Goal: Communication & Community: Answer question/provide support

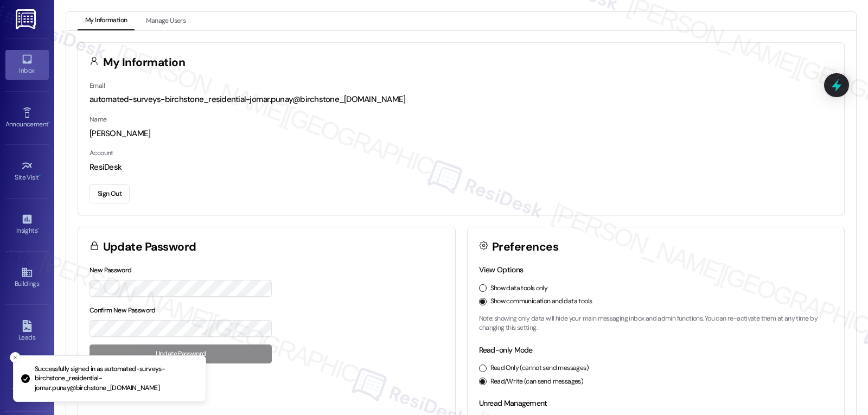
click at [22, 75] on div "Inbox" at bounding box center [27, 70] width 54 height 11
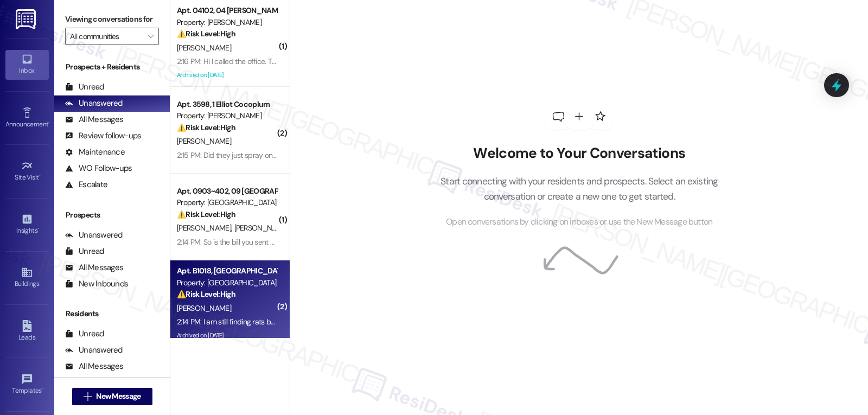
click at [235, 298] on div "⚠️ Risk Level: High The resident reports an ongoing rat issue, which poses a he…" at bounding box center [227, 294] width 100 height 11
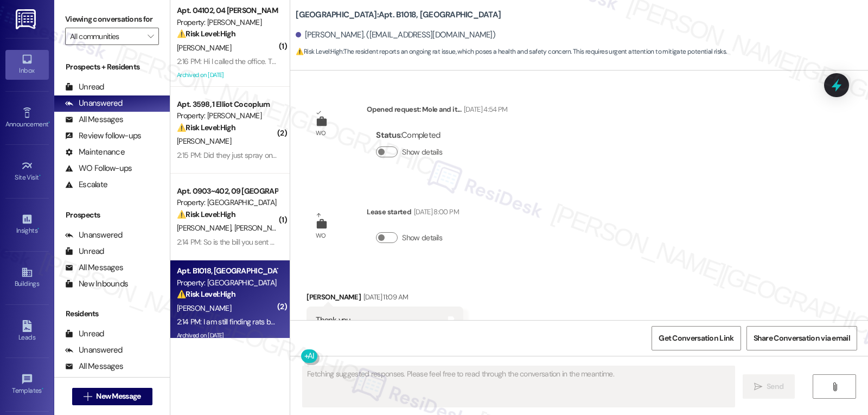
scroll to position [20950, 0]
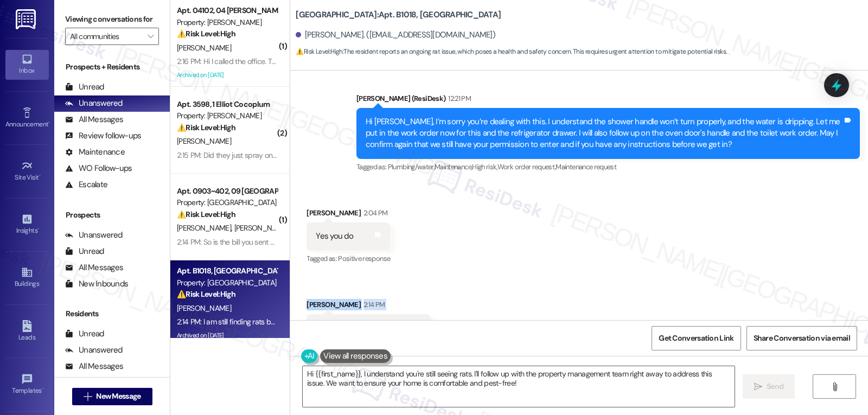
drag, startPoint x: 300, startPoint y: 259, endPoint x: 450, endPoint y: 294, distance: 154.4
click at [450, 294] on div "Received via SMS Charlene Crosland 2:04 PM Yes you do Tags and notes Tagged as:…" at bounding box center [579, 274] width 578 height 183
copy div "Charlene Crosland 2:14 PM I am still finding rats boo boo Tags and notes"
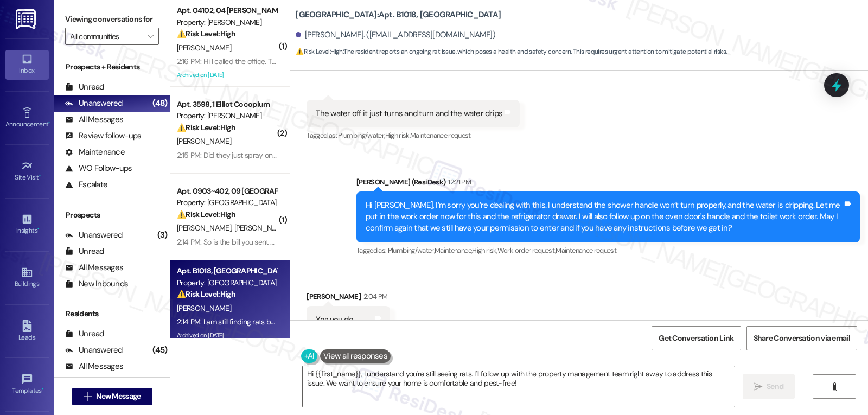
scroll to position [20842, 0]
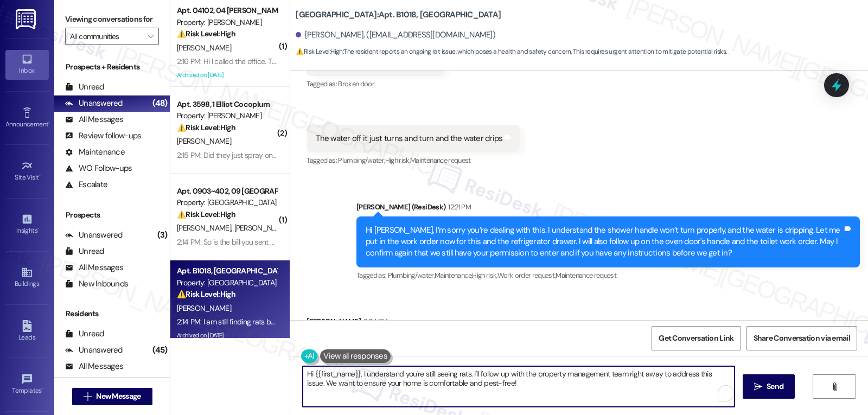
drag, startPoint x: 431, startPoint y: 376, endPoint x: 462, endPoint y: 375, distance: 31.5
click at [462, 375] on textarea "Hi {{first_name}}, I understand you're still seeing rats. I'll follow up with t…" at bounding box center [519, 386] width 432 height 41
click at [548, 384] on textarea "Hi {{first_name}}, I understand you're still experiencing pests. I'll follow up…" at bounding box center [519, 386] width 432 height 41
click at [526, 387] on textarea "Hi {{first_name}}, I understand you're still experiencing pests. I'll follow up…" at bounding box center [519, 386] width 432 height 41
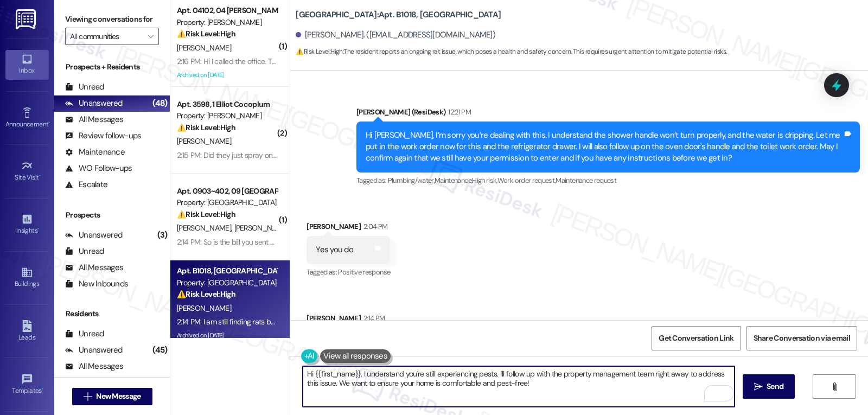
scroll to position [20950, 0]
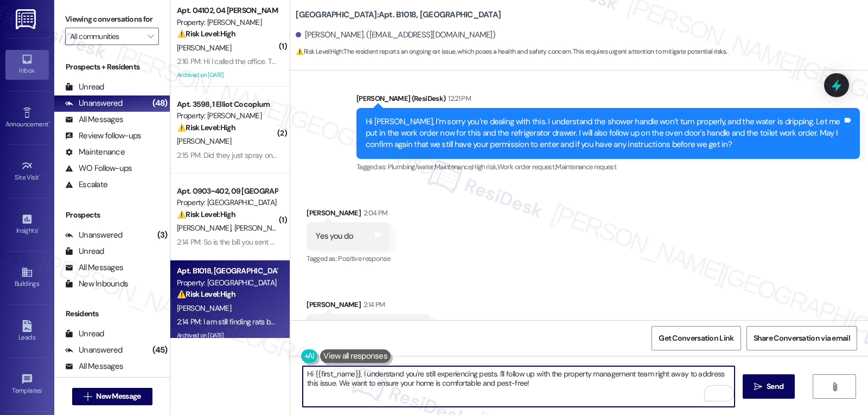
drag, startPoint x: 499, startPoint y: 374, endPoint x: 556, endPoint y: 413, distance: 68.3
click at [548, 408] on div "Hi {{first_name}}, I understand you're still experiencing pests. I'll follow up…" at bounding box center [579, 396] width 578 height 81
drag, startPoint x: 353, startPoint y: 375, endPoint x: 257, endPoint y: 372, distance: 96.7
click at [257, 372] on div "( 1 ) Apt. 04102, 04 Avery Property: Avery ⚠️ Risk Level: High The resident rep…" at bounding box center [519, 207] width 698 height 415
click at [706, 384] on textarea "Oh, thanks for letting me know, Charlene. I understand you're still experiencin…" at bounding box center [519, 386] width 432 height 41
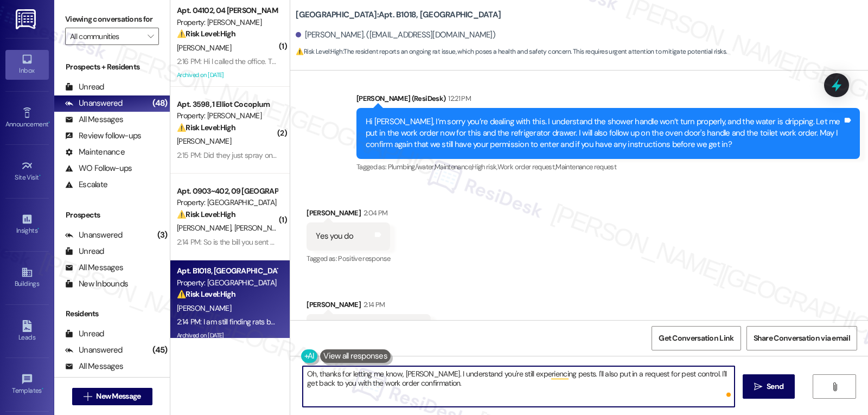
type textarea "Oh, thanks for letting me know, [PERSON_NAME]. I understand you're still experi…"
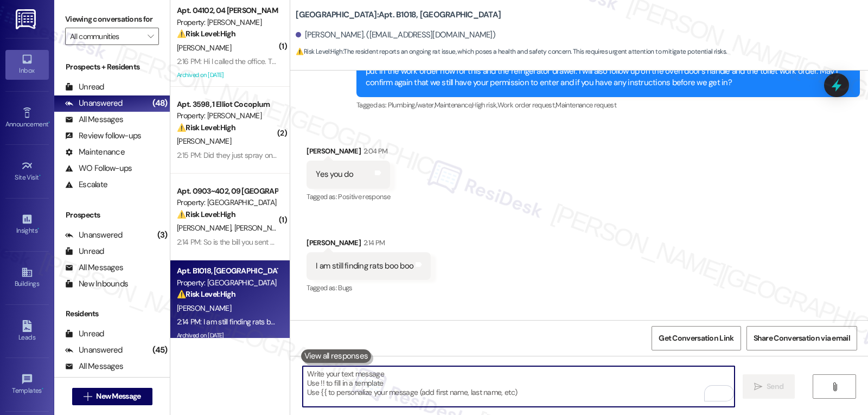
scroll to position [21038, 0]
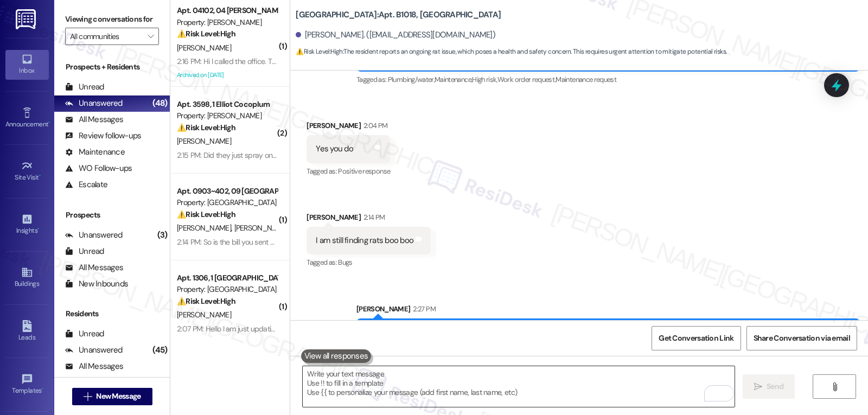
click at [526, 385] on textarea "To enrich screen reader interactions, please activate Accessibility in Grammarl…" at bounding box center [519, 386] width 432 height 41
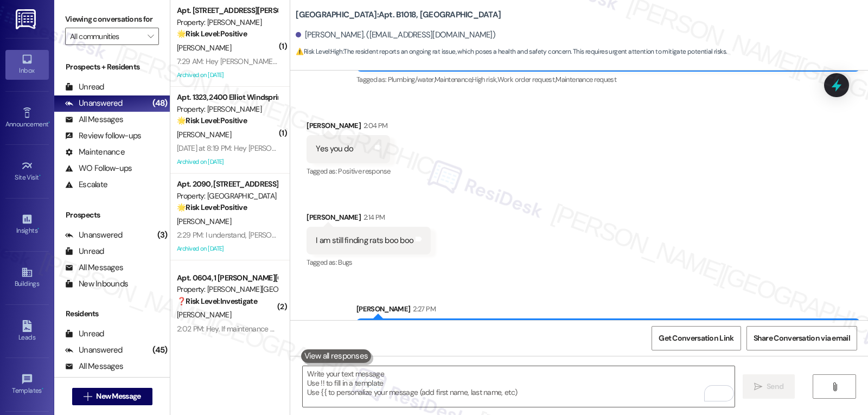
scroll to position [3743, 0]
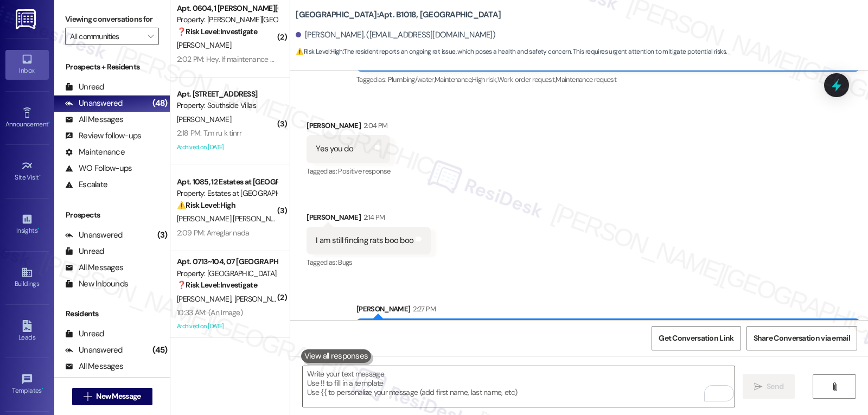
drag, startPoint x: 230, startPoint y: 141, endPoint x: 486, endPoint y: 141, distance: 256.2
click at [230, 141] on div "Archived on [DATE]" at bounding box center [227, 148] width 103 height 14
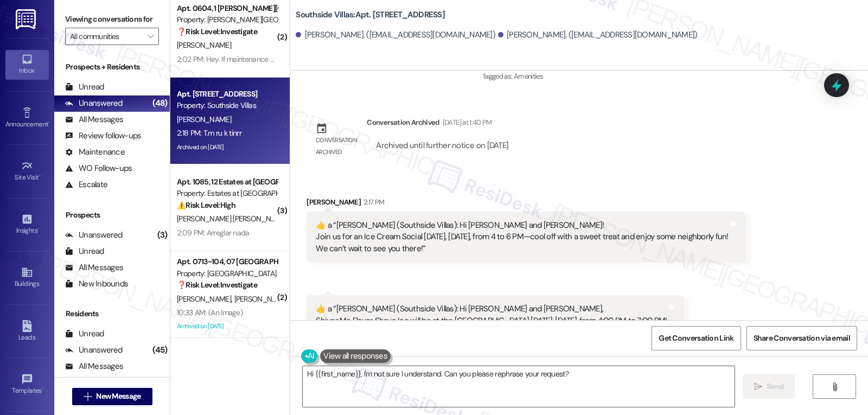
scroll to position [5703, 0]
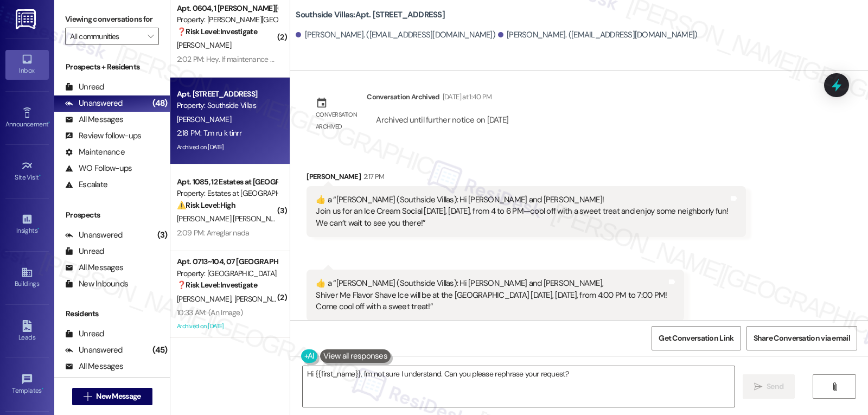
drag, startPoint x: 308, startPoint y: 297, endPoint x: 348, endPoint y: 296, distance: 39.6
click at [348, 362] on div "T.m ru k tinrr" at bounding box center [337, 367] width 43 height 11
copy div "T.m ru k tinrr"
drag, startPoint x: 321, startPoint y: 106, endPoint x: 295, endPoint y: 109, distance: 26.1
click at [298, 163] on div "Received via SMS Bayron Cardona 2:17 PM  ​👍​ a “ Sarah (Southside Villas): Hi K…" at bounding box center [525, 204] width 455 height 82
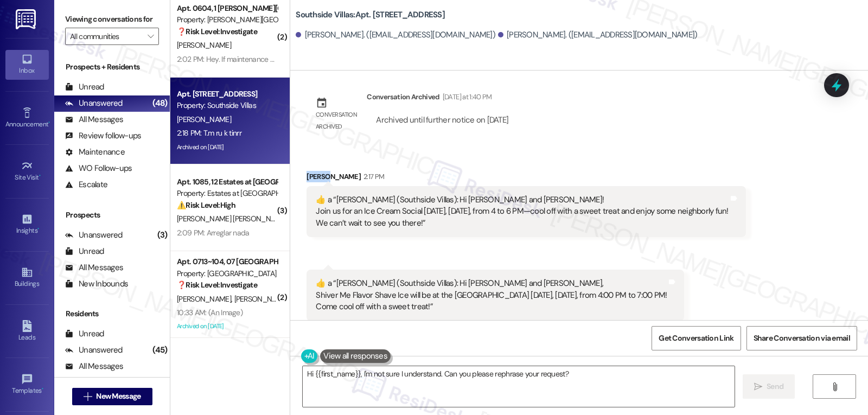
copy div "Bayron"
click at [389, 393] on textarea "Hi {{first_name}}, I'm not sure I understand. Can you please rephrase your requ…" at bounding box center [519, 386] width 432 height 41
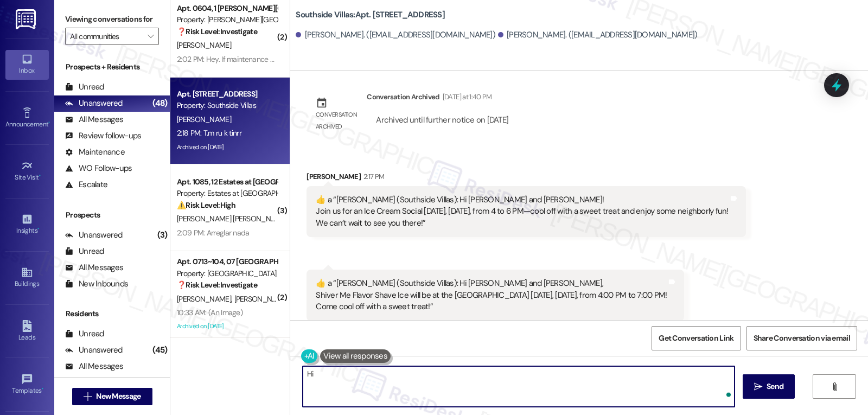
paste textarea "Bayron"
type textarea "Hi Bayron, sorry, I didn't quite get your last message. May I help you with any…"
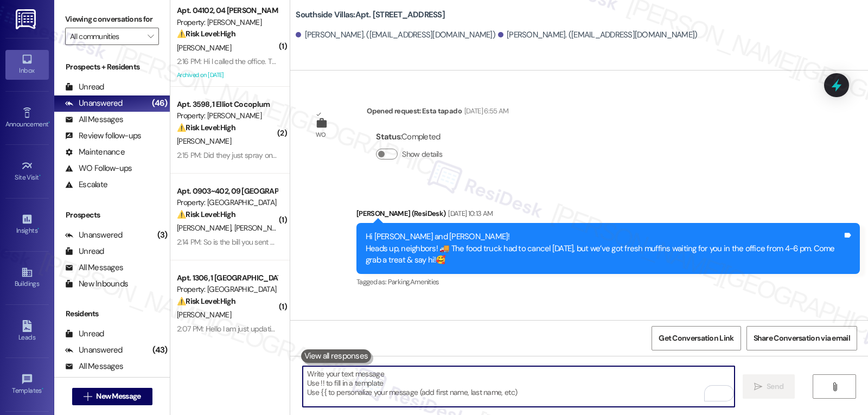
scroll to position [109, 0]
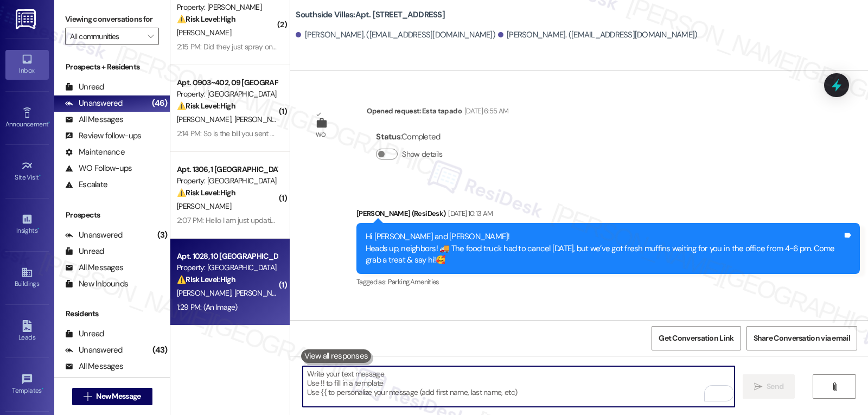
click at [232, 309] on div "1:29 PM: (An Image) 1:29 PM: (An Image)" at bounding box center [227, 308] width 103 height 14
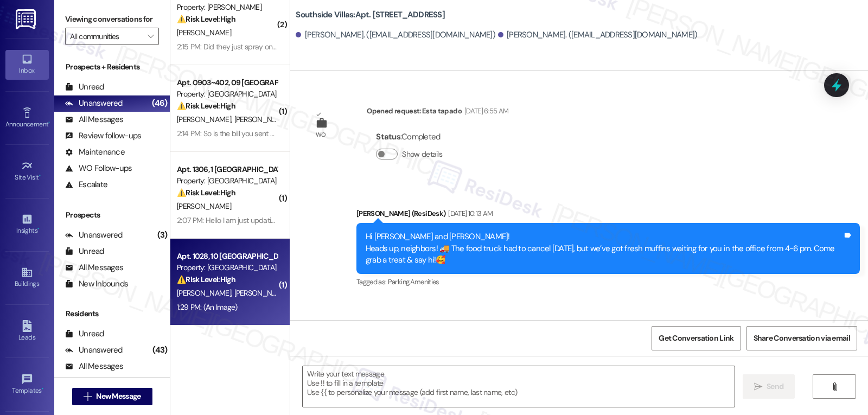
type textarea "Fetching suggested responses. Please feel free to read through the conversation…"
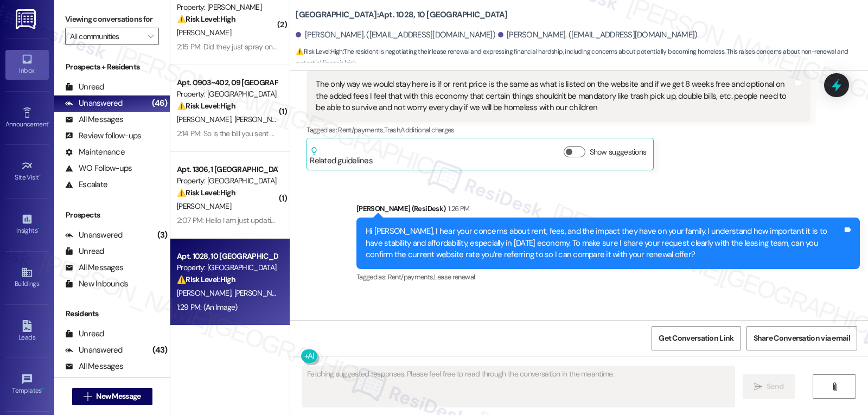
scroll to position [5106, 0]
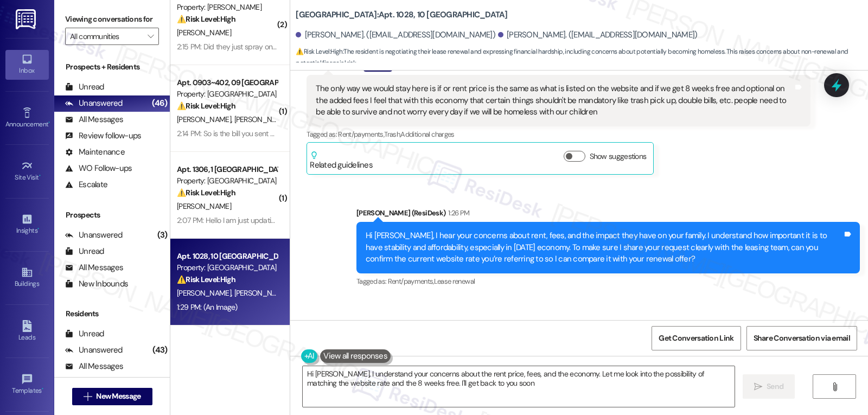
type textarea "Hi Brittany, I understand your concerns about the rent price, fees, and the eco…"
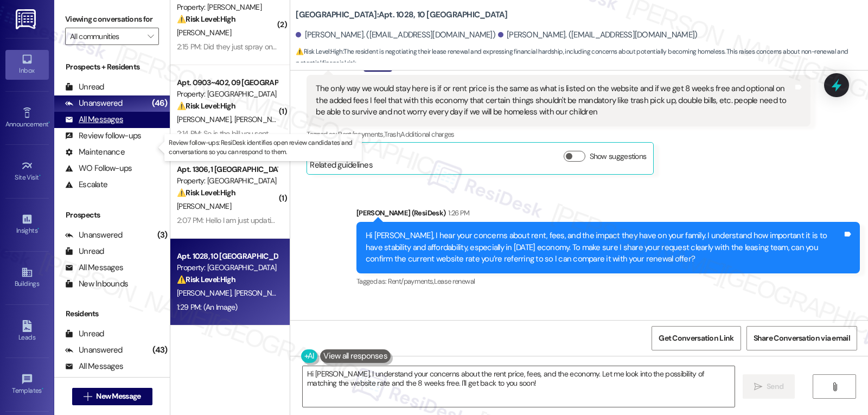
click at [100, 125] on div "All Messages" at bounding box center [94, 119] width 58 height 11
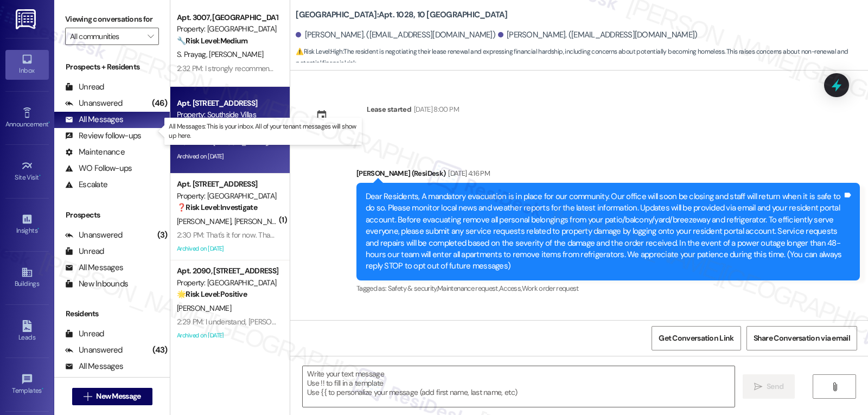
scroll to position [5648, 0]
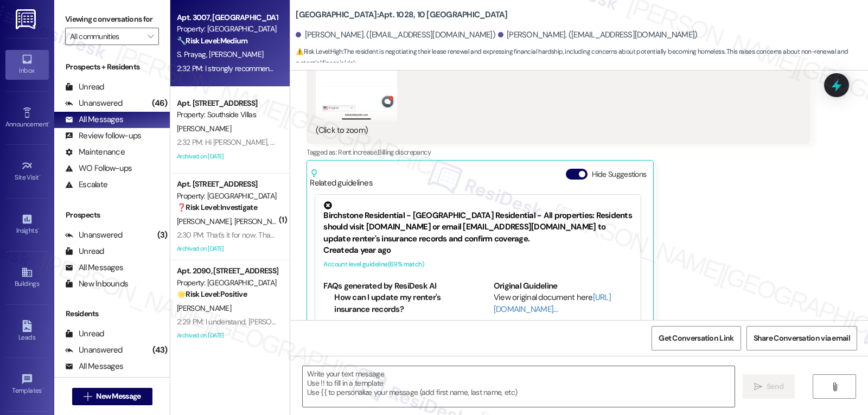
type textarea "Fetching suggested responses. Please feel free to read through the conversation…"
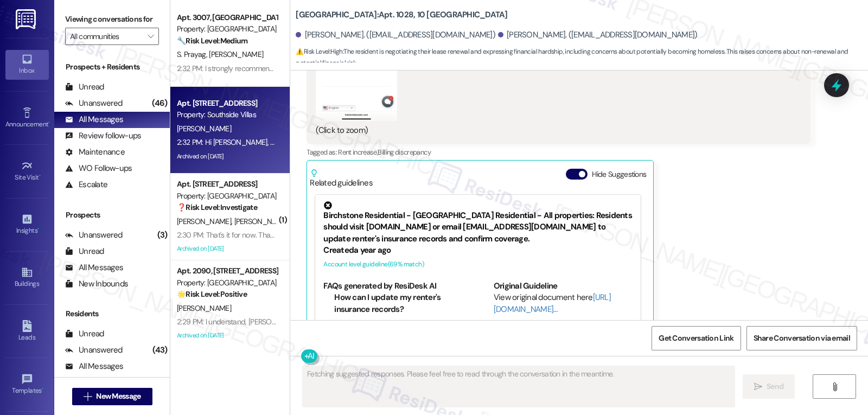
click at [237, 132] on div "K. Ochoa" at bounding box center [227, 129] width 103 height 14
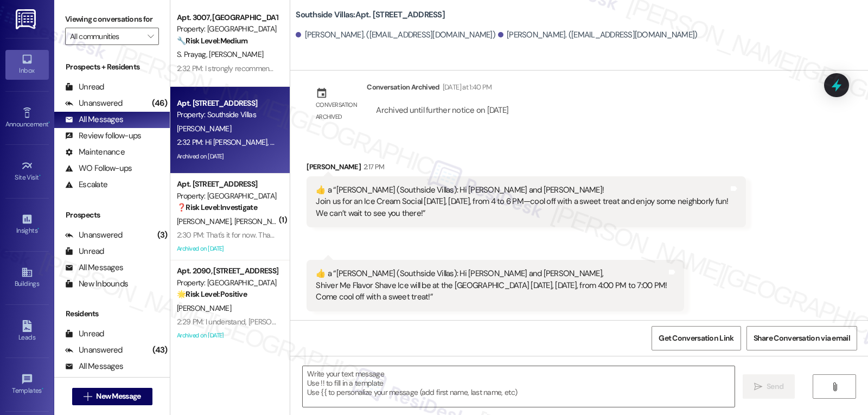
scroll to position [5702, 0]
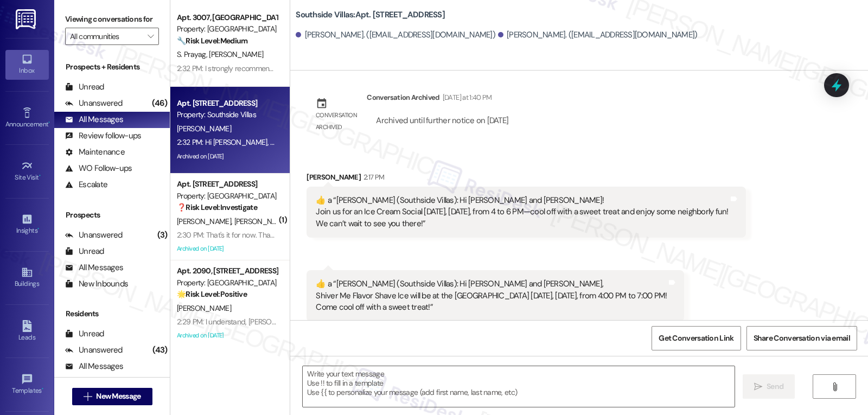
type textarea "Fetching suggested responses. Please feel free to read through the conversation…"
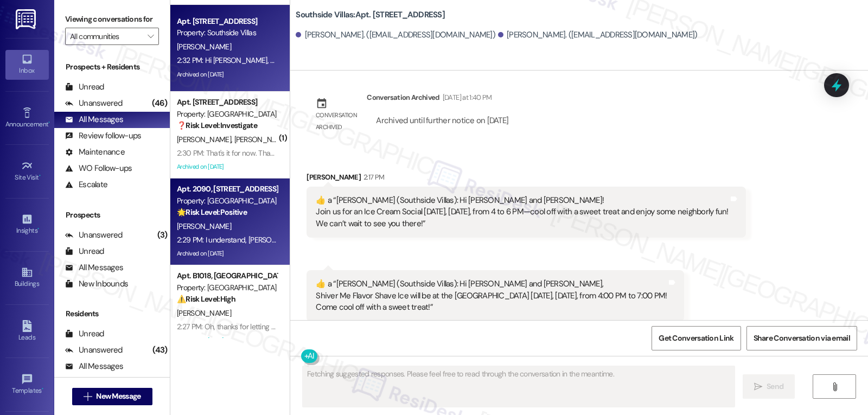
scroll to position [109, 0]
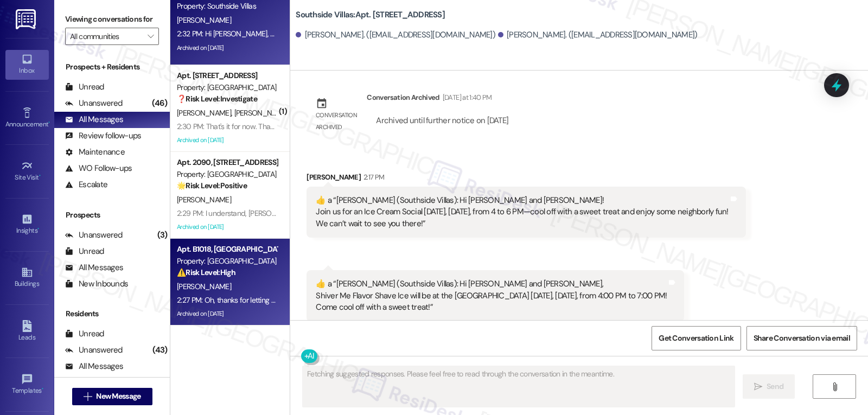
click at [230, 278] on div "⚠️ Risk Level: High The resident reports an ongoing rat issue, which poses a he…" at bounding box center [227, 272] width 100 height 11
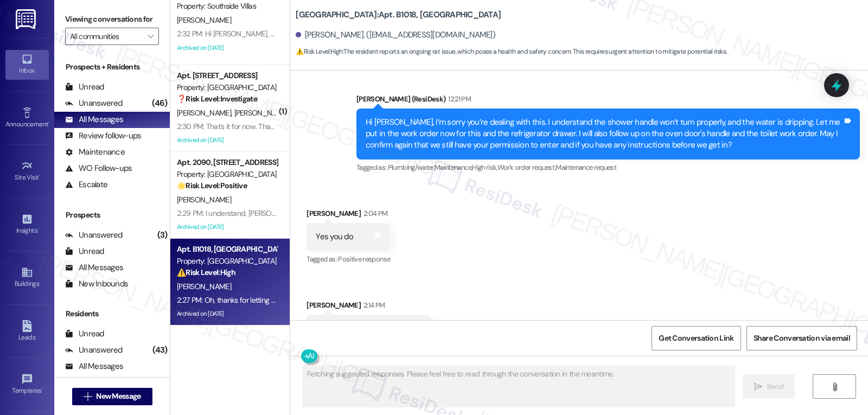
scroll to position [21053, 0]
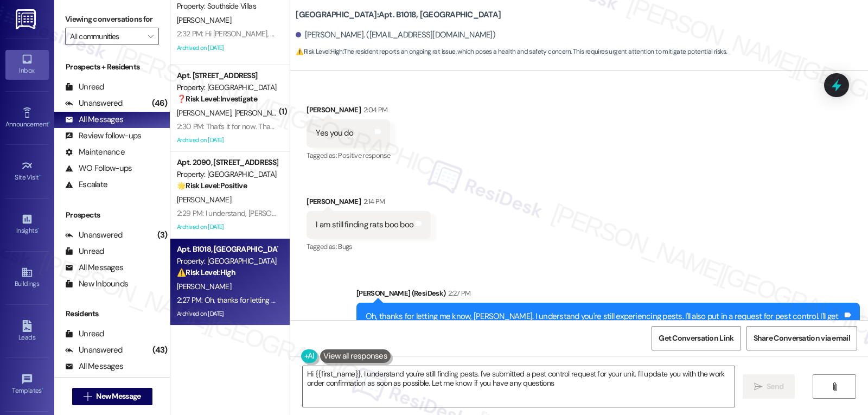
type textarea "Hi {{first_name}}, I understand you're still finding pests. I've submitted a pe…"
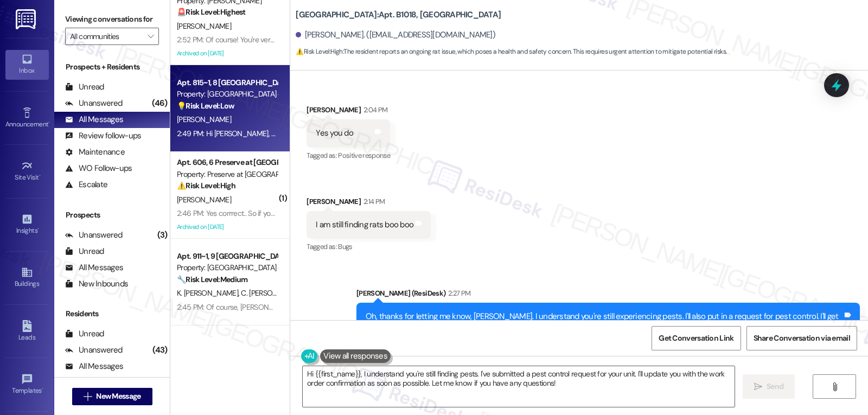
scroll to position [0, 0]
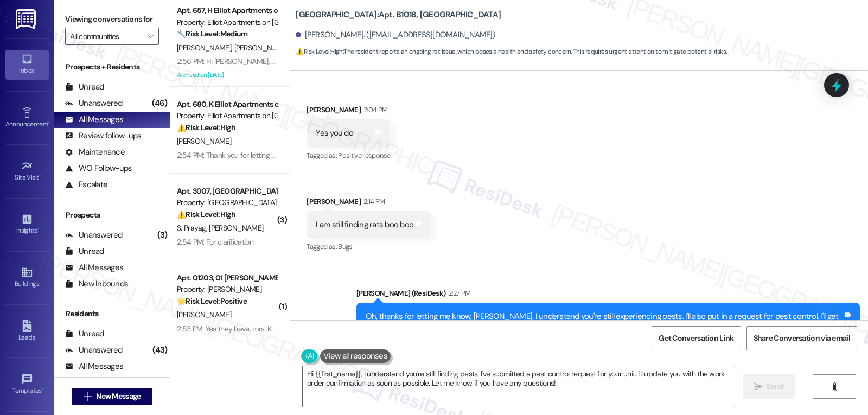
click at [561, 384] on textarea "Hi {{first_name}}, I understand you're still finding pests. I've submitted a pe…" at bounding box center [519, 386] width 432 height 41
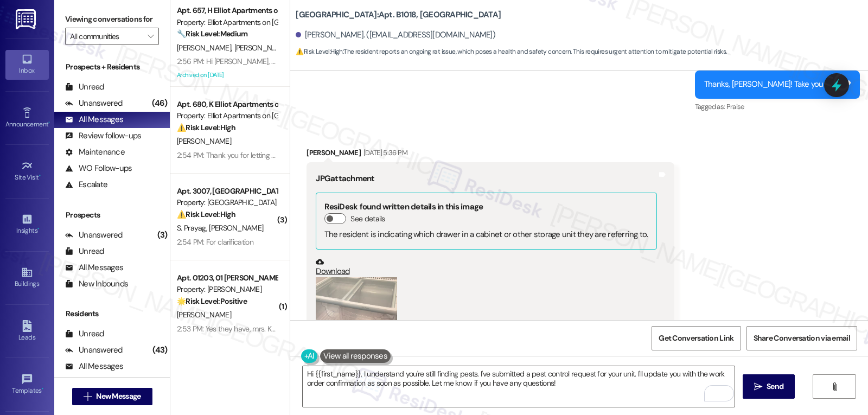
scroll to position [20185, 0]
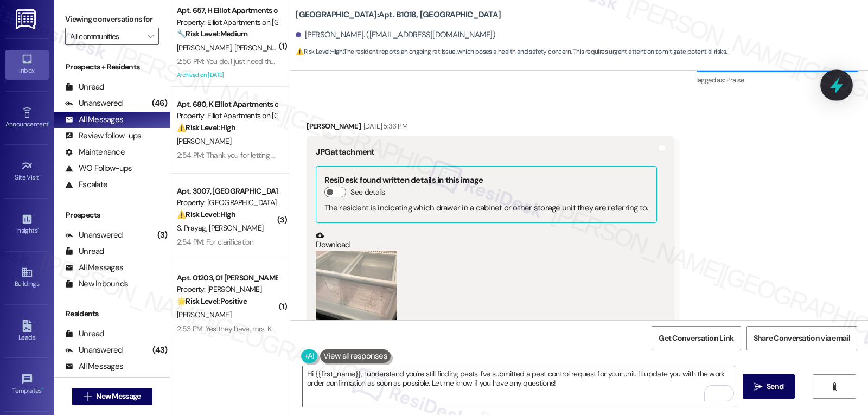
click at [843, 92] on icon at bounding box center [837, 85] width 18 height 18
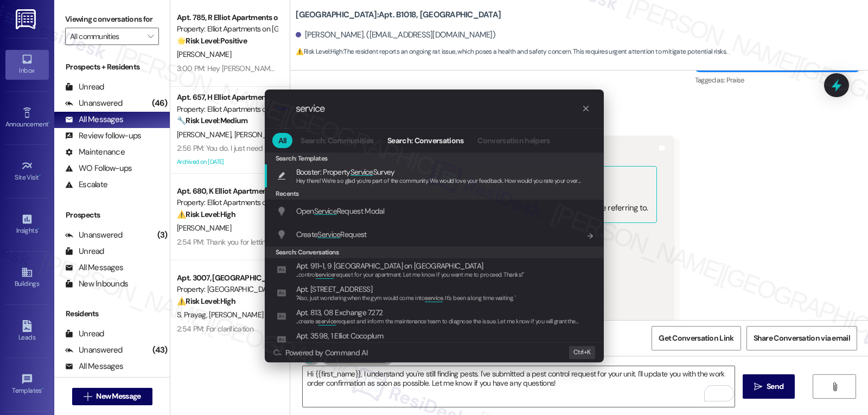
click at [367, 106] on input "service" at bounding box center [439, 108] width 286 height 11
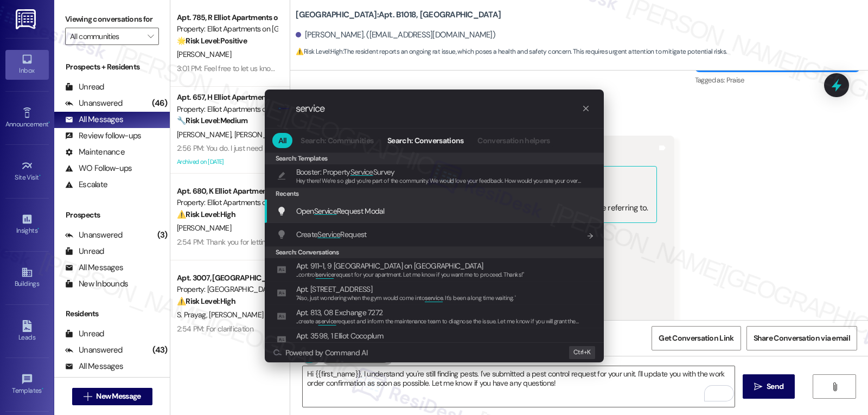
click at [361, 212] on span "Open Service Request Modal" at bounding box center [340, 211] width 88 height 10
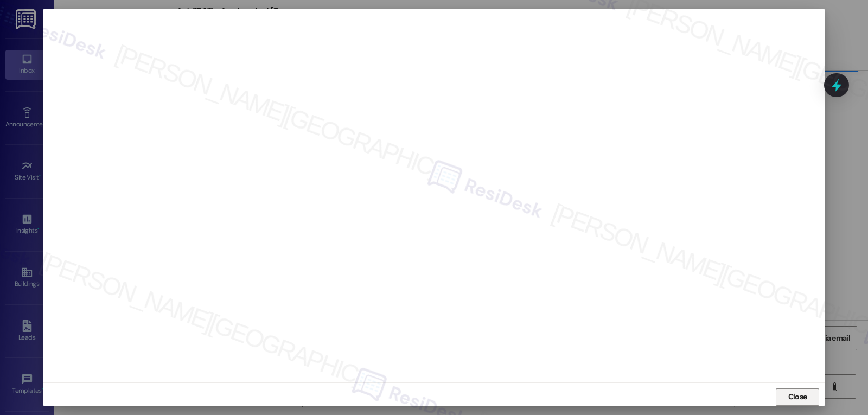
click at [797, 396] on span "Close" at bounding box center [798, 396] width 19 height 11
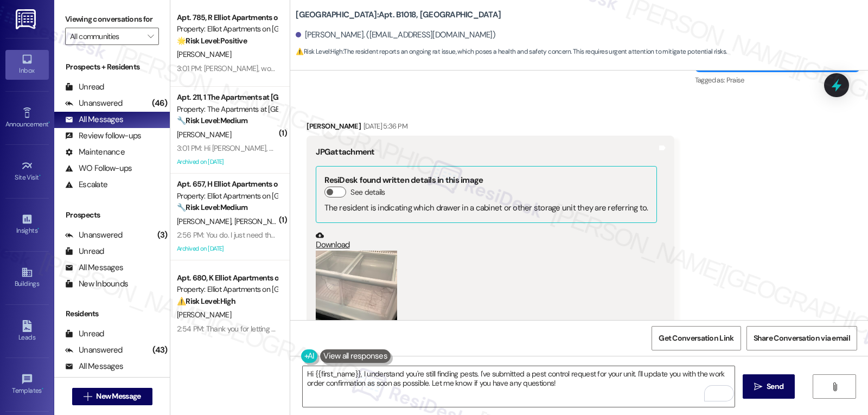
click at [339, 268] on button "Zoom image" at bounding box center [356, 305] width 81 height 109
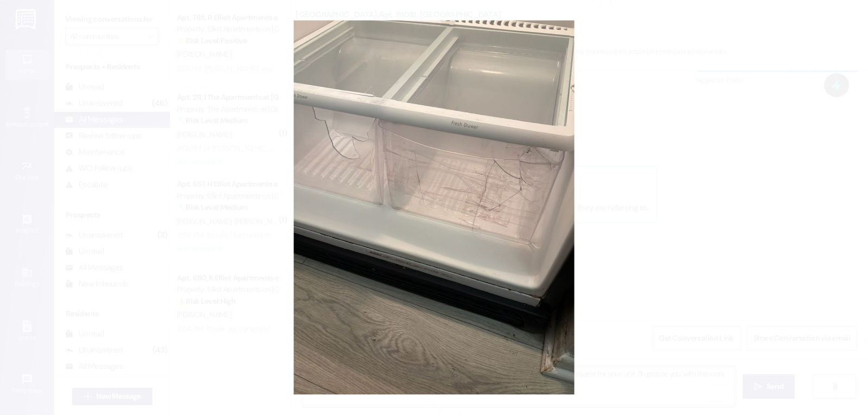
click at [785, 209] on button "Unzoom image" at bounding box center [434, 207] width 868 height 415
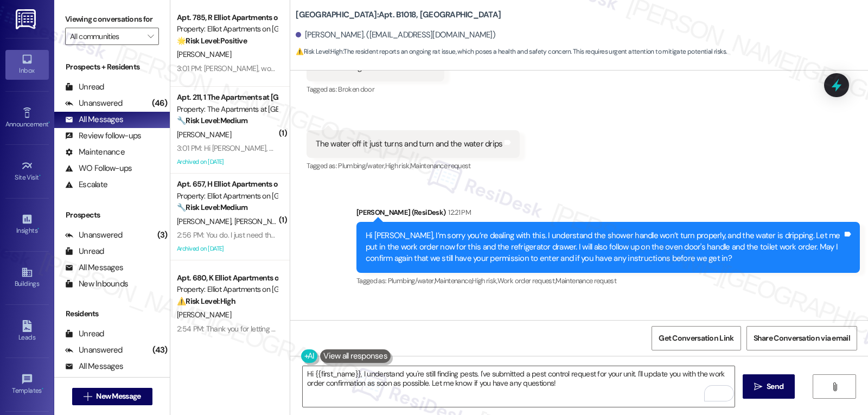
scroll to position [20728, 0]
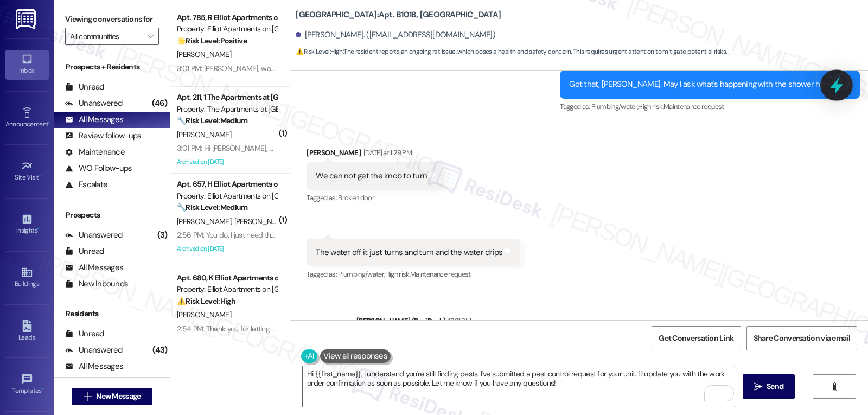
click at [837, 86] on icon at bounding box center [836, 85] width 13 height 17
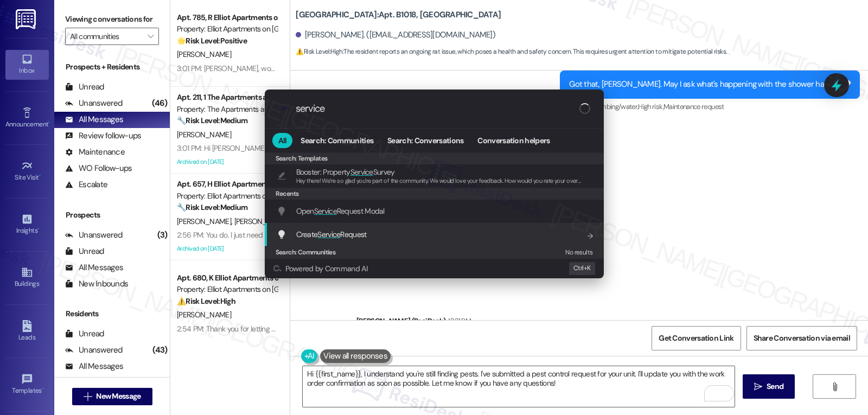
type input "service"
click at [379, 229] on div "Create Service Request Add shortcut" at bounding box center [435, 234] width 317 height 12
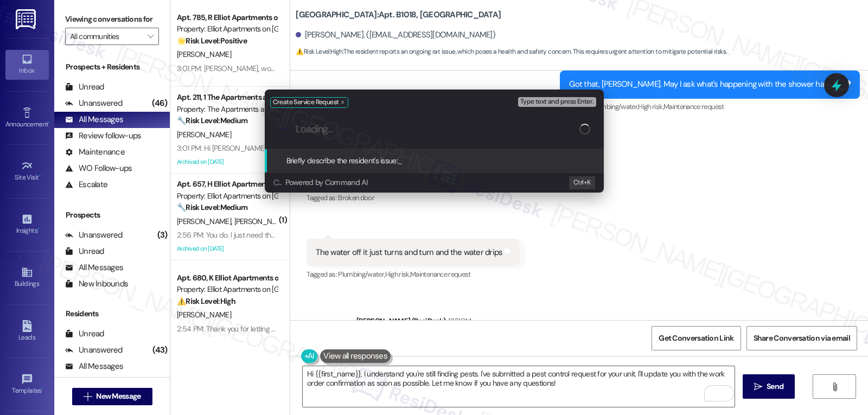
paste input "refrigerator bottom drawers are in really bad condition. Shower handle could no…"
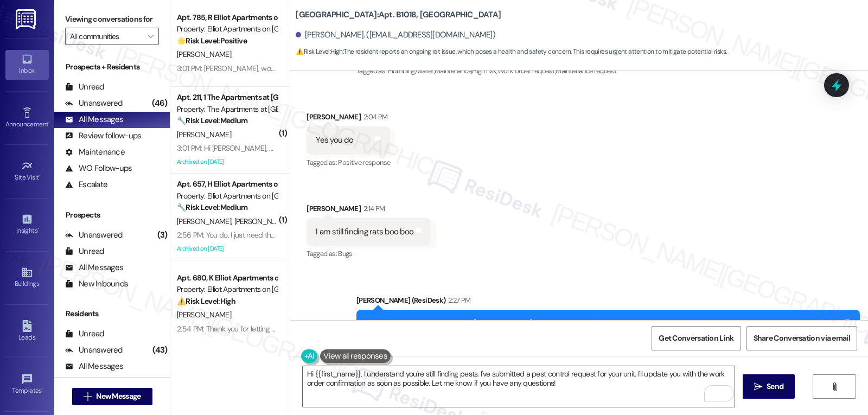
scroll to position [21053, 0]
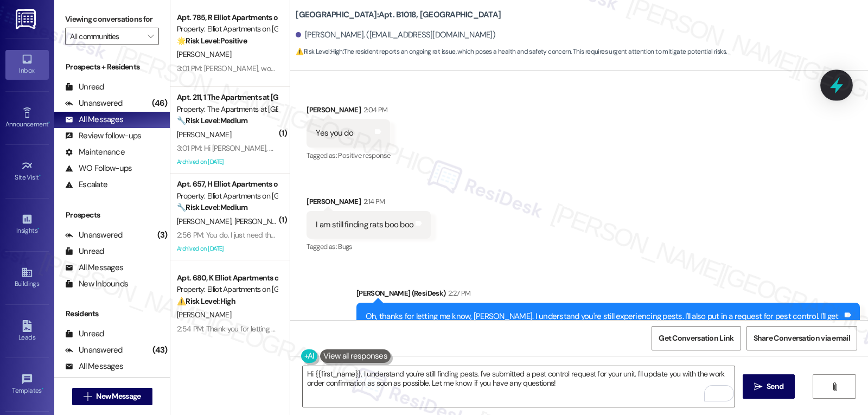
click at [835, 87] on icon at bounding box center [836, 85] width 13 height 17
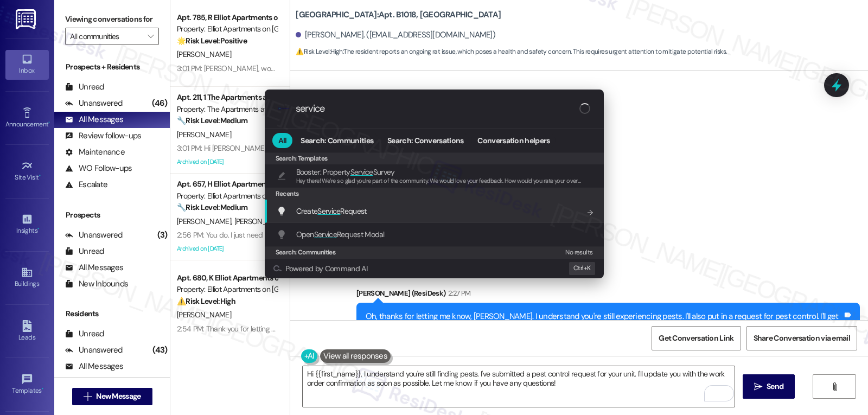
type input "service"
click at [361, 212] on span "Create Service Request" at bounding box center [331, 211] width 71 height 10
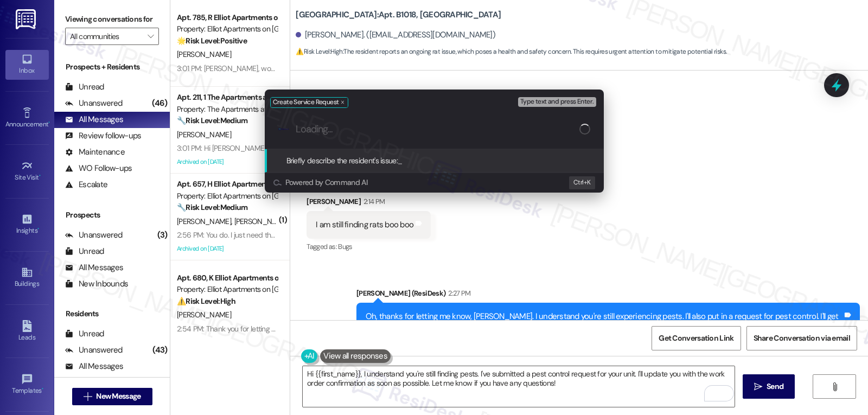
paste input "refrigerator bottom drawers are in really bad condition. Shower handle could no…"
type input "refrigerator bottom drawers are in really bad condition. Shower handle could no…"
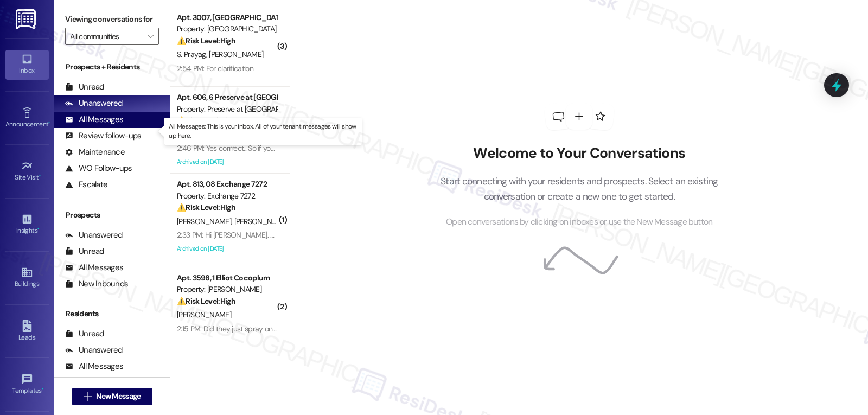
click at [107, 125] on div "All Messages" at bounding box center [94, 119] width 58 height 11
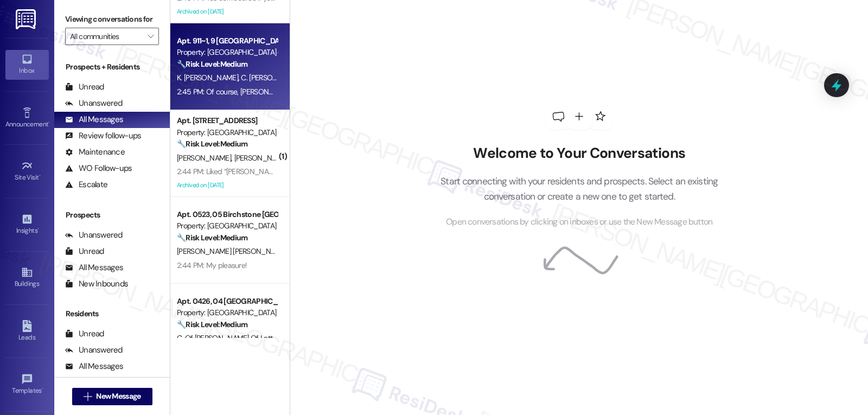
scroll to position [868, 0]
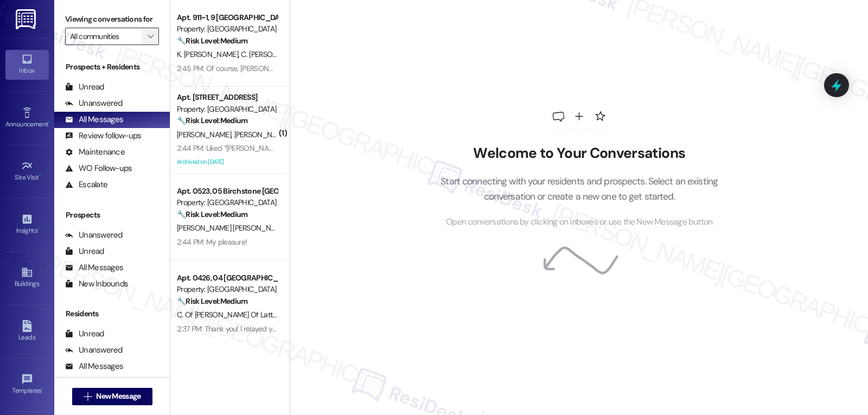
click at [145, 45] on span "" at bounding box center [150, 36] width 10 height 17
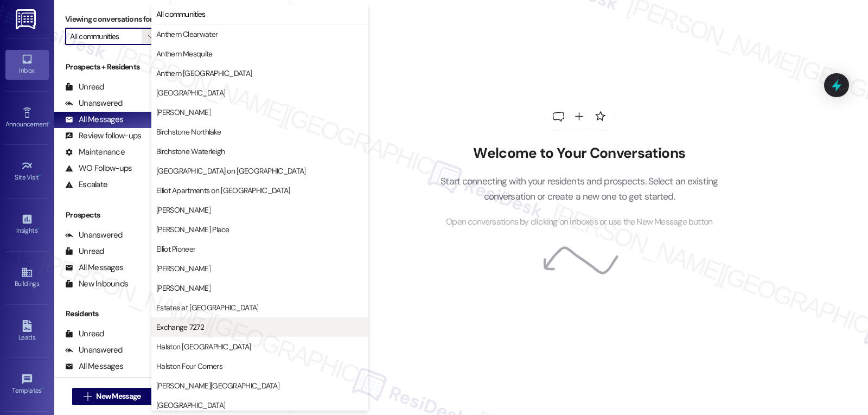
scroll to position [217, 0]
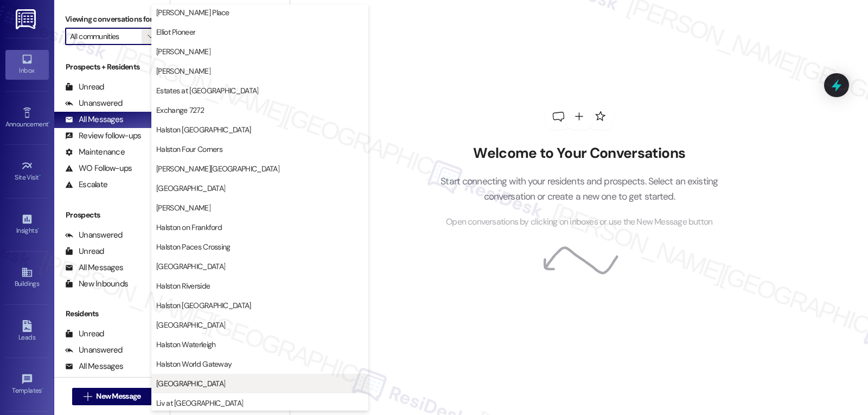
click at [193, 389] on span "[GEOGRAPHIC_DATA]" at bounding box center [259, 383] width 207 height 11
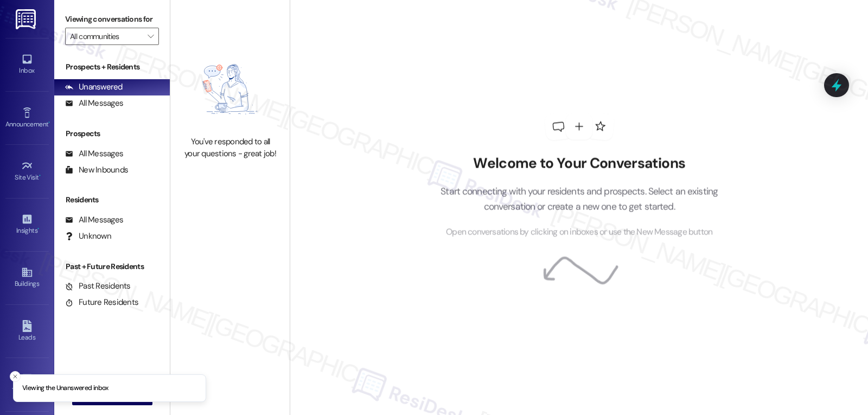
type input "[GEOGRAPHIC_DATA]"
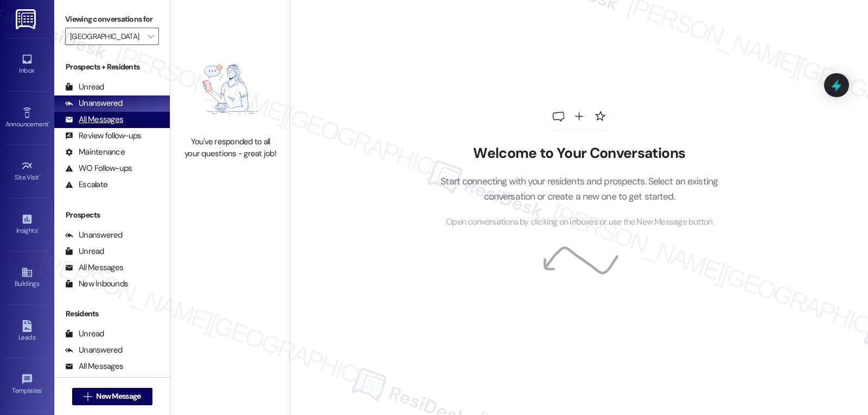
click at [109, 125] on div "All Messages" at bounding box center [94, 119] width 58 height 11
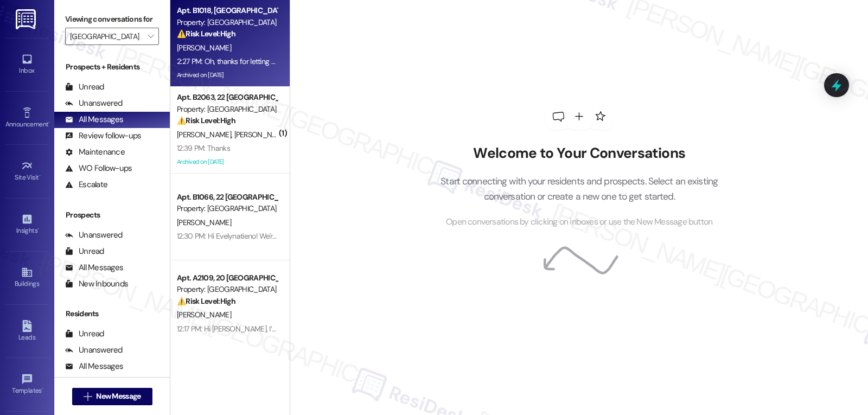
click at [242, 56] on div "2:27 PM: Oh, thanks for letting me know, [PERSON_NAME]. I understand you're sti…" at bounding box center [478, 61] width 603 height 10
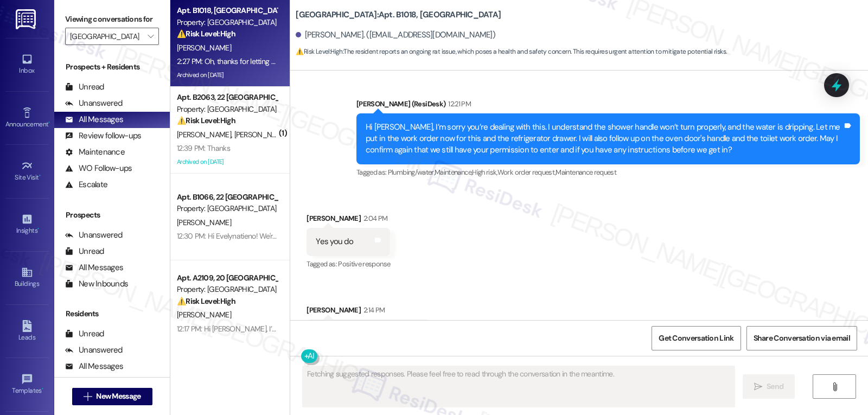
scroll to position [21053, 0]
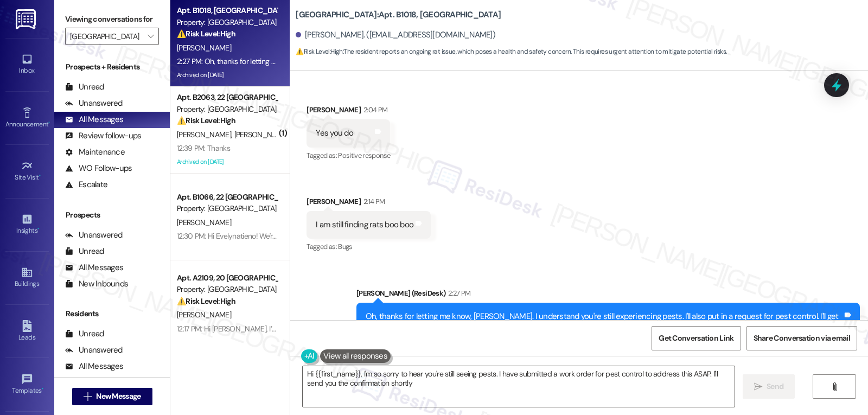
type textarea "Hi {{first_name}}, I'm so sorry to hear you're still seeing pests. I have submi…"
click at [841, 87] on icon at bounding box center [836, 85] width 13 height 17
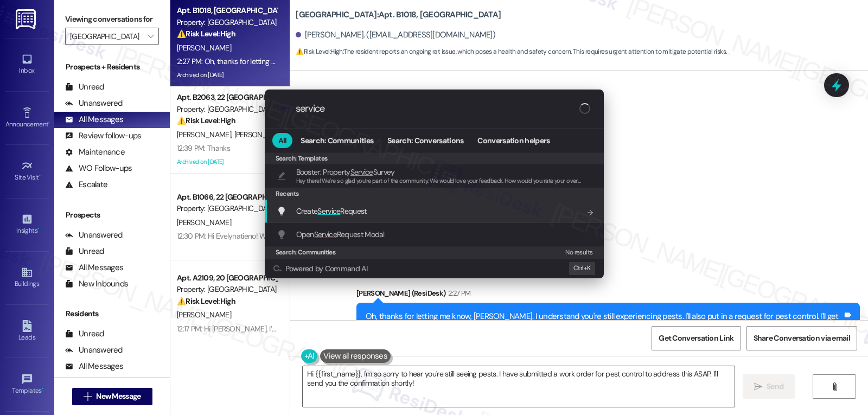
type input "service"
click at [344, 213] on span "Create Service Request" at bounding box center [331, 211] width 71 height 10
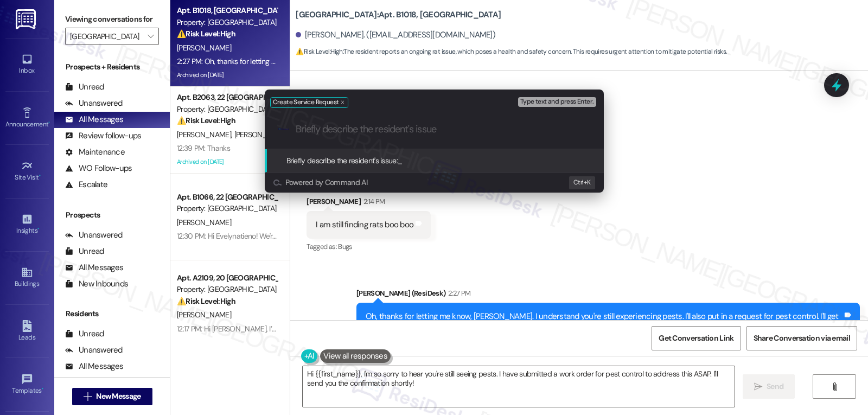
paste input "refrigerator bottom drawers are in really bad condition. Shower handle could no…"
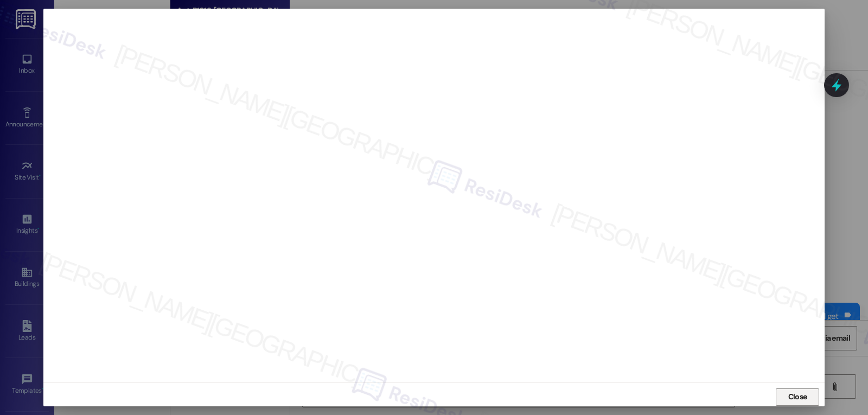
click at [781, 398] on button "Close" at bounding box center [797, 397] width 43 height 17
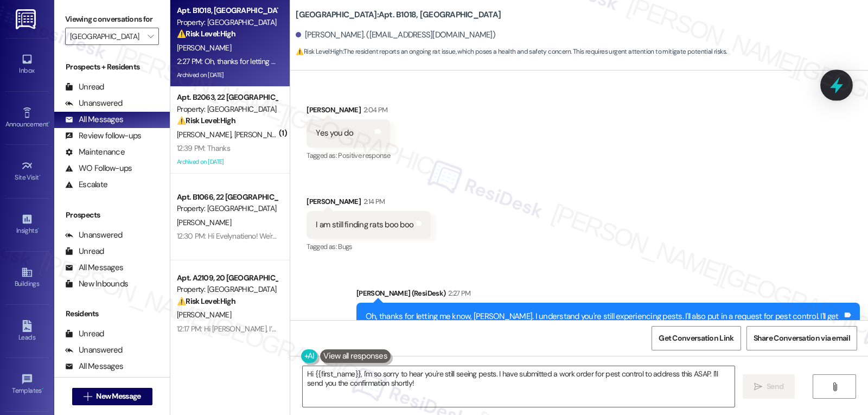
click at [836, 80] on icon at bounding box center [837, 85] width 18 height 18
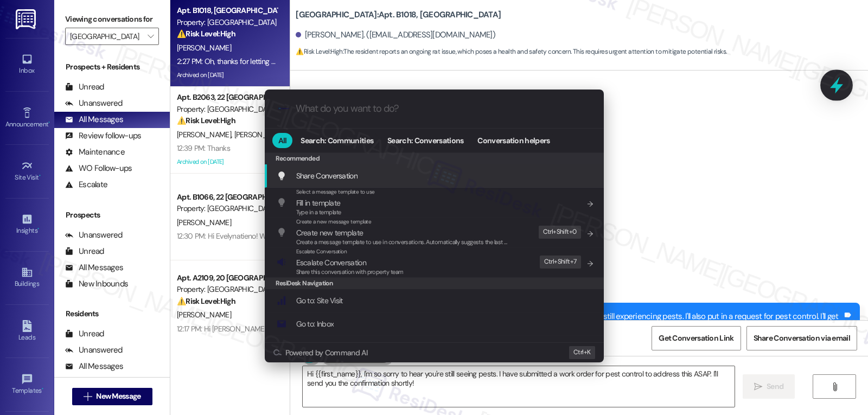
type input "e"
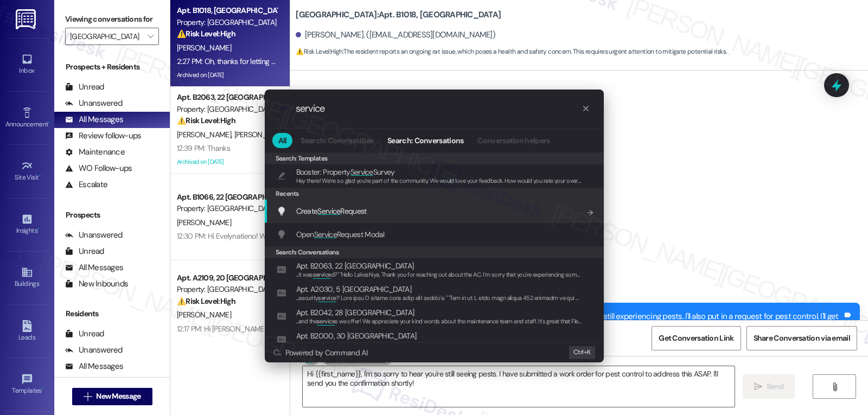
type input "service"
click at [367, 216] on span "Create Service Request" at bounding box center [331, 211] width 71 height 10
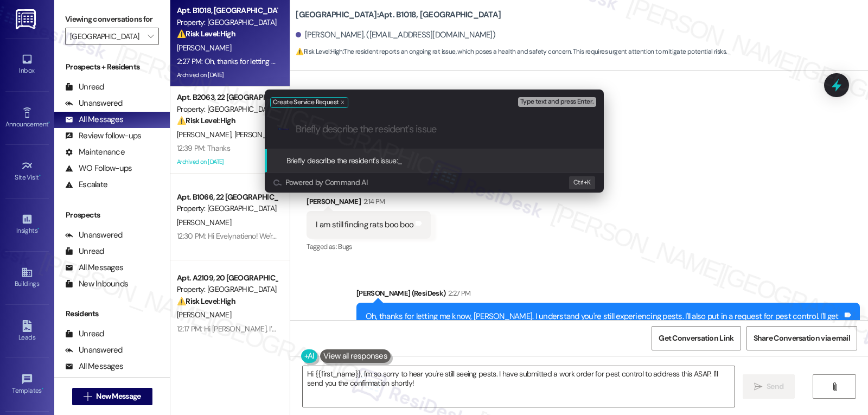
paste input "refrigerator bottom drawers are in really bad condition. Shower handle could no…"
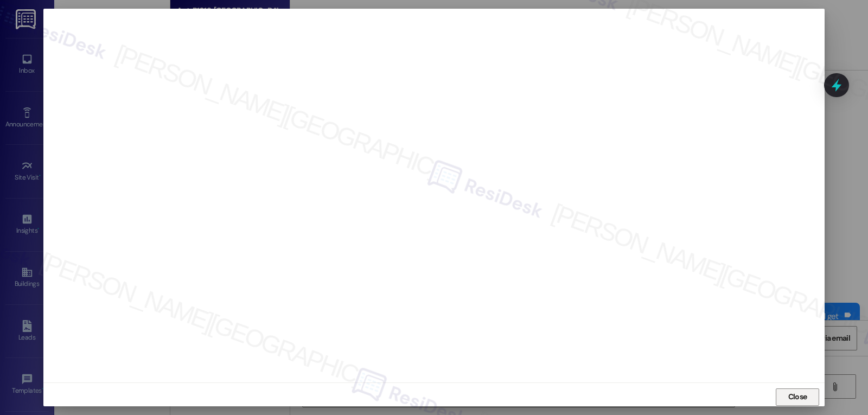
click at [797, 404] on span "Close" at bounding box center [797, 397] width 23 height 16
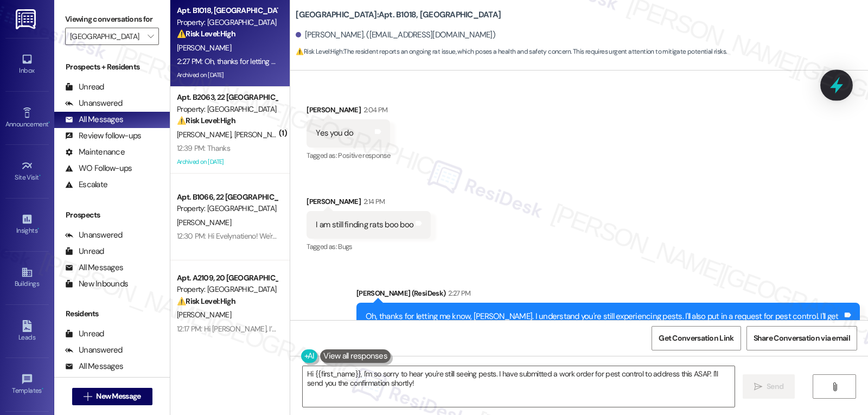
click at [830, 83] on icon at bounding box center [837, 85] width 18 height 18
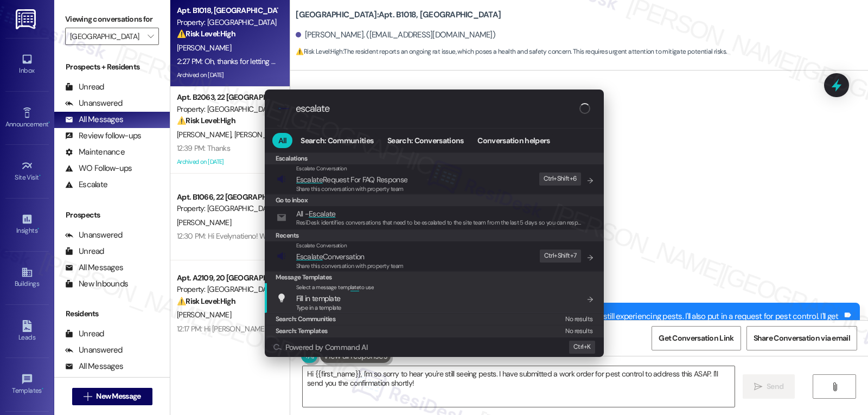
type input "escalate"
click at [384, 262] on div "Share this conversation with property team" at bounding box center [349, 267] width 107 height 10
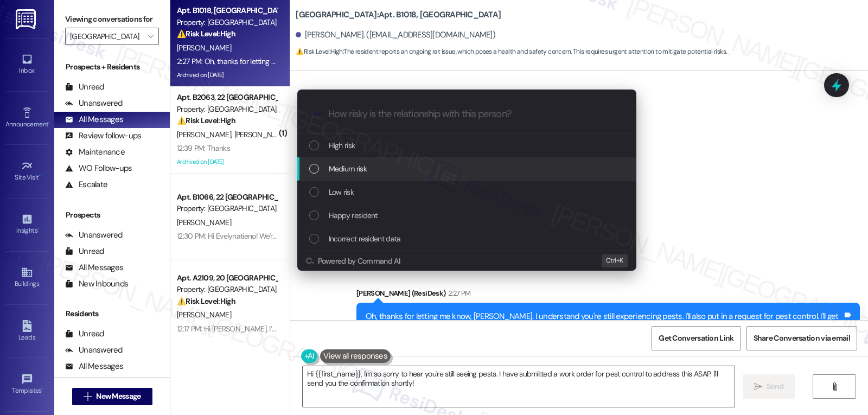
click at [395, 172] on div "Medium risk" at bounding box center [467, 169] width 317 height 12
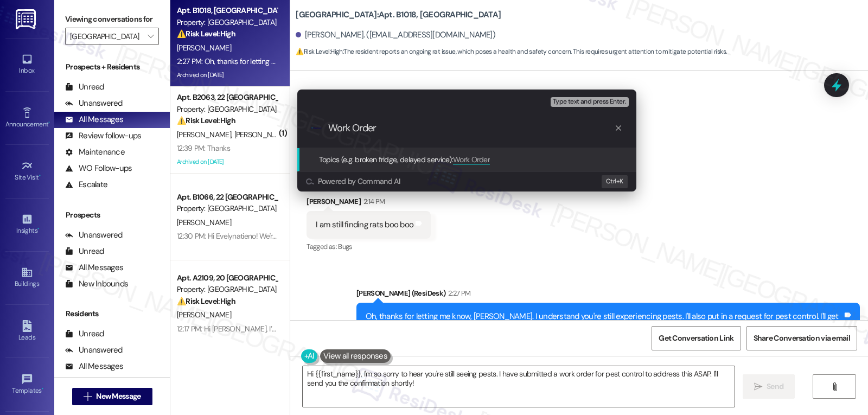
paste input "16089798"
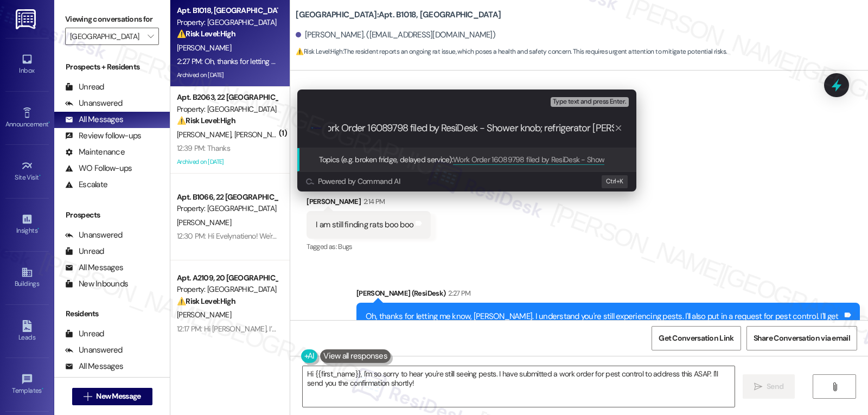
type input "Work Order 16089798 filed by ResiDesk - Shower knob; refrigerator drawer"
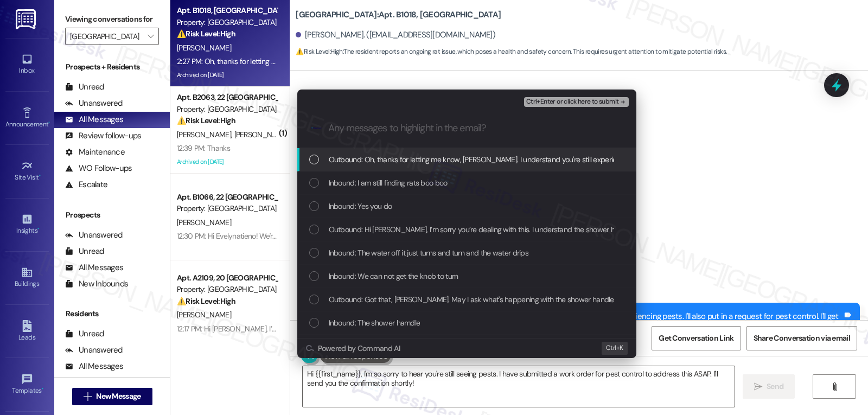
scroll to position [0, 0]
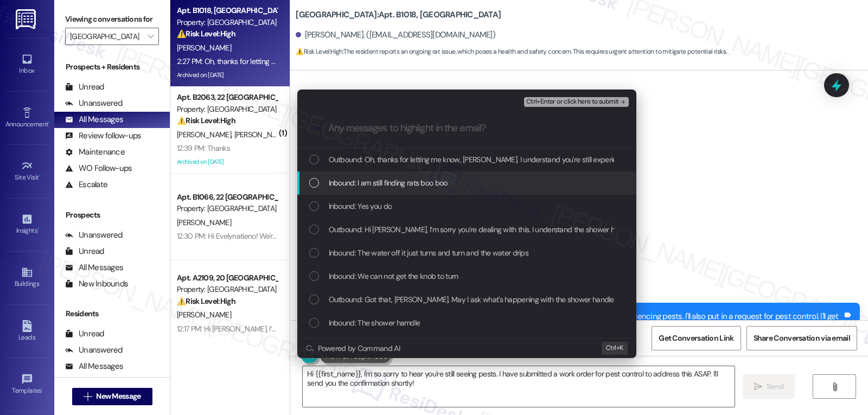
click at [389, 189] on div "Inbound: I am still finding rats boo boo" at bounding box center [466, 182] width 339 height 23
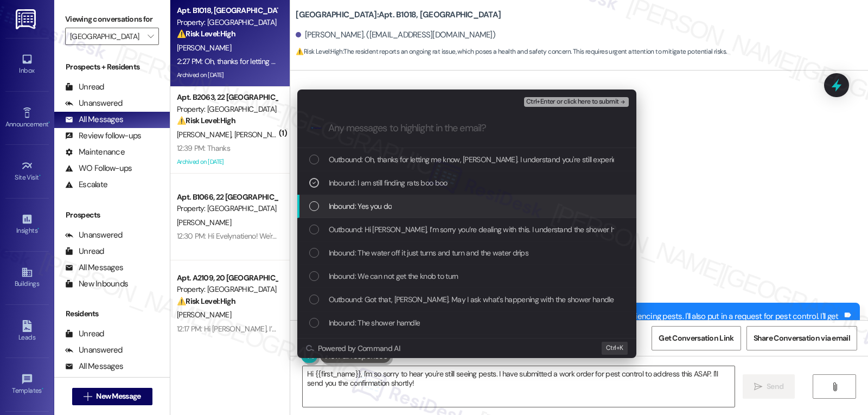
click at [398, 213] on div "Inbound: Yes you do" at bounding box center [466, 206] width 339 height 23
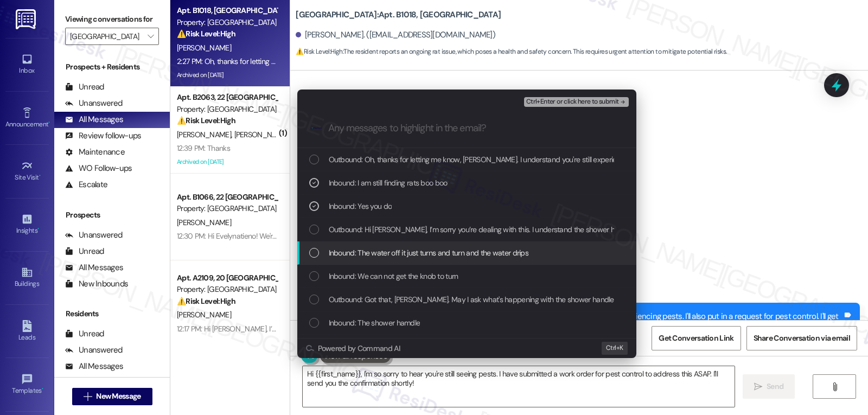
click at [395, 259] on span "Inbound: The water off it just turns and turn and the water drips" at bounding box center [429, 253] width 200 height 12
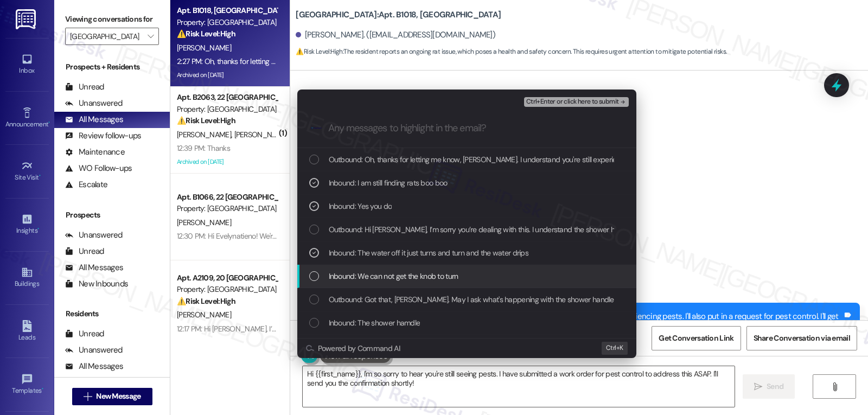
click at [396, 272] on span "Inbound: We can not get the knob to turn" at bounding box center [394, 276] width 130 height 12
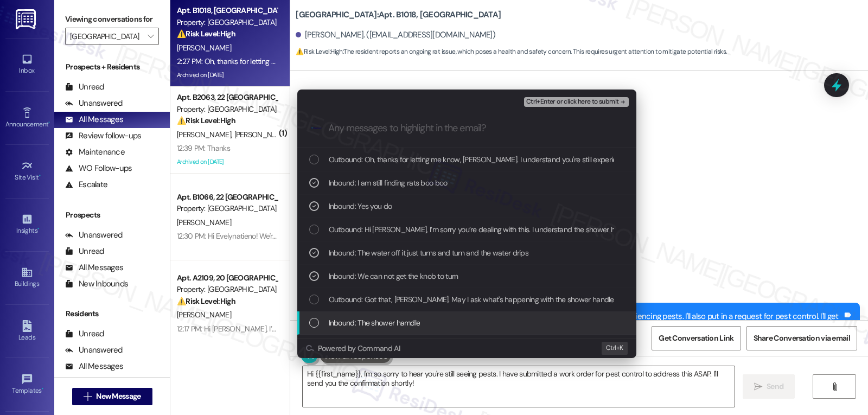
click at [402, 317] on span "Inbound: The shower hamdle" at bounding box center [375, 323] width 92 height 12
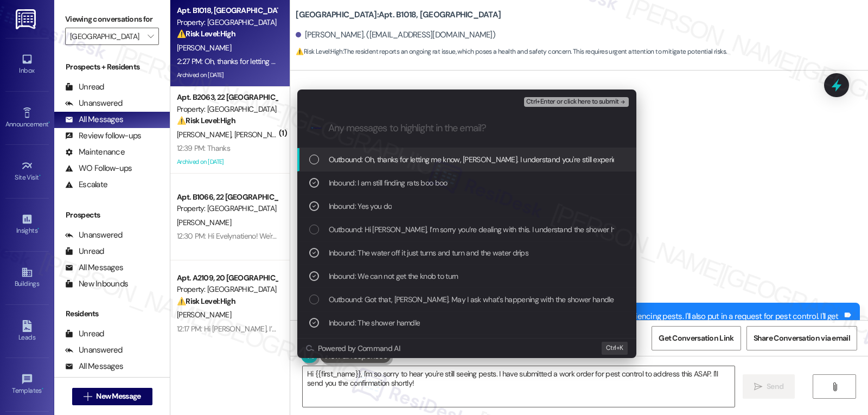
click at [598, 102] on span "Ctrl+Enter or click here to submit" at bounding box center [572, 102] width 93 height 8
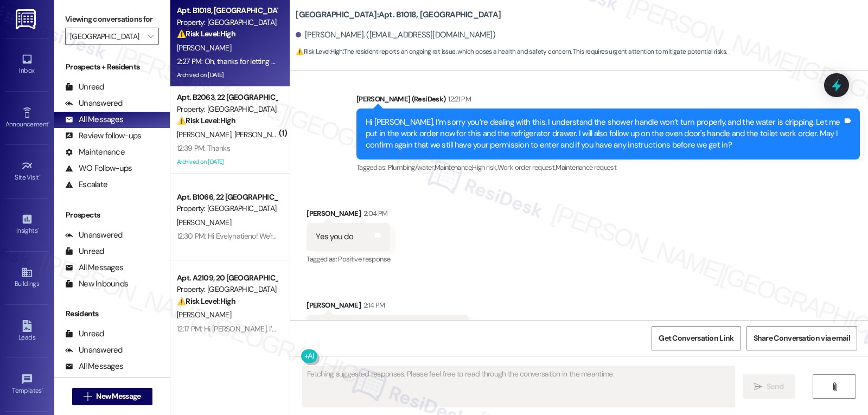
scroll to position [21053, 0]
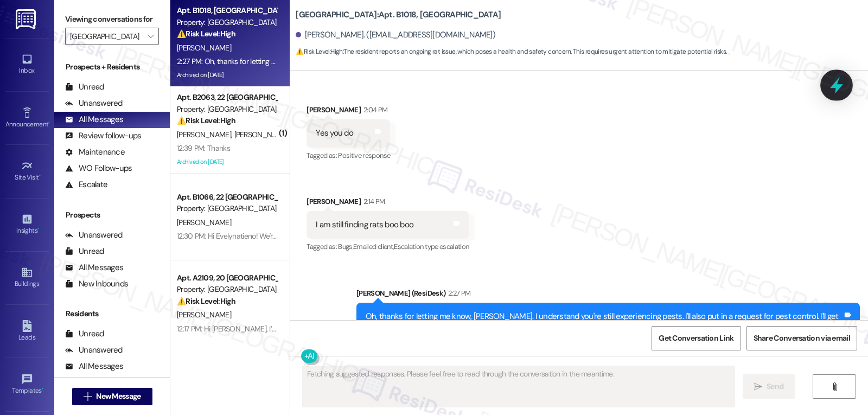
click at [849, 85] on div at bounding box center [837, 84] width 33 height 31
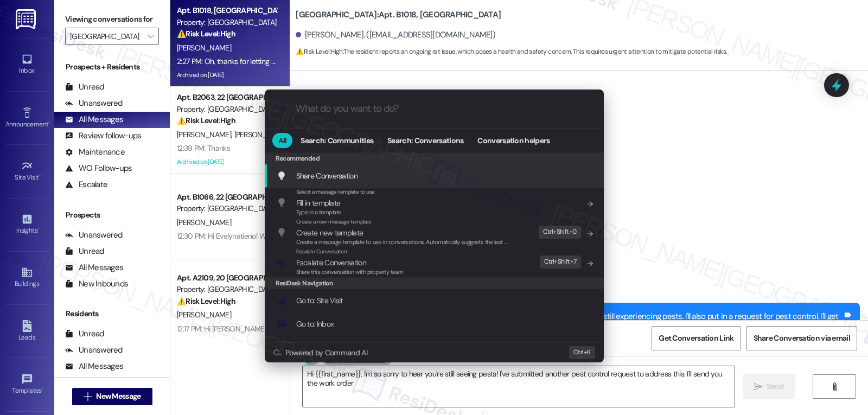
type textarea "Hi {{first_name}}, I'm so sorry to hear you're still seeing pests! I've submitt…"
type input "s"
type textarea "Hi {{first_name}}, I'm so sorry to hear you're still seeing pests! I've submitt…"
type input "se"
type textarea "Hi {{first_name}}, I'm so sorry to hear you're still seeing pests! I've submitt…"
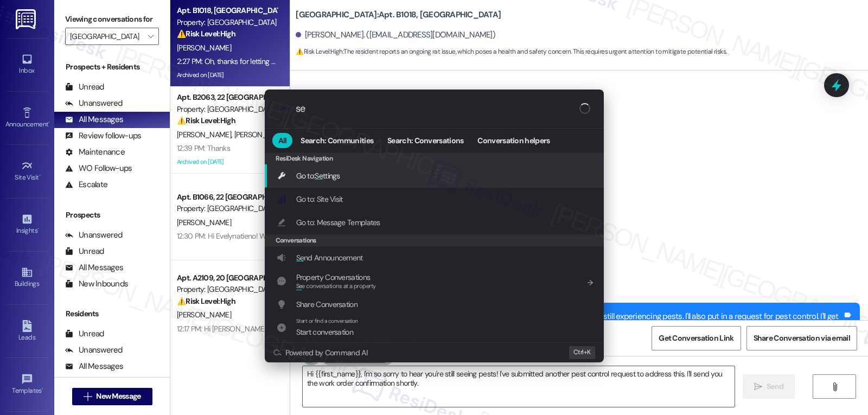
type input "ser"
type textarea "Hi {{first_name}}, I'm so sorry to hear you're still seeing pests! I've submitt…"
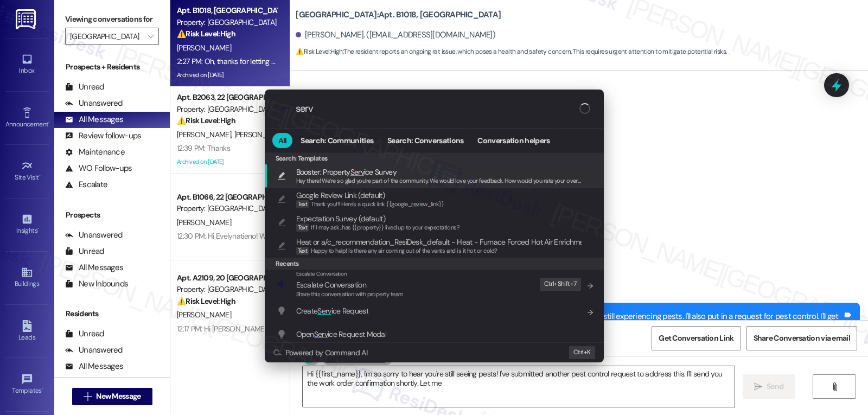
type input "servi"
type textarea "Hi {{first_name}}, I'm so sorry to hear you're still seeing pests! I've submitt…"
type input "service"
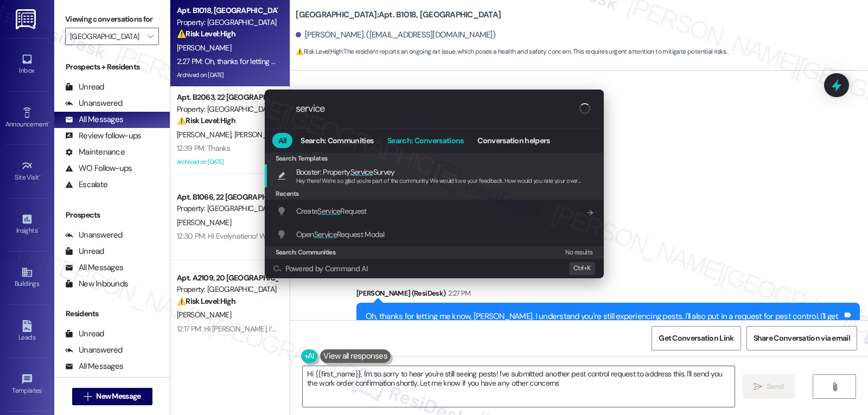
type textarea "Hi {{first_name}}, I'm so sorry to hear you're still seeing pests! I've submitt…"
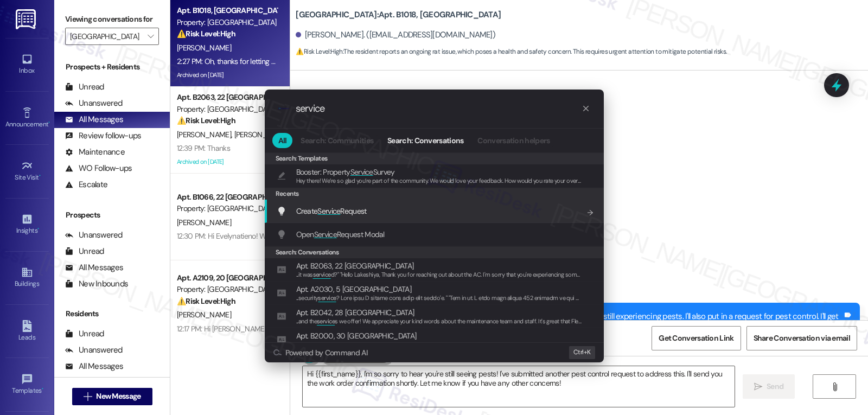
type input "service"
click at [339, 219] on div "Create Service Request Add shortcut" at bounding box center [434, 211] width 339 height 23
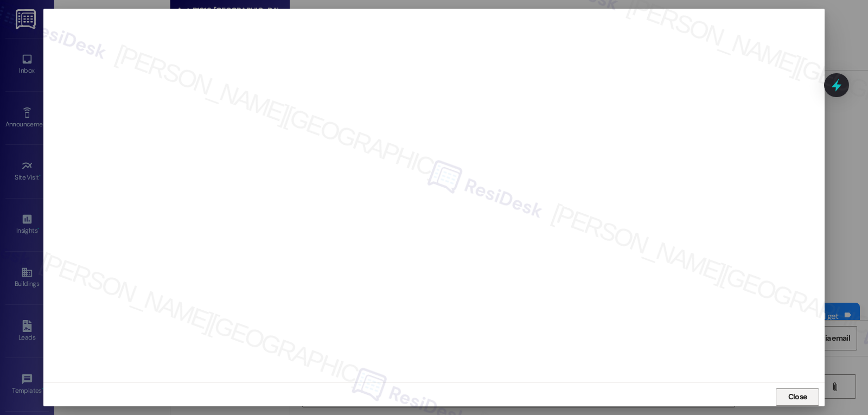
click at [789, 398] on span "Close" at bounding box center [798, 396] width 19 height 11
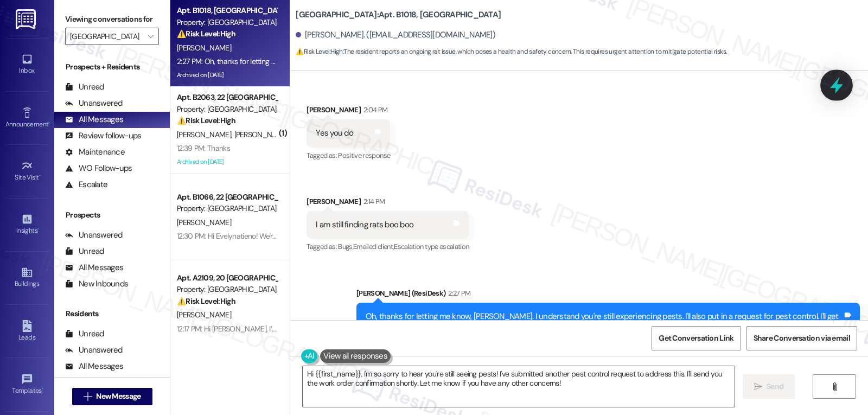
click at [846, 81] on div at bounding box center [837, 84] width 33 height 31
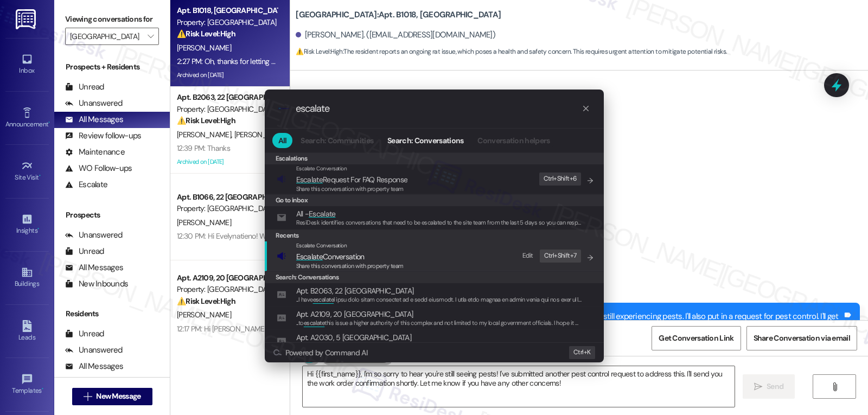
type input "escalate"
click at [367, 264] on span "Share this conversation with property team" at bounding box center [349, 266] width 107 height 8
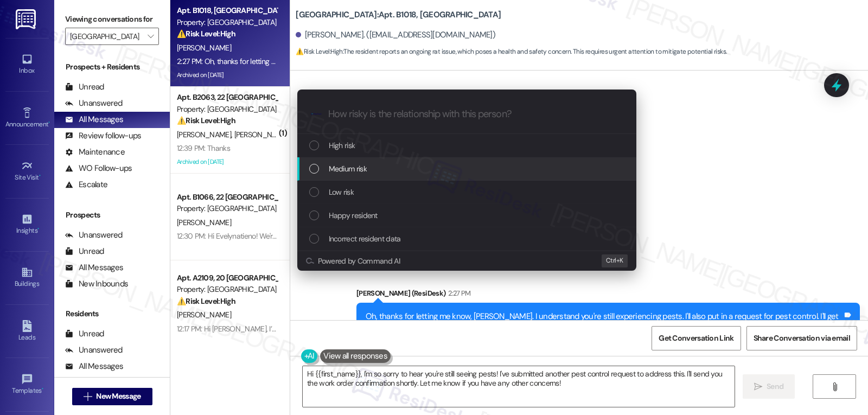
click at [372, 175] on div "Medium risk" at bounding box center [466, 168] width 339 height 23
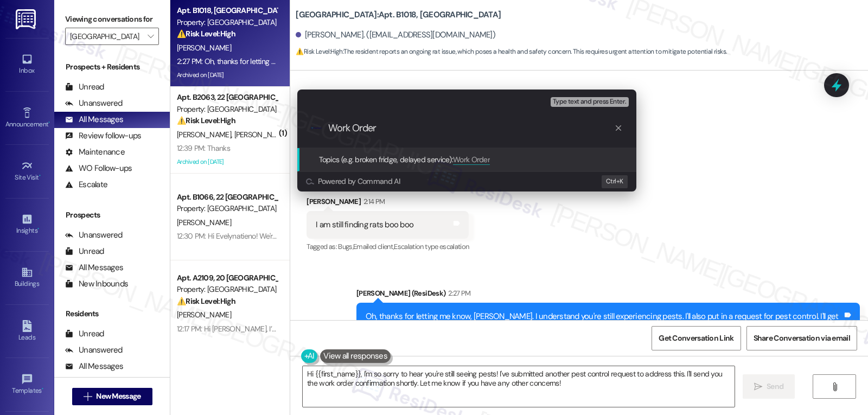
paste input "16089800"
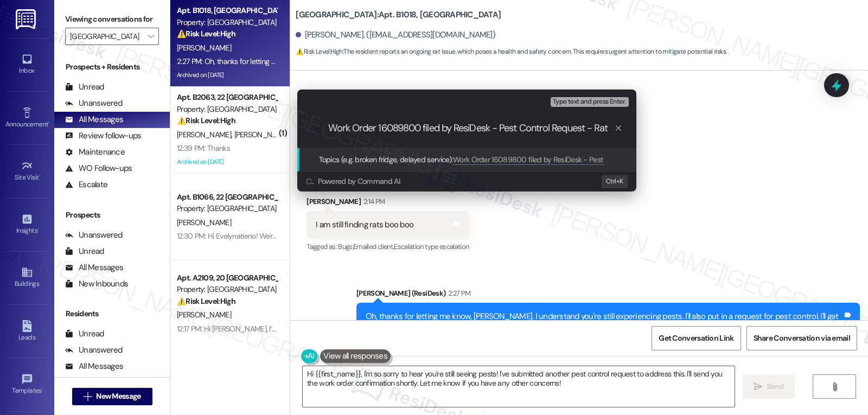
type input "Work Order 16089800 filed by ResiDesk - Pest Control Request - Rats"
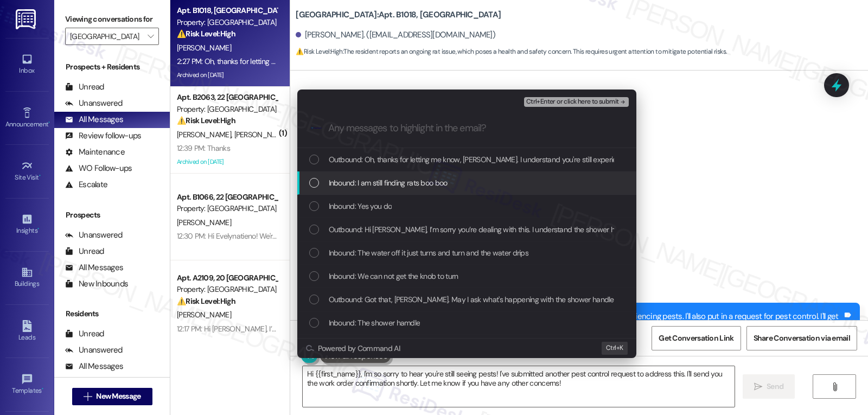
click at [361, 185] on span "Inbound: I am still finding rats boo boo" at bounding box center [388, 183] width 119 height 12
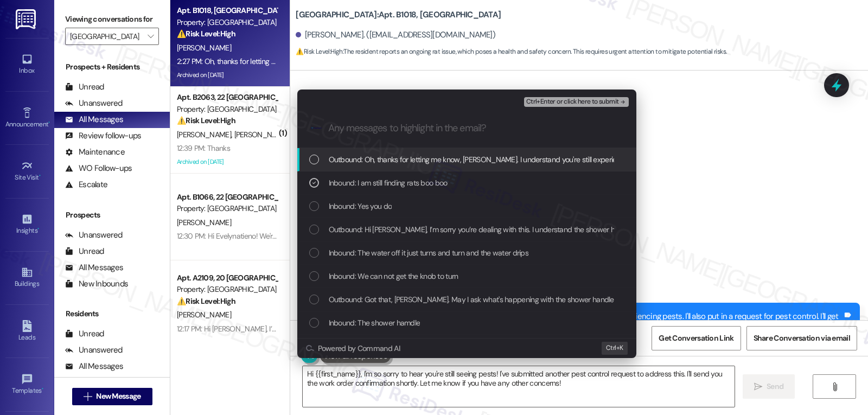
click at [581, 103] on span "Ctrl+Enter or click here to submit" at bounding box center [572, 102] width 93 height 8
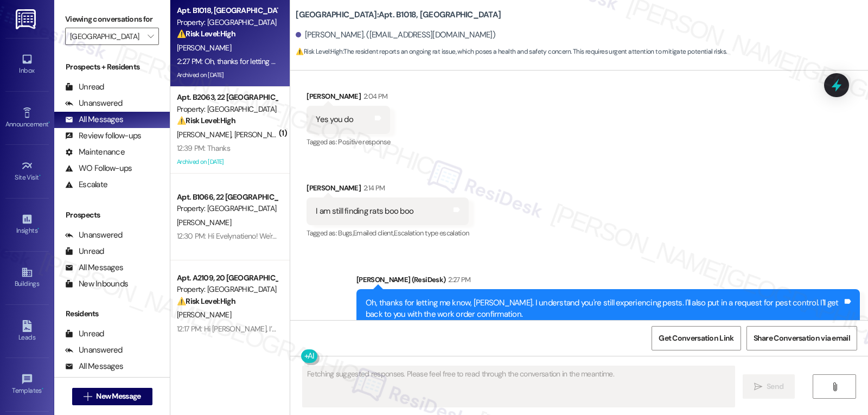
scroll to position [21187, 0]
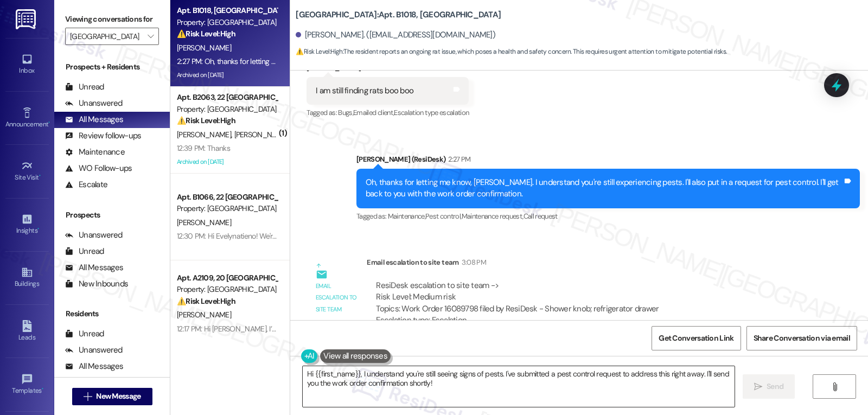
click at [448, 384] on textarea "Hi {{first_name}}, I understand you're still seeing signs of pests. I've submit…" at bounding box center [519, 386] width 432 height 41
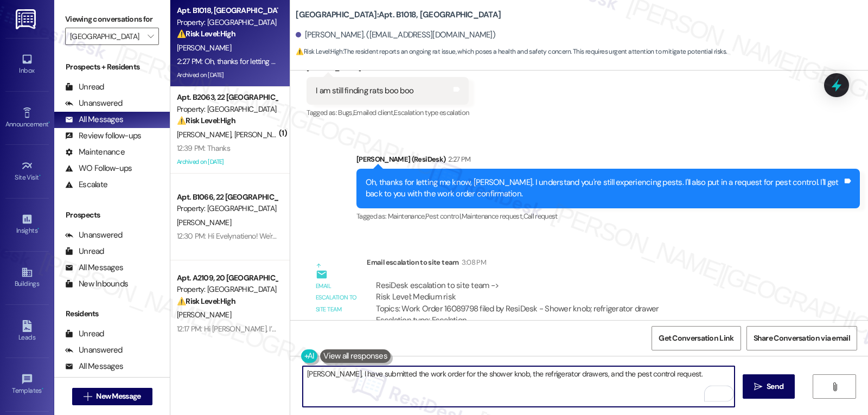
click at [680, 371] on textarea "Charlene, I have submitted the work order for the shower knob, the refrigerator…" at bounding box center [519, 386] width 432 height 41
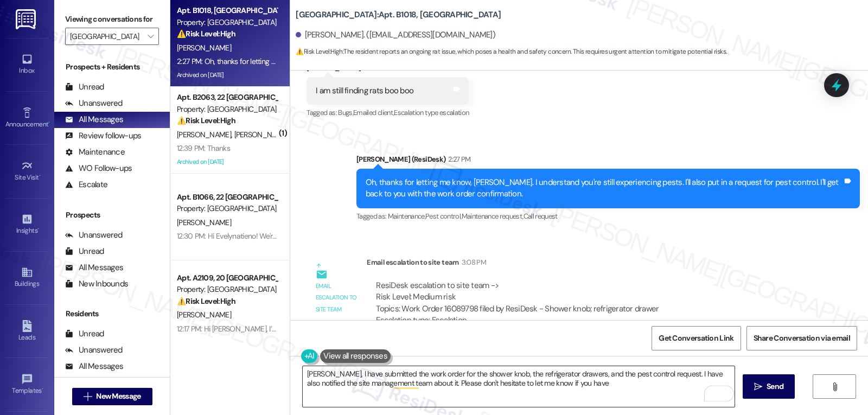
click at [581, 389] on textarea "Charlene, I have submitted the work order for the shower knob, the refrigerator…" at bounding box center [519, 386] width 432 height 41
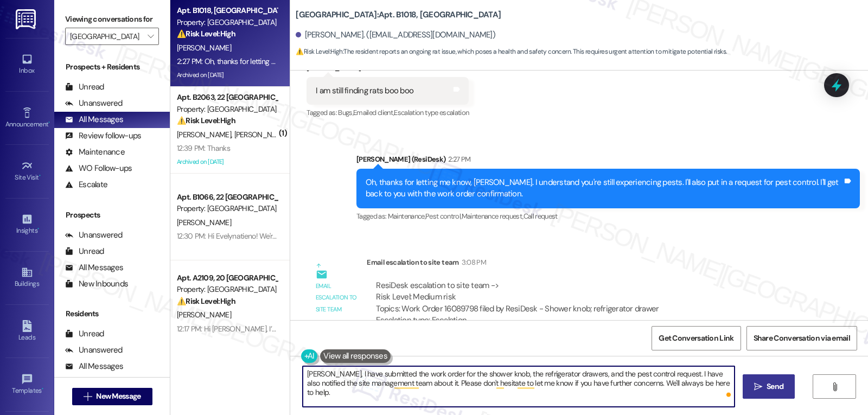
type textarea "Charlene, I have submitted the work order for the shower knob, the refrigerator…"
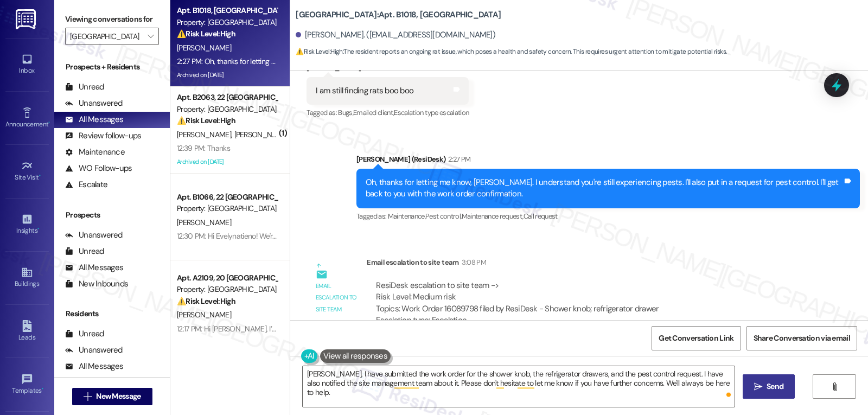
click at [757, 387] on icon "" at bounding box center [758, 387] width 8 height 9
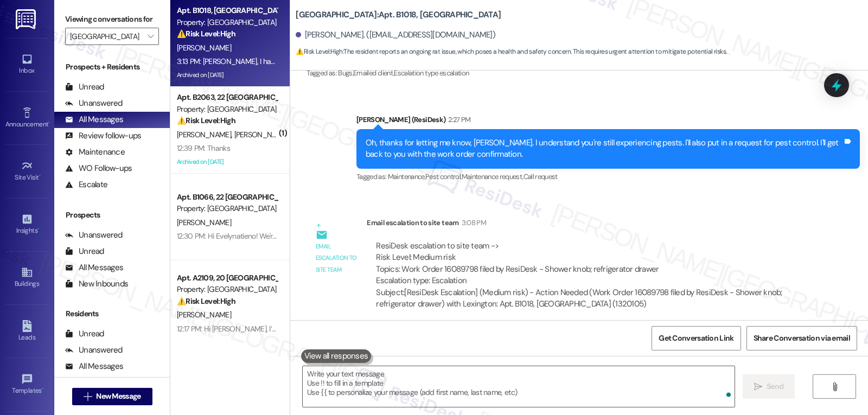
scroll to position [21275, 0]
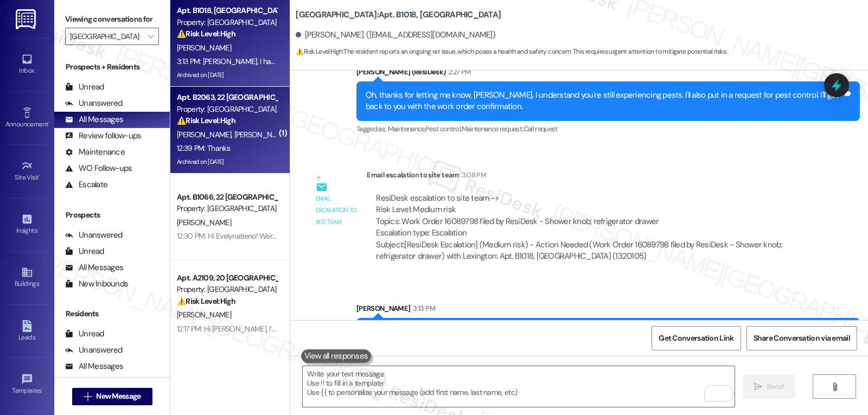
click at [234, 130] on span "K. Williams" at bounding box center [261, 135] width 54 height 10
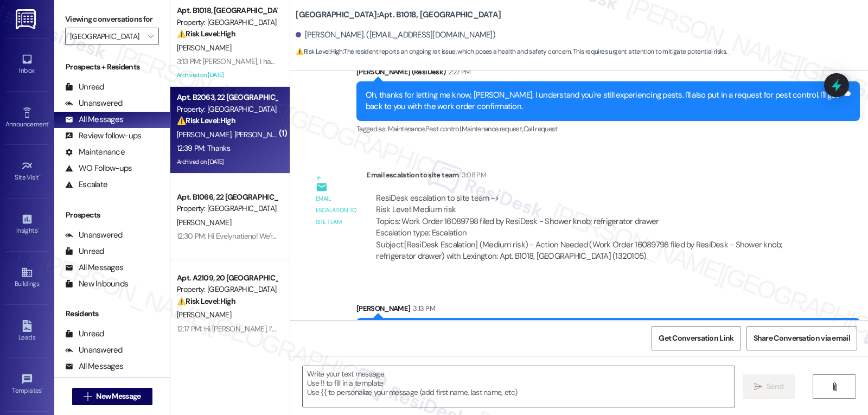
type textarea "Fetching suggested responses. Please feel free to read through the conversation…"
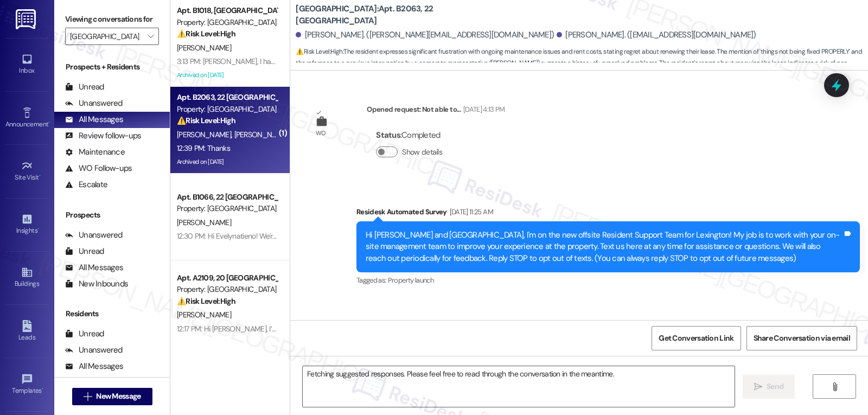
scroll to position [53474, 0]
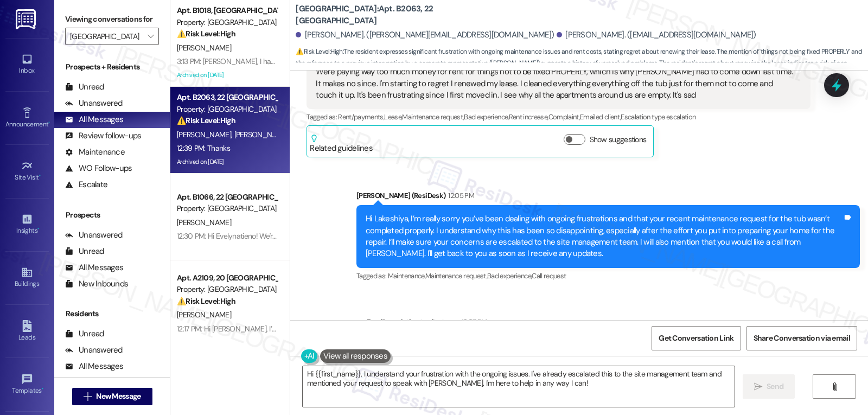
copy div "Lakeshiya"
click at [416, 385] on textarea "Hi {{first_name}}, I understand your frustration with the ongoing issues. I've …" at bounding box center [519, 386] width 432 height 41
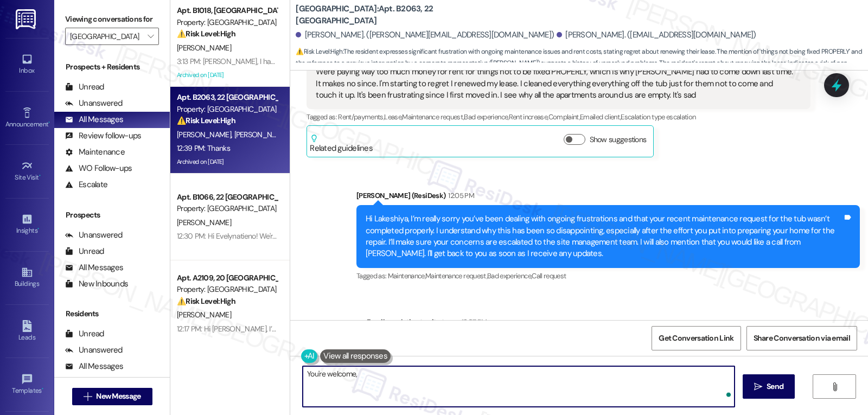
paste textarea "Lakeshiya"
type textarea "You're welcome, Lakeshiya!"
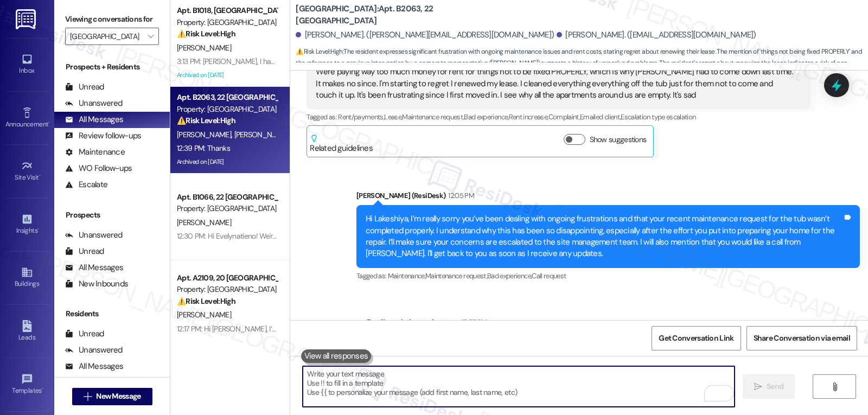
scroll to position [53474, 0]
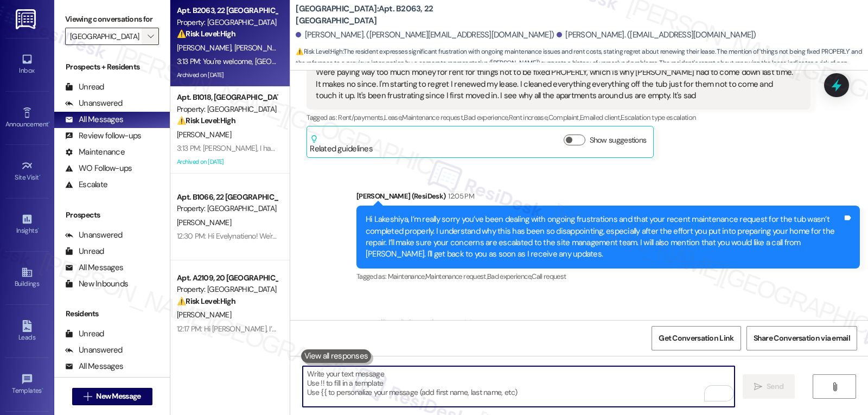
click at [145, 45] on span "" at bounding box center [150, 36] width 10 height 17
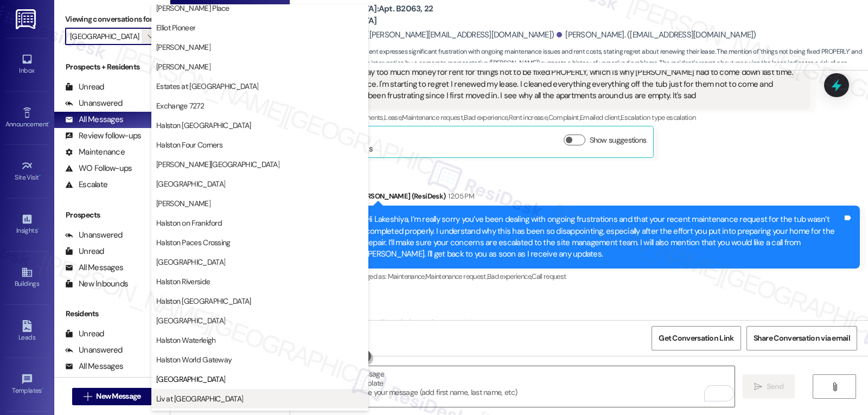
scroll to position [158, 0]
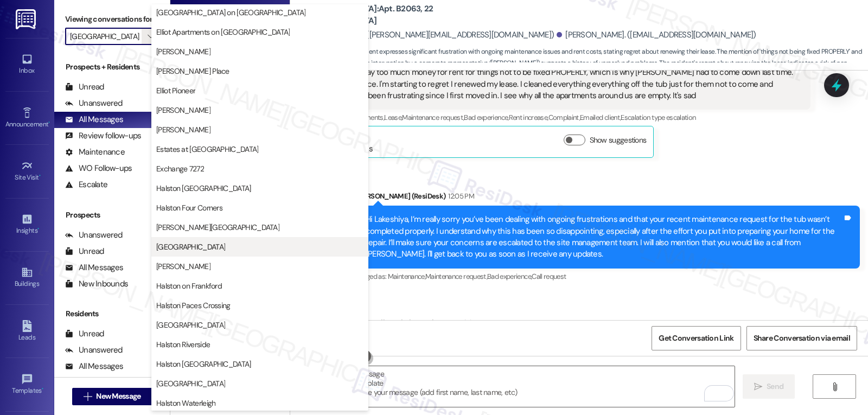
click at [232, 248] on span "[GEOGRAPHIC_DATA]" at bounding box center [259, 247] width 207 height 11
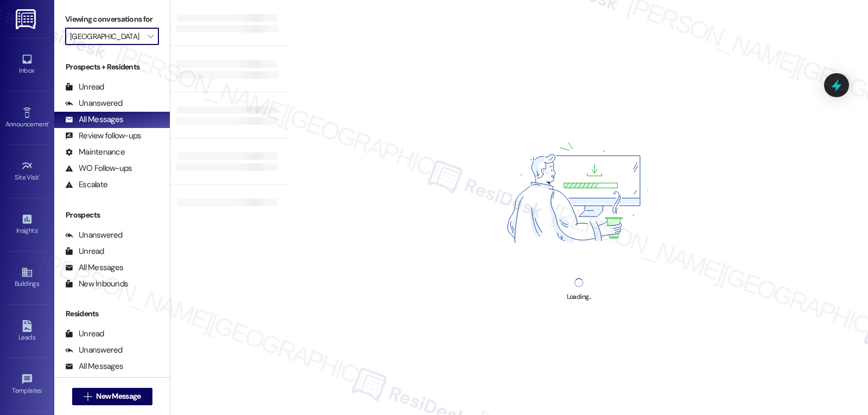
type input "[GEOGRAPHIC_DATA]"
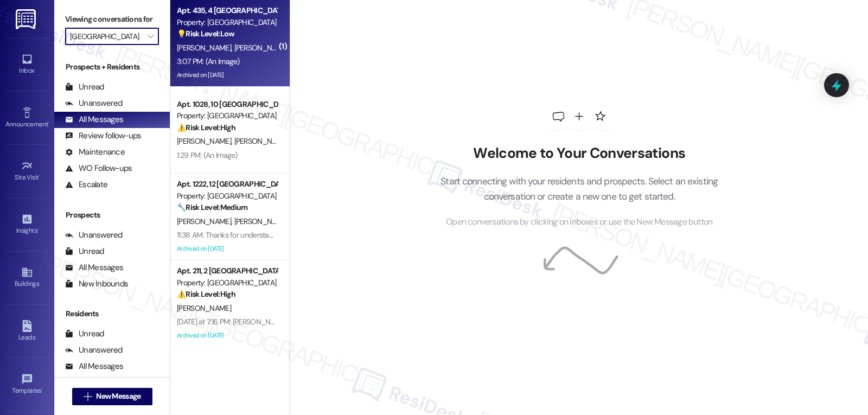
click at [225, 55] on div "3:07 PM: (An Image) 3:07 PM: (An Image)" at bounding box center [227, 62] width 103 height 14
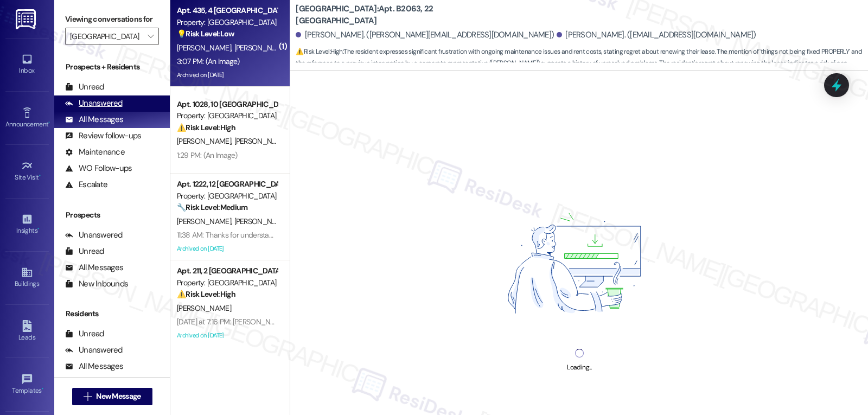
click at [109, 109] on div "Unanswered" at bounding box center [94, 103] width 58 height 11
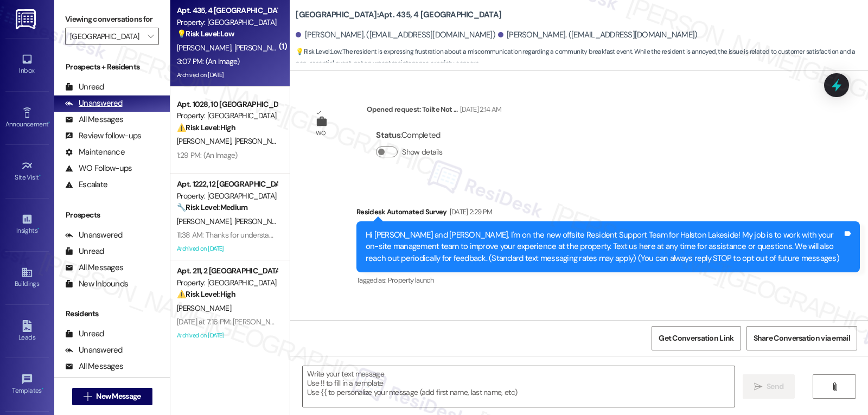
type textarea "Fetching suggested responses. Please feel free to read through the conversation…"
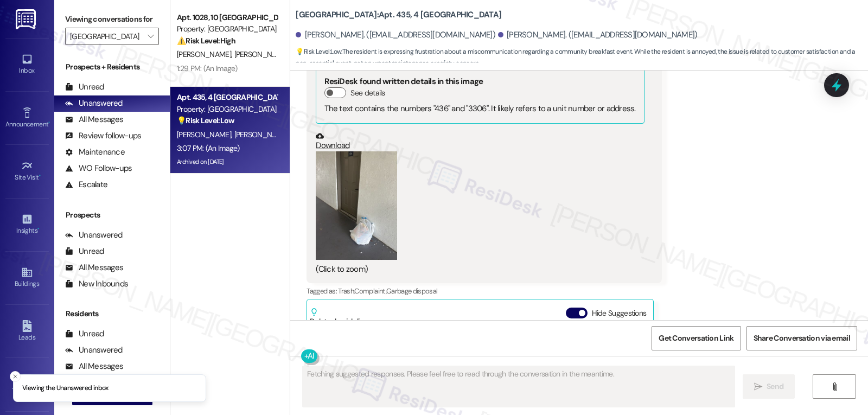
drag, startPoint x: 232, startPoint y: 62, endPoint x: 436, endPoint y: 114, distance: 211.1
click at [232, 61] on div "Apt. 1028, 10 Halston Lakeside Property: Halston Lakeside ⚠️ Risk Level: High T…" at bounding box center [229, 43] width 119 height 87
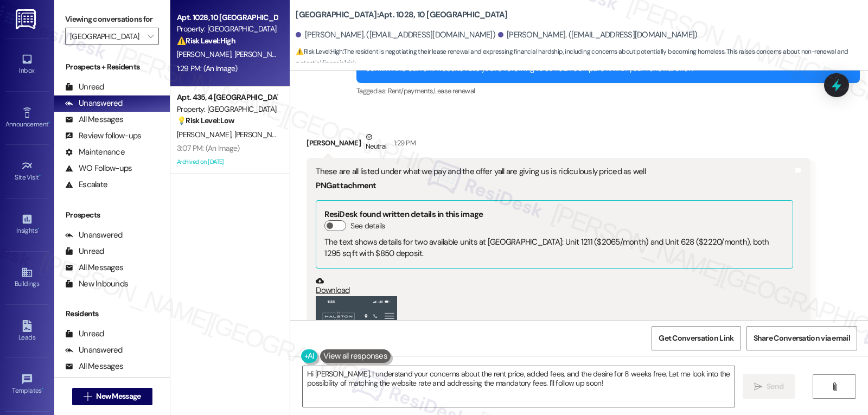
scroll to position [5323, 0]
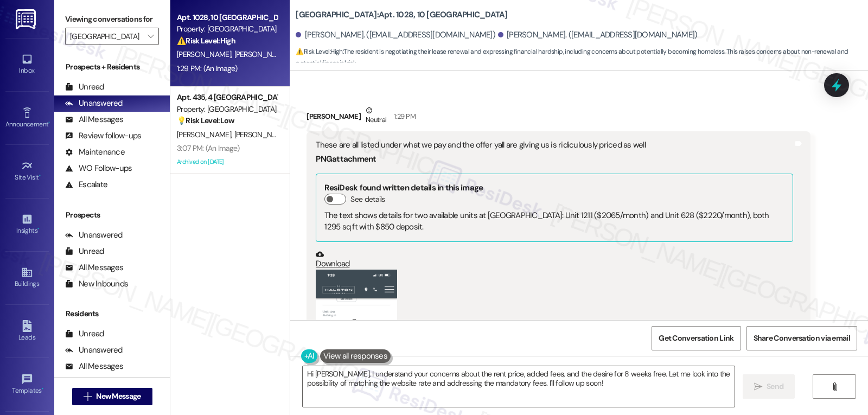
click at [339, 274] on button "Zoom image" at bounding box center [356, 358] width 81 height 176
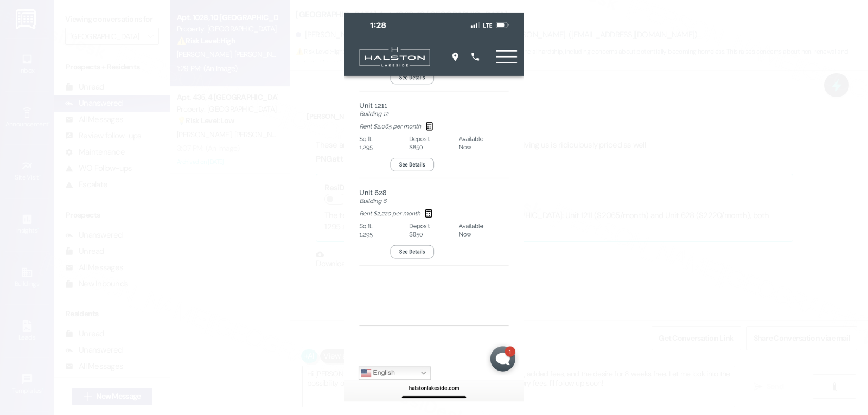
click at [625, 261] on button "Unzoom image" at bounding box center [434, 207] width 868 height 415
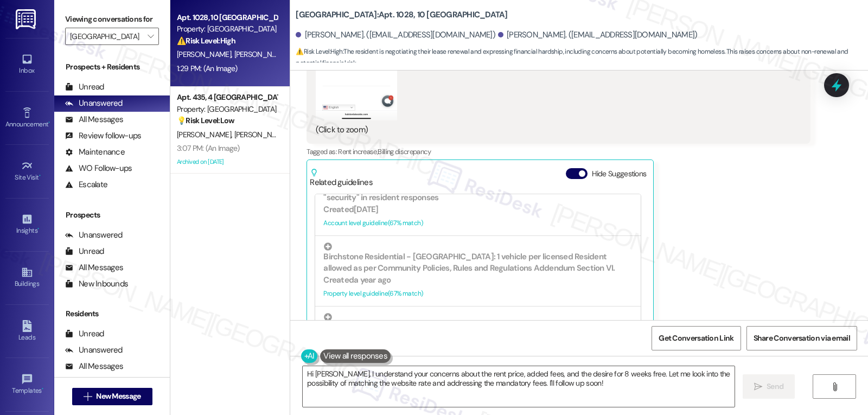
scroll to position [626, 0]
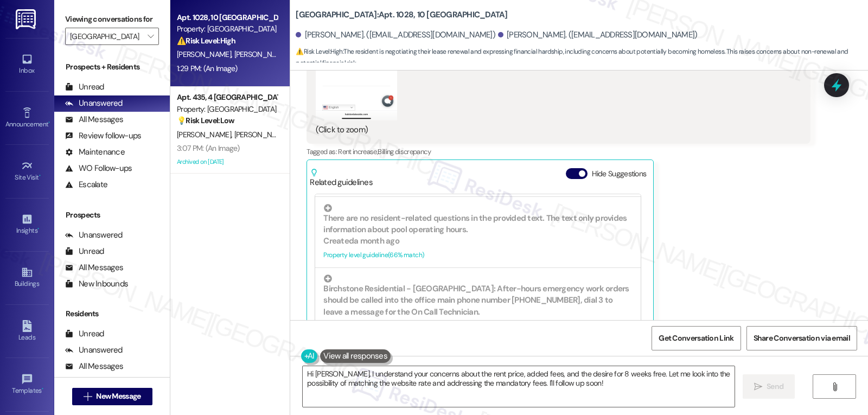
click at [567, 163] on div "Related guidelines Hide Suggestions" at bounding box center [480, 176] width 341 height 26
click at [579, 170] on span "button" at bounding box center [582, 173] width 7 height 7
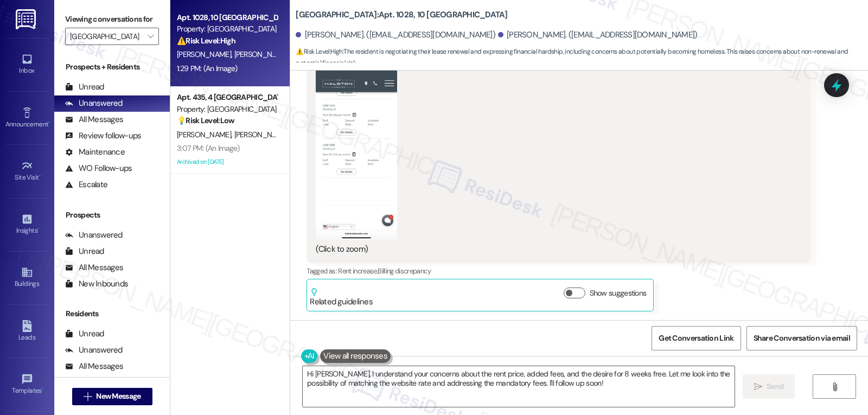
scroll to position [5482, 0]
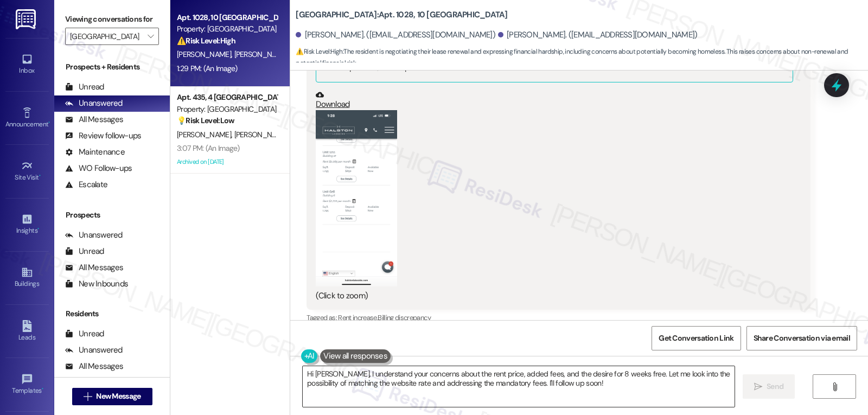
click at [310, 373] on textarea "Hi Brittany, I understand your concerns about the rent price, added fees, and t…" at bounding box center [519, 386] width 432 height 41
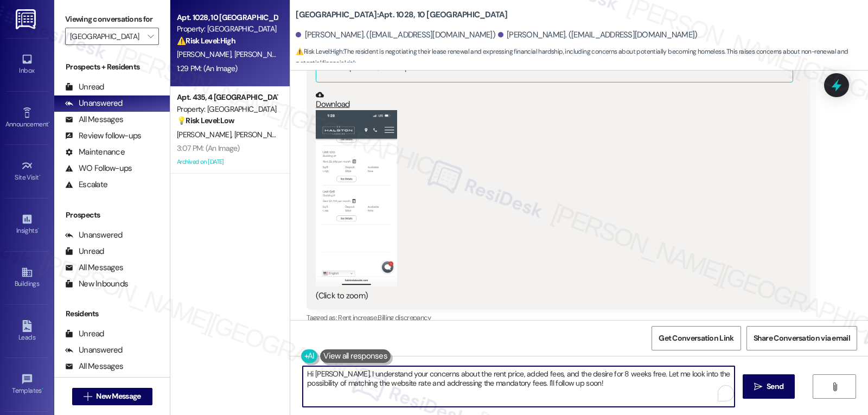
click at [307, 373] on textarea "Hi Brittany, I understand your concerns about the rent price, added fees, and t…" at bounding box center [519, 386] width 432 height 41
drag, startPoint x: 416, startPoint y: 386, endPoint x: 587, endPoint y: 441, distance: 179.5
click at [587, 415] on html "Inbox Go to Inbox Announcement • Send A Text Announcement Site Visit • Go to Si…" at bounding box center [434, 207] width 868 height 415
click at [457, 390] on textarea "I see. Thanks for letting me know and for the screenshot of the listing, Britta…" at bounding box center [519, 386] width 432 height 41
click at [441, 384] on textarea "I see. Thanks for letting me know and for the screenshot of the listing, Britta…" at bounding box center [519, 386] width 432 height 41
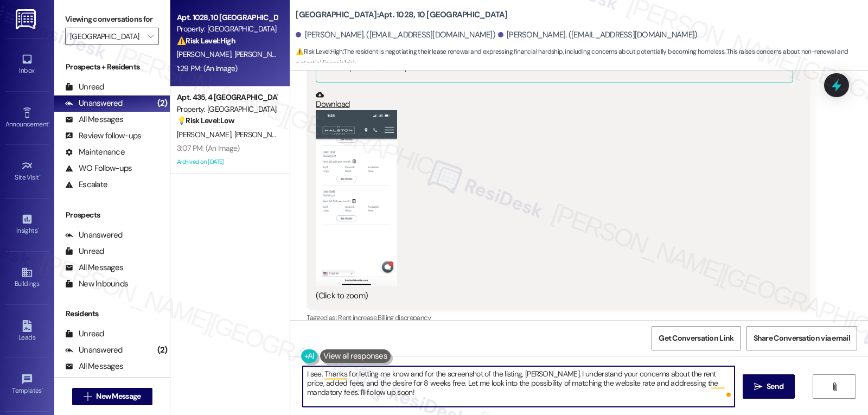
click at [441, 384] on textarea "I see. Thanks for letting me know and for the screenshot of the listing, Britta…" at bounding box center [519, 386] width 432 height 41
drag, startPoint x: 584, startPoint y: 383, endPoint x: 680, endPoint y: 423, distance: 104.1
click at [680, 415] on html "Inbox Go to Inbox Announcement • Send A Text Announcement Site Visit • Go to Si…" at bounding box center [434, 207] width 868 height 415
type textarea "I see. Thanks for letting me know and for the screenshot of the listing, Britta…"
click at [788, 382] on button " Send" at bounding box center [769, 386] width 53 height 24
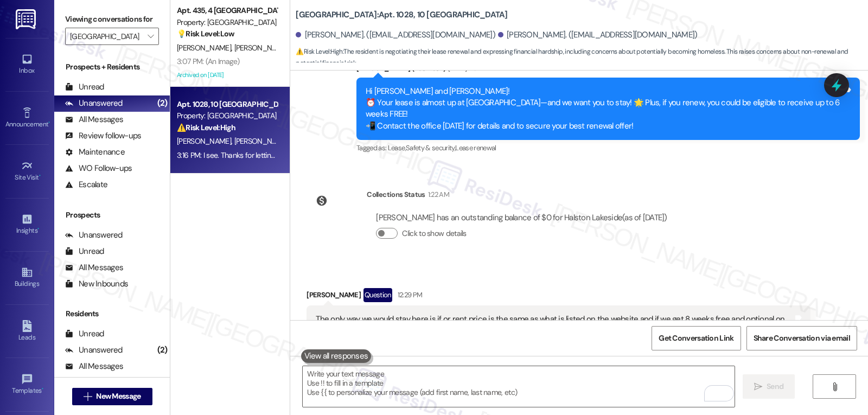
scroll to position [4919, 0]
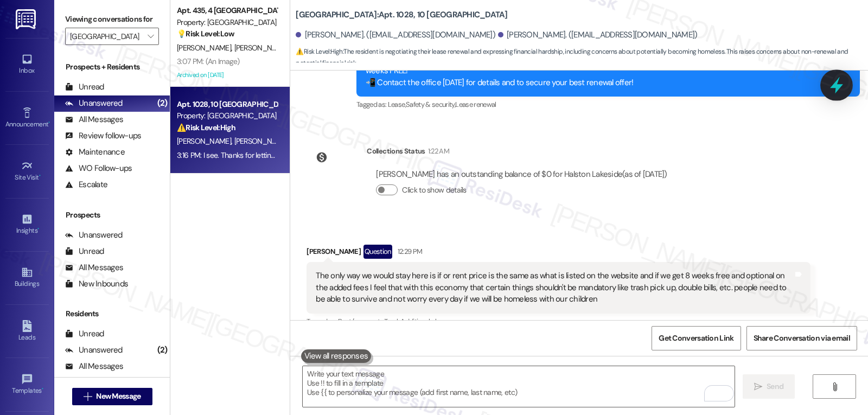
click at [831, 88] on icon at bounding box center [837, 85] width 18 height 18
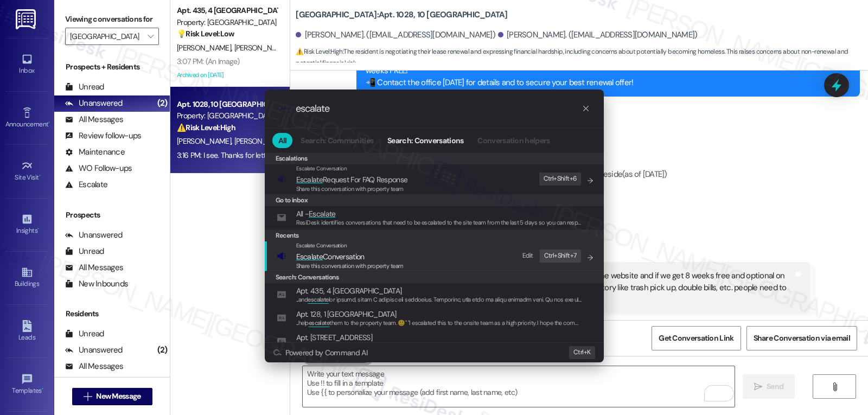
type input "escalate"
click at [332, 268] on span "Share this conversation with property team" at bounding box center [349, 266] width 107 height 8
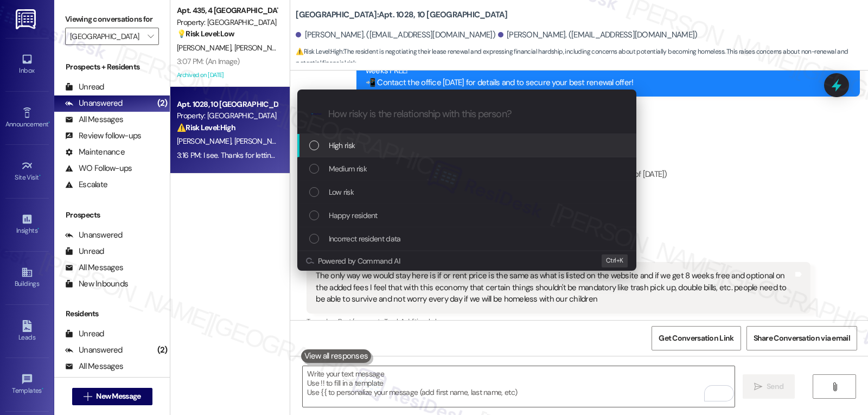
click at [367, 147] on div "High risk" at bounding box center [467, 145] width 317 height 12
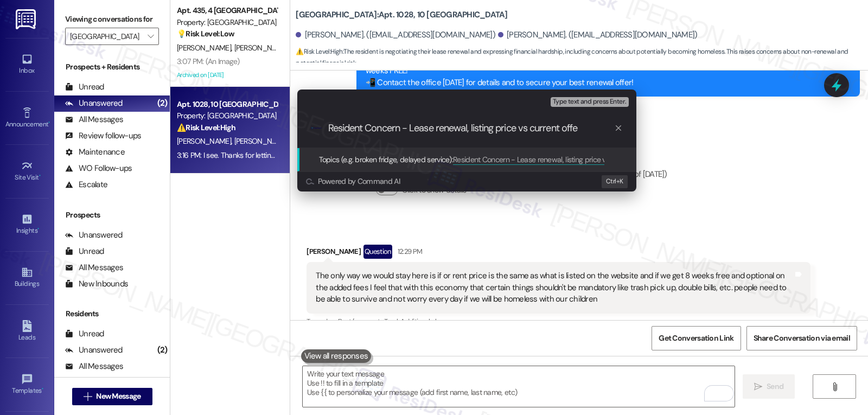
type input "Resident Concern - Lease renewal, listing price vs current offer"
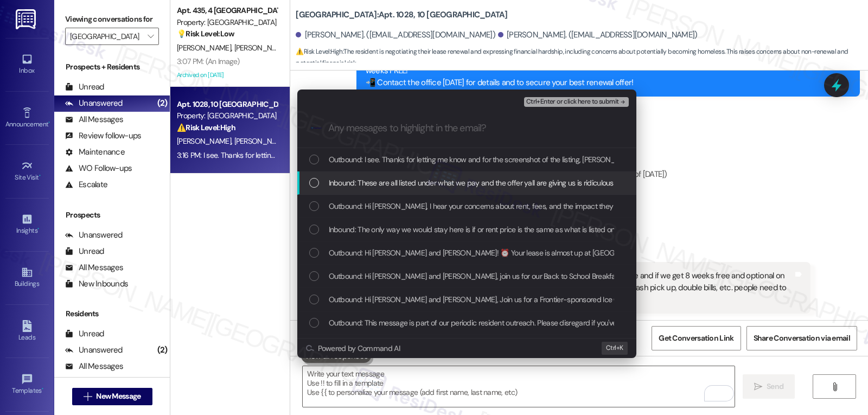
click at [319, 185] on div "List of options" at bounding box center [314, 183] width 10 height 10
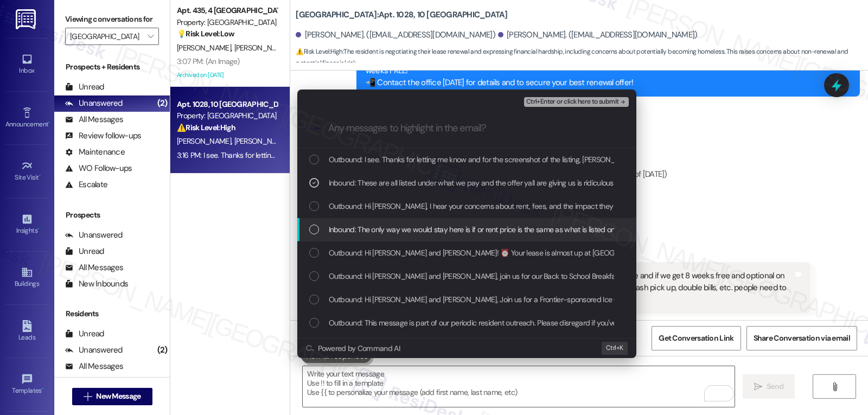
click at [314, 233] on div "List of options" at bounding box center [314, 230] width 10 height 10
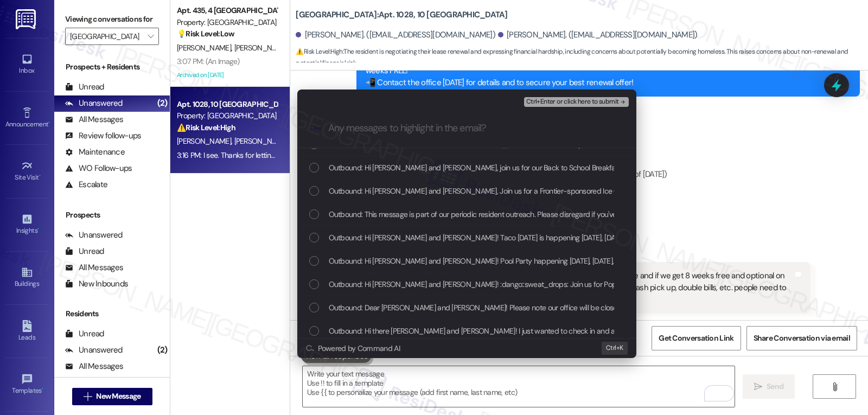
scroll to position [0, 0]
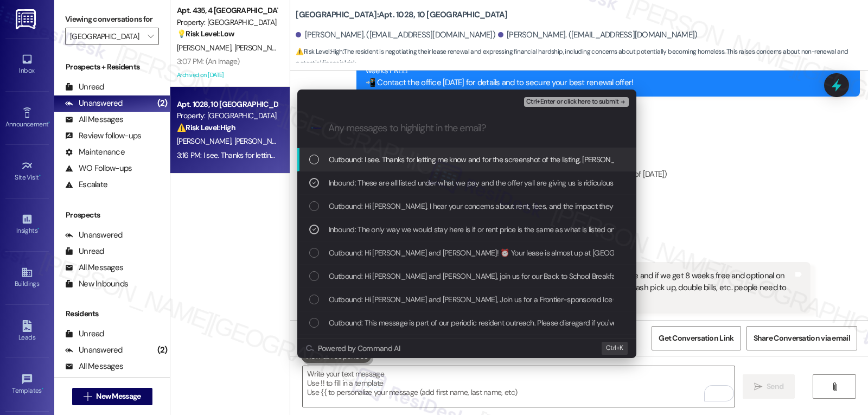
click at [588, 104] on span "Ctrl+Enter or click here to submit" at bounding box center [572, 102] width 93 height 8
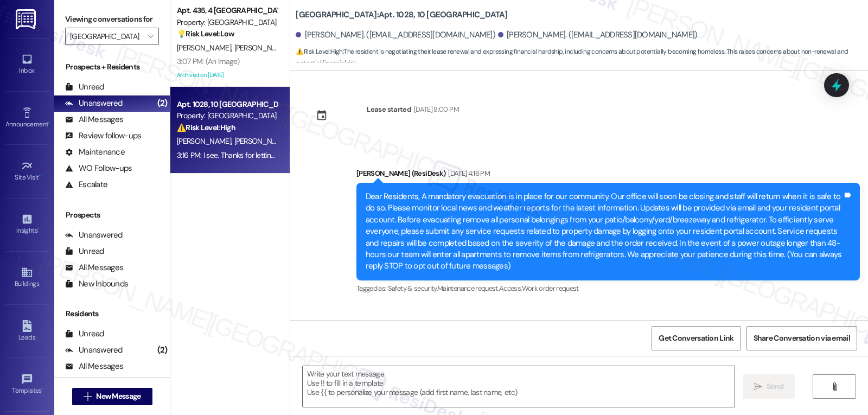
scroll to position [5648, 0]
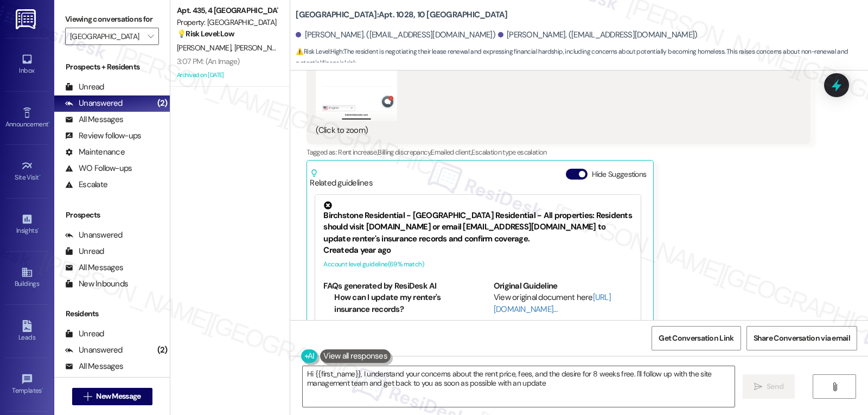
type textarea "Hi {{first_name}}, I understand your concerns about the rent price, fees, and t…"
click at [678, 212] on div "Brittany Dickson Neutral 1:29 PM These are all listed under what we pay and the…" at bounding box center [559, 69] width 504 height 579
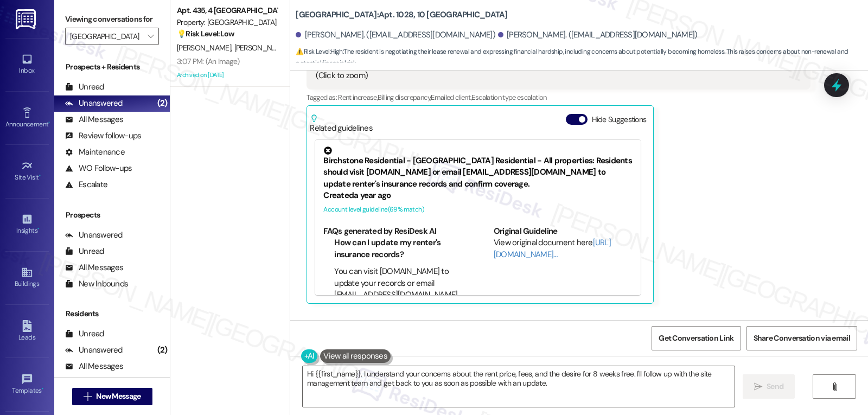
scroll to position [5752, 0]
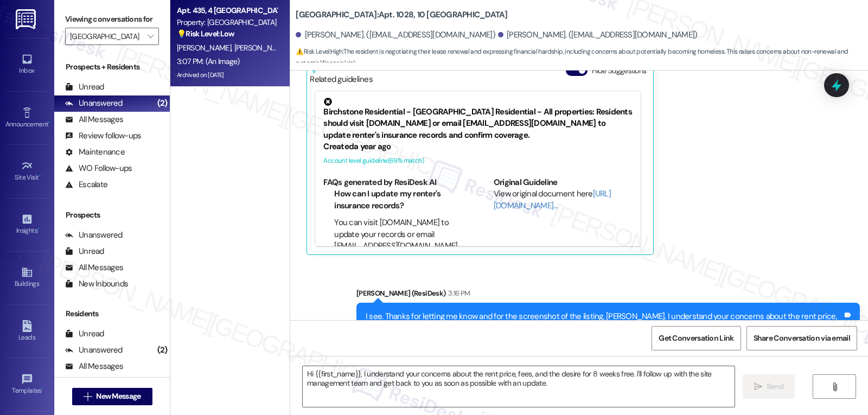
type textarea "Fetching suggested responses. Please feel free to read through the conversation…"
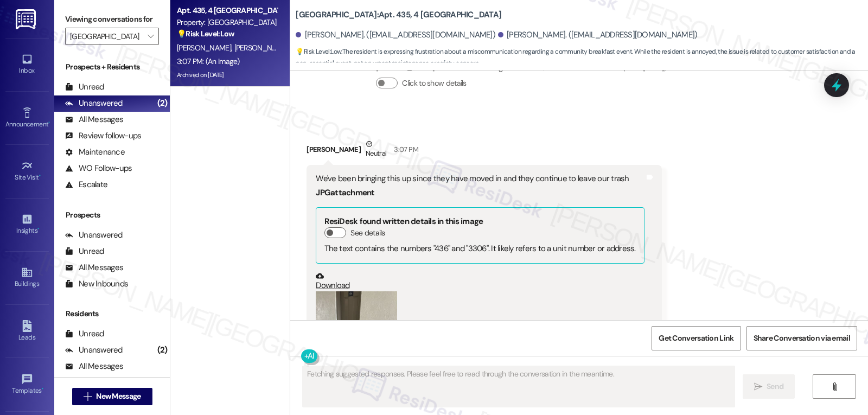
scroll to position [41583, 0]
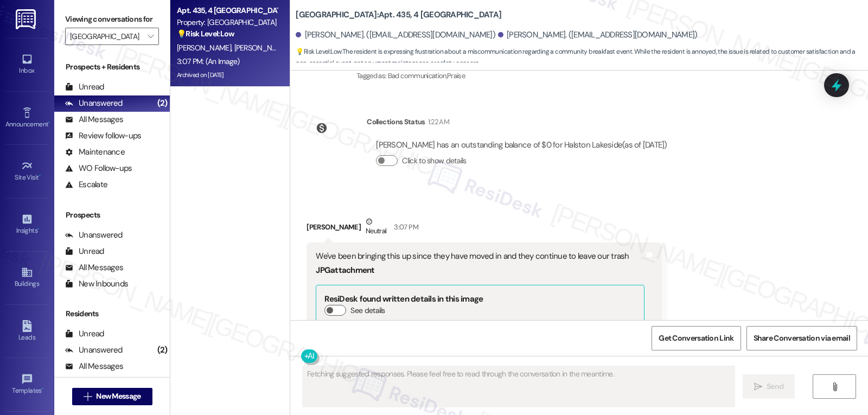
click at [330, 369] on button "Zoom image" at bounding box center [356, 423] width 81 height 109
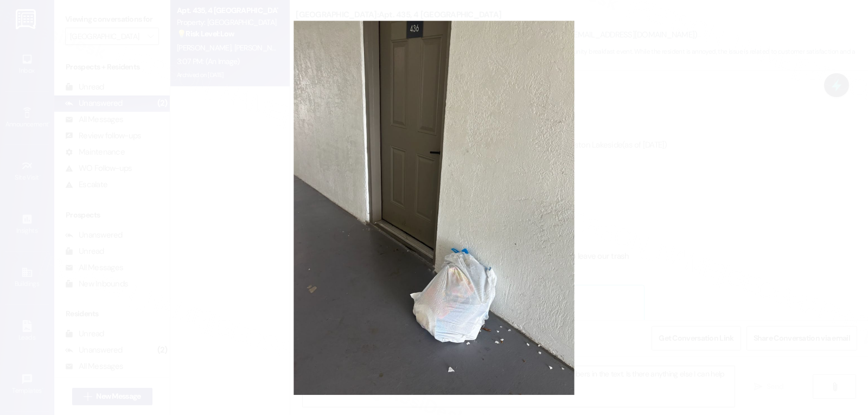
click at [685, 240] on button "Unzoom image" at bounding box center [434, 207] width 868 height 415
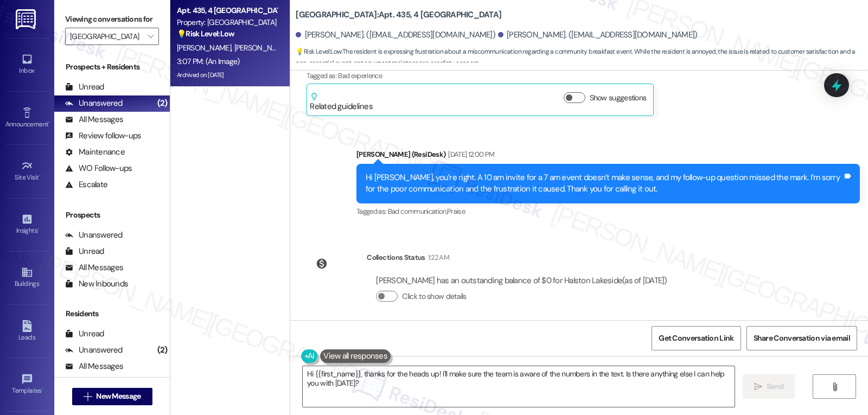
scroll to position [41367, 0]
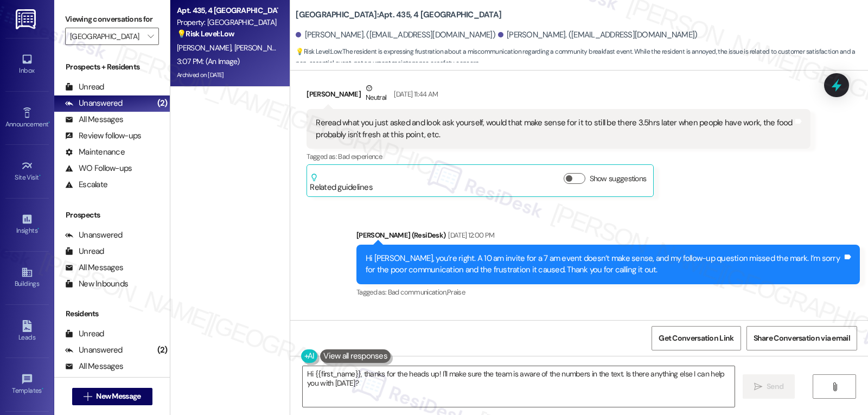
drag, startPoint x: 296, startPoint y: 261, endPoint x: 645, endPoint y: 281, distance: 350.0
copy div "Lisa Vandawalker Neutral 3:07 PM We've been bringing this up since they have mo…"
click at [442, 389] on textarea "Hi {{first_name}}, thanks for the heads up! I'll make sure the team is aware of…" at bounding box center [519, 386] width 432 height 41
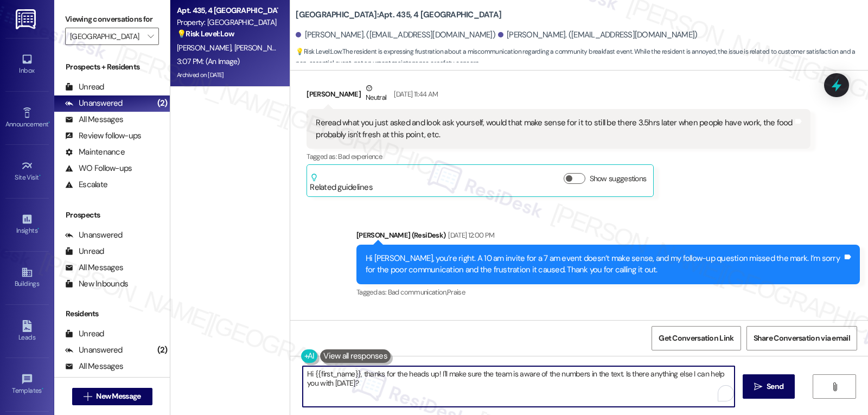
paste textarea "Lisa, I understand you’ve been reporting this since your neighbors moved in and…"
click at [440, 402] on textarea "Hi Lisa, I understand you’ve been reporting this since your neighbors moved in …" at bounding box center [519, 386] width 432 height 41
paste textarea "Can you confirm if the trash is being left in a common hallway or right outside…"
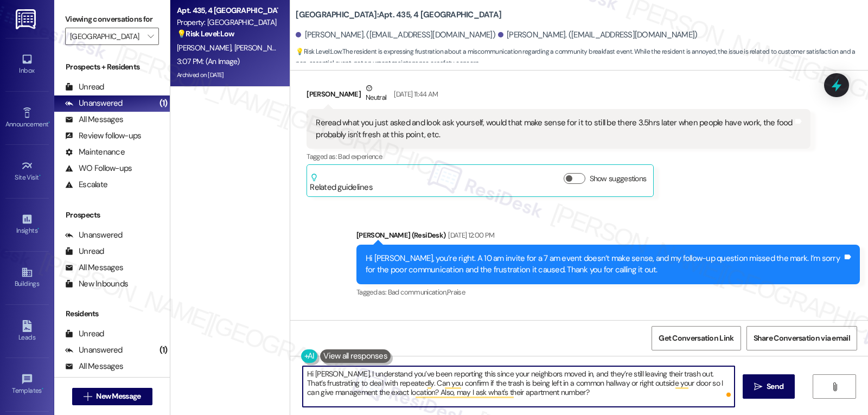
click at [542, 387] on textarea "Hi Lisa, I understand you’ve been reporting this since your neighbors moved in,…" at bounding box center [519, 386] width 432 height 41
click at [533, 397] on textarea "Hi Lisa, I understand you’ve been reporting this since your neighbors moved in,…" at bounding box center [519, 386] width 432 height 41
type textarea "Hi Lisa, I understand you’ve been reporting this since your neighbors moved in,…"
click at [765, 384] on span "Send" at bounding box center [775, 386] width 21 height 11
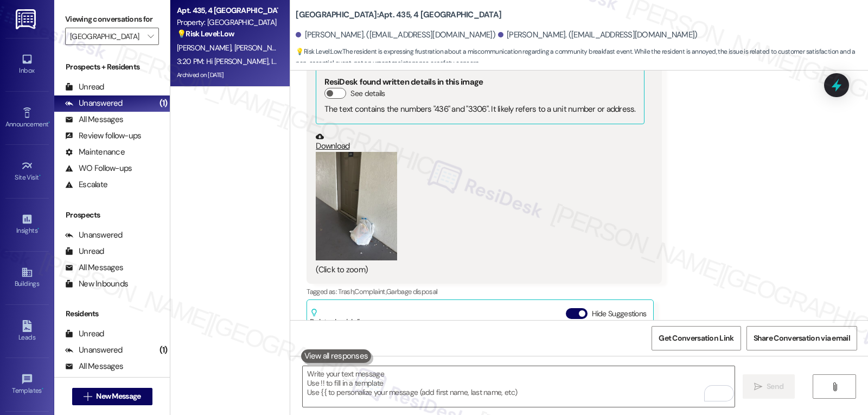
scroll to position [26, 0]
click at [567, 308] on button "Hide Suggestions" at bounding box center [577, 313] width 22 height 11
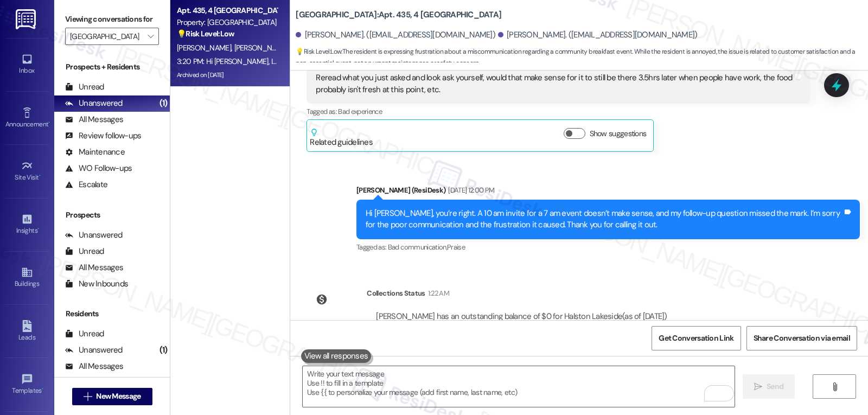
scroll to position [41408, 0]
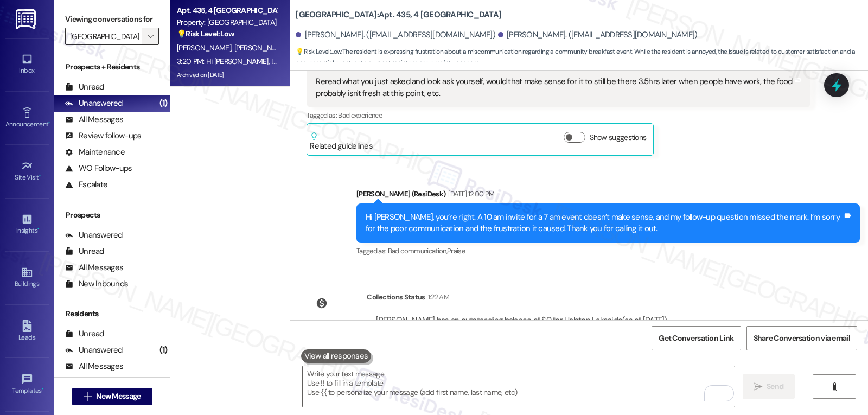
click at [149, 45] on button "" at bounding box center [150, 36] width 17 height 17
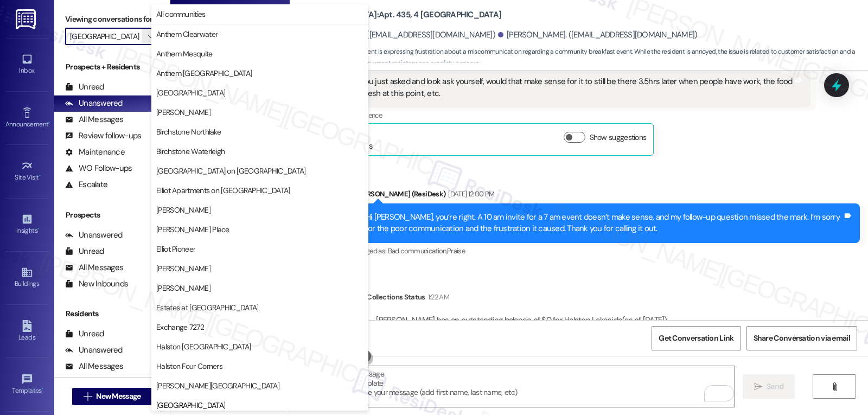
scroll to position [372, 0]
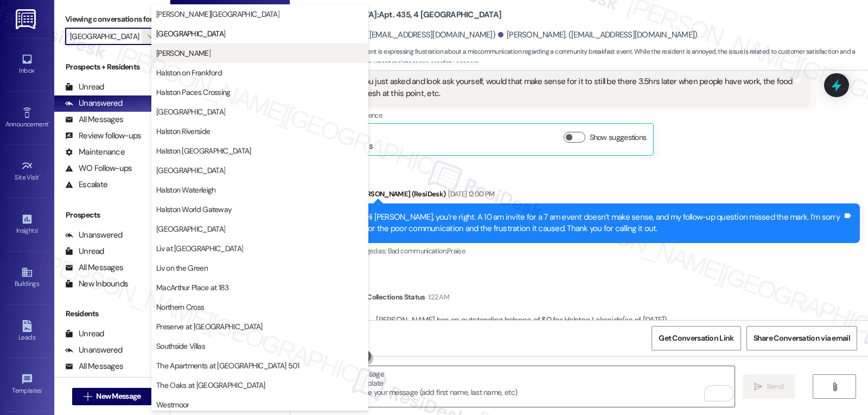
click at [208, 52] on span "[PERSON_NAME]" at bounding box center [183, 53] width 54 height 11
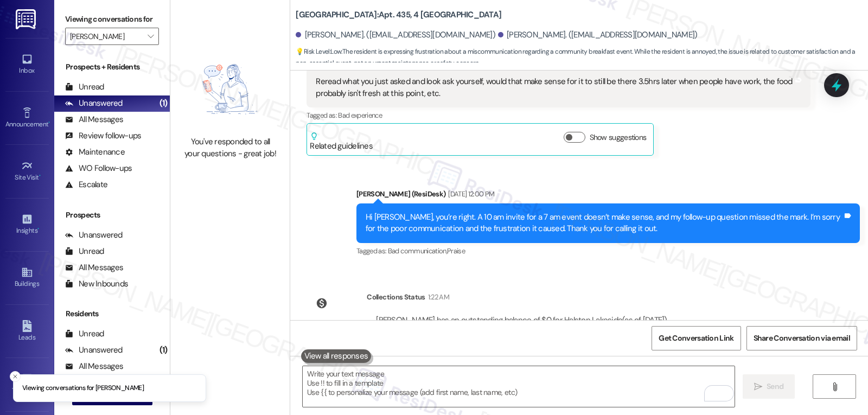
click at [146, 28] on label "Viewing conversations for" at bounding box center [112, 19] width 94 height 17
click at [145, 45] on span "" at bounding box center [150, 36] width 10 height 17
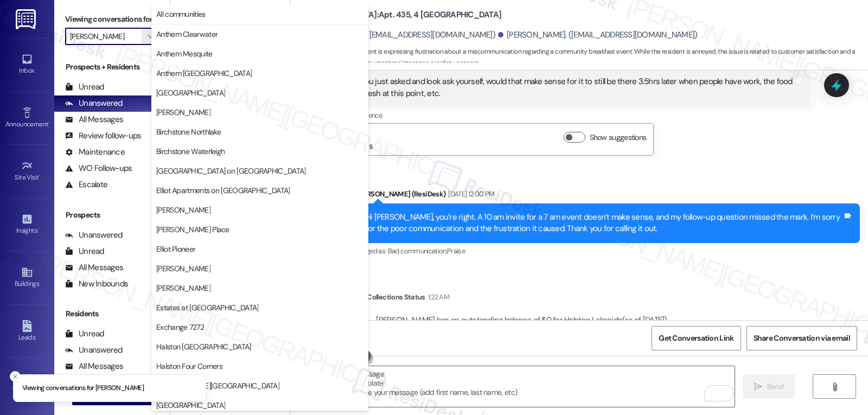
scroll to position [372, 0]
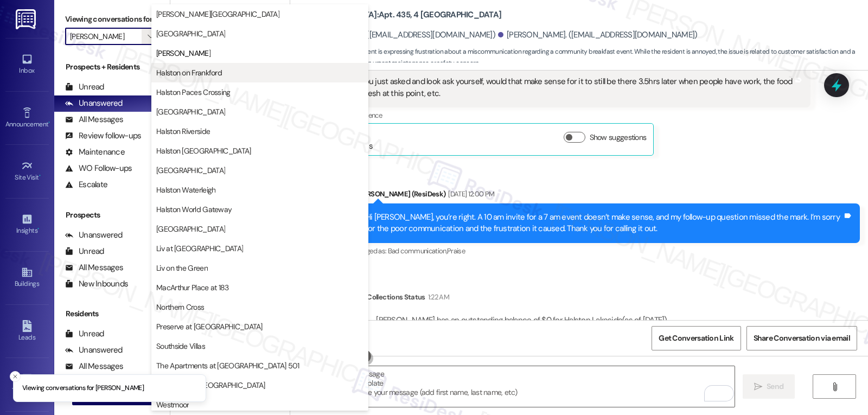
click at [211, 81] on button "Halston on Frankford" at bounding box center [259, 73] width 217 height 20
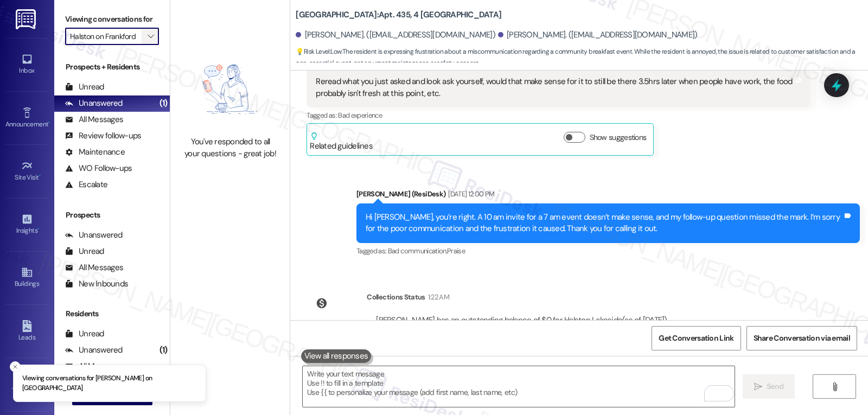
click at [147, 45] on span "" at bounding box center [150, 36] width 10 height 17
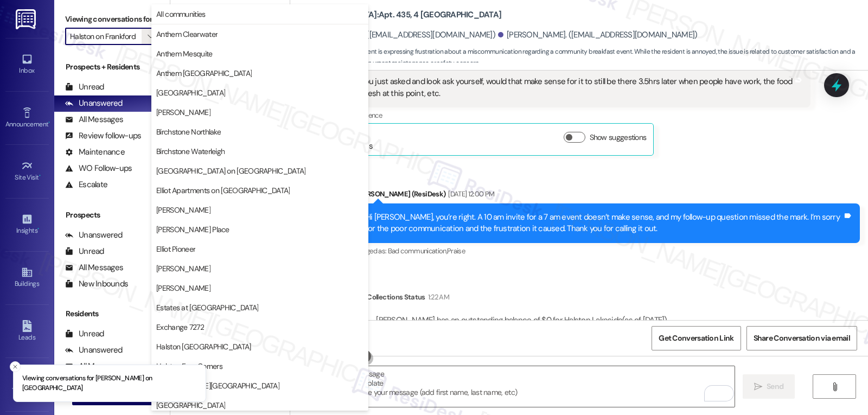
scroll to position [372, 0]
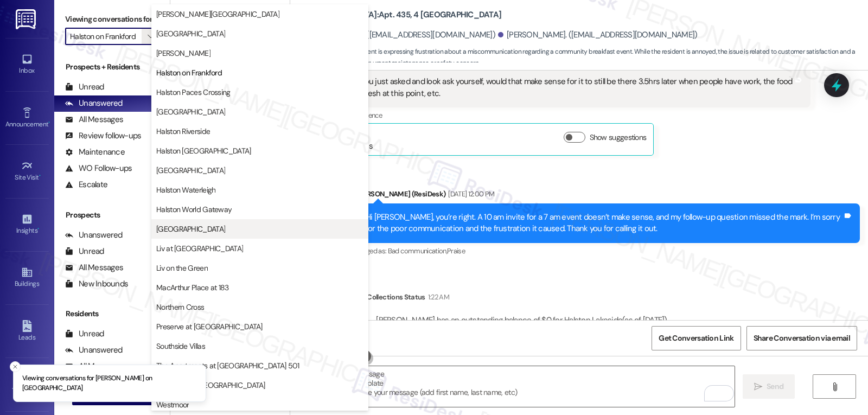
click at [179, 219] on button "[GEOGRAPHIC_DATA]" at bounding box center [259, 229] width 217 height 20
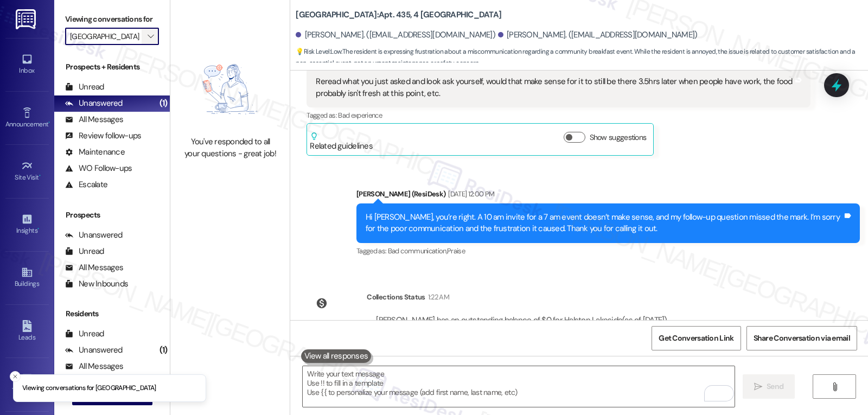
click at [148, 41] on icon "" at bounding box center [151, 36] width 6 height 9
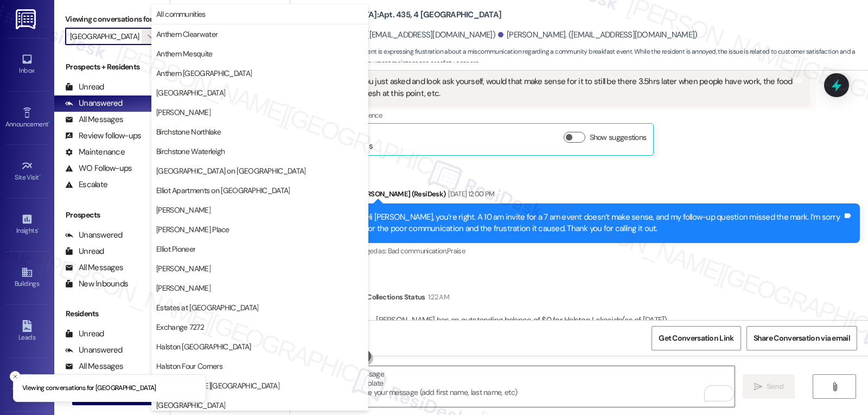
scroll to position [376, 0]
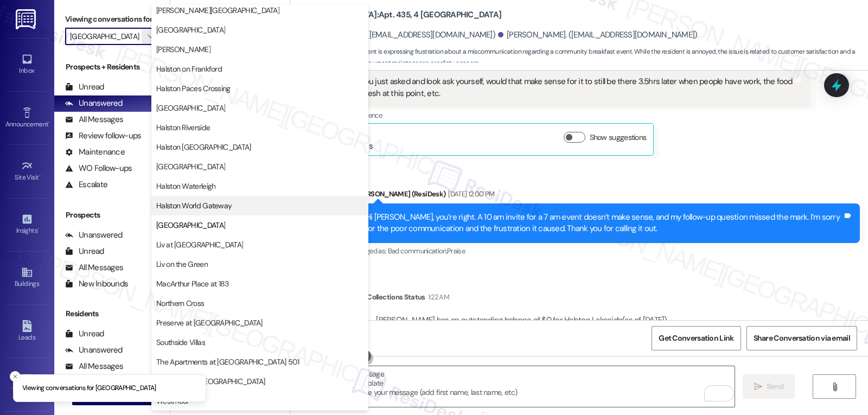
click at [195, 210] on span "Halston World Gateway" at bounding box center [193, 205] width 75 height 11
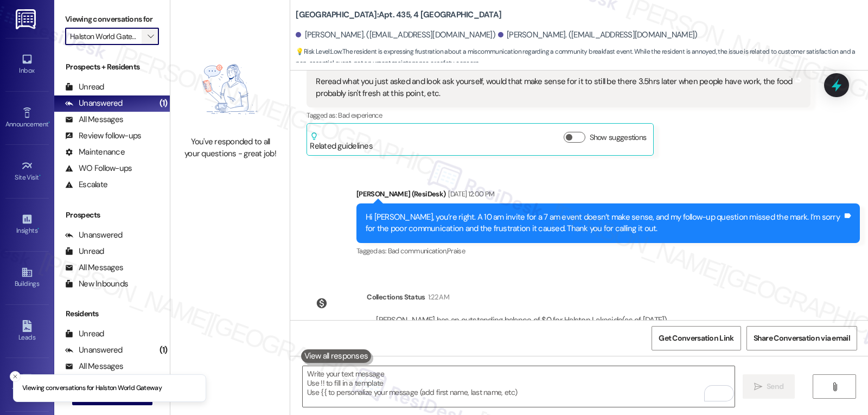
click at [142, 40] on button "" at bounding box center [150, 36] width 17 height 17
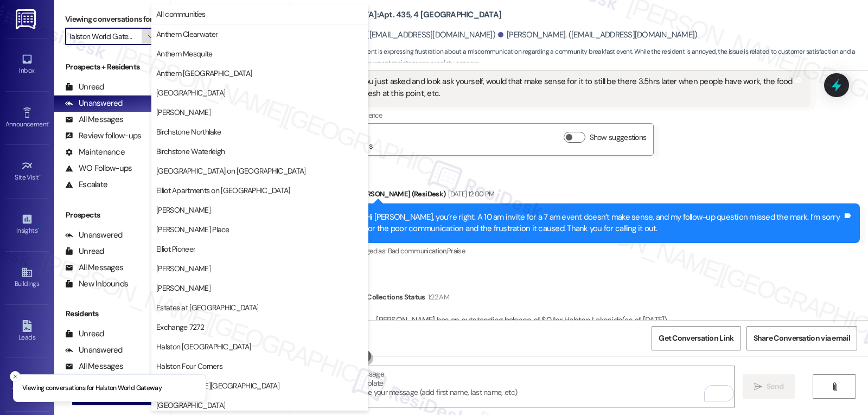
scroll to position [376, 0]
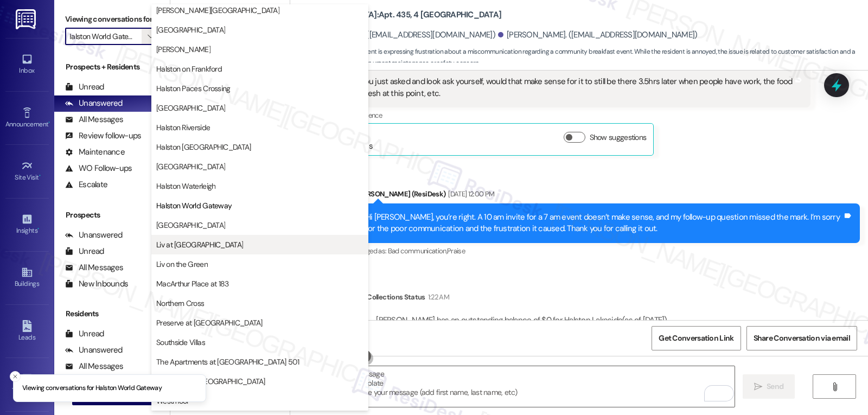
click at [190, 247] on span "Liv at [GEOGRAPHIC_DATA]" at bounding box center [199, 244] width 87 height 11
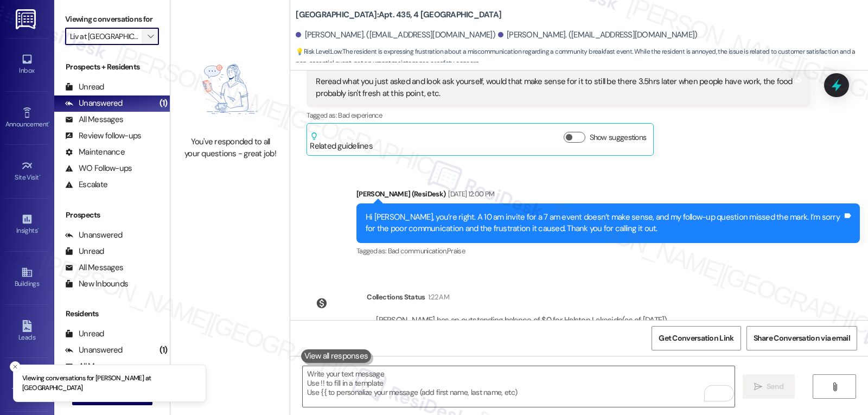
click at [148, 41] on icon "" at bounding box center [151, 36] width 6 height 9
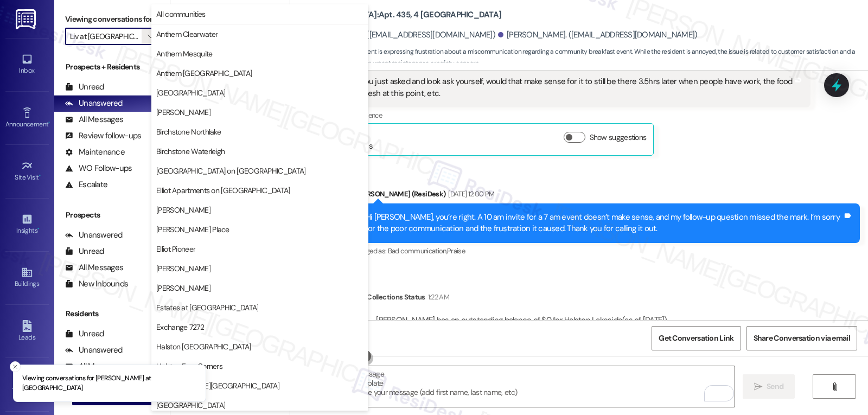
scroll to position [376, 0]
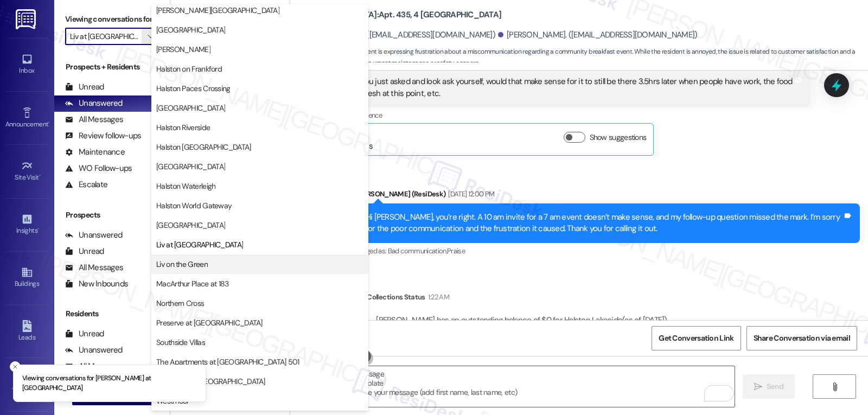
click at [183, 270] on button "Liv on the Green" at bounding box center [259, 265] width 217 height 20
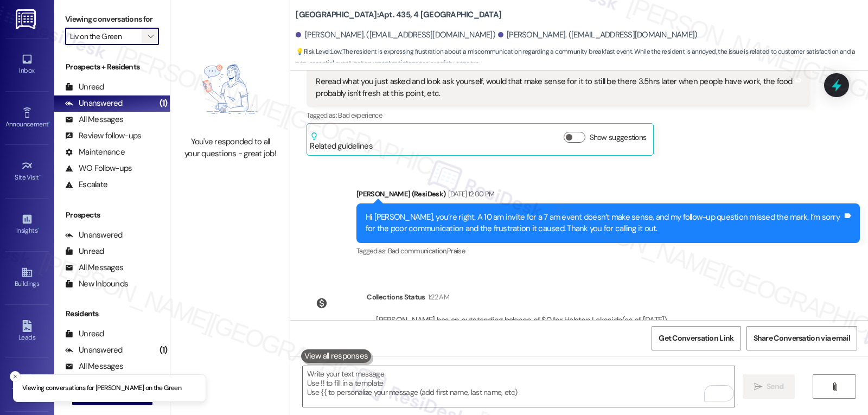
click at [148, 41] on icon "" at bounding box center [151, 36] width 6 height 9
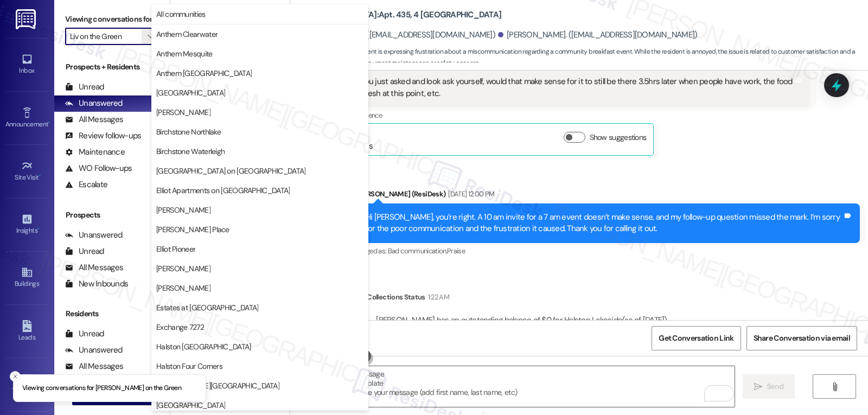
scroll to position [376, 0]
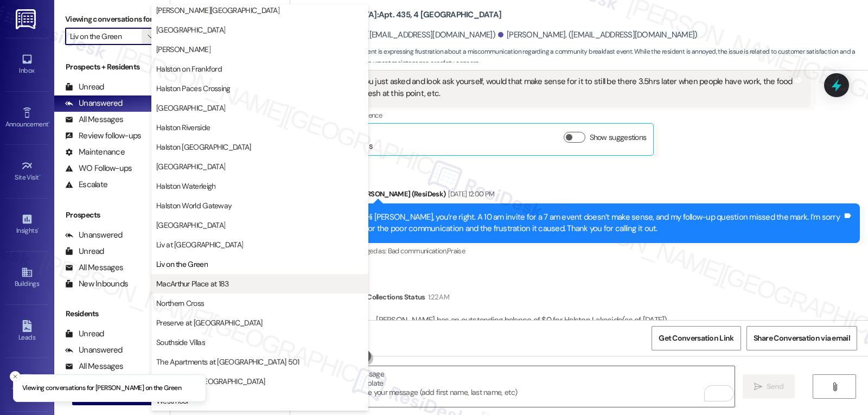
click at [213, 290] on button "MacArthur Place at 183" at bounding box center [259, 284] width 217 height 20
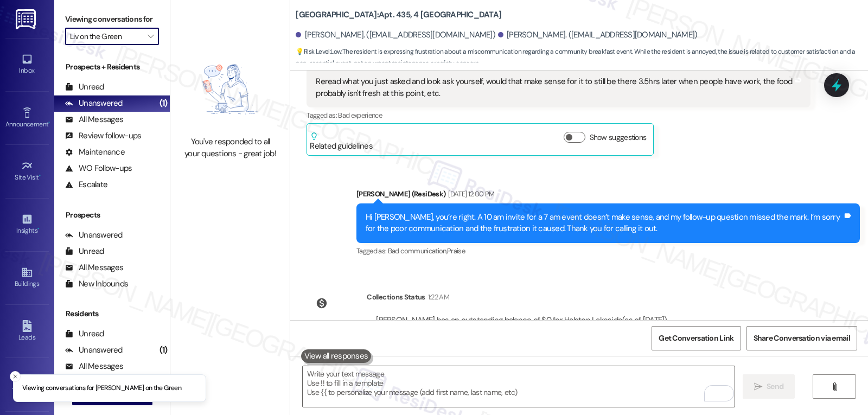
type input "MacArthur Place at 183"
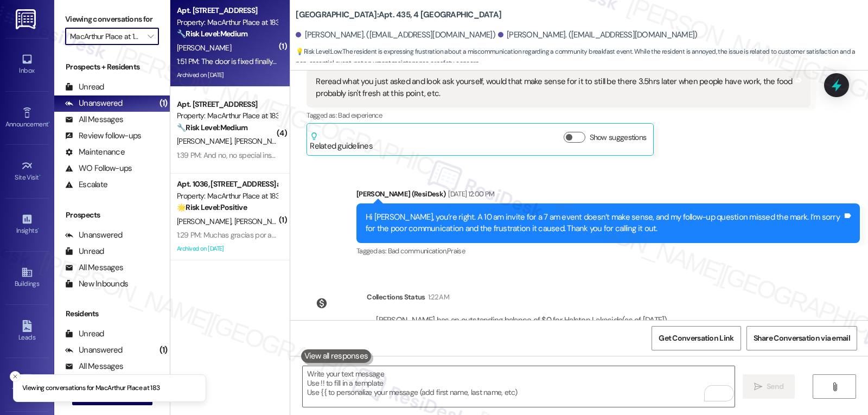
click at [235, 64] on div "1:51 PM: The door is fixed finally, and it looks like my ac works properly, now…" at bounding box center [432, 61] width 510 height 10
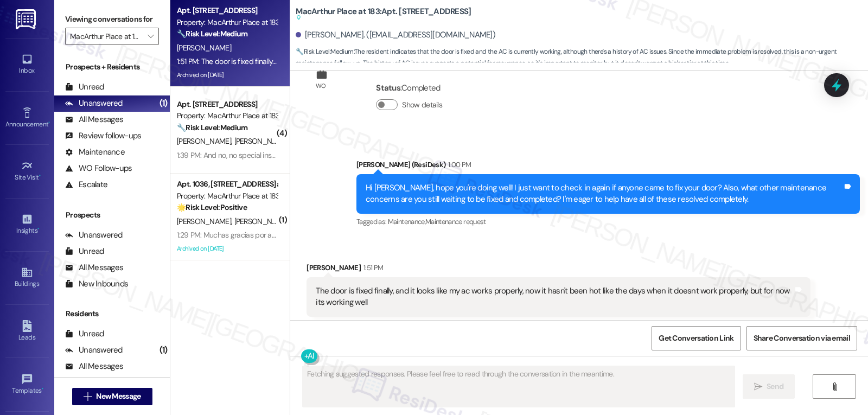
scroll to position [18034, 0]
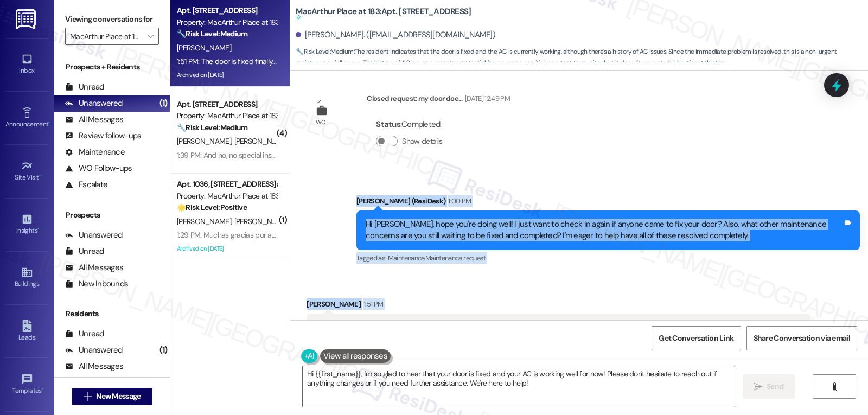
drag, startPoint x: 347, startPoint y: 134, endPoint x: 637, endPoint y: 273, distance: 321.6
click at [637, 273] on div "WO Opened request: the sink on... Jun 23, 2024 at 7:01 AM Status : Completed Sh…" at bounding box center [579, 196] width 578 height 250
copy div "Sarah (ResiDesk) 1:00 PM Hi Juan, hope you're doing well! I just want to check …"
click at [551, 393] on textarea "Hi {{first_name}}, I'm so glad to hear that your door is fixed and your AC is w…" at bounding box center [519, 386] width 432 height 41
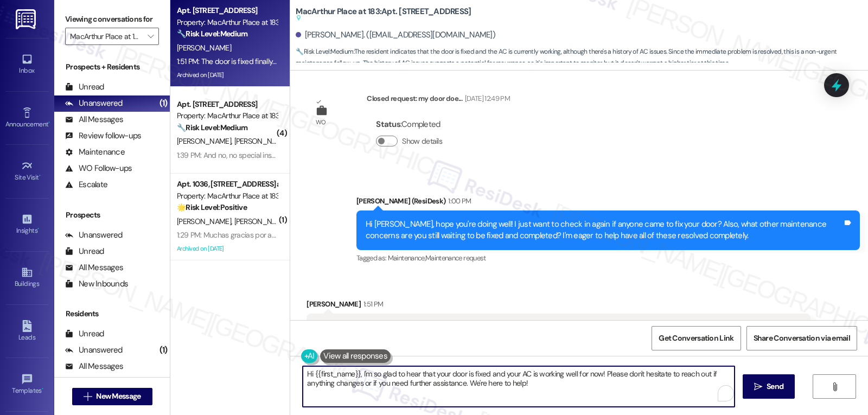
paste textarea "Juan, I’m glad to hear your door is finally fixed and the AC has been working w…"
type textarea "Hi Juan, I’m glad to hear your door is finally fixed and the AC has been workin…"
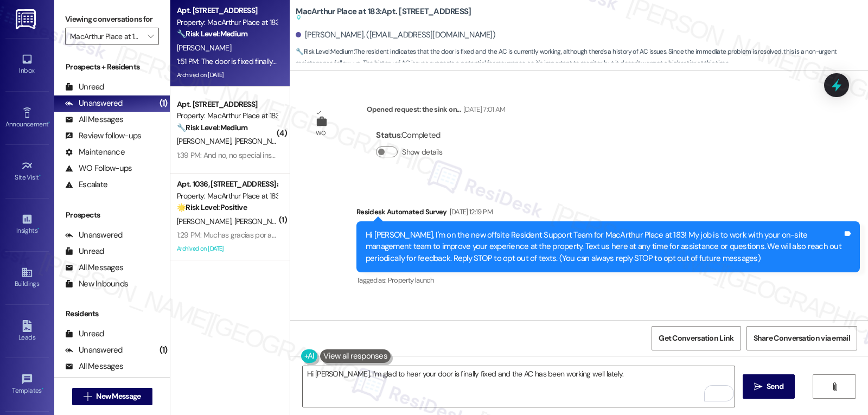
scroll to position [18034, 0]
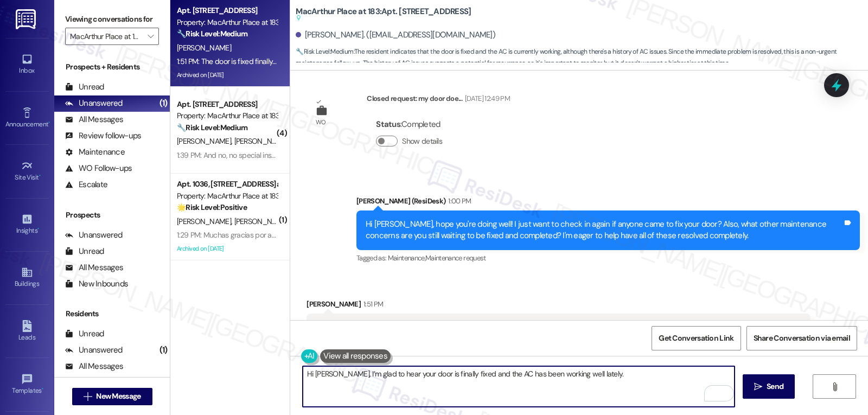
click at [606, 383] on textarea "Hi [PERSON_NAME], I’m glad to hear your door is finally fixed and the AC has be…" at bounding box center [519, 386] width 432 height 41
paste textarea "If the AC starts acting up again during hotter days, could you let me know"
drag, startPoint x: 318, startPoint y: 384, endPoint x: 392, endPoint y: 387, distance: 74.4
click at [392, 387] on textarea "Hi Juan, I’m glad to hear your door is finally fixed and the AC has been workin…" at bounding box center [519, 386] width 432 height 41
click at [493, 385] on textarea "Hi Juan, I’m glad to hear your door is finally fixed and the AC has been workin…" at bounding box center [519, 386] width 432 height 41
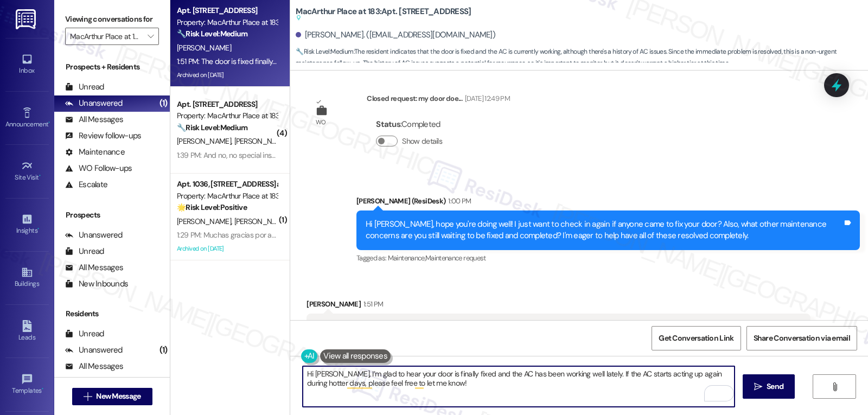
paste textarea "I’m happy to hear things are running smoothly for now, and I’m here if anything…"
type textarea "Hi Juan, I’m glad to hear your door is finally fixed and the AC has been workin…"
click at [781, 384] on span "Send" at bounding box center [775, 386] width 17 height 11
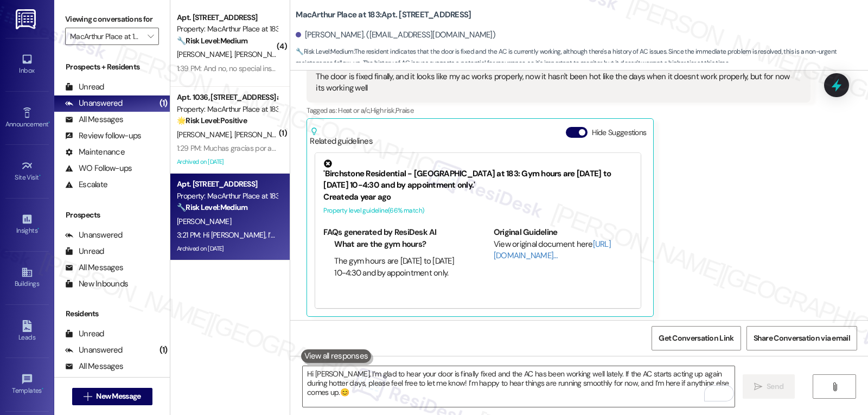
scroll to position [18308, 0]
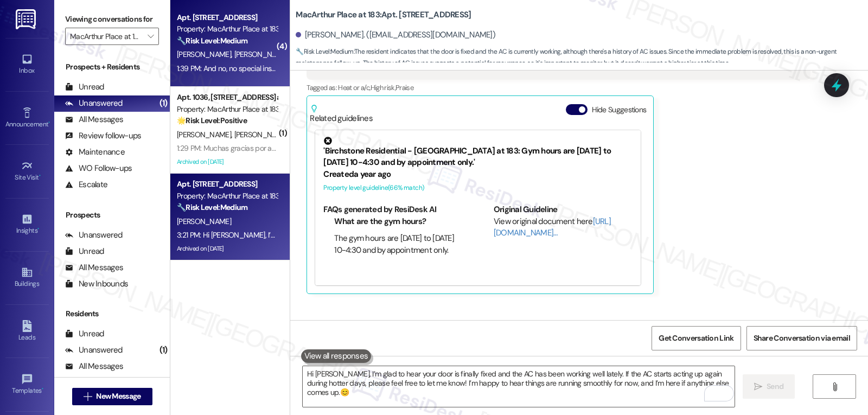
click at [220, 65] on div "1:39 PM: And no, no special instructions. 😊 1:39 PM: And no, no special instruc…" at bounding box center [244, 68] width 134 height 10
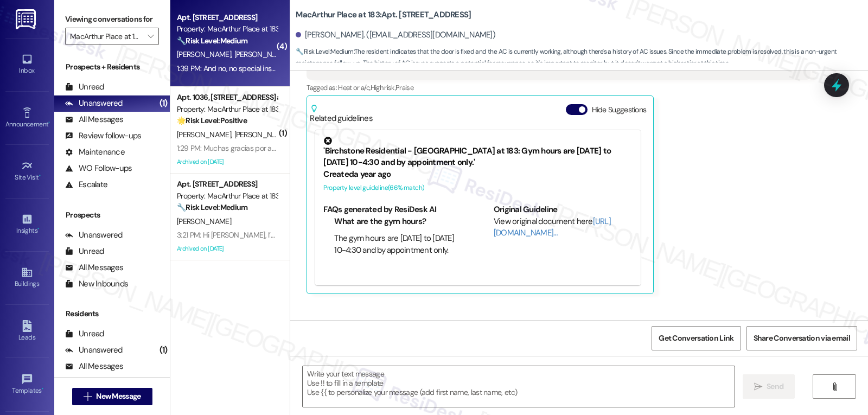
type textarea "Fetching suggested responses. Please feel free to read through the conversation…"
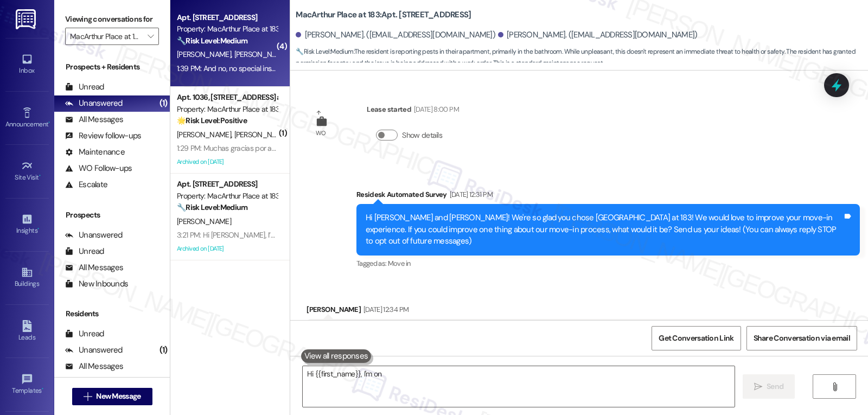
scroll to position [6573, 0]
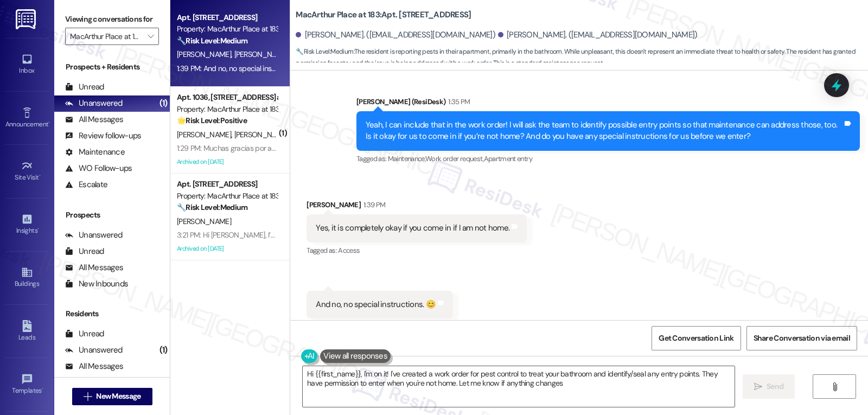
type textarea "Hi {{first_name}}, I'm on it! I've created a work order for pest control to tre…"
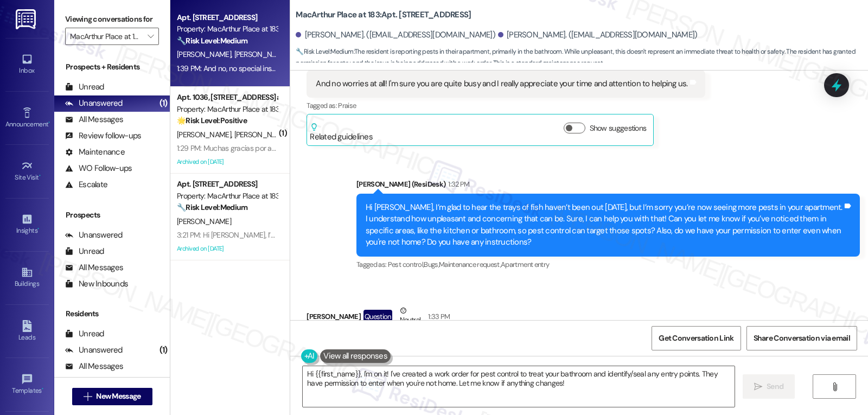
scroll to position [6139, 0]
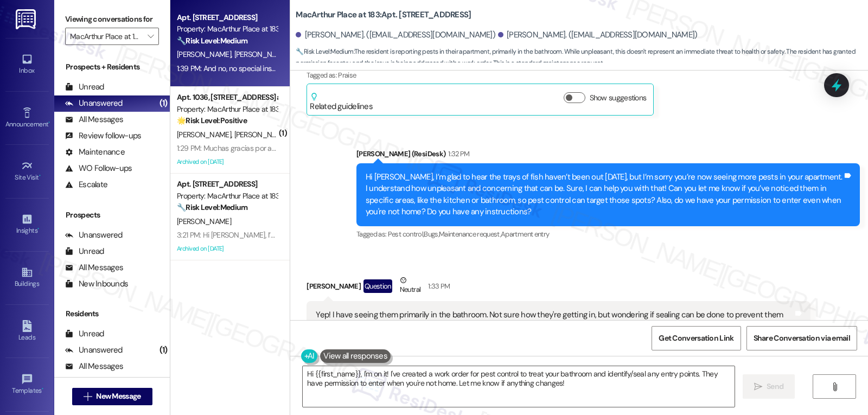
click at [451, 309] on div "Yep! I have seeing them primarily in the bathroom. Not sure how they're getting…" at bounding box center [554, 320] width 477 height 23
drag, startPoint x: 450, startPoint y: 293, endPoint x: 664, endPoint y: 231, distance: 222.2
click at [664, 250] on div "Received via SMS Shelby Cardell Question Neutral 1:33 PM Yep! I have seeing the…" at bounding box center [579, 378] width 578 height 256
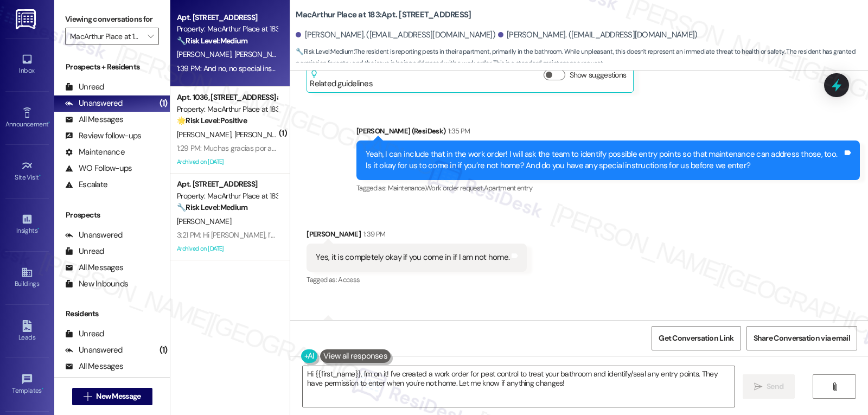
scroll to position [6573, 0]
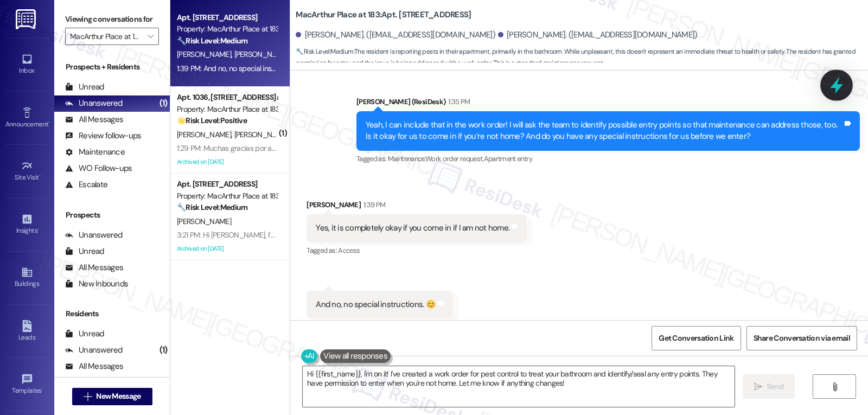
click at [835, 84] on icon at bounding box center [836, 85] width 13 height 17
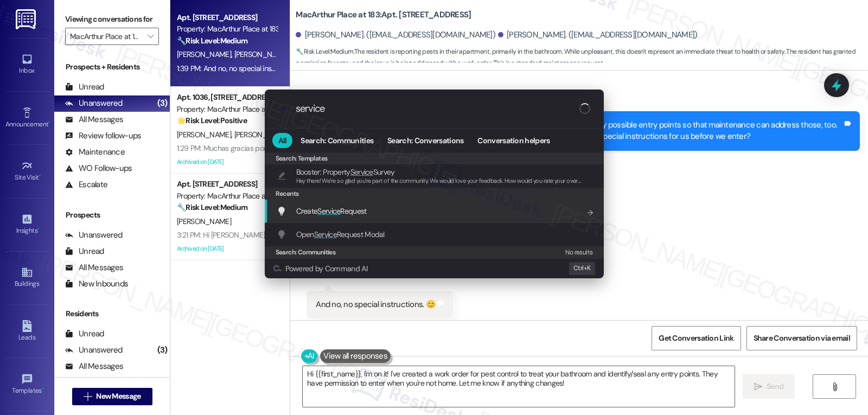
type input "service"
click at [359, 218] on div "Create Service Request Add shortcut" at bounding box center [434, 211] width 339 height 23
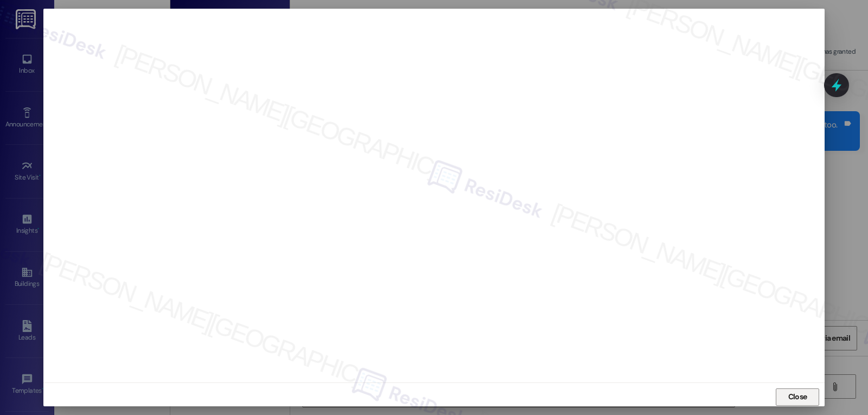
click at [789, 399] on span "Close" at bounding box center [798, 396] width 19 height 11
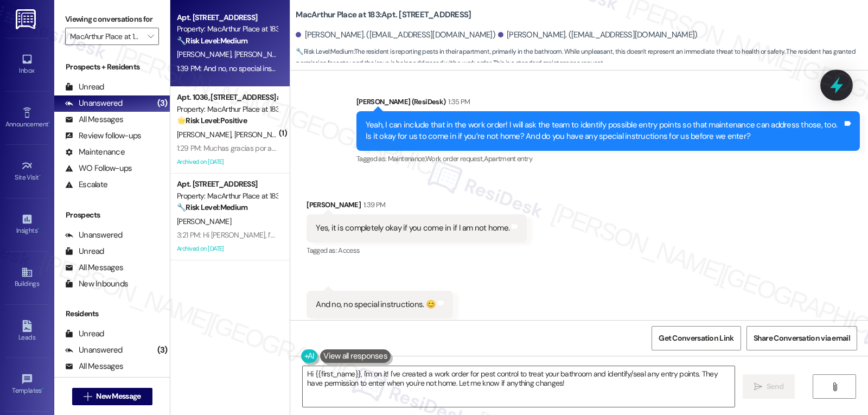
click at [830, 88] on icon at bounding box center [837, 85] width 18 height 18
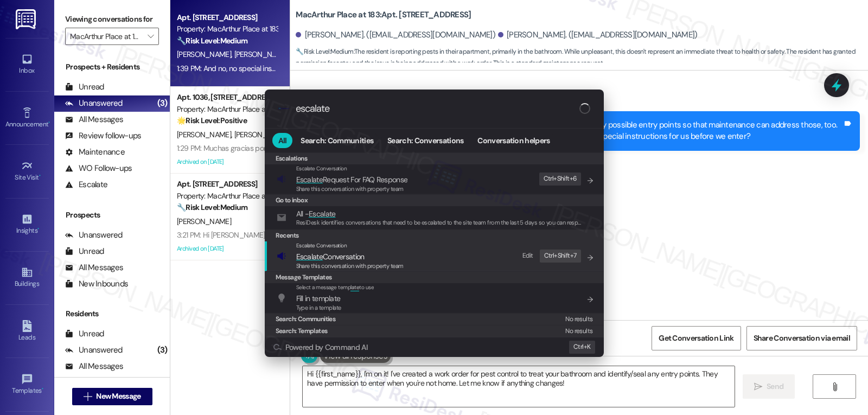
type input "escalate"
click at [391, 263] on span "Share this conversation with property team" at bounding box center [349, 266] width 107 height 8
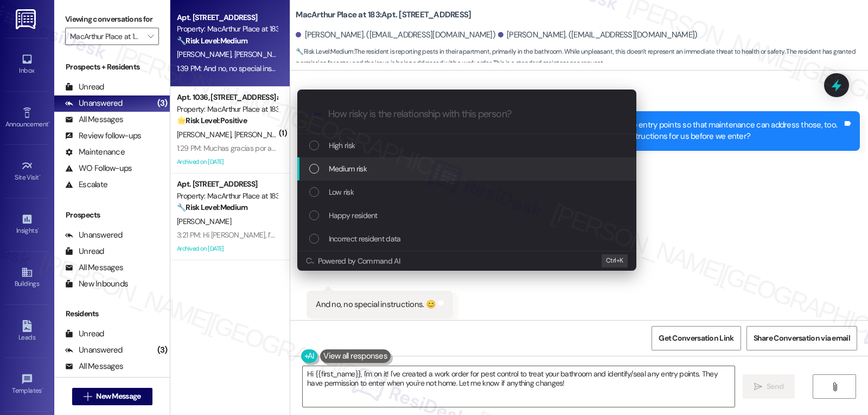
click at [378, 171] on div "Medium risk" at bounding box center [467, 169] width 317 height 12
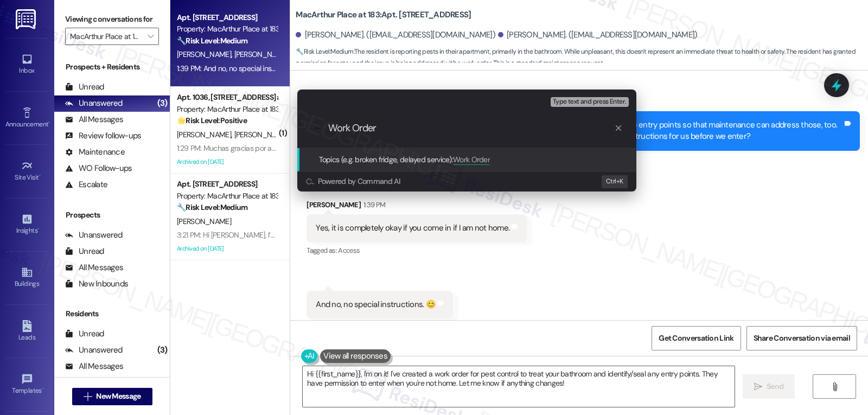
paste input "16089805"
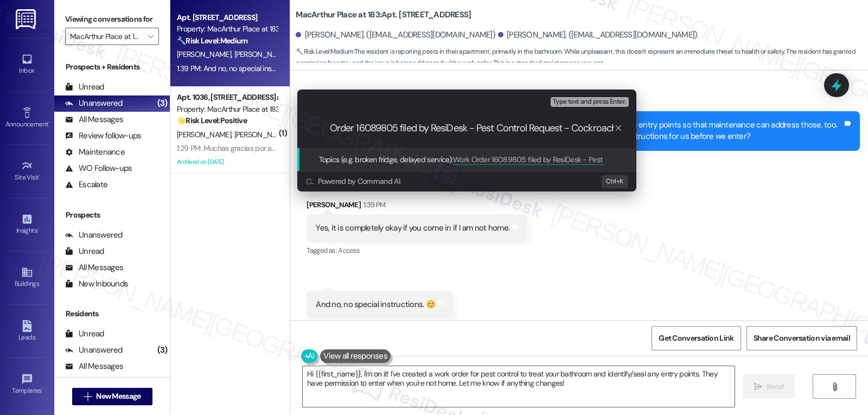
scroll to position [0, 33]
type input "Work Order 16089805 filed by ResiDesk - Pest Control Request - Cockroach infest…"
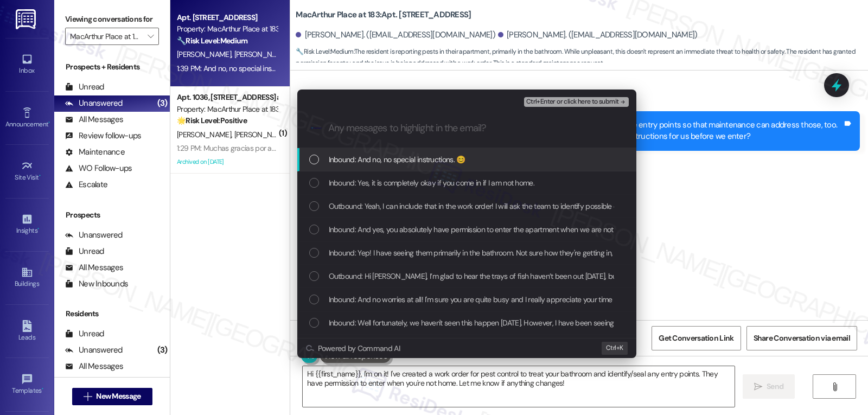
scroll to position [0, 0]
click at [336, 157] on span "Inbound: And no, no special instructions. 😊" at bounding box center [397, 160] width 137 height 12
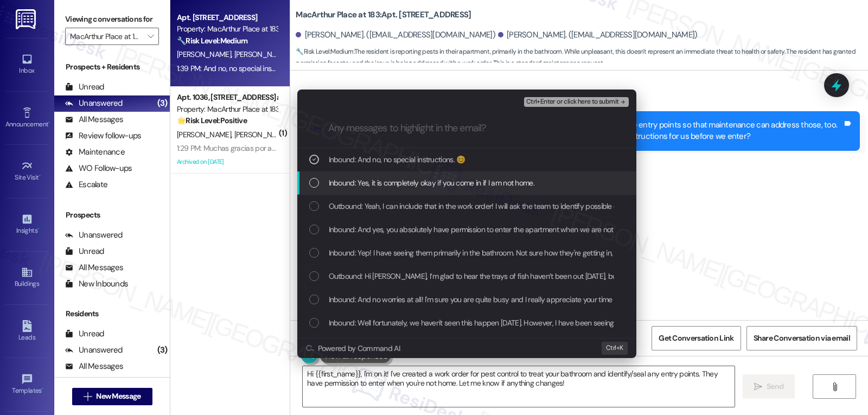
click at [316, 183] on div "List of options" at bounding box center [314, 183] width 10 height 10
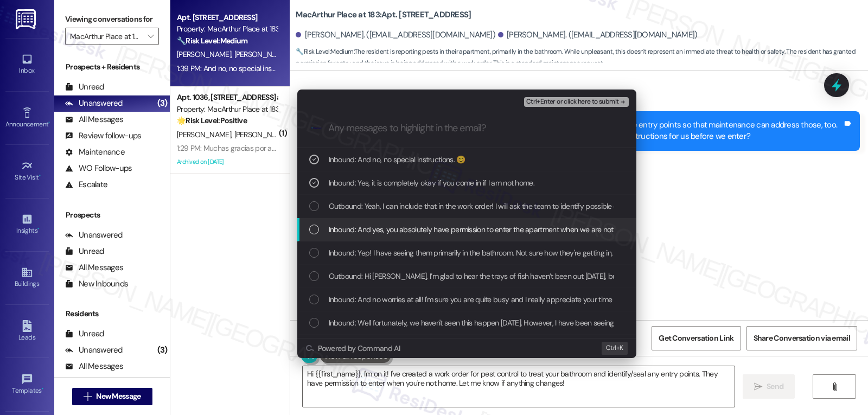
click at [321, 230] on div "Inbound: And yes, you absolutely have permission to enter the apartment when we…" at bounding box center [467, 230] width 317 height 12
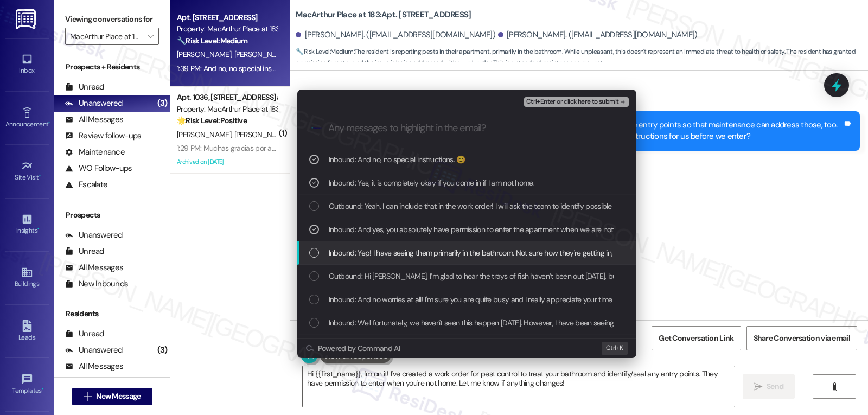
click at [319, 253] on div "List of options" at bounding box center [314, 253] width 10 height 10
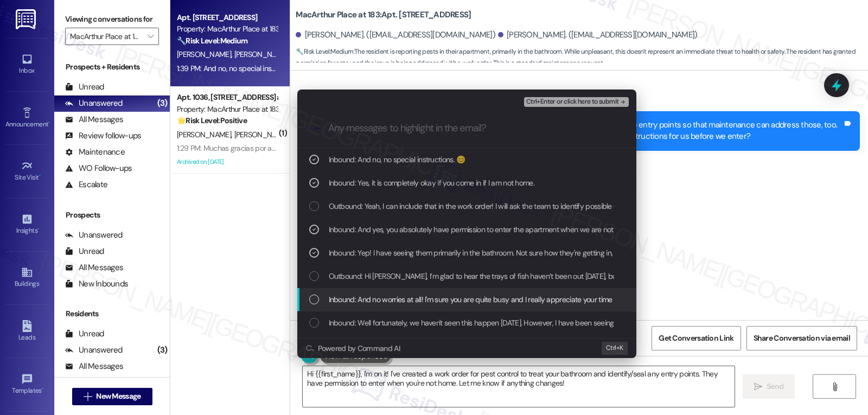
click at [319, 295] on div "Inbound: And no worries at all! I'm sure you are quite busy and I really apprec…" at bounding box center [467, 300] width 317 height 12
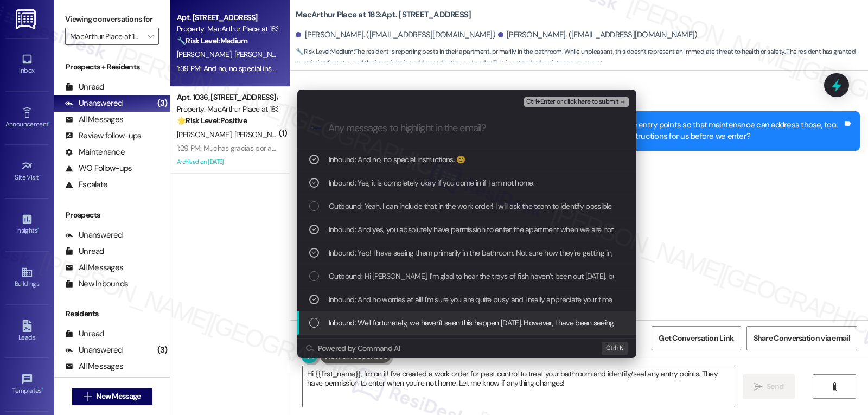
click at [315, 329] on div "Inbound: Well fortunately, we haven't seen this happen since Saturday. However,…" at bounding box center [466, 323] width 339 height 23
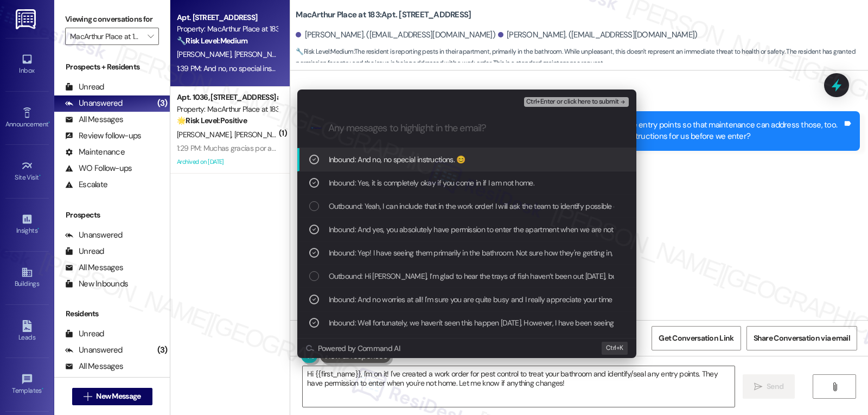
click at [561, 104] on span "Ctrl+Enter or click here to submit" at bounding box center [572, 102] width 93 height 8
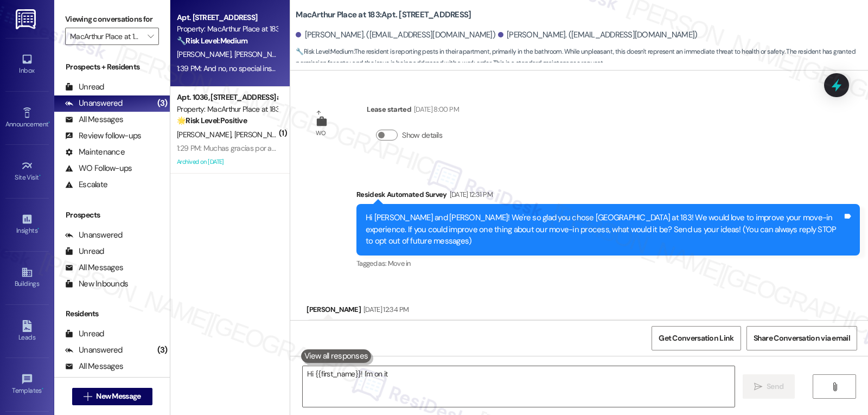
scroll to position [6572, 0]
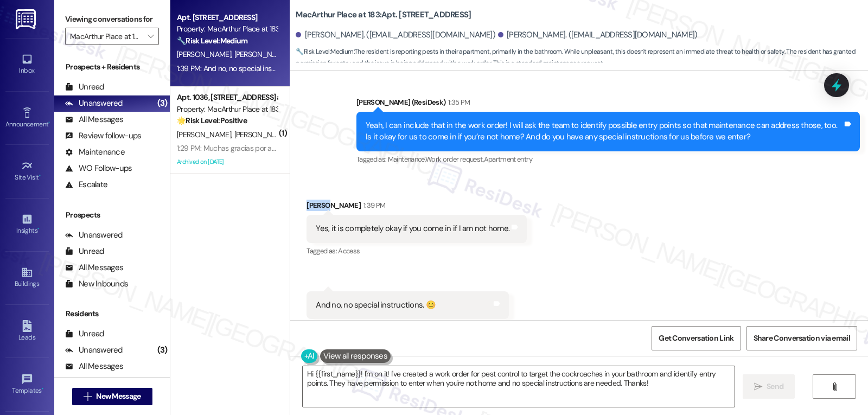
drag, startPoint x: 320, startPoint y: 182, endPoint x: 290, endPoint y: 183, distance: 29.9
click at [290, 183] on div "Received via SMS Shelby Cardell 1:39 PM Yes, it is completely okay if you come …" at bounding box center [579, 259] width 578 height 168
copy div "Shelby"
click at [387, 378] on textarea "Hi {{first_name}}! I'm on it! I've created a work order for pest control to tar…" at bounding box center [519, 386] width 432 height 41
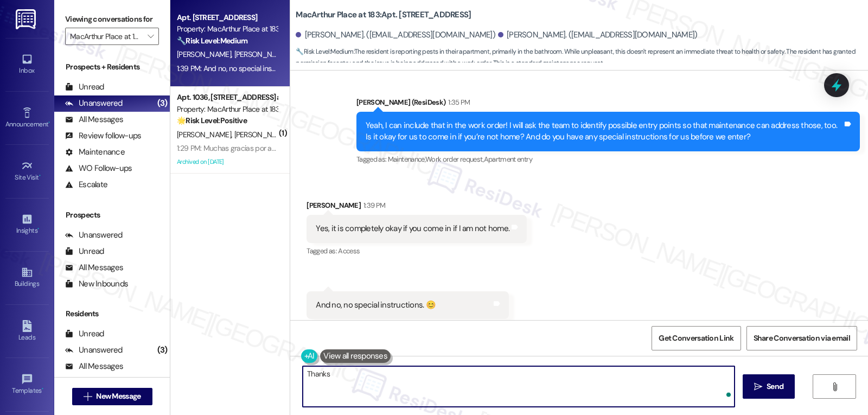
paste textarea "Shelby"
click at [387, 376] on textarea "Thanks, Shelby!" at bounding box center [519, 386] width 432 height 41
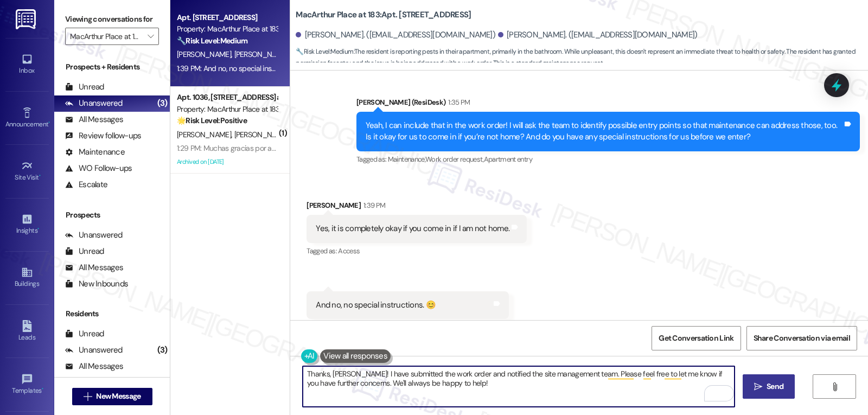
click at [765, 387] on span "Send" at bounding box center [775, 386] width 21 height 11
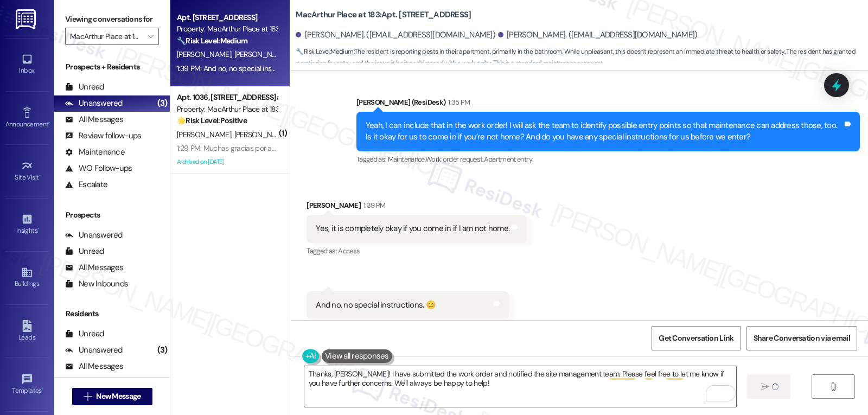
type textarea "Fetching suggested responses. Please feel free to read through the conversation…"
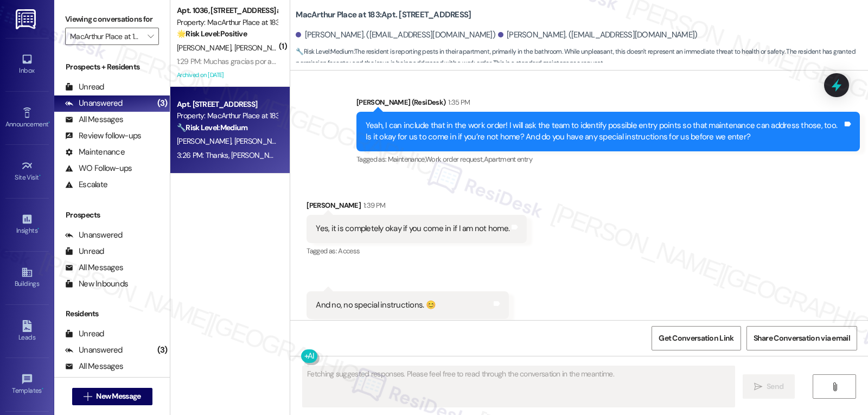
scroll to position [6660, 0]
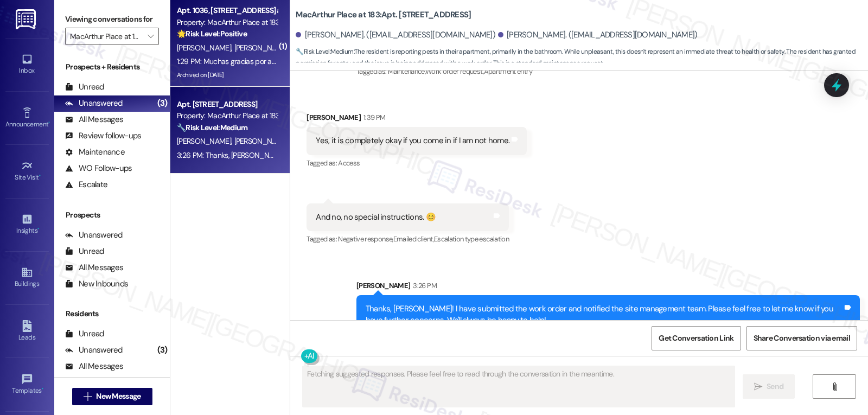
click at [209, 38] on strong "🌟 Risk Level: Positive" at bounding box center [212, 34] width 70 height 10
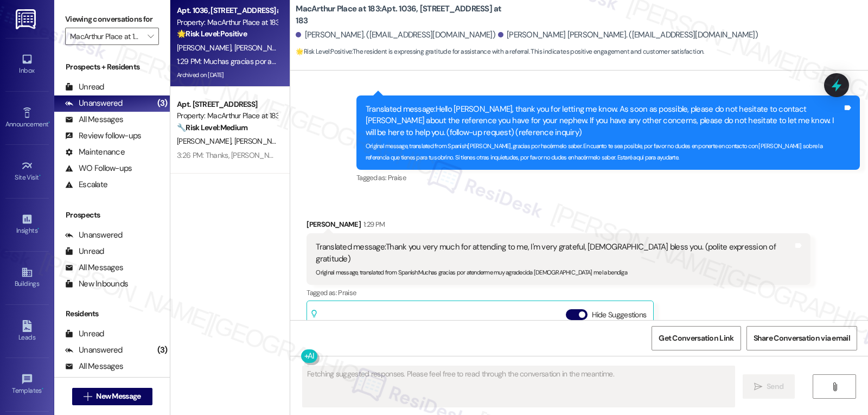
scroll to position [9371, 0]
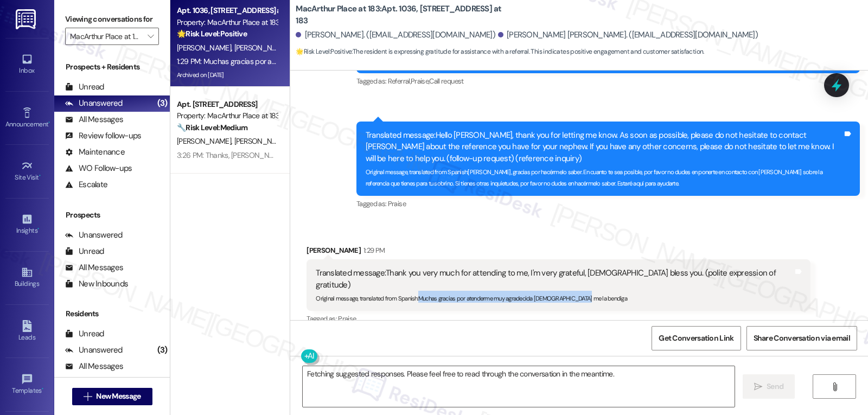
drag, startPoint x: 412, startPoint y: 195, endPoint x: 583, endPoint y: 201, distance: 171.0
click at [583, 259] on div "Translated message: Thank you very much for attending to me, I'm very grateful,…" at bounding box center [559, 284] width 504 height 51
copy sub "Muchas gracias por atenderme muy agradecida Dios me la bendiga"
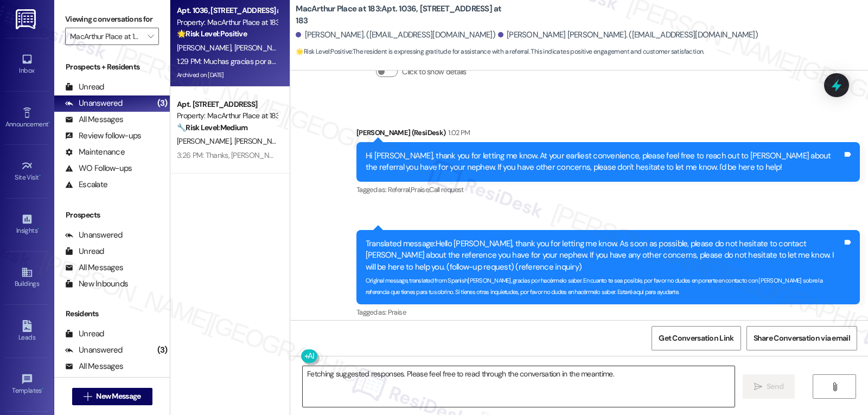
click at [390, 380] on textarea "Fetching suggested responses. Please feel free to read through the conversation…" at bounding box center [519, 386] width 432 height 41
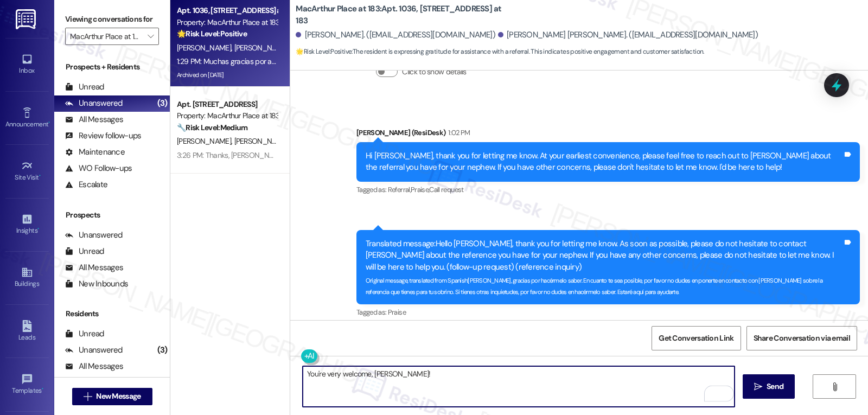
click at [301, 359] on button at bounding box center [309, 357] width 17 height 14
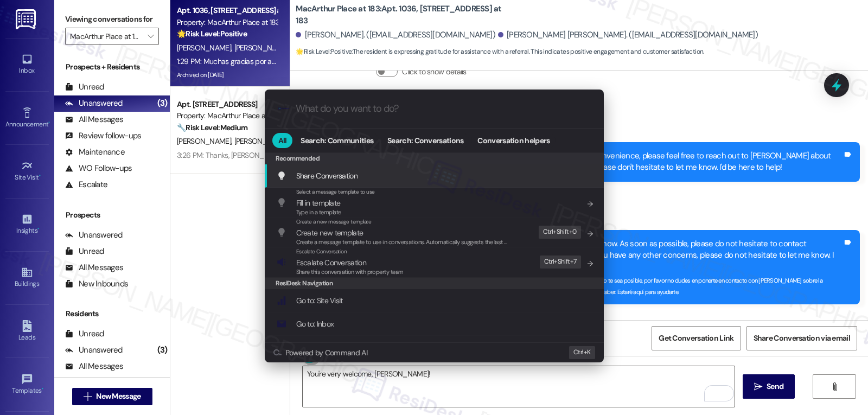
click at [416, 389] on div ".cls-1{fill:#0a055f;}.cls-2{fill:#0cc4c4;} resideskLogoBlueOrange All Search: C…" at bounding box center [434, 207] width 868 height 415
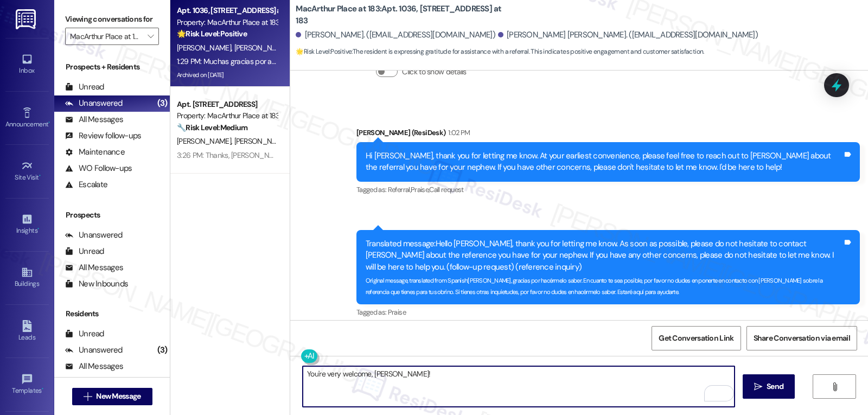
click at [406, 374] on textarea "You're very welcome, Ana!" at bounding box center [519, 386] width 432 height 41
click at [304, 357] on button at bounding box center [342, 357] width 83 height 14
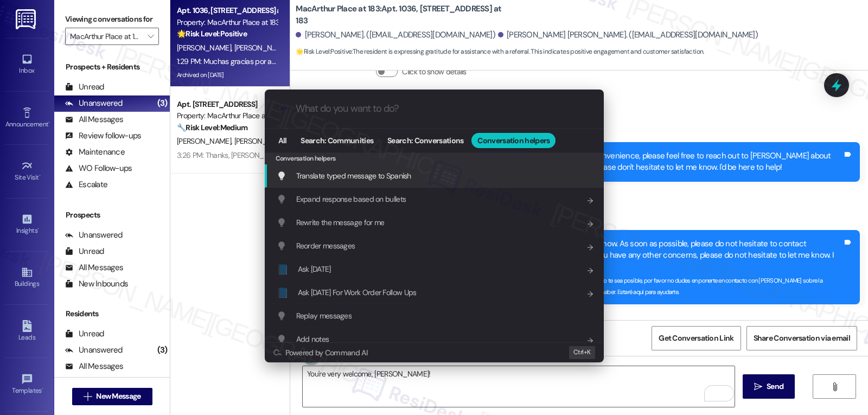
click at [392, 178] on span "Translate typed message to Spanish" at bounding box center [353, 176] width 115 height 10
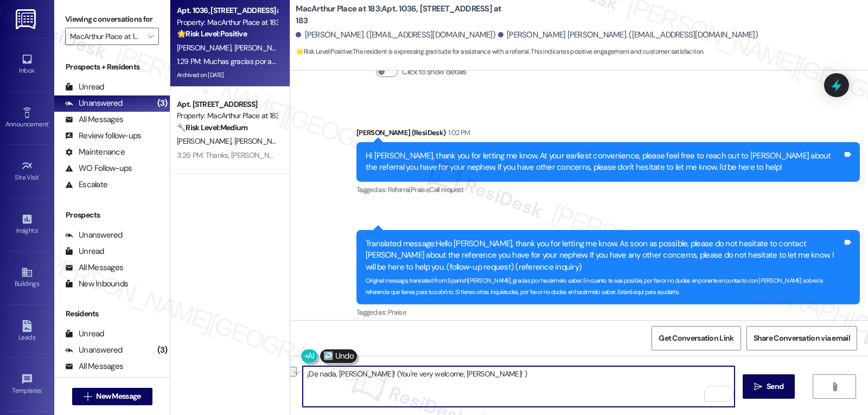
drag, startPoint x: 438, startPoint y: 376, endPoint x: 346, endPoint y: 378, distance: 92.3
click at [346, 378] on textarea "¡De nada, Ana! (You're very welcome, Ana! )" at bounding box center [519, 386] width 432 height 41
type textarea "¡De nada, Ana!"
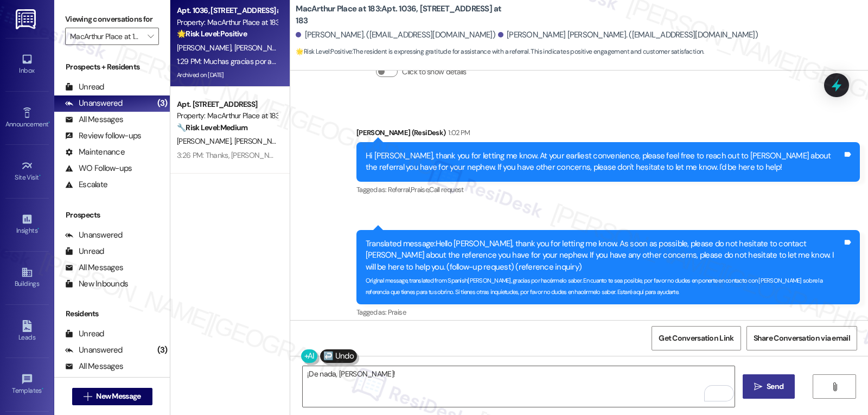
click at [766, 393] on button " Send" at bounding box center [769, 386] width 53 height 24
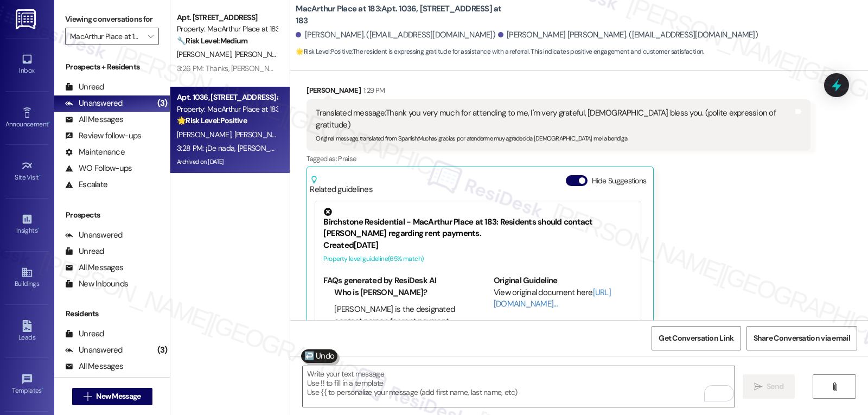
scroll to position [9556, 0]
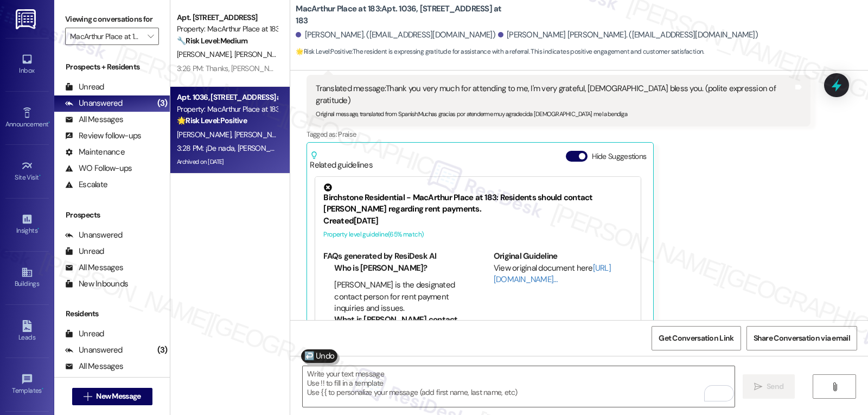
click at [147, 56] on div "Viewing conversations for MacArthur Place at 183 " at bounding box center [112, 28] width 116 height 56
click at [146, 45] on span "" at bounding box center [150, 36] width 10 height 17
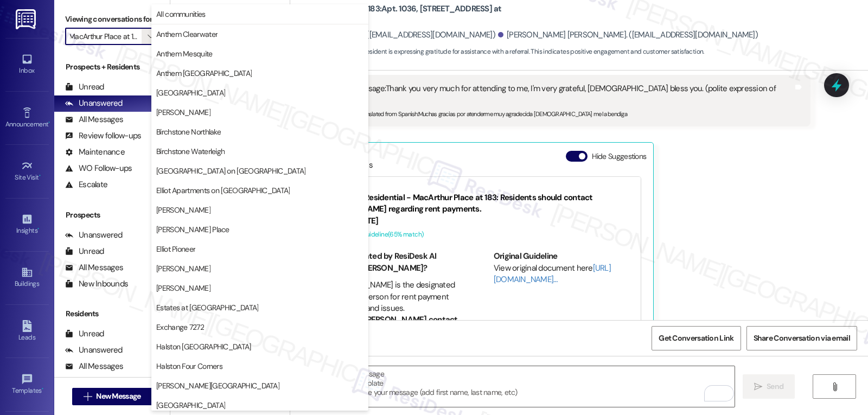
scroll to position [376, 0]
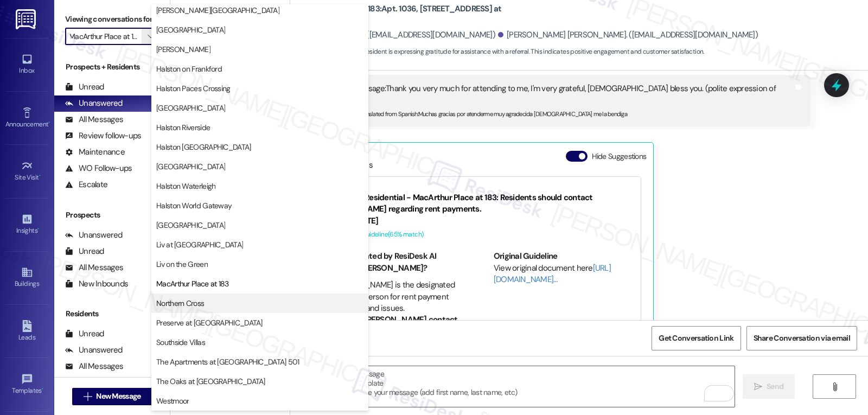
click at [180, 305] on span "Northern Cross" at bounding box center [180, 303] width 48 height 11
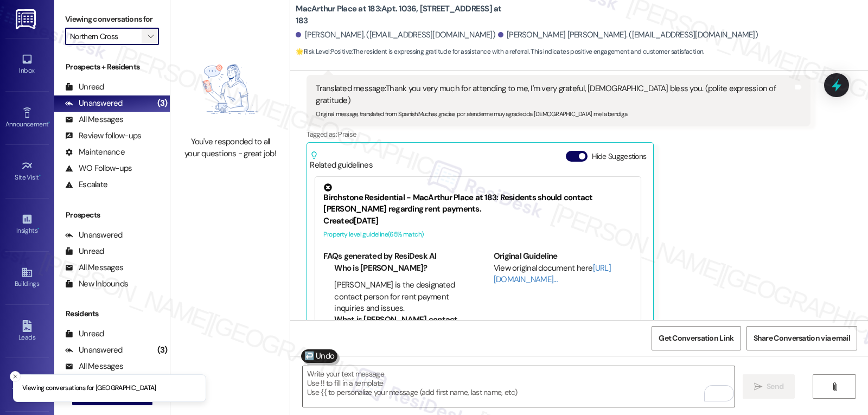
click at [145, 45] on span "" at bounding box center [150, 36] width 10 height 17
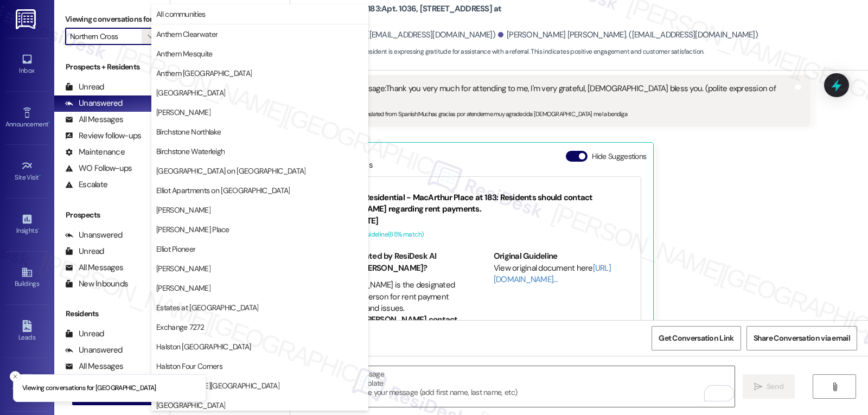
scroll to position [376, 0]
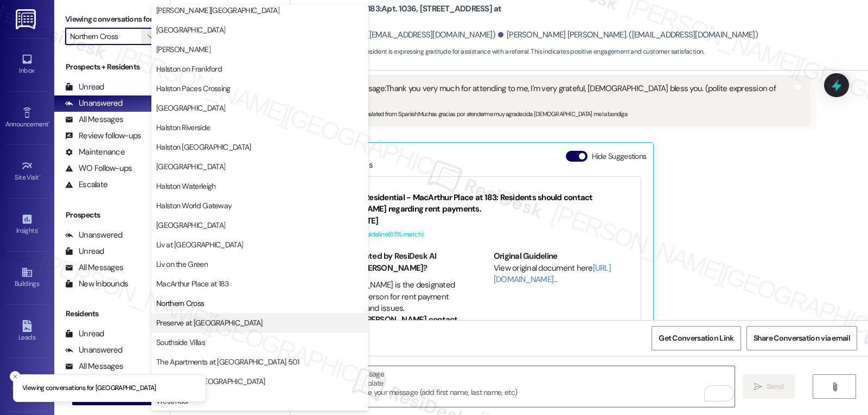
click at [214, 326] on span "Preserve at [GEOGRAPHIC_DATA]" at bounding box center [209, 322] width 106 height 11
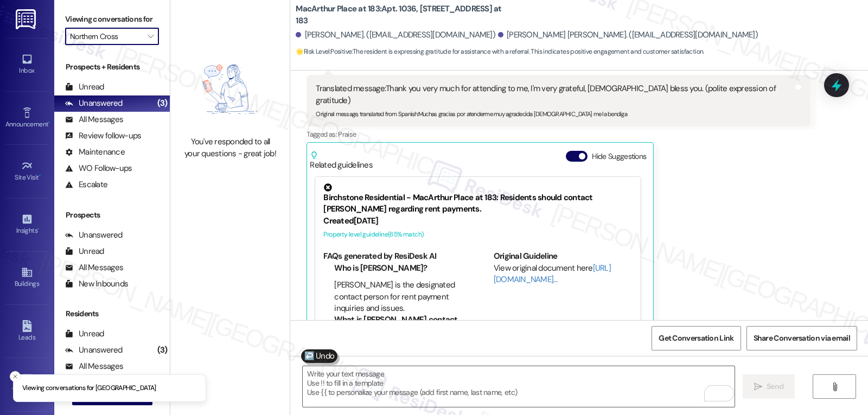
type input "Preserve at [GEOGRAPHIC_DATA]"
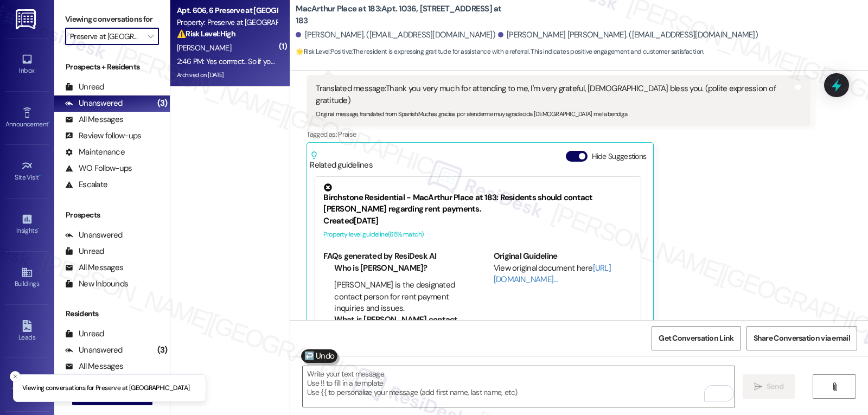
click at [207, 56] on div "2:46 PM: Yes corrrect.. So if you can please help to update my moveout date at …" at bounding box center [477, 61] width 601 height 10
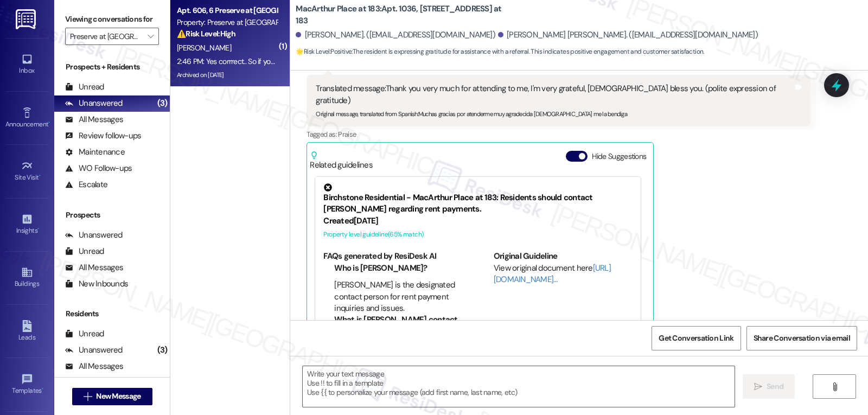
type textarea "Fetching suggested responses. Please feel free to read through the conversation…"
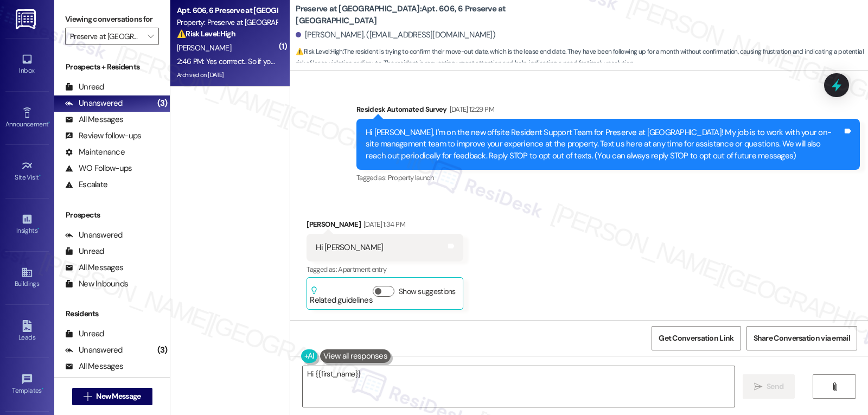
scroll to position [28956, 0]
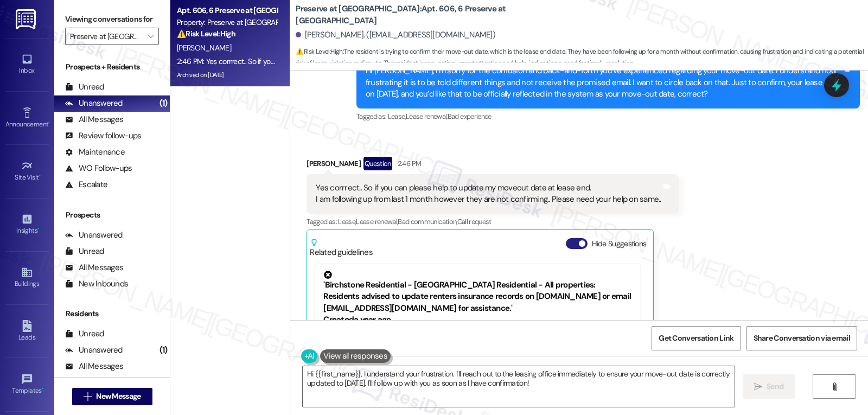
click at [566, 238] on button "Hide Suggestions" at bounding box center [577, 243] width 22 height 11
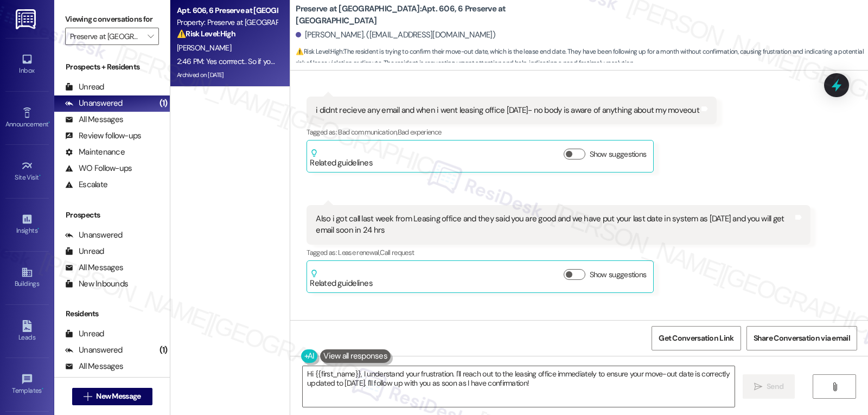
scroll to position [28790, 0]
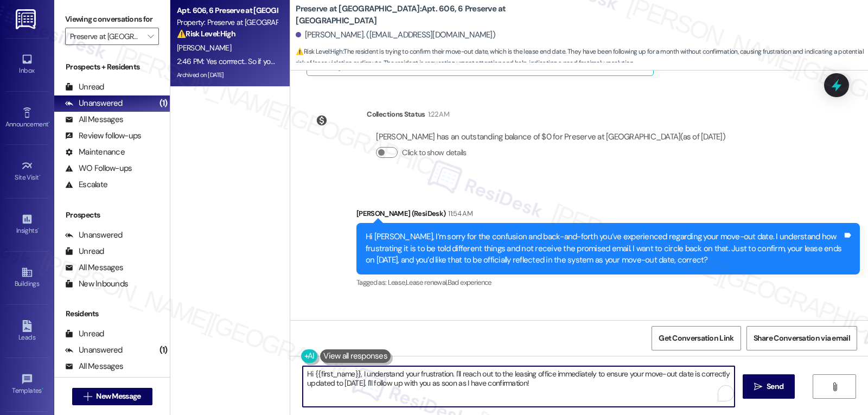
click at [551, 392] on textarea "Hi {{first_name}}, I understand your frustration. I'll reach out to the leasing…" at bounding box center [519, 386] width 432 height 41
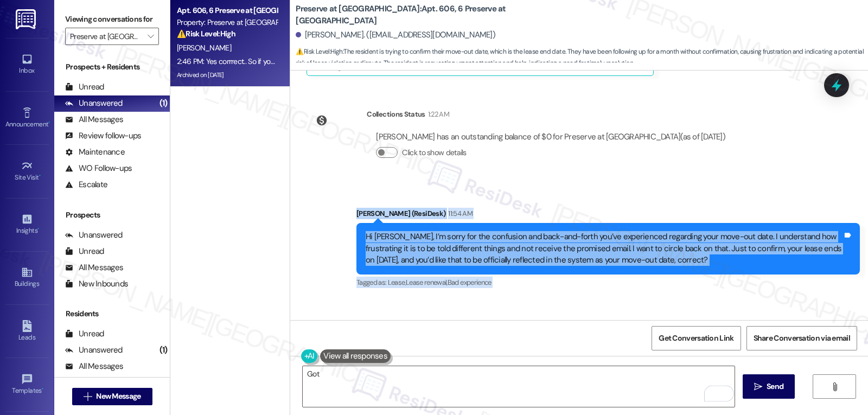
drag, startPoint x: 348, startPoint y: 99, endPoint x: 659, endPoint y: 251, distance: 346.4
click at [659, 251] on div "Survey, sent via SMS Residesk Automated Survey Jul 16, 2024 at 12:29 PM Hi Saur…" at bounding box center [579, 196] width 578 height 250
copy div "Sarah (ResiDesk) 11:54 AM Hi Saurabh, I’m sorry for the confusion and back-and-…"
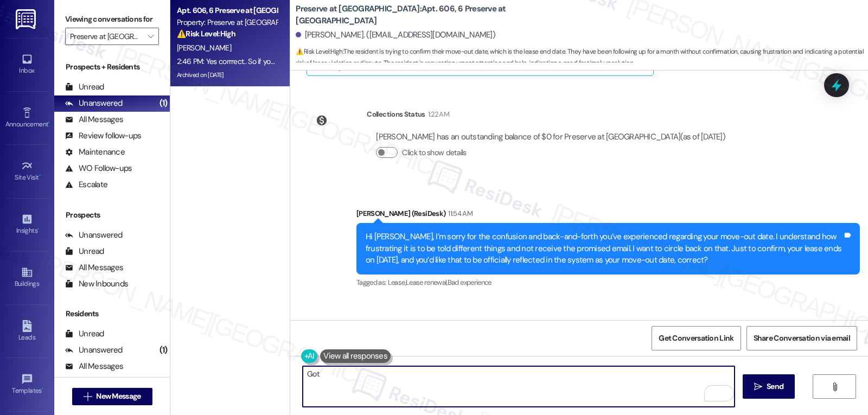
click at [346, 399] on textarea "Got" at bounding box center [519, 386] width 432 height 41
paste textarea "it, Saurabh — I understand you’ve been trying for over a month to get your move…"
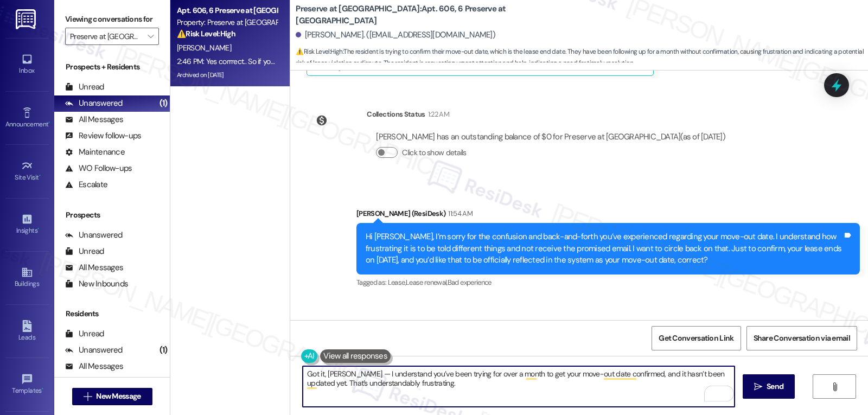
click at [350, 376] on textarea "Got it, Saurabh — I understand you’ve been trying for over a month to get your …" at bounding box center [519, 386] width 432 height 41
click at [480, 388] on textarea "Got it, Saurabh. I understand you’ve been trying for over a month to get your m…" at bounding box center [519, 386] width 432 height 41
click at [543, 386] on textarea "Got it, Saurabh. I understand you’ve been trying for over a month to get your m…" at bounding box center [519, 386] width 432 height 41
click at [448, 399] on textarea "Got it, Saurabh. I understand you’ve been trying for over a month to get your m…" at bounding box center [519, 386] width 432 height 41
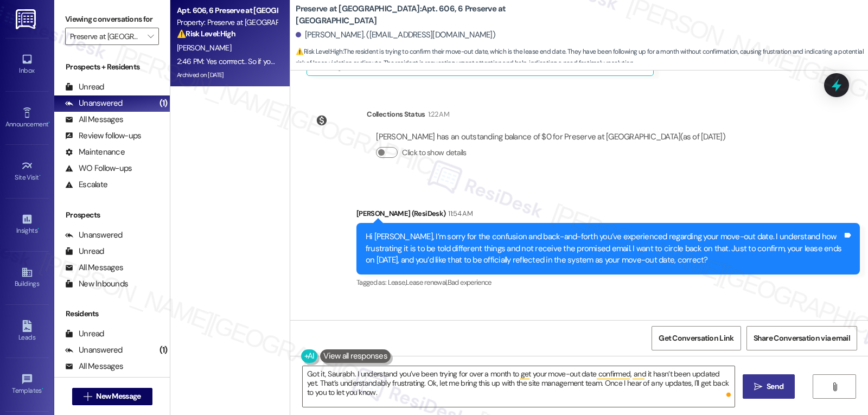
click at [758, 383] on icon "" at bounding box center [758, 387] width 8 height 9
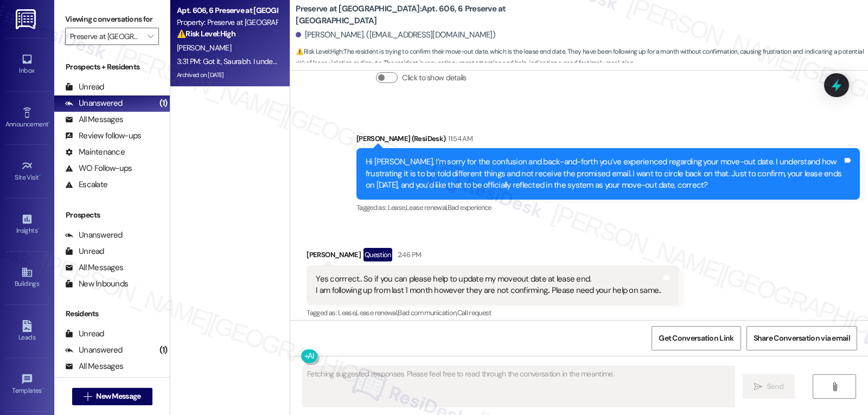
scroll to position [28889, 0]
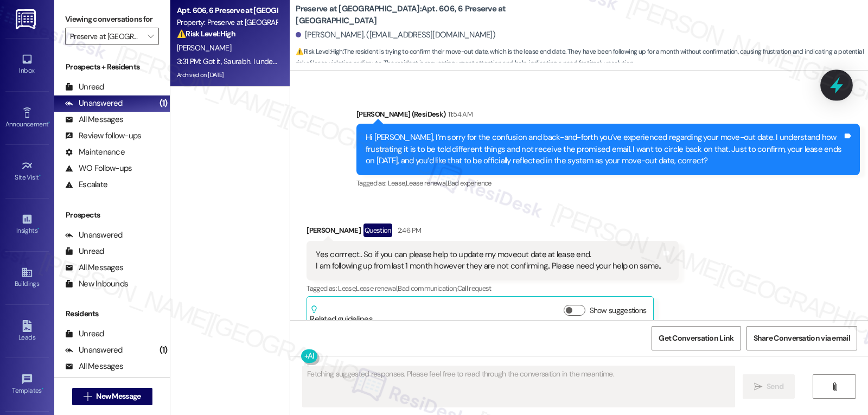
click at [843, 83] on icon at bounding box center [837, 85] width 18 height 18
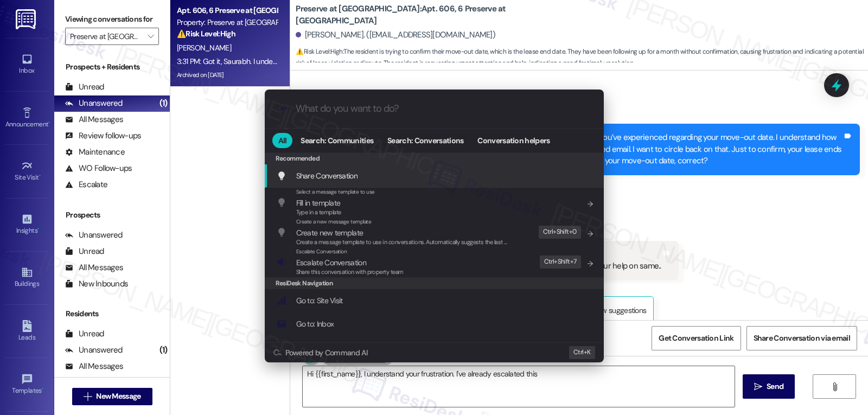
type textarea "Hi {{first_name}}, I understand your frustration. I've already escalated this to"
type input "e"
type textarea "Hi {{first_name}}, I understand your frustration. I've already escalated this t…"
type input "es"
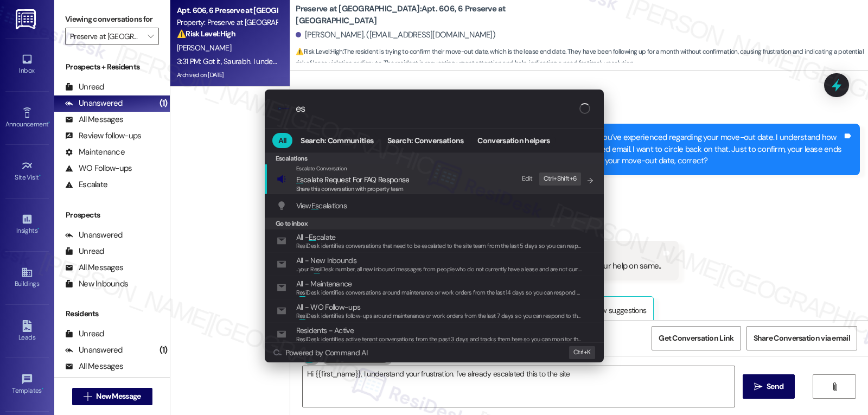
type textarea "Hi {{first_name}}, I understand your frustration. I've already escalated this t…"
type input "esc"
type textarea "Hi {{first_name}}, I understand your frustration. I've already escalated this t…"
type input "esca"
type textarea "Hi {{first_name}}, I understand your frustration. I've already escalated this t…"
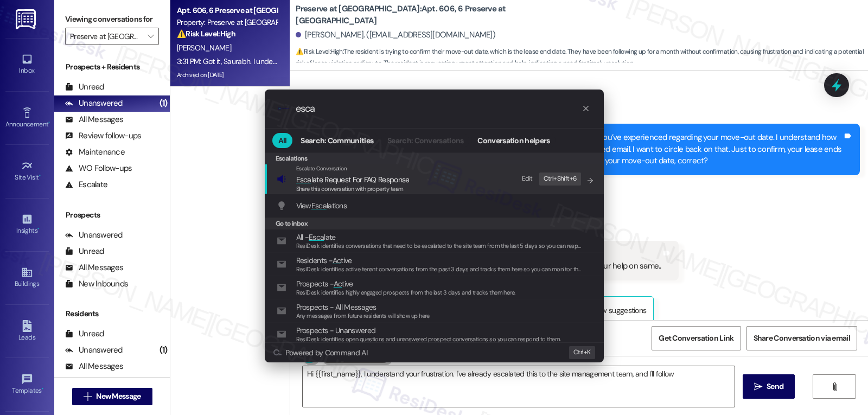
type input "escal"
type textarea "Hi {{first_name}}, I understand your frustration. I've already escalated this t…"
type input "escala"
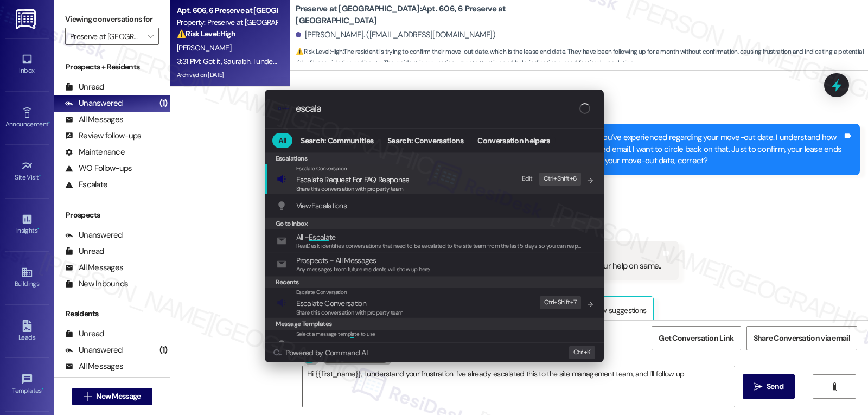
type textarea "Hi {{first_name}}, I understand your frustration. I've already escalated this t…"
type input "escalat"
type textarea "Hi {{first_name}}, I understand your frustration. I've already escalated this t…"
type input "escalate"
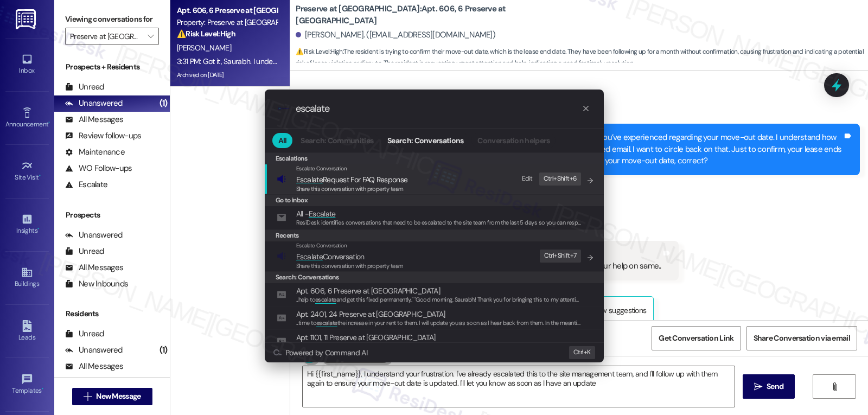
type textarea "Hi {{first_name}}, I understand your frustration. I've already escalated this t…"
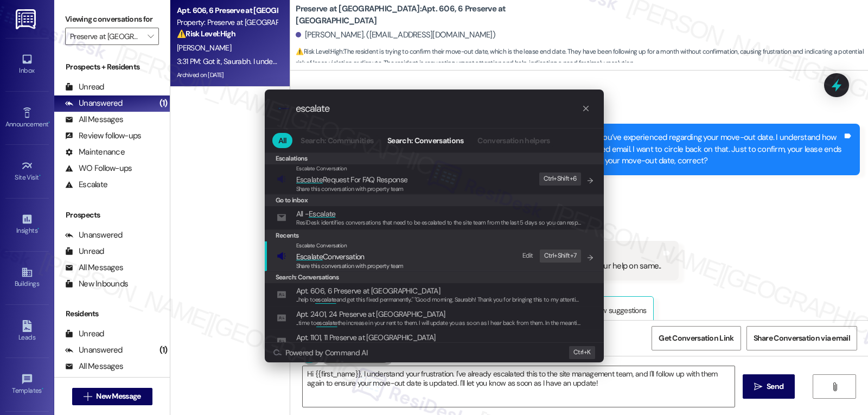
type input "escalate"
click at [372, 260] on span "Escalate Conversation" at bounding box center [349, 257] width 107 height 12
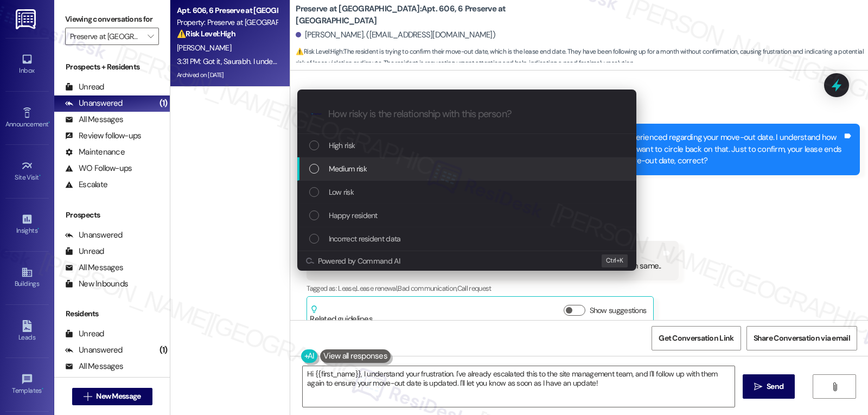
click at [366, 165] on span "Medium risk" at bounding box center [348, 169] width 38 height 12
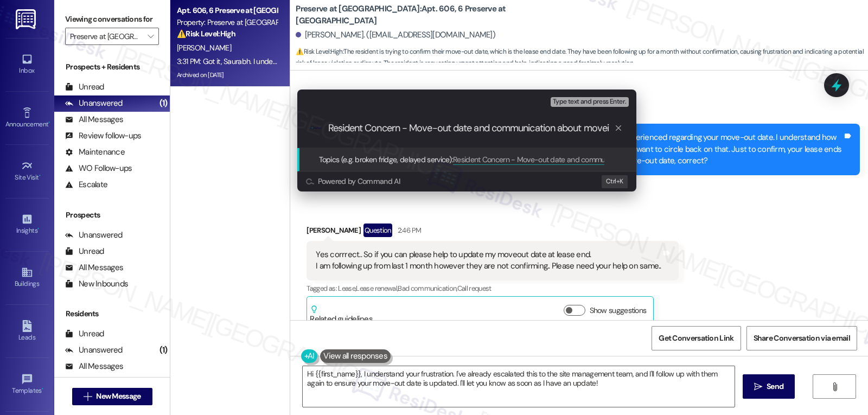
scroll to position [0, 0]
type input "Resident Concern - Move-out date and communication about moving out"
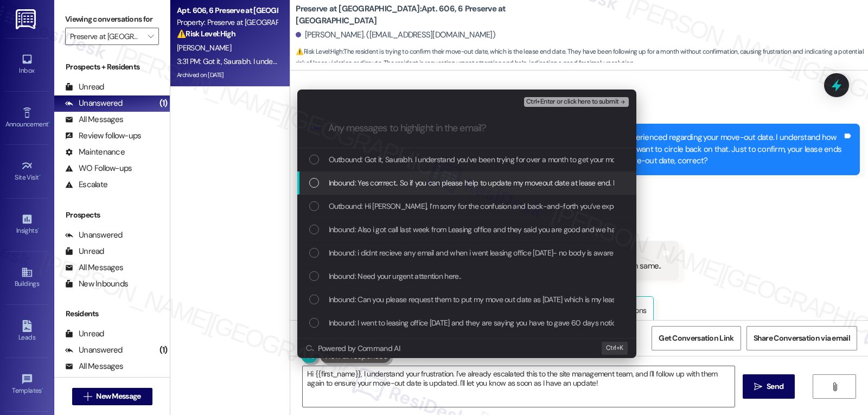
click at [310, 183] on div "List of options" at bounding box center [314, 183] width 10 height 10
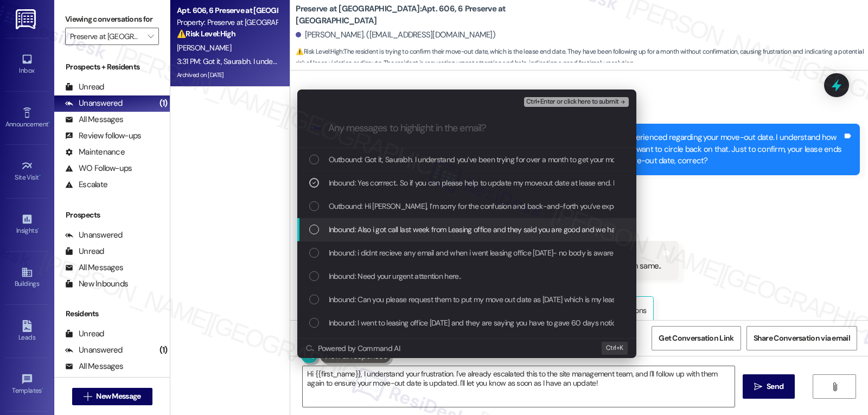
click at [308, 226] on div "Inbound: Also i got call last week from Leasing office and they said you are go…" at bounding box center [466, 229] width 339 height 23
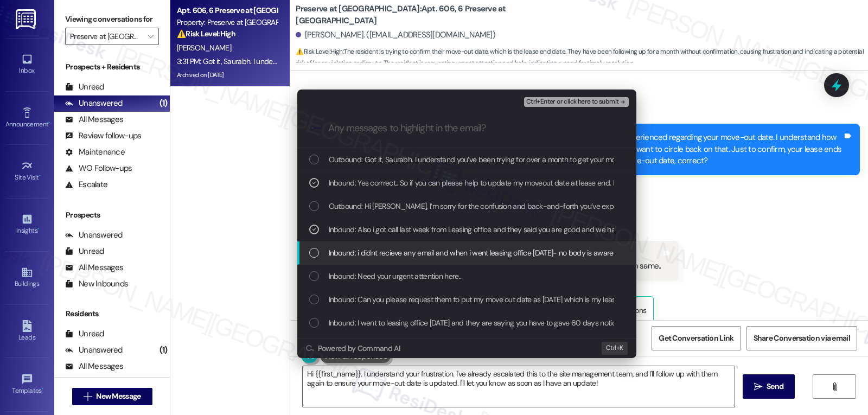
click at [319, 252] on div "List of options" at bounding box center [314, 253] width 10 height 10
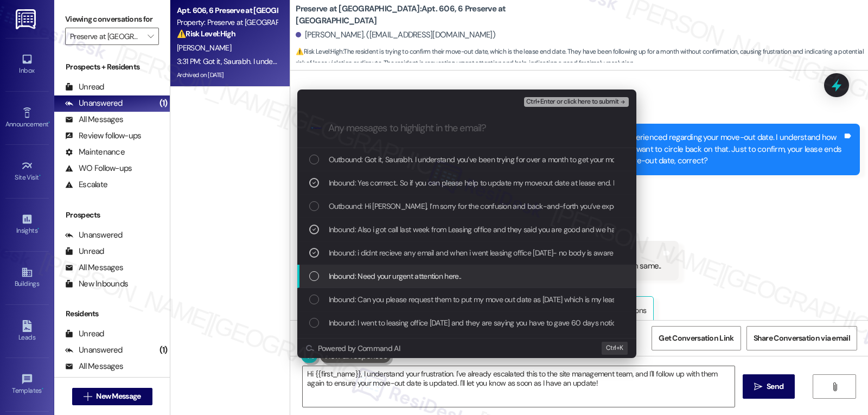
click at [321, 277] on div "Inbound: Need your urgent attention here.." at bounding box center [467, 276] width 317 height 12
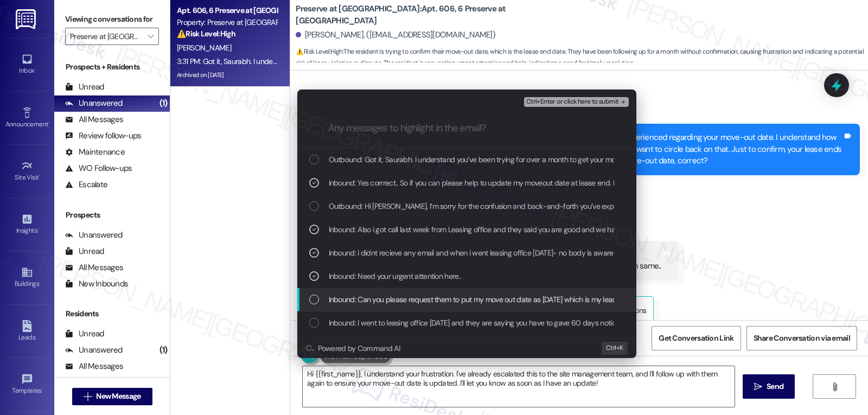
click at [315, 301] on div "List of options" at bounding box center [314, 300] width 10 height 10
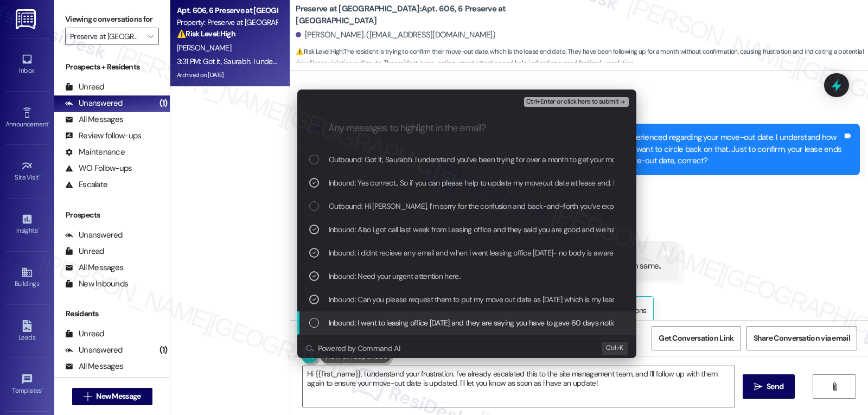
click at [315, 324] on div "List of options" at bounding box center [314, 323] width 10 height 10
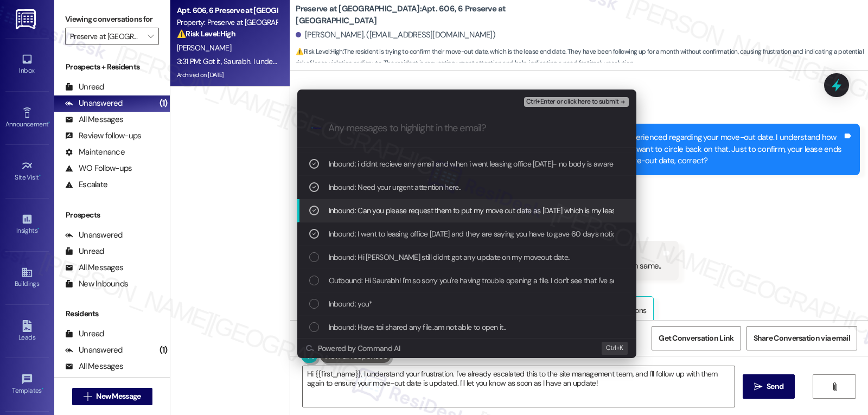
scroll to position [109, 0]
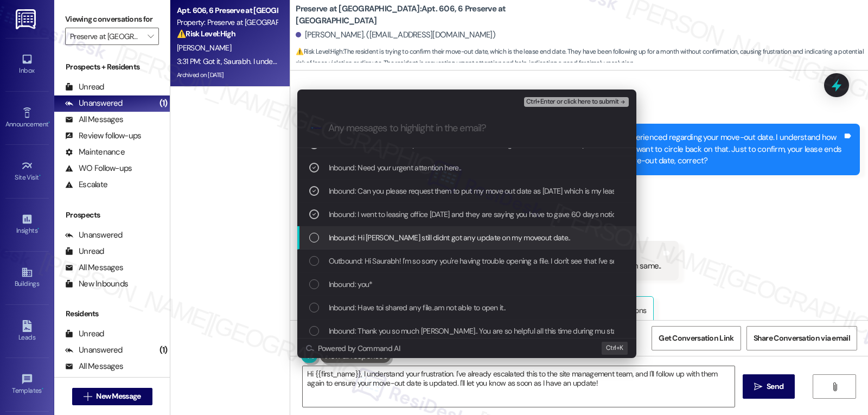
click at [312, 240] on div "List of options" at bounding box center [314, 238] width 10 height 10
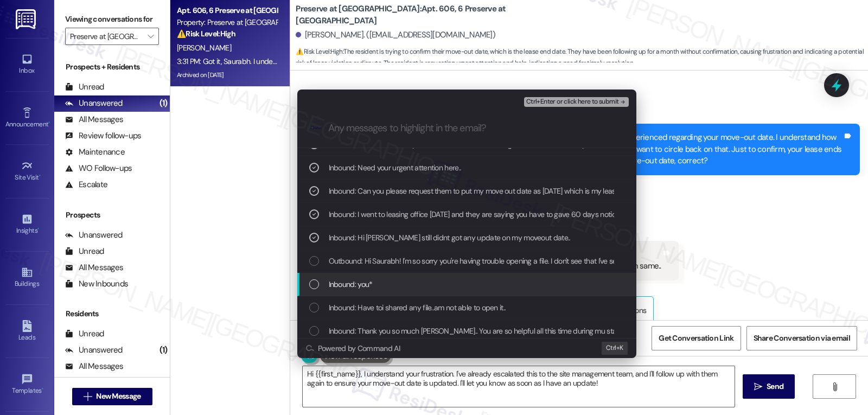
click at [313, 278] on div "Inbound: you*" at bounding box center [467, 284] width 317 height 12
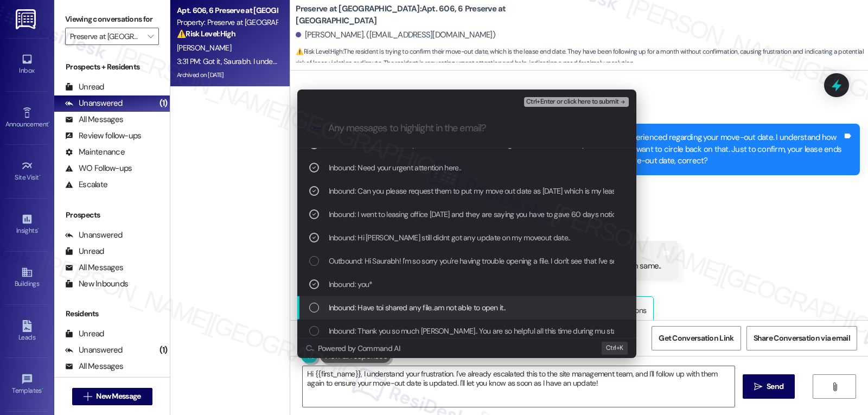
click at [312, 308] on div "List of options" at bounding box center [314, 308] width 10 height 10
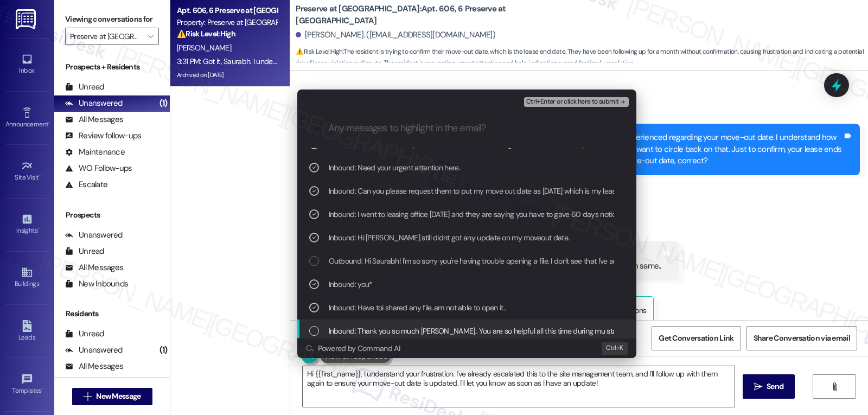
click at [320, 323] on div "Inbound: Thank you so much Sarah.. You are so helpful all this time during mu s…" at bounding box center [466, 331] width 339 height 23
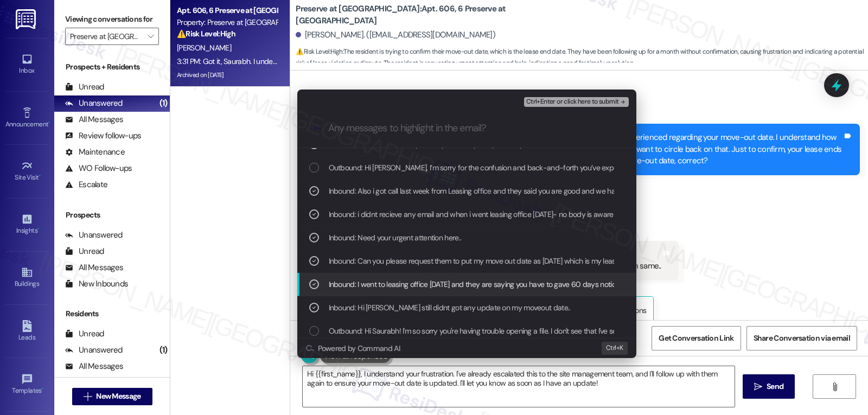
scroll to position [0, 0]
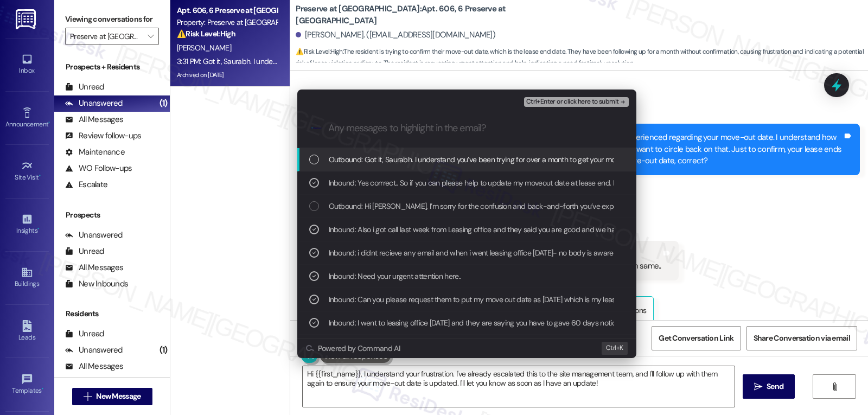
click at [573, 105] on span "Ctrl+Enter or click here to submit" at bounding box center [572, 102] width 93 height 8
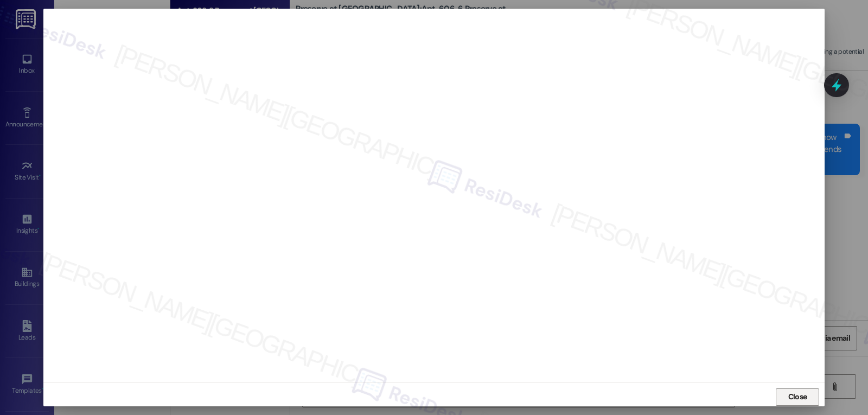
click at [800, 396] on span "Close" at bounding box center [798, 396] width 19 height 11
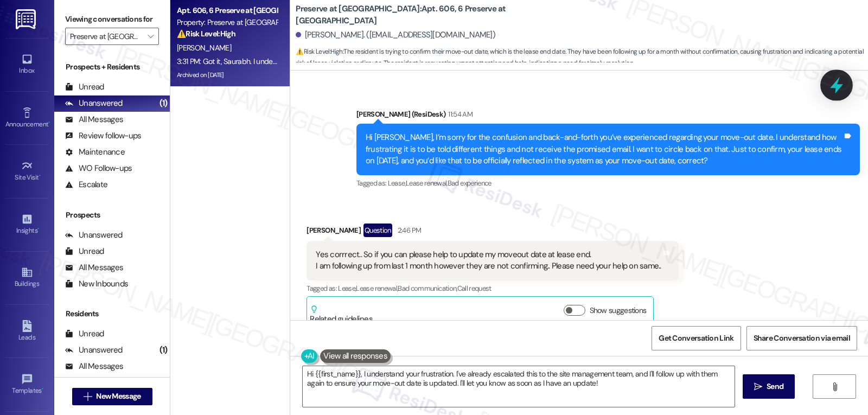
click at [843, 80] on icon at bounding box center [837, 85] width 18 height 18
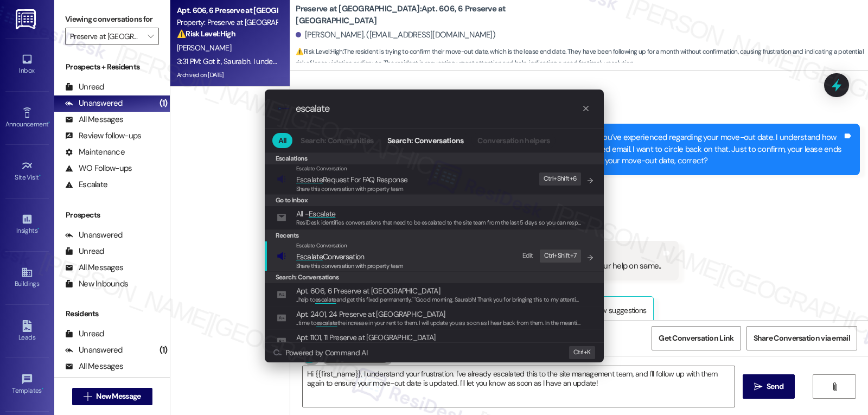
type input "escalate"
click at [376, 256] on span "Escalate Conversation" at bounding box center [349, 257] width 107 height 12
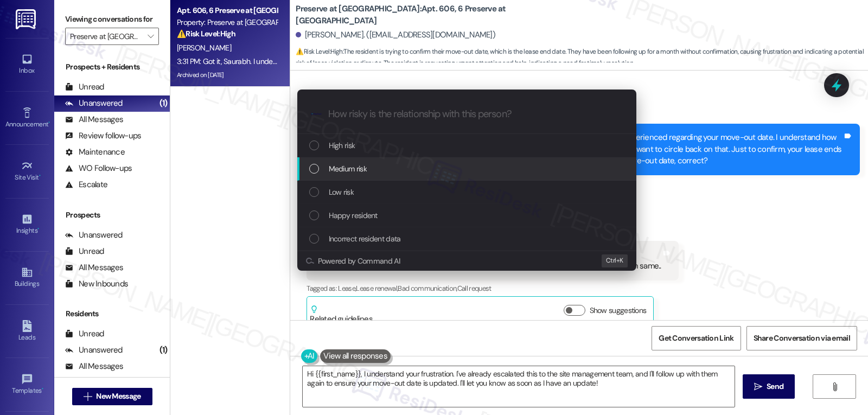
click at [378, 176] on div "Medium risk" at bounding box center [466, 168] width 339 height 23
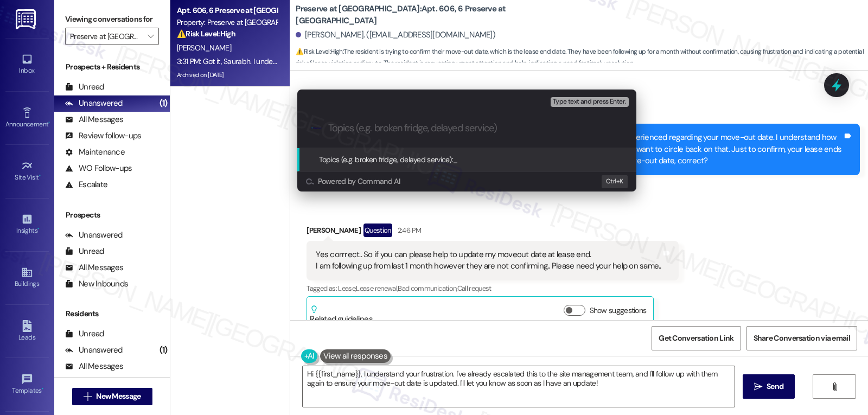
paste input "Resident Concern - Move-out date and communication about moving out"
type input "Resident Concern - Move-out date and communication about moving out"
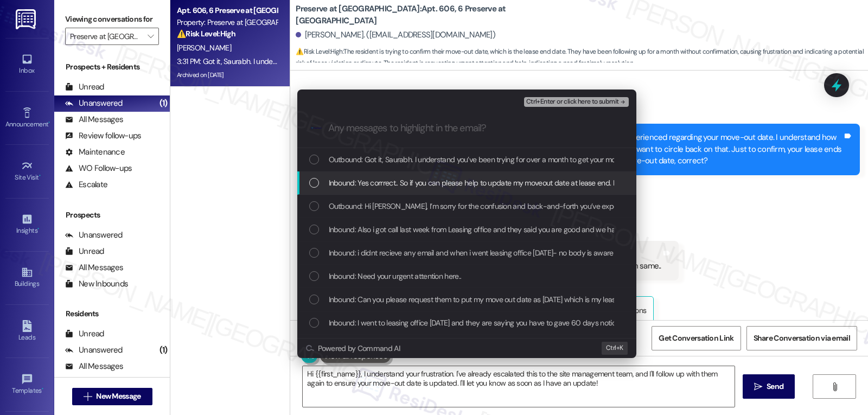
click at [347, 189] on span "Inbound: Yes corrrect.. So if you can please help to update my moveout date at …" at bounding box center [629, 183] width 601 height 12
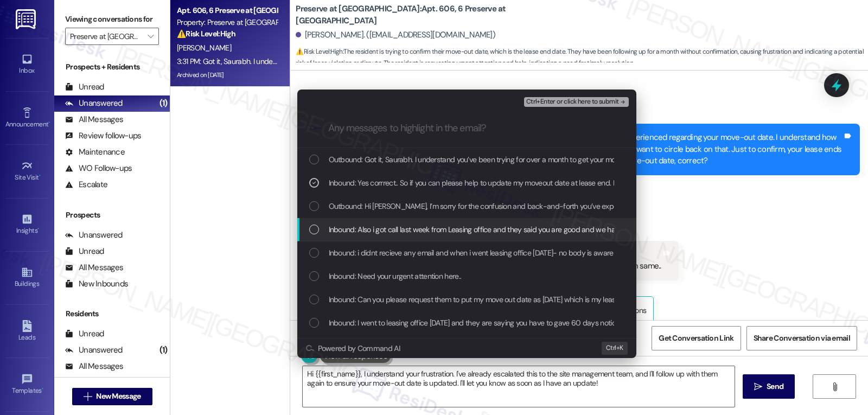
click at [343, 226] on span "Inbound: Also i got call last week from Leasing office and they said you are go…" at bounding box center [593, 230] width 529 height 12
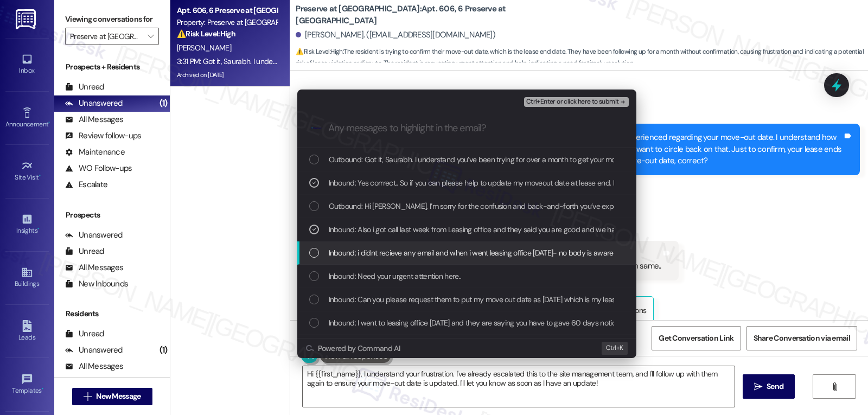
click at [335, 256] on span "Inbound: i didnt recieve any email and when i went leasing office today- no bod…" at bounding box center [521, 253] width 384 height 12
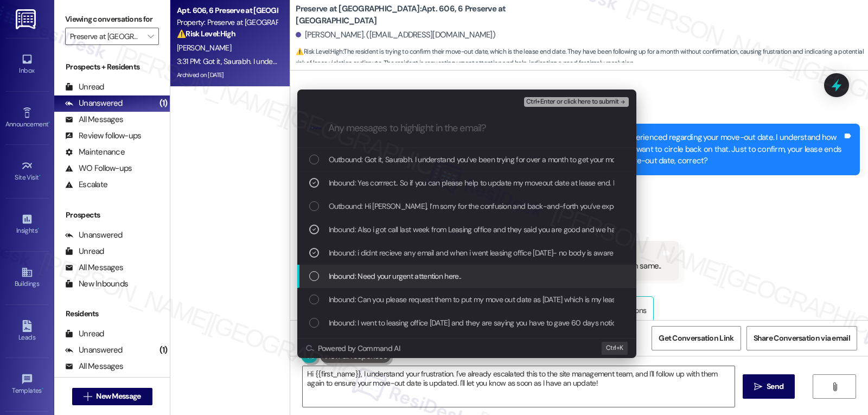
click at [329, 279] on span "Inbound: Need your urgent attention here.." at bounding box center [395, 276] width 133 height 12
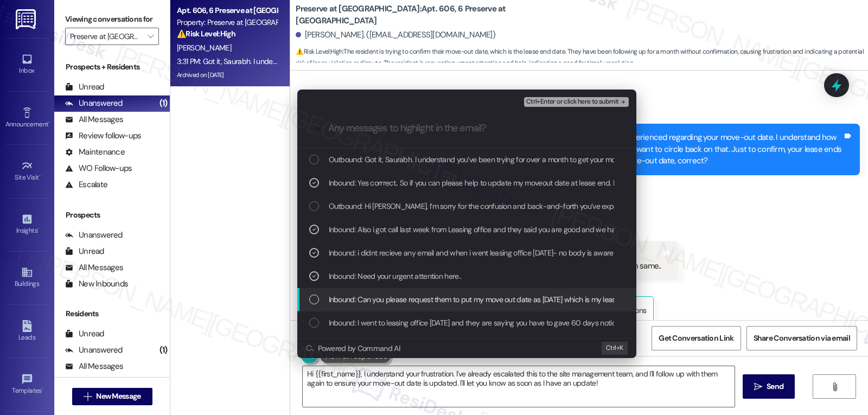
click at [321, 303] on div "Inbound: Can you please request them to put my move out date as 3rd sep which i…" at bounding box center [467, 300] width 317 height 12
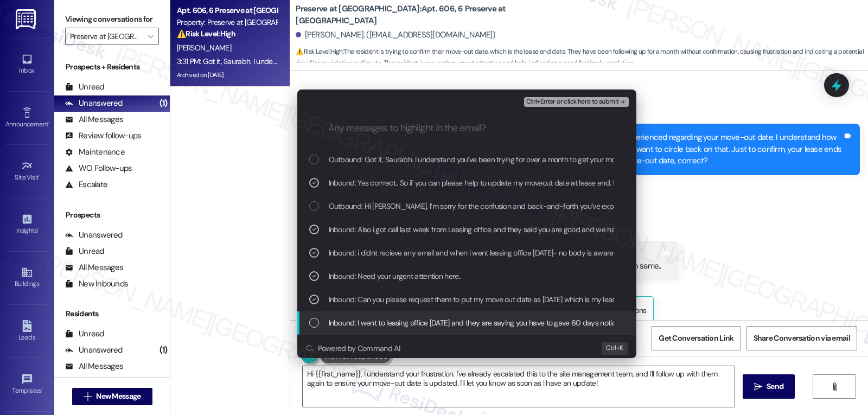
click at [320, 321] on div "Inbound: I went to leasing office today and they are saying you have to gave 60…" at bounding box center [467, 323] width 317 height 12
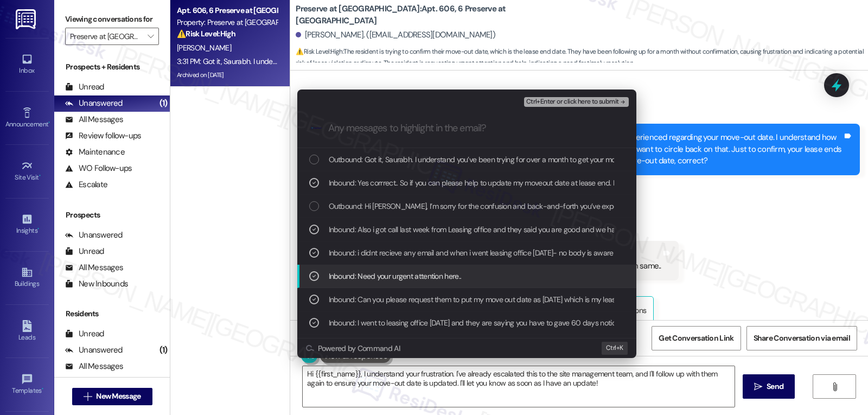
scroll to position [109, 0]
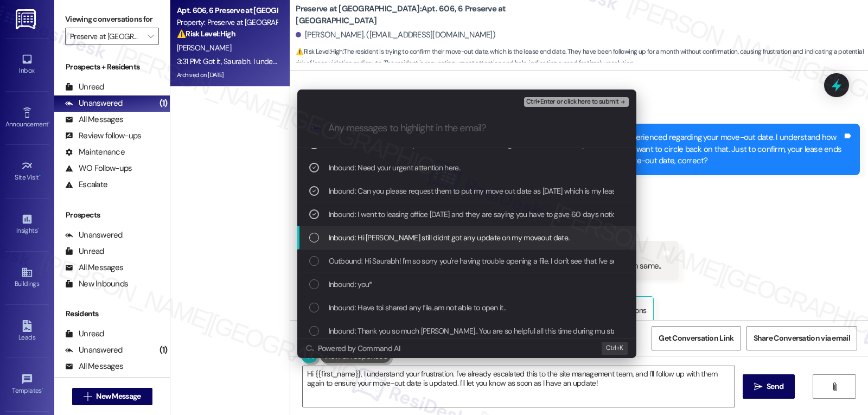
click at [317, 242] on div "List of options" at bounding box center [314, 238] width 10 height 10
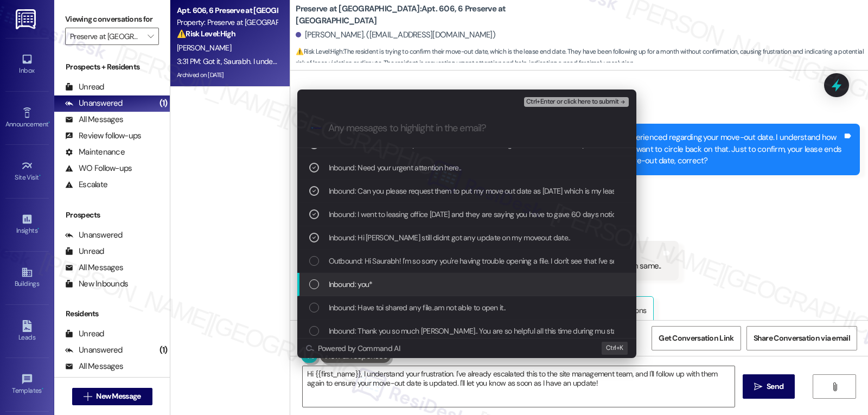
click at [315, 283] on div "List of options" at bounding box center [314, 284] width 10 height 10
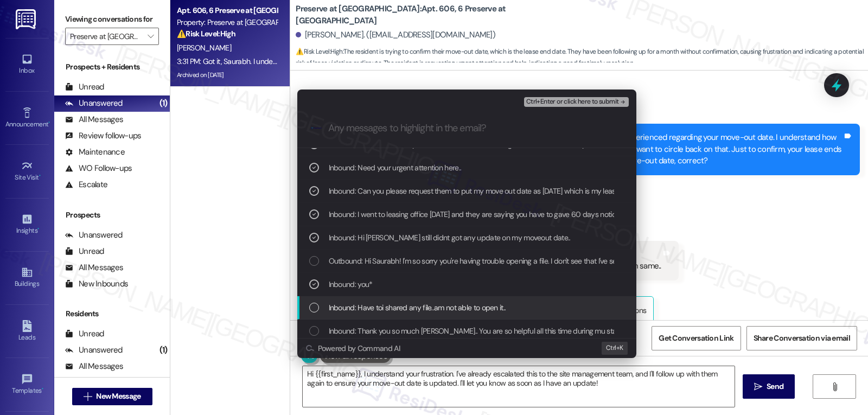
click at [314, 306] on div "List of options" at bounding box center [314, 308] width 10 height 10
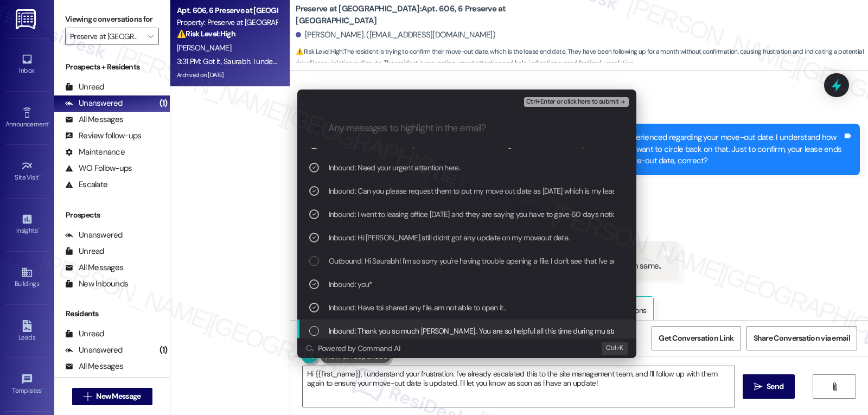
click at [309, 329] on div "List of options" at bounding box center [314, 331] width 10 height 10
click at [580, 103] on span "Ctrl+Enter or click here to submit" at bounding box center [572, 102] width 93 height 8
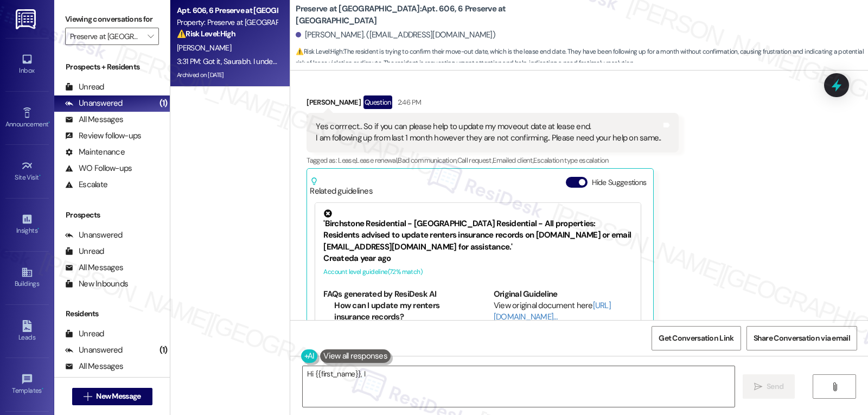
scroll to position [28955, 0]
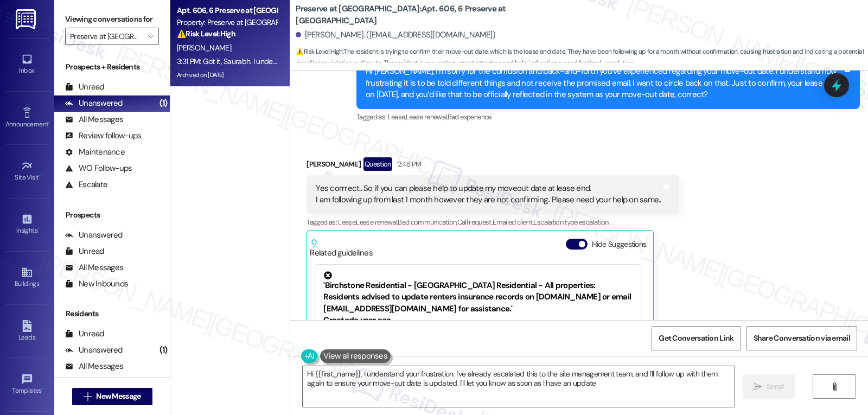
type textarea "Hi {{first_name}}, I understand your frustration. I've already escalated this t…"
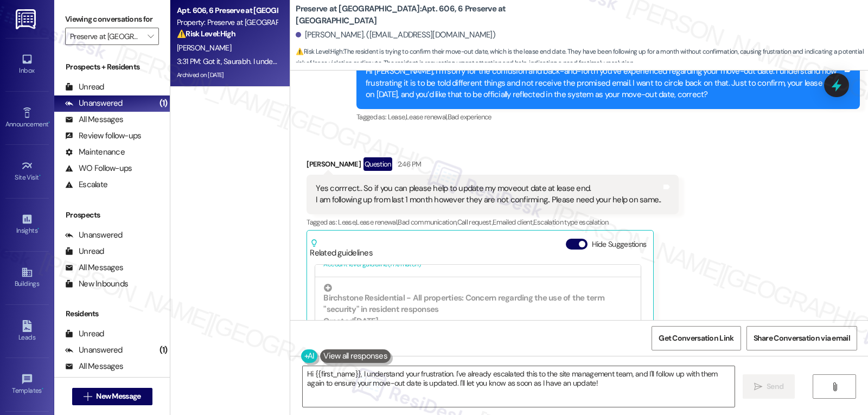
scroll to position [590, 0]
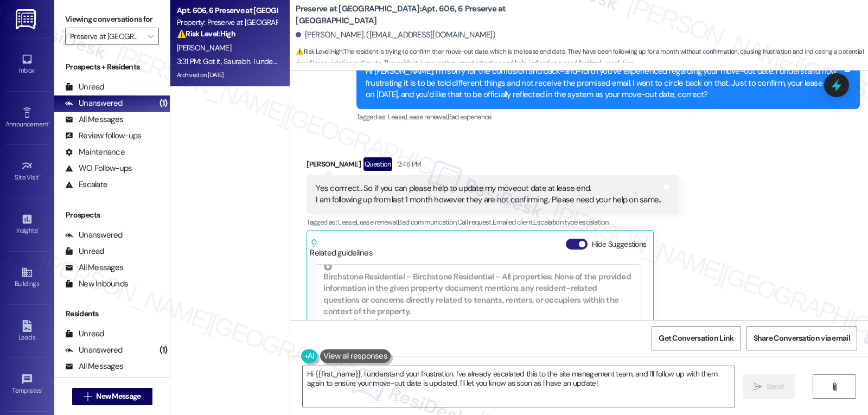
click at [568, 239] on button "Hide Suggestions" at bounding box center [577, 244] width 22 height 11
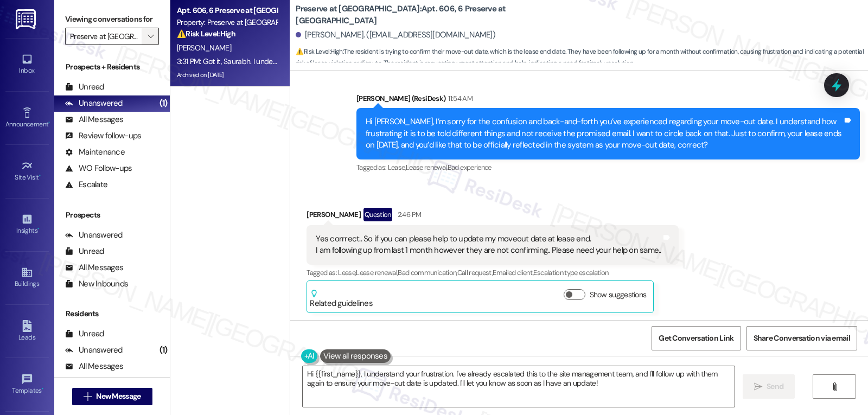
click at [150, 48] on div "Viewing conversations for Preserve at Preston " at bounding box center [112, 28] width 116 height 56
click at [145, 43] on span "" at bounding box center [150, 36] width 10 height 17
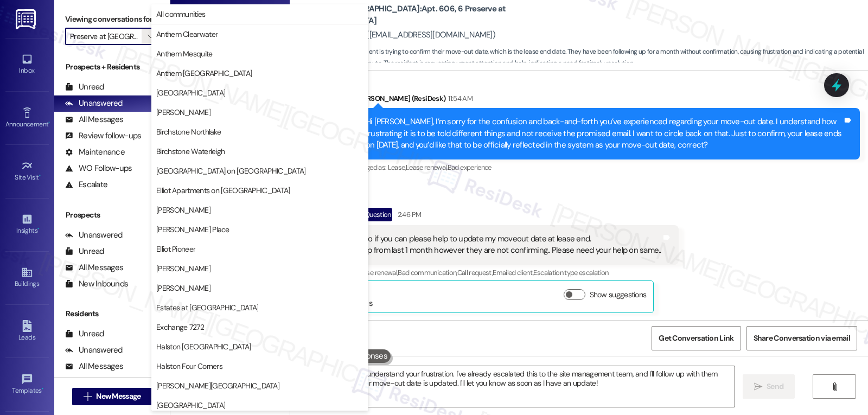
scroll to position [376, 0]
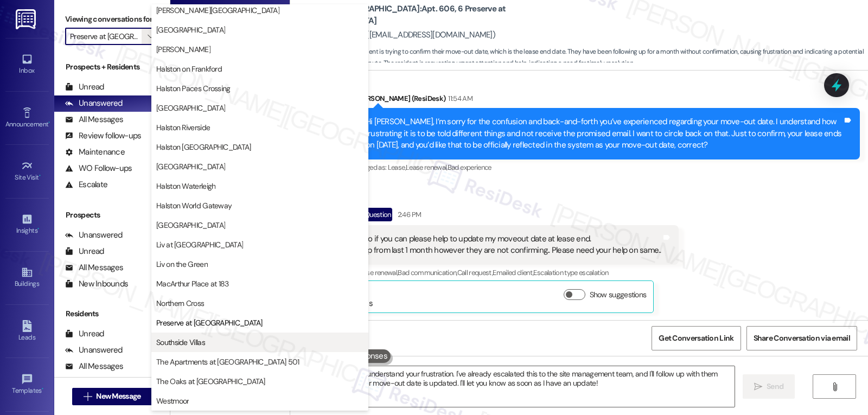
click at [162, 346] on span "Southside Villas" at bounding box center [180, 342] width 49 height 11
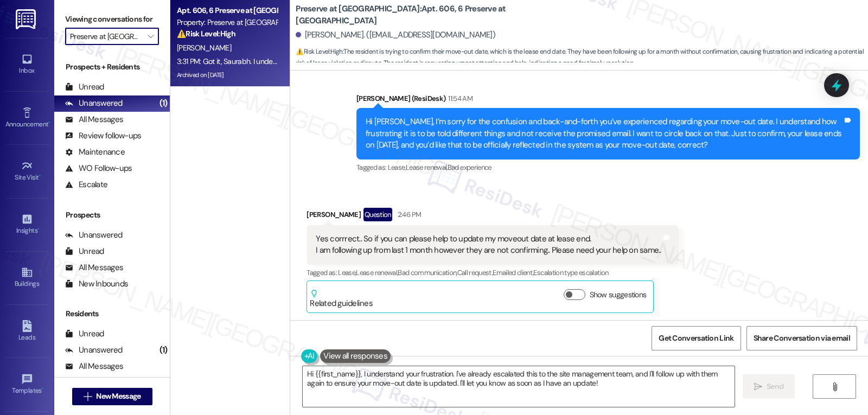
type input "Southside Villas"
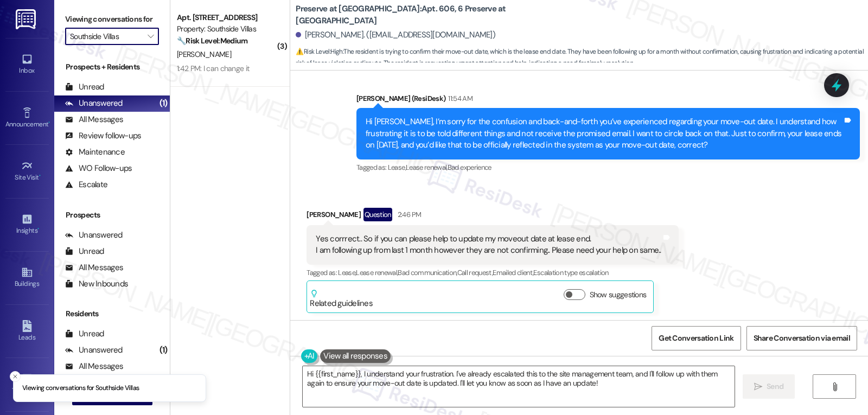
click at [216, 52] on div "J. Pierce" at bounding box center [227, 55] width 103 height 14
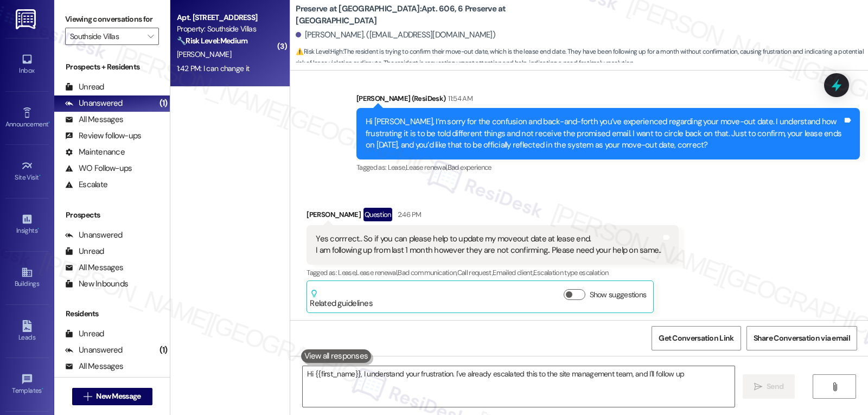
type textarea "Hi {{first_name}}, I understand your frustration. I've already escalated this t…"
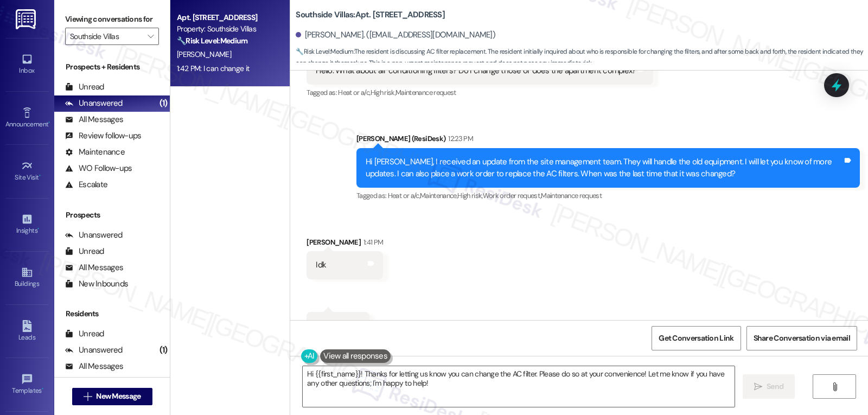
scroll to position [9914, 0]
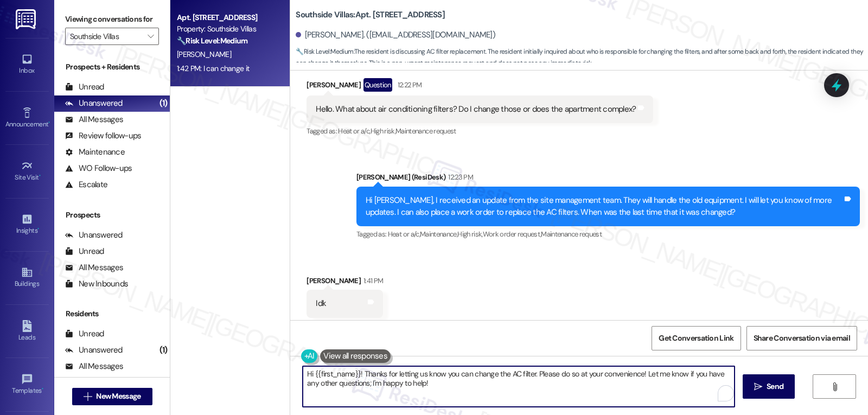
drag, startPoint x: 638, startPoint y: 370, endPoint x: 740, endPoint y: 440, distance: 123.3
click at [740, 415] on html "Inbox Go to Inbox Announcement • Send A Text Announcement Site Visit • Go to Si…" at bounding box center [434, 207] width 868 height 415
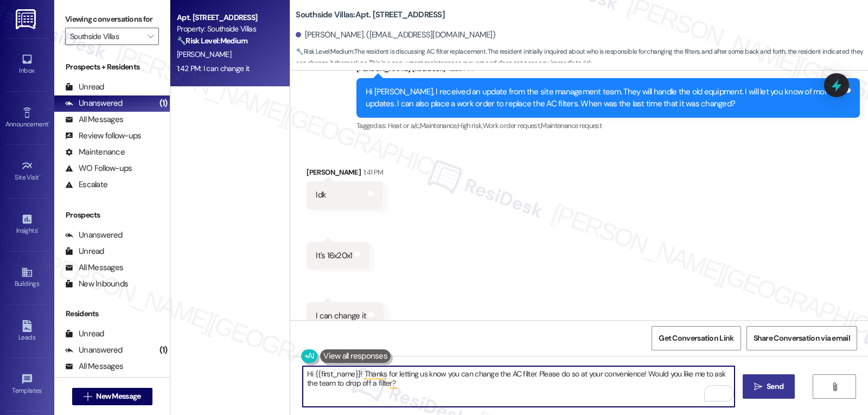
type textarea "Hi {{first_name}}! Thanks for letting us know you can change the AC filter. Ple…"
click at [747, 391] on button " Send" at bounding box center [769, 386] width 53 height 24
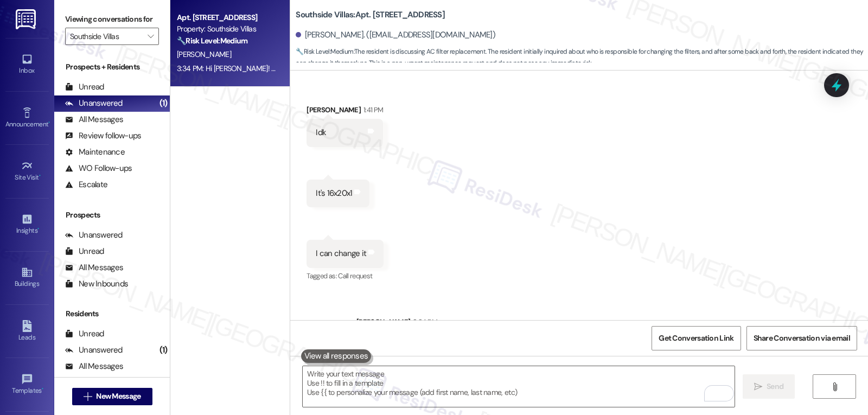
scroll to position [10110, 0]
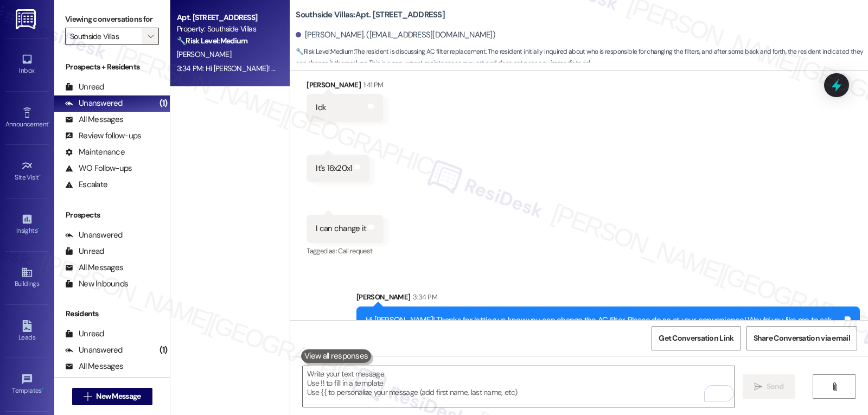
click at [145, 45] on span "" at bounding box center [150, 36] width 10 height 17
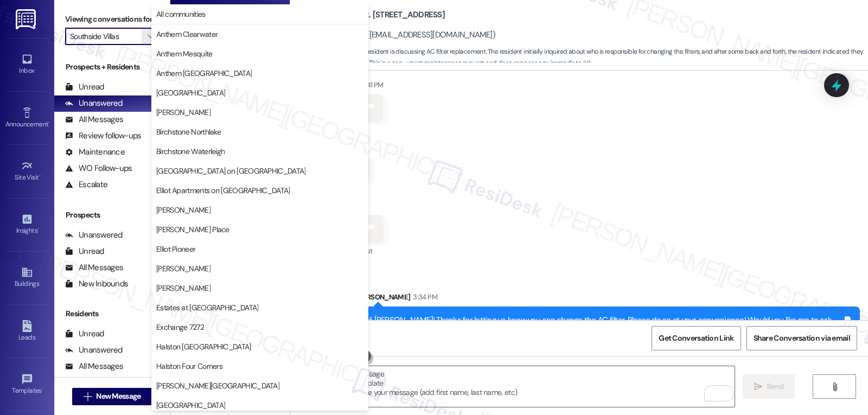
scroll to position [376, 0]
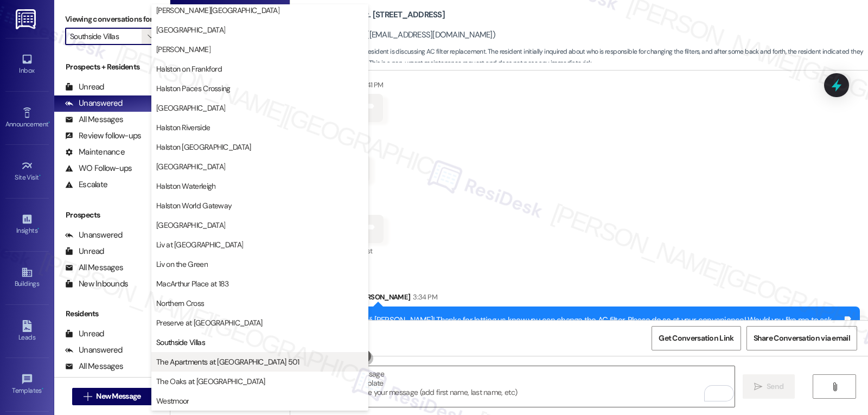
click at [206, 362] on span "The Apartments at [GEOGRAPHIC_DATA] 501" at bounding box center [227, 362] width 143 height 11
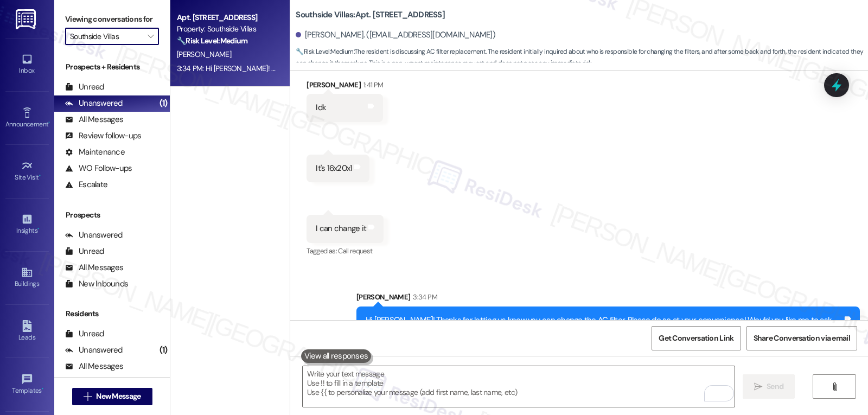
type input "The Apartments at [GEOGRAPHIC_DATA] 501"
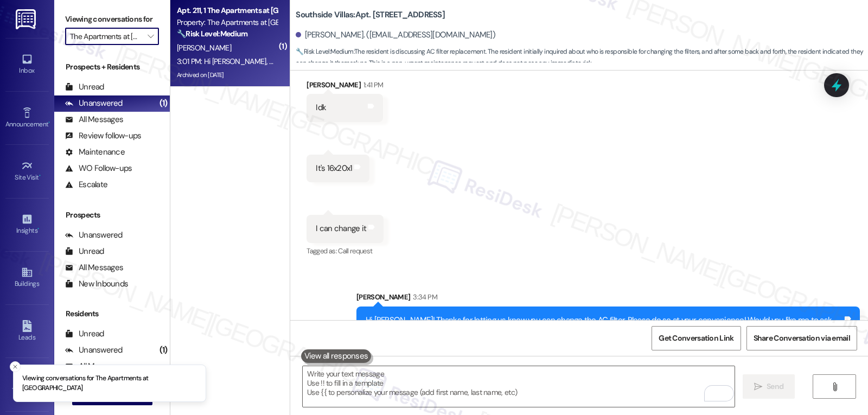
click at [219, 43] on div "Y. Jiang" at bounding box center [227, 48] width 103 height 14
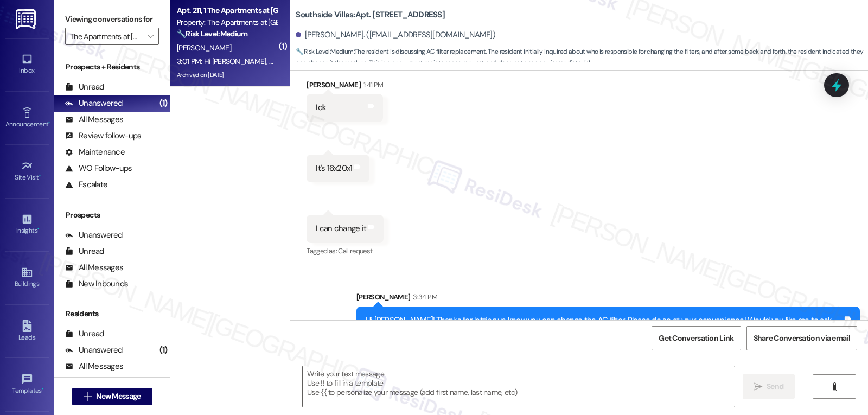
type textarea "Fetching suggested responses. Please feel free to read through the conversation…"
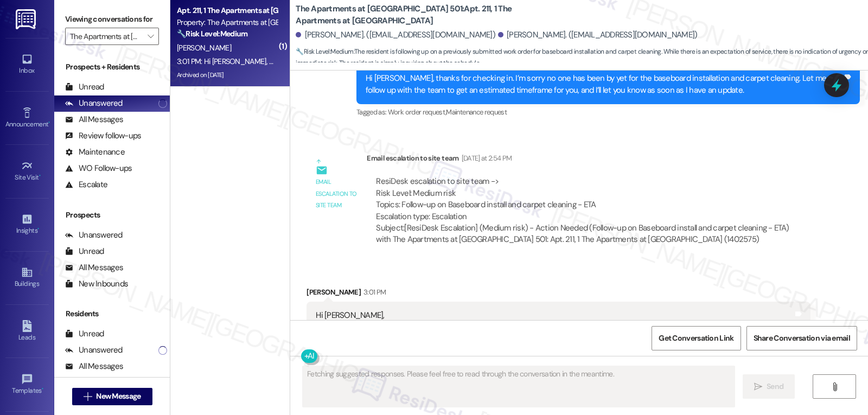
scroll to position [5683, 0]
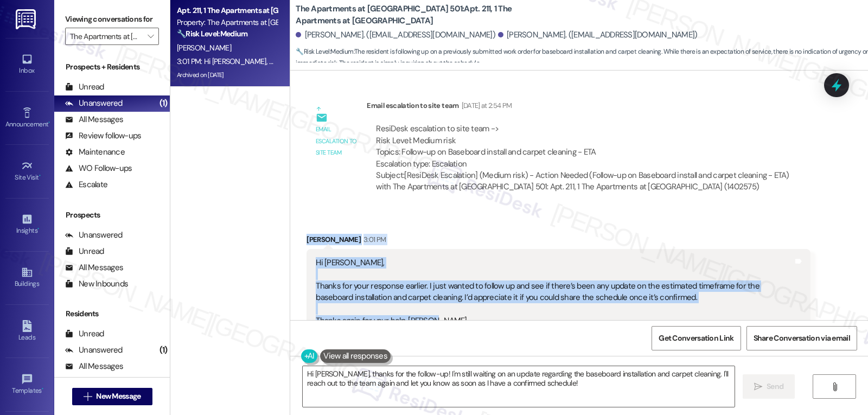
drag, startPoint x: 294, startPoint y: 217, endPoint x: 472, endPoint y: 304, distance: 199.0
click at [472, 304] on div "Received via SMS Jianbin Tan 3:01 PM Hi Sarah, Thanks for your response earlier…" at bounding box center [558, 284] width 520 height 117
copy div "Jianbin Tan 3:01 PM Hi Sarah, Thanks for your response earlier. I just wanted t…"
click at [558, 392] on textarea "Hi Jianbin, thanks for the follow-up! I'm still waiting on an update regarding …" at bounding box center [519, 386] width 432 height 41
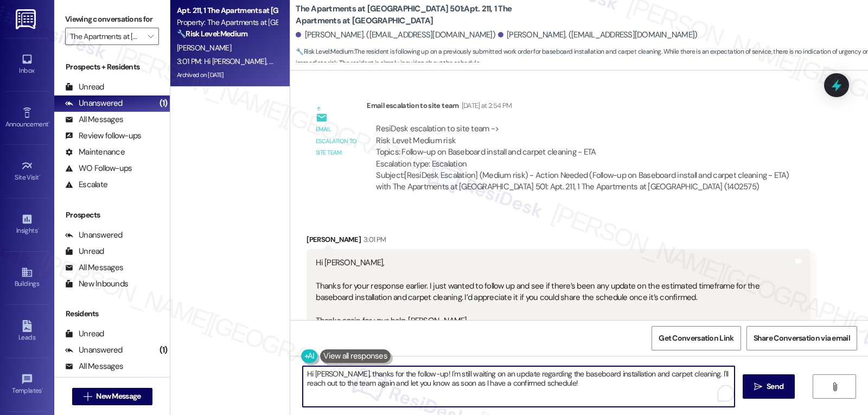
paste textarea "I understand you’re eager to know the estimated timeframe for the baseboard ins…"
type textarea "Hi Jianbin, I understand you’re eager to know the estimated timeframe for the b…"
click at [571, 393] on textarea "Hi Jianbin, I understand you’re eager to know the estimated timeframe for the b…" at bounding box center [519, 386] width 432 height 41
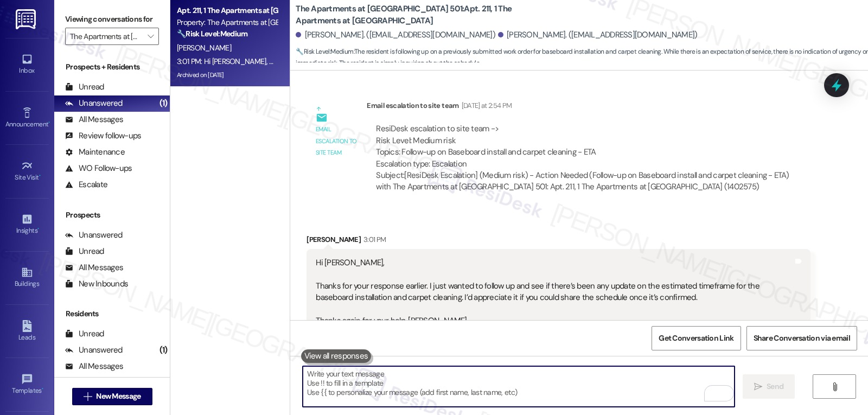
click at [326, 377] on textarea "To enrich screen reader interactions, please activate Accessibility in Grammarl…" at bounding box center [519, 386] width 432 height 41
paste textarea "Hi Jianbin, I know you’re looking forward to getting the baseboard installation…"
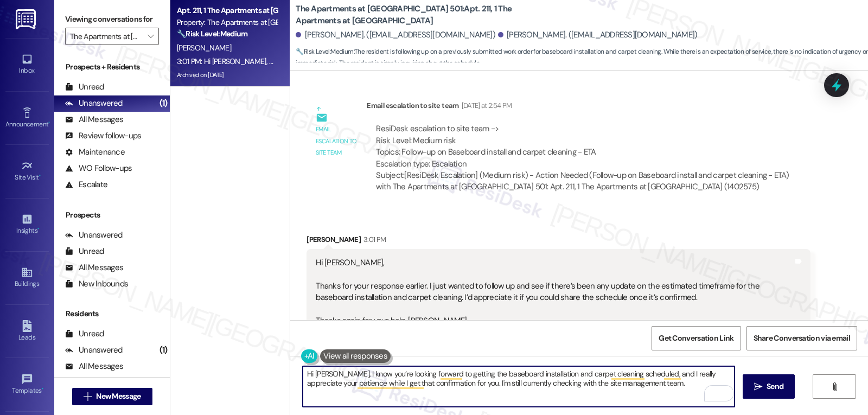
click at [646, 389] on textarea "Hi Jianbin, I know you’re looking forward to getting the baseboard installation…" at bounding box center [519, 386] width 432 height 41
type textarea "Hi Jianbin, I know you’re looking forward to getting the baseboard installation…"
click at [776, 385] on span "Send" at bounding box center [775, 386] width 17 height 11
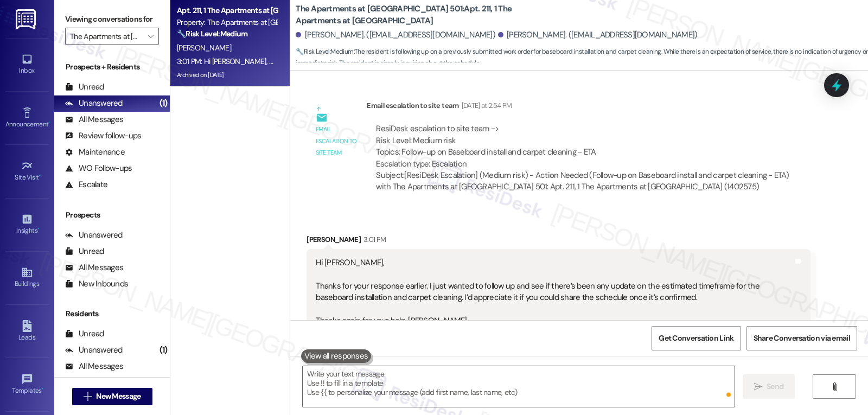
scroll to position [5682, 0]
click at [145, 45] on span "" at bounding box center [150, 36] width 10 height 17
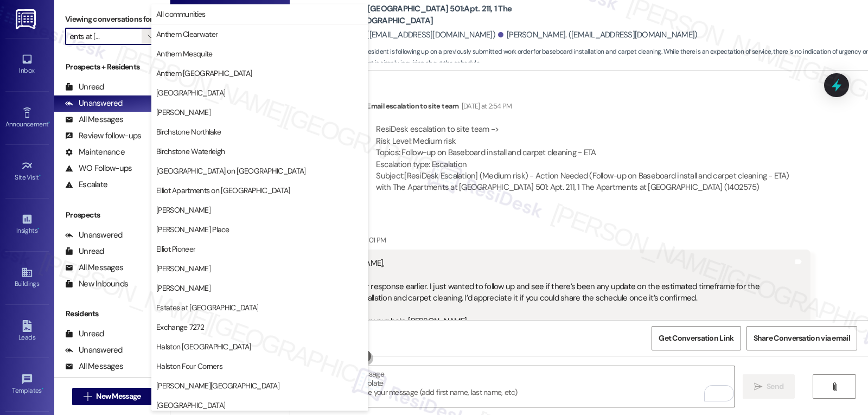
scroll to position [376, 0]
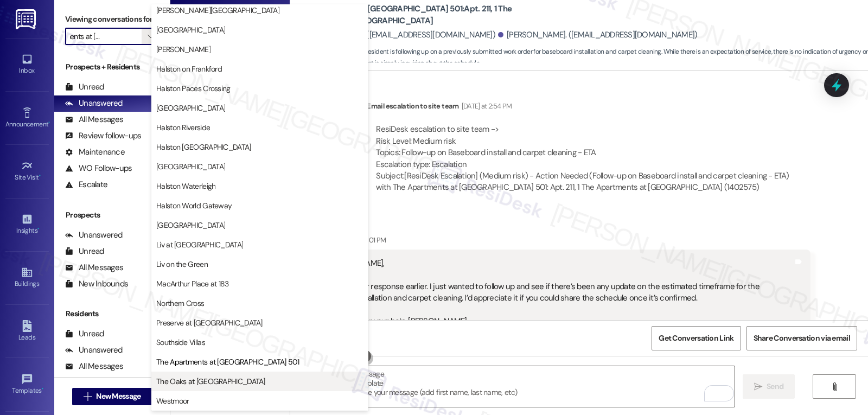
click at [190, 379] on span "The Oaks at [GEOGRAPHIC_DATA]" at bounding box center [210, 381] width 109 height 11
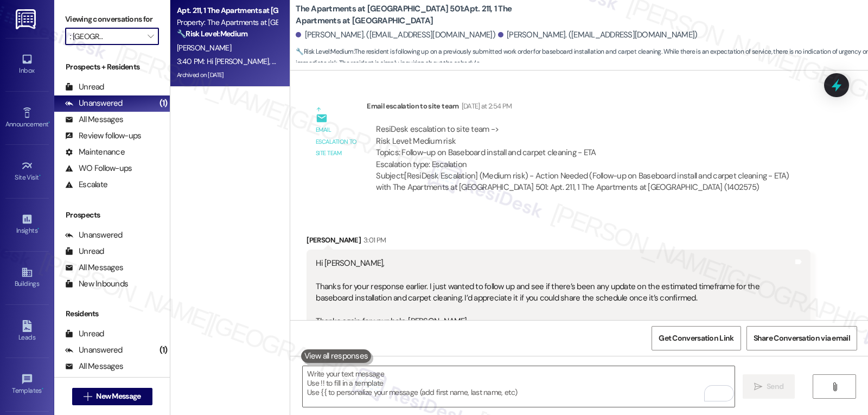
scroll to position [0, 15]
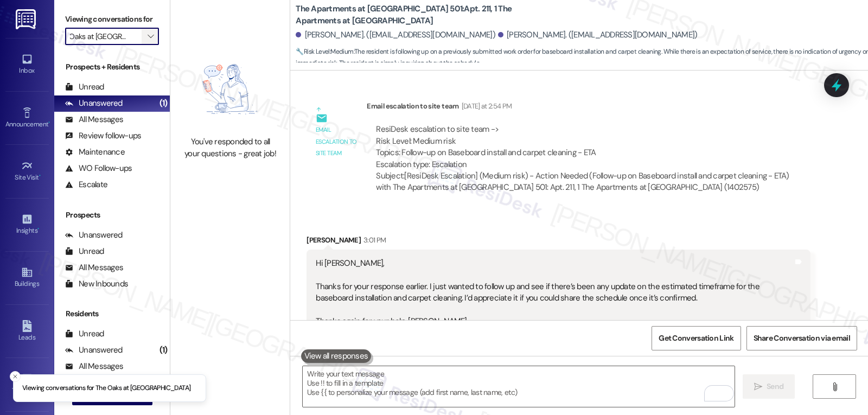
click at [145, 45] on span "" at bounding box center [150, 36] width 10 height 17
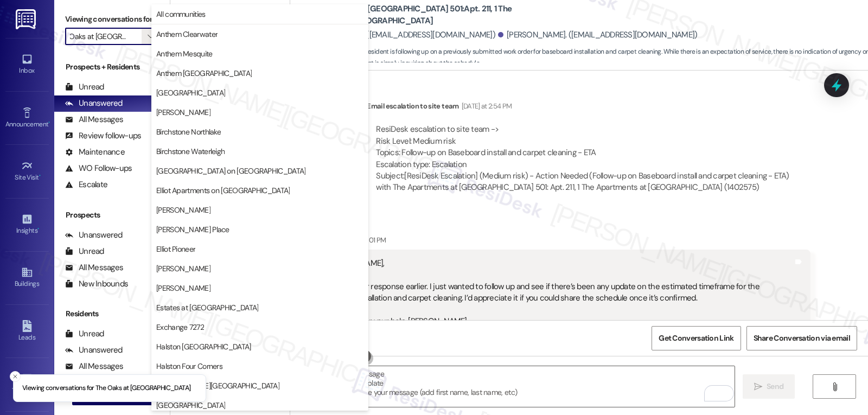
scroll to position [376, 0]
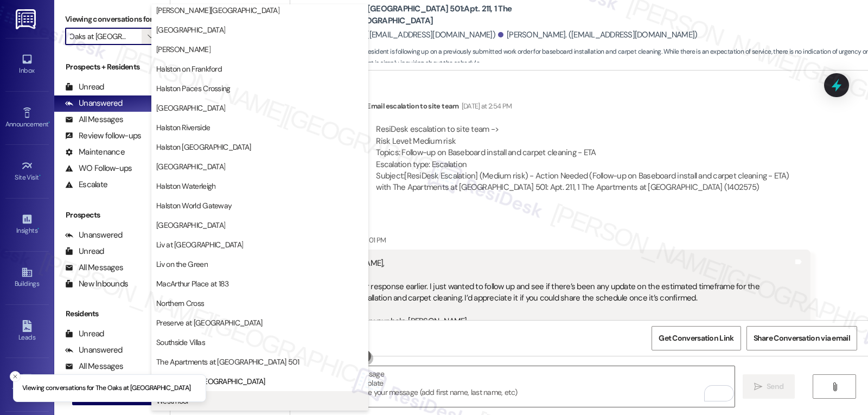
click at [237, 405] on span "Westmoor" at bounding box center [259, 401] width 207 height 11
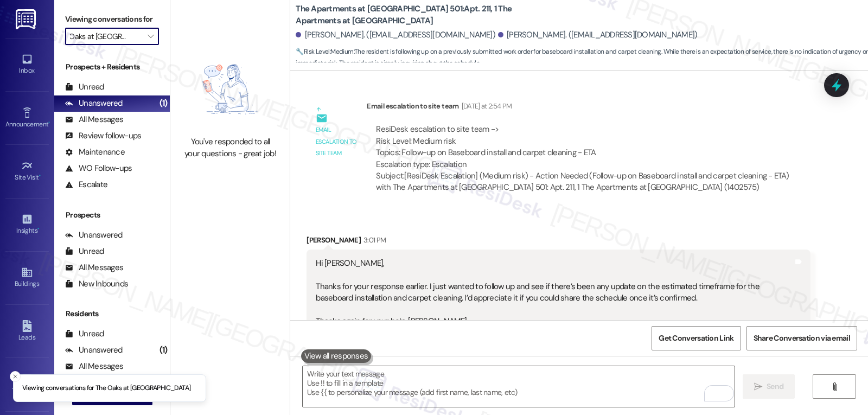
type input "Westmoor"
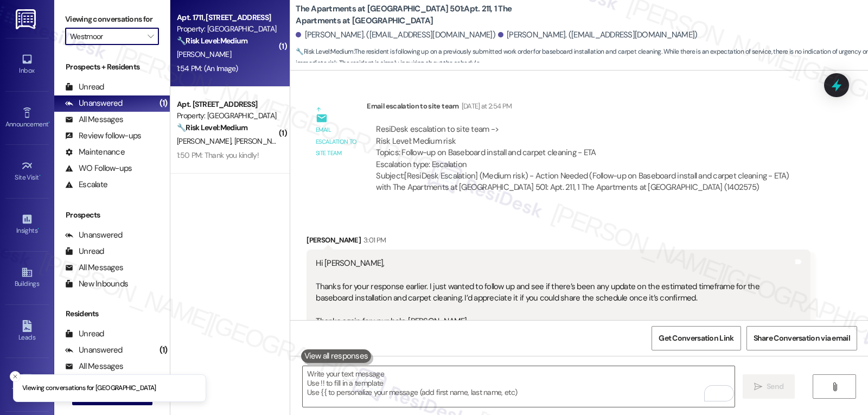
click at [211, 37] on strong "🔧 Risk Level: Medium" at bounding box center [212, 41] width 71 height 10
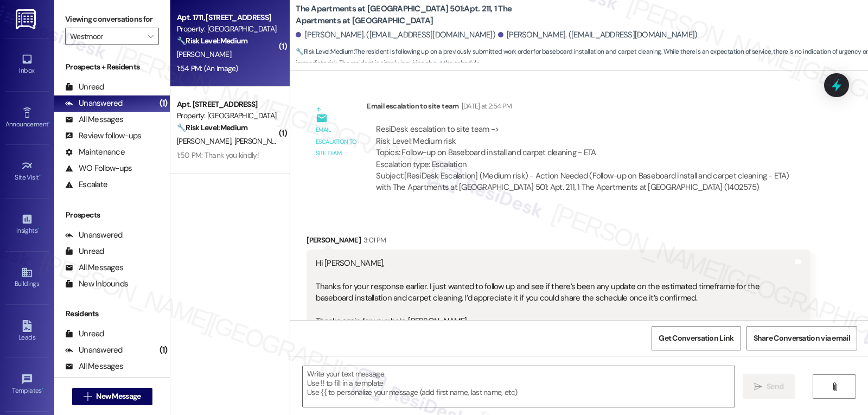
type textarea "Fetching suggested responses. Please feel free to read through the conversation…"
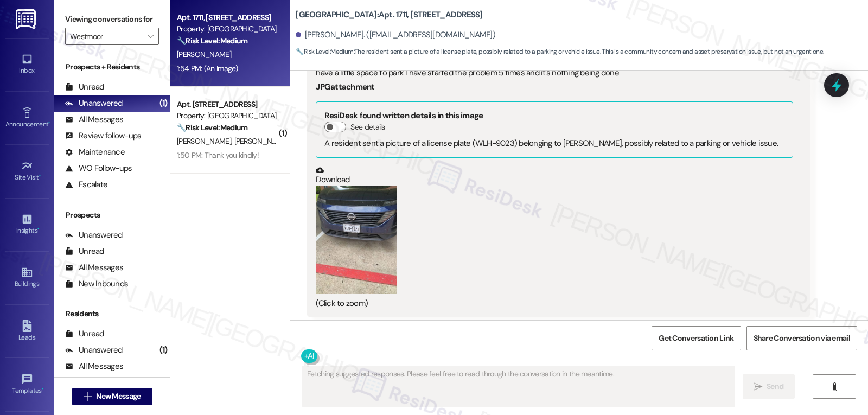
scroll to position [7064, 0]
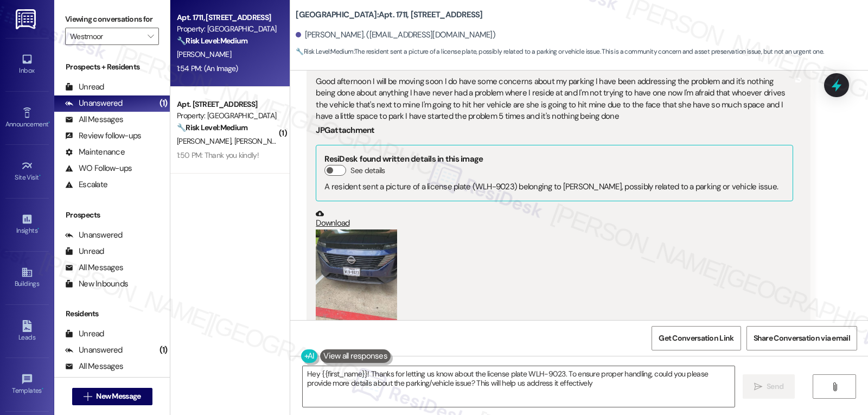
type textarea "Hey {{first_name}}! Thanks for letting us know about the license plate WLH-9023…"
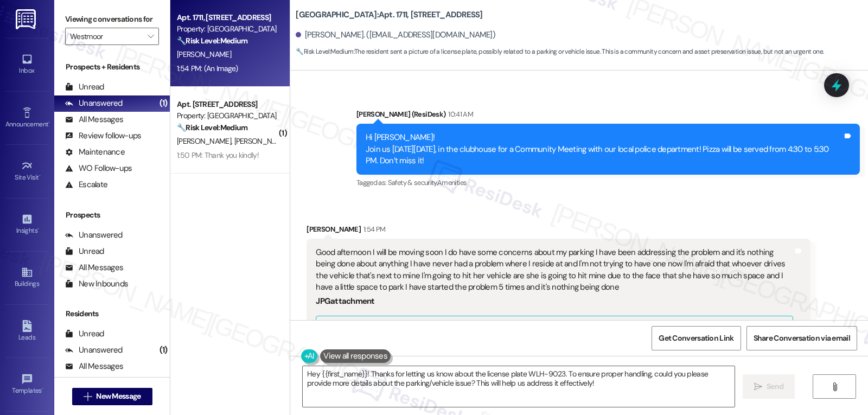
scroll to position [6847, 0]
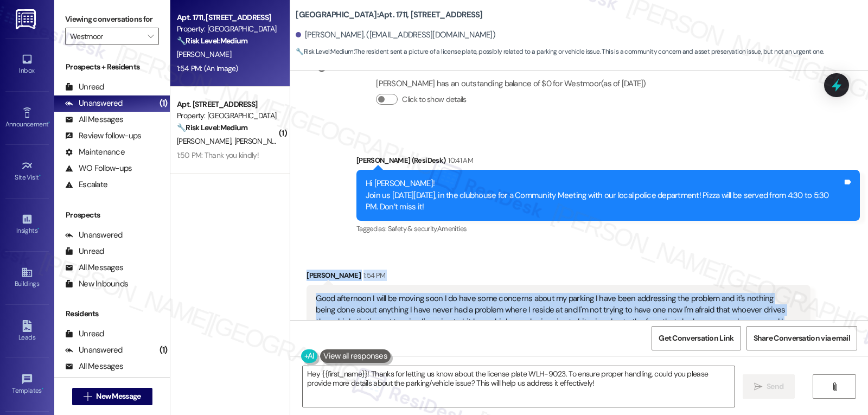
drag, startPoint x: 299, startPoint y: 231, endPoint x: 590, endPoint y: 286, distance: 296.5
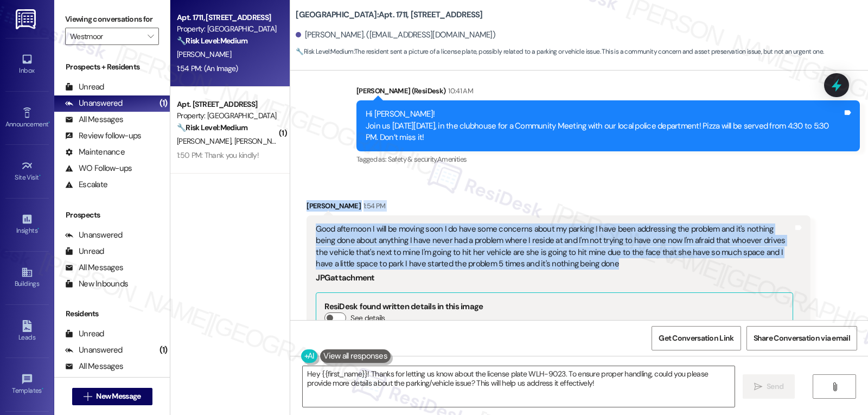
scroll to position [6955, 0]
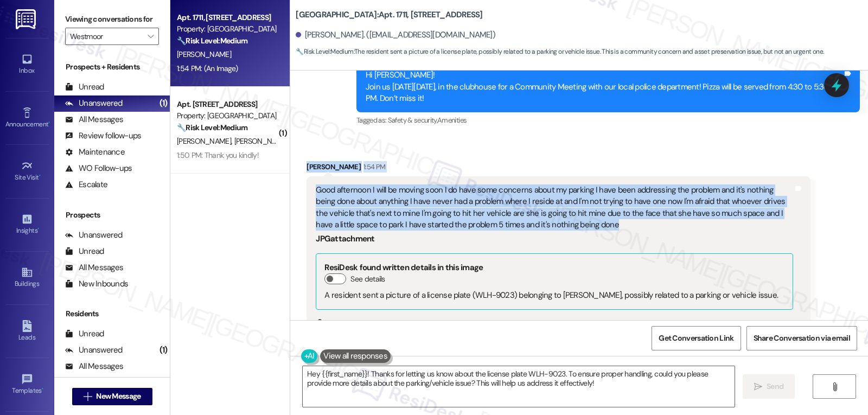
copy div "Rosalyn Lowe 1:54 PM Good afternoon I will be moving soon I do have some concer…"
click at [371, 388] on textarea "Hey {{first_name}}! Thanks for letting us know about the license plate WLH-9023…" at bounding box center [519, 386] width 432 height 41
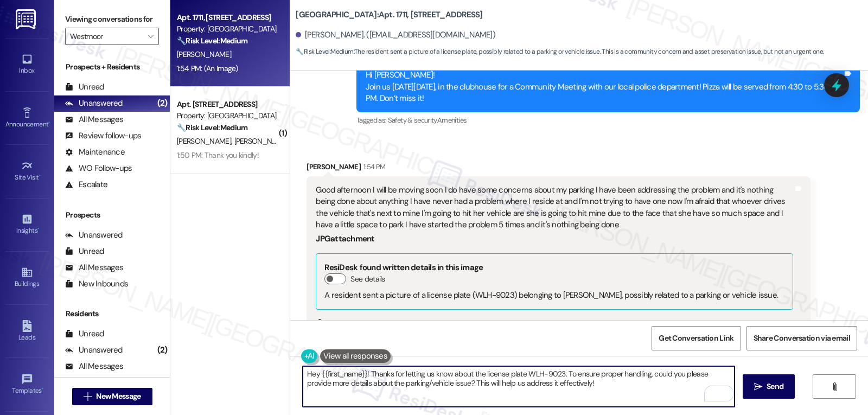
drag, startPoint x: 314, startPoint y: 374, endPoint x: 904, endPoint y: 364, distance: 590.0
click at [868, 364] on html "Inbox Go to Inbox Announcement • Send A Text Announcement Site Visit • Go to Si…" at bounding box center [434, 207] width 868 height 415
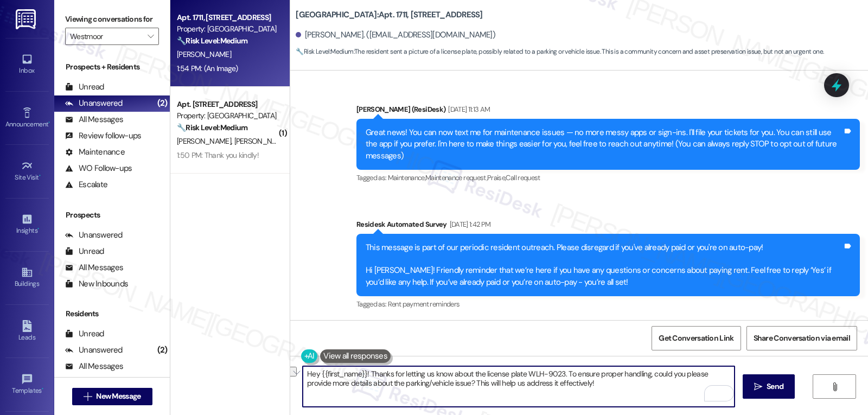
scroll to position [6955, 0]
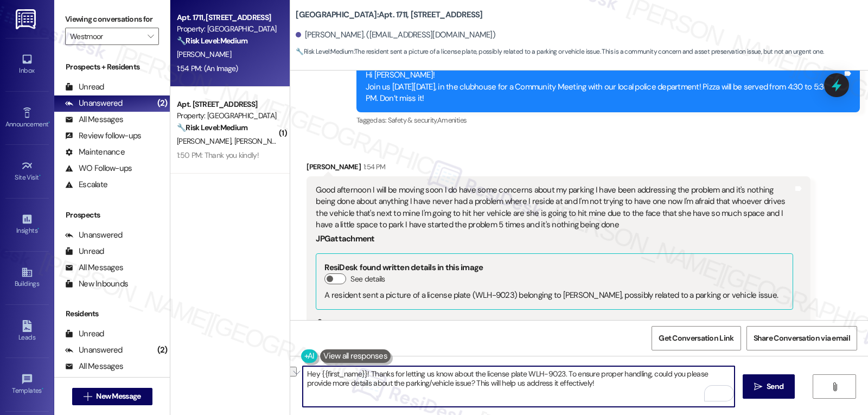
click at [611, 390] on textarea "Hey {{first_name}}! Thanks for letting us know about the license plate WLH-9023…" at bounding box center [519, 386] width 432 height 41
drag, startPoint x: 604, startPoint y: 390, endPoint x: 314, endPoint y: 376, distance: 290.7
click at [314, 376] on textarea "Hey {{first_name}}! Thanks for letting us know about the license plate WLH-9023…" at bounding box center [519, 386] width 432 height 41
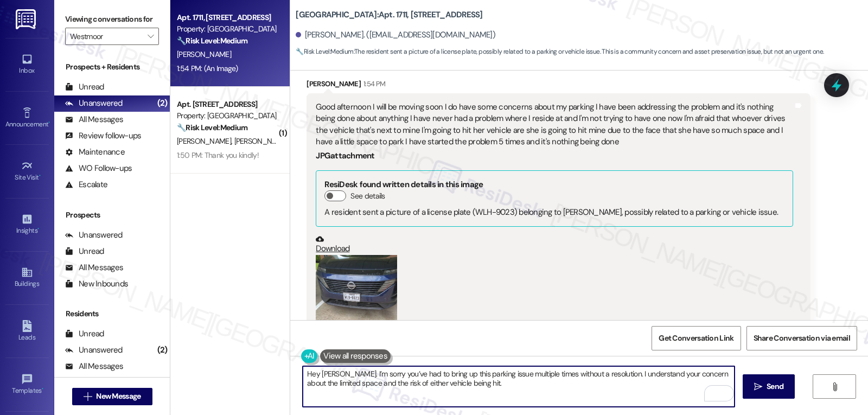
scroll to position [7064, 0]
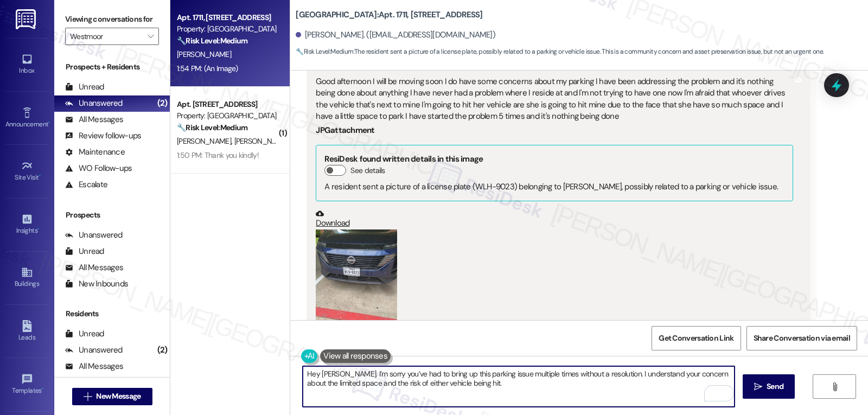
click at [361, 252] on button "Zoom image" at bounding box center [356, 284] width 81 height 109
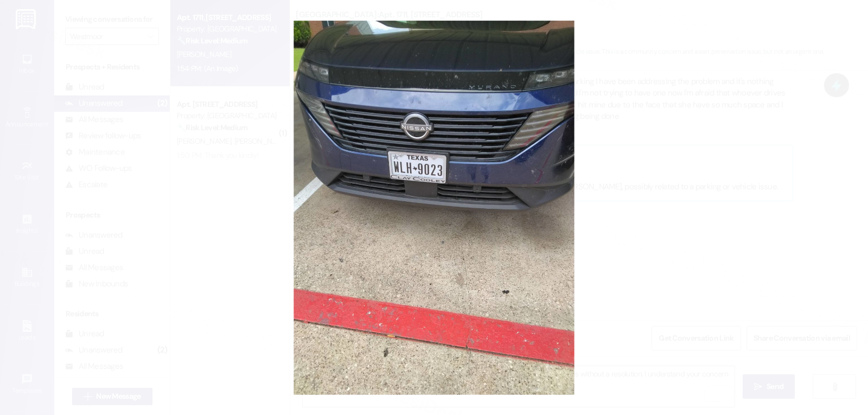
click at [631, 238] on button "Unzoom image" at bounding box center [434, 207] width 868 height 415
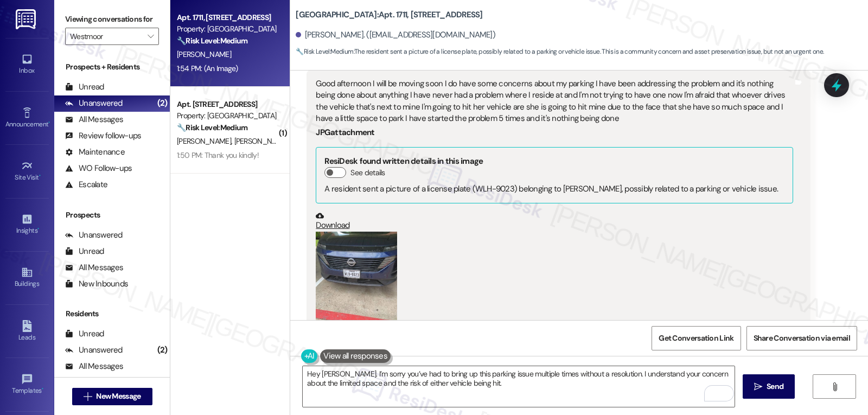
scroll to position [6955, 0]
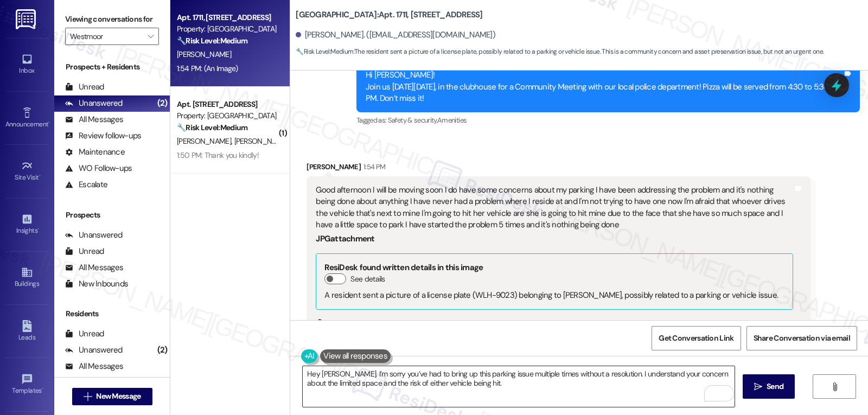
click at [478, 385] on textarea "Hey Rosalyn. I’m sorry you’ve had to bring up this parking issue multiple times…" at bounding box center [519, 386] width 432 height 41
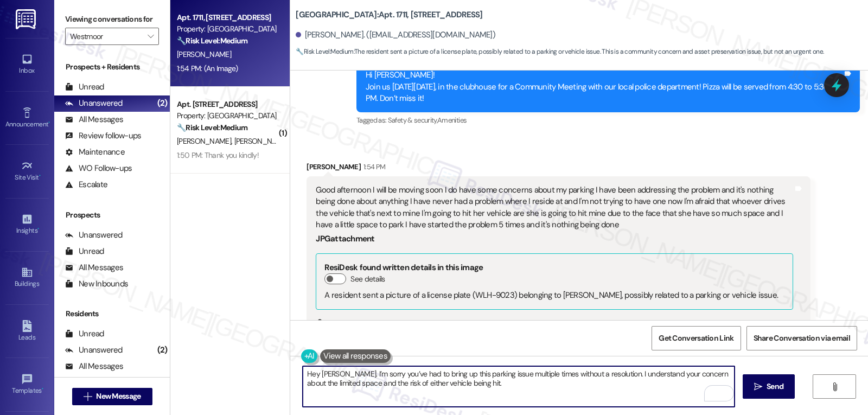
click at [543, 391] on textarea "Hey Rosalyn. I’m sorry you’ve had to bring up this parking issue multiple times…" at bounding box center [519, 386] width 432 height 41
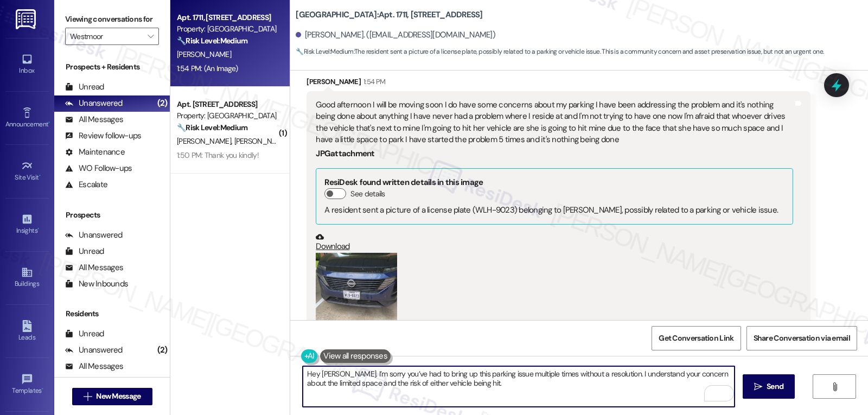
scroll to position [7064, 0]
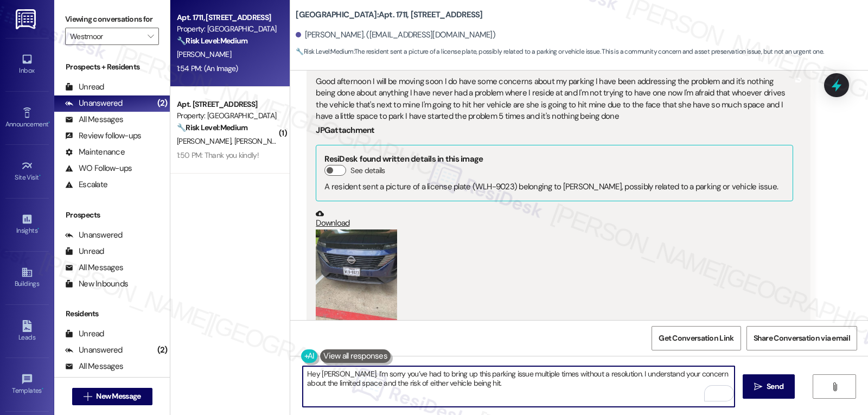
click at [372, 253] on button "Zoom image" at bounding box center [356, 284] width 81 height 109
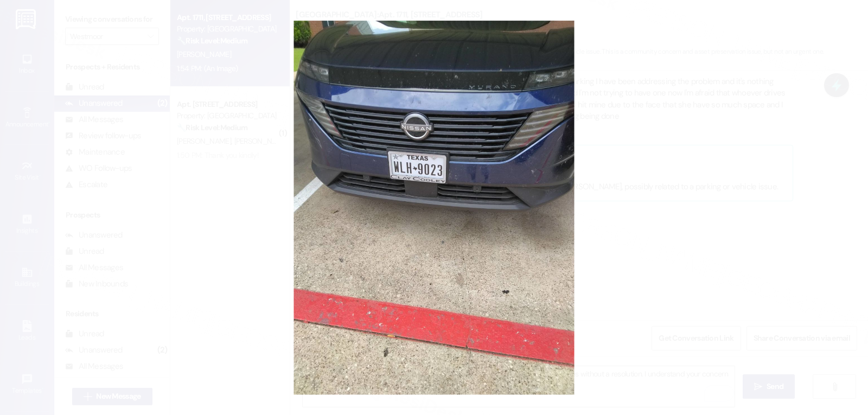
click at [614, 229] on button "Unzoom image" at bounding box center [434, 207] width 868 height 415
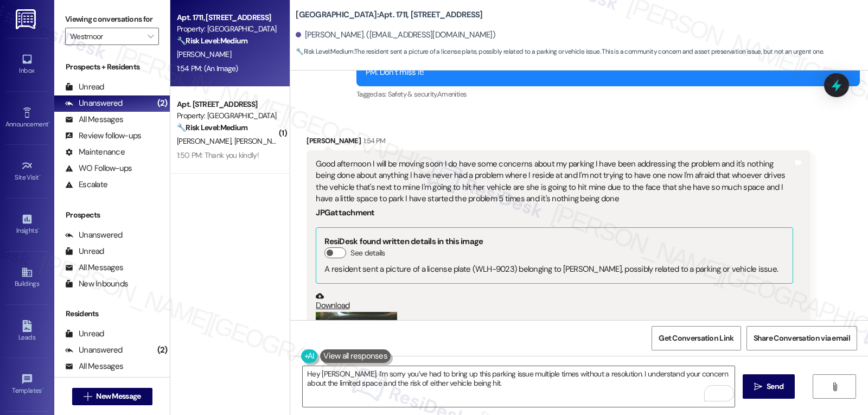
scroll to position [6955, 0]
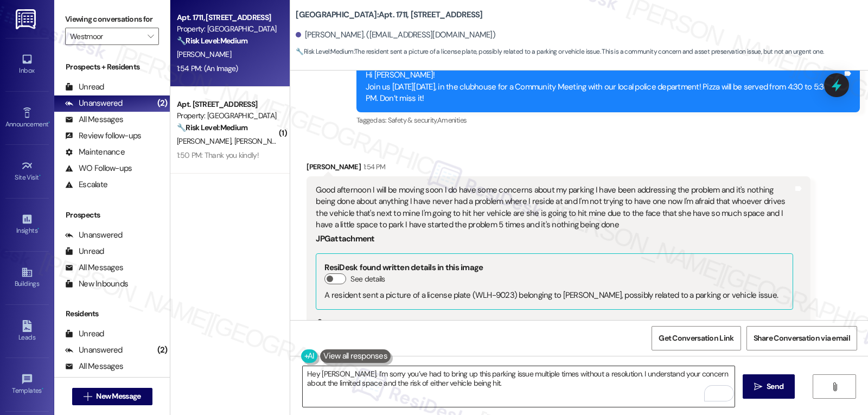
click at [501, 388] on textarea "Hey Rosalyn. I’m sorry you’ve had to bring up this parking issue multiple times…" at bounding box center [519, 386] width 432 height 41
paste textarea "Can you confirm the parking spot numbers or exact location so I can share this …"
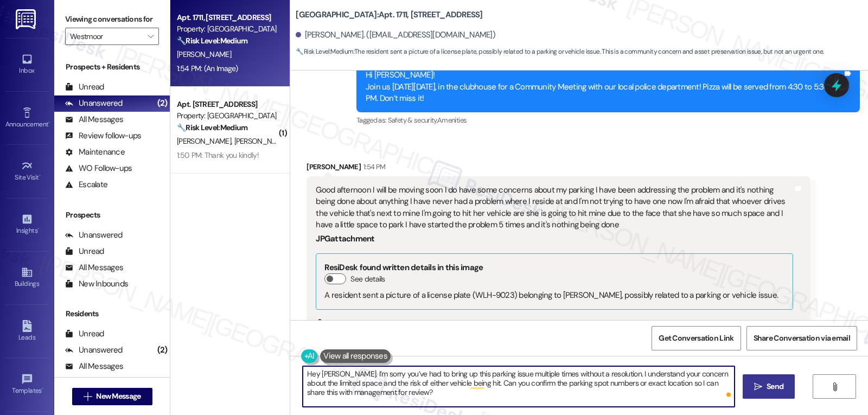
type textarea "Hey Rosalyn. I’m sorry you’ve had to bring up this parking issue multiple times…"
click at [767, 384] on span "Send" at bounding box center [775, 386] width 17 height 11
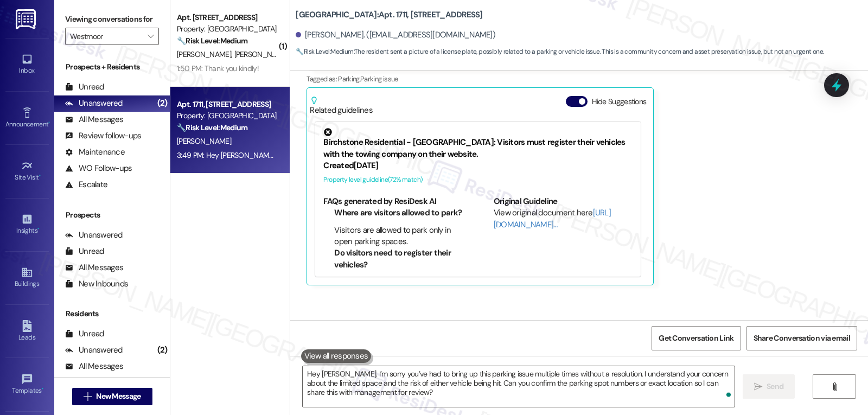
scroll to position [7380, 0]
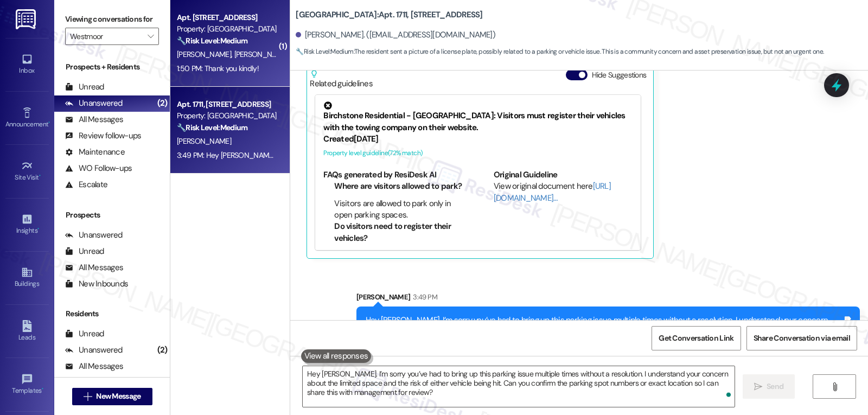
click at [234, 52] on span "J. Suber" at bounding box center [261, 54] width 54 height 10
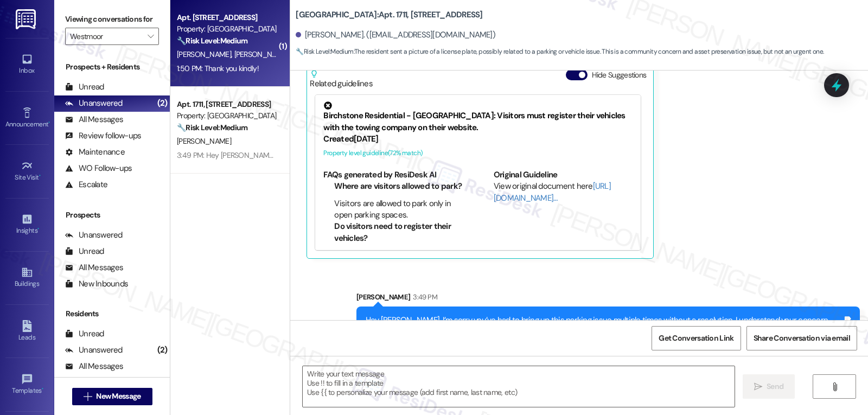
type textarea "Fetching suggested responses. Please feel free to read through the conversation…"
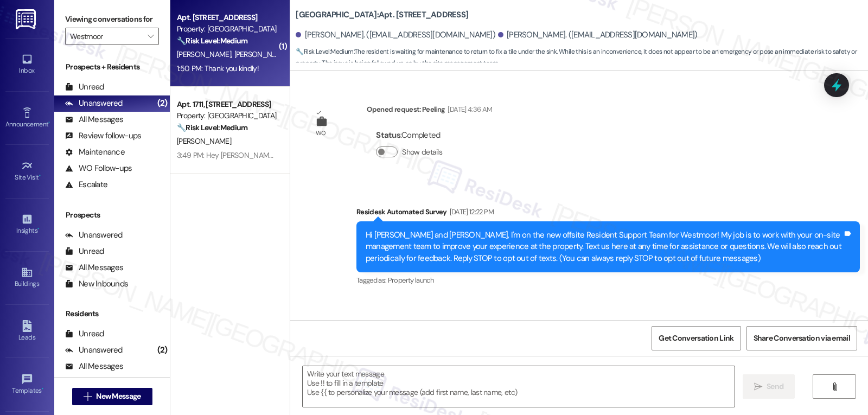
scroll to position [12495, 0]
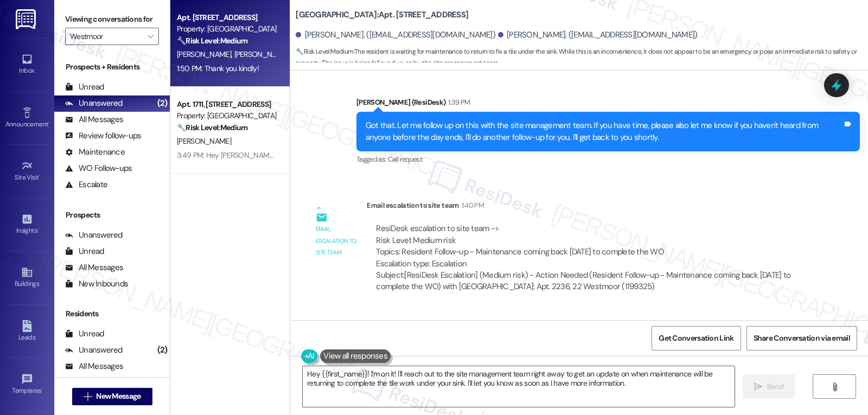
drag, startPoint x: 296, startPoint y: 258, endPoint x: 389, endPoint y: 298, distance: 100.9
click at [389, 326] on div "Received via SMS Dawn Brown 1:50 PM Thank you kindly! Tags and notes Tagged as:…" at bounding box center [348, 363] width 101 height 75
click at [370, 385] on textarea "Hey {{first_name}}! I'm on it! I'll reach out to the site management team right…" at bounding box center [519, 386] width 432 height 41
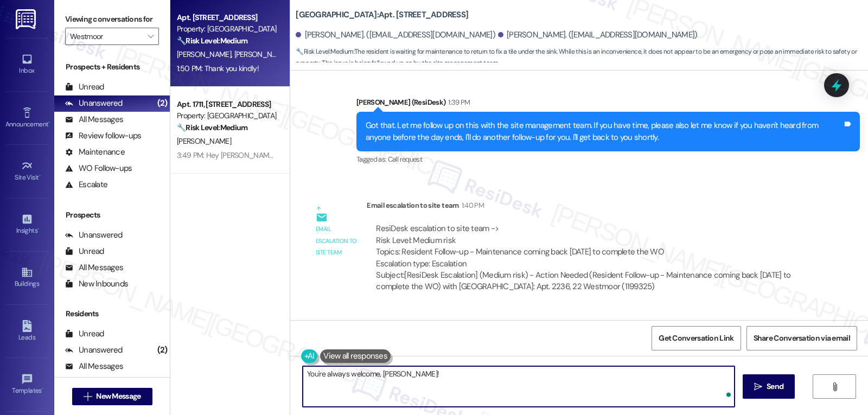
type textarea "You're always welcome, Dawn!"
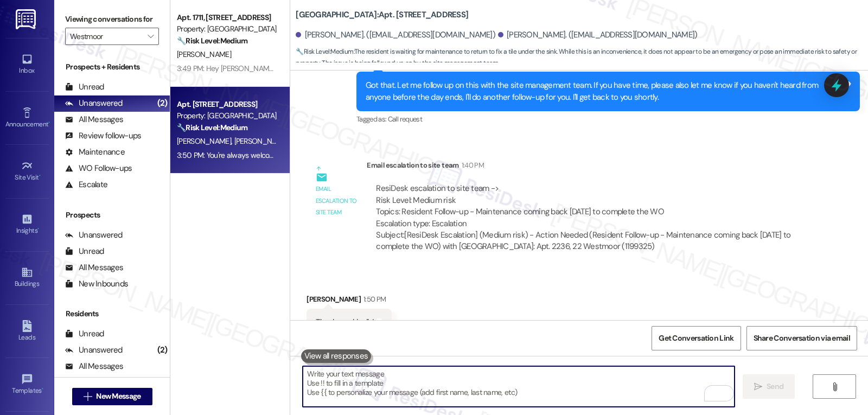
scroll to position [12571, 0]
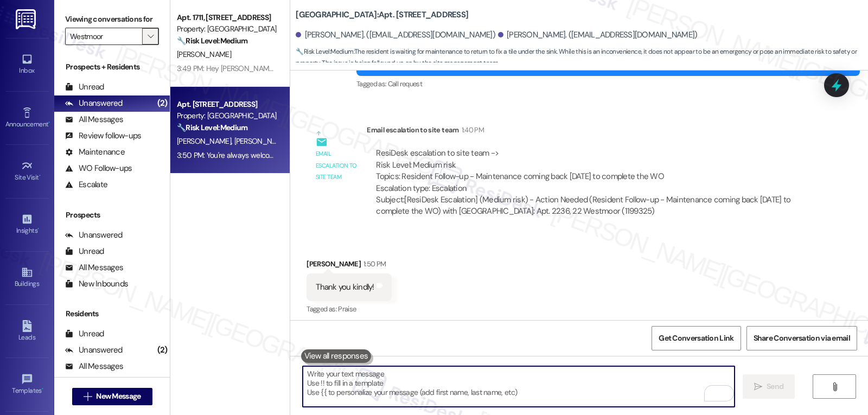
click at [145, 45] on span "" at bounding box center [150, 36] width 10 height 17
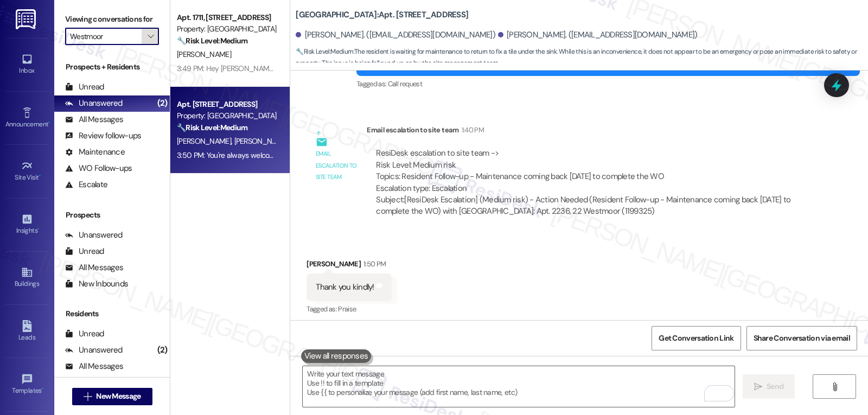
scroll to position [376, 0]
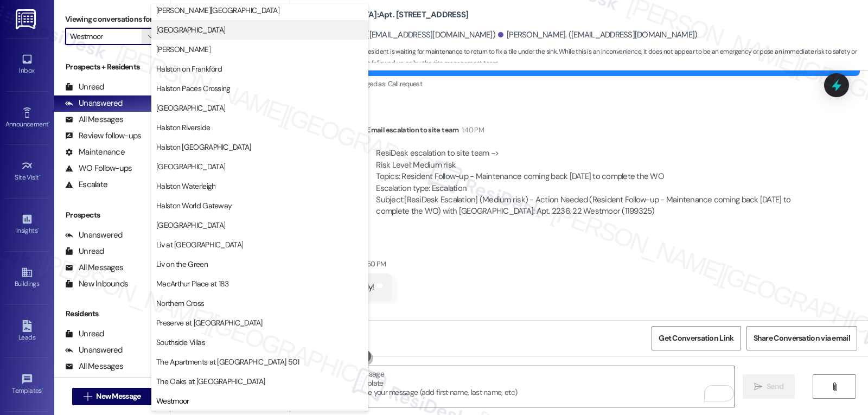
click at [203, 34] on span "[GEOGRAPHIC_DATA]" at bounding box center [190, 29] width 69 height 11
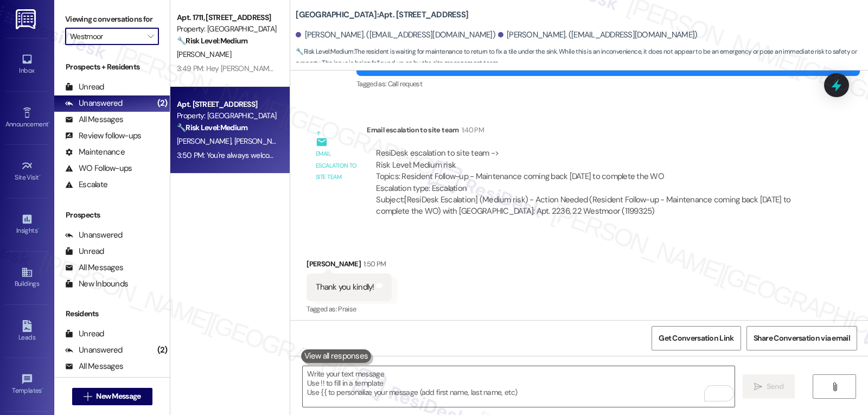
type input "[GEOGRAPHIC_DATA]"
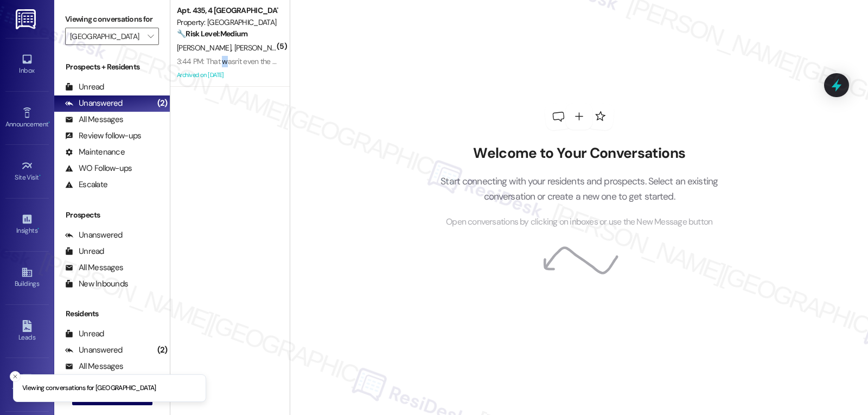
drag, startPoint x: 216, startPoint y: 63, endPoint x: 347, endPoint y: 75, distance: 131.3
click at [215, 63] on div "3:44 PM: That wasn't even the loudest 3:44 PM: That wasn't even the loudest" at bounding box center [236, 61] width 119 height 10
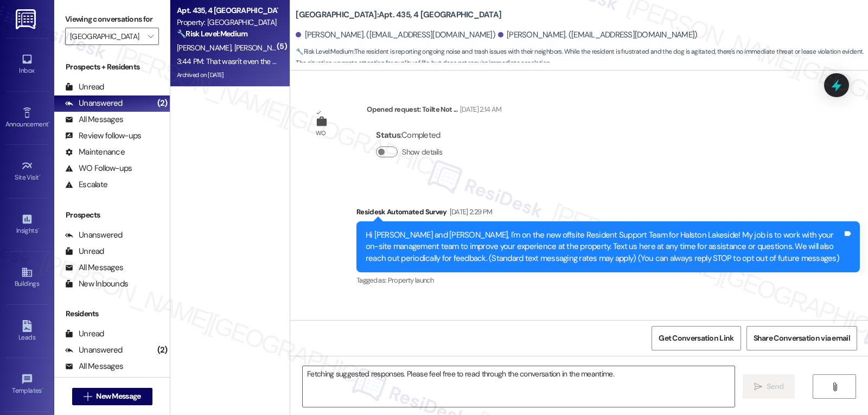
scroll to position [42521, 0]
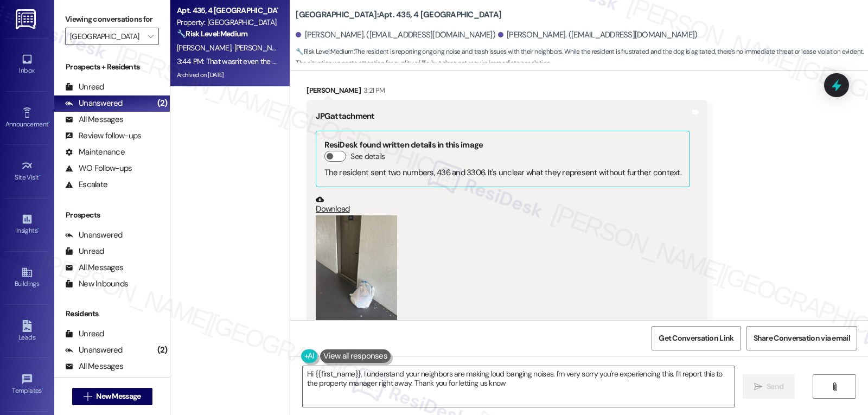
type textarea "Hi {{first_name}}, I understand your neighbors are making loud banging noises. …"
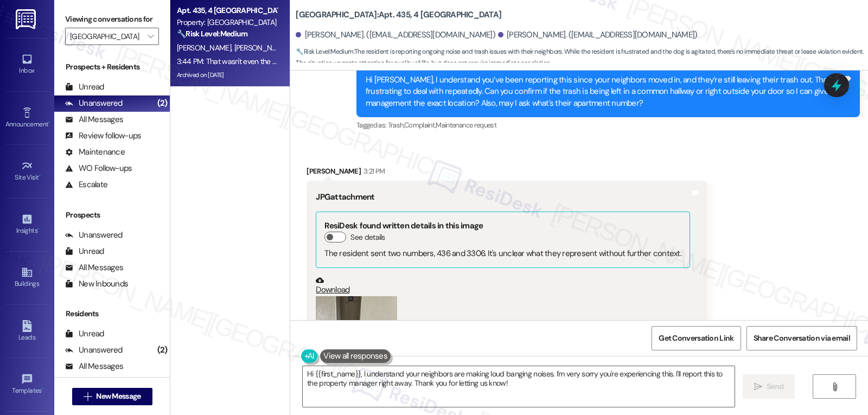
scroll to position [42078, 0]
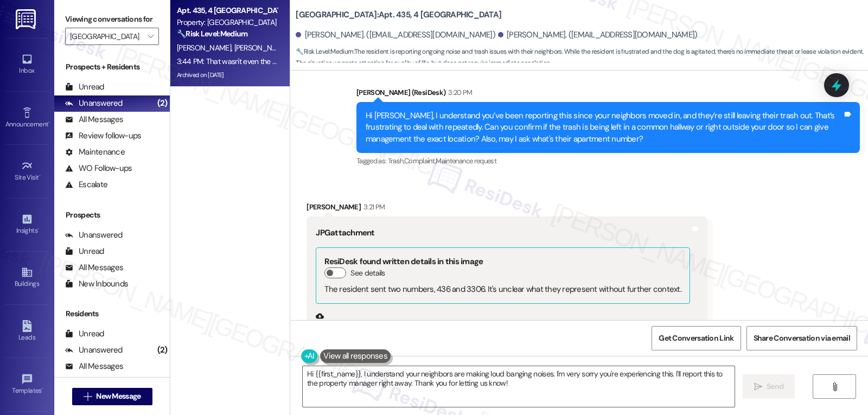
click at [366, 332] on button "Zoom image" at bounding box center [356, 386] width 81 height 109
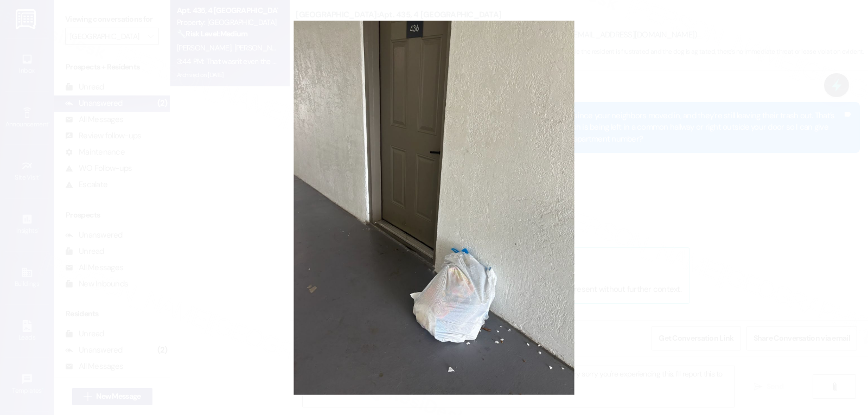
click at [670, 198] on button "Unzoom image" at bounding box center [434, 207] width 868 height 415
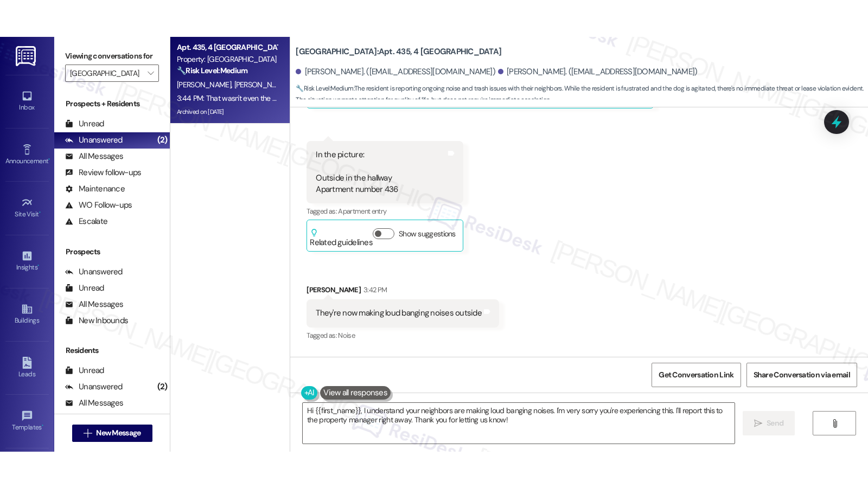
scroll to position [42512, 0]
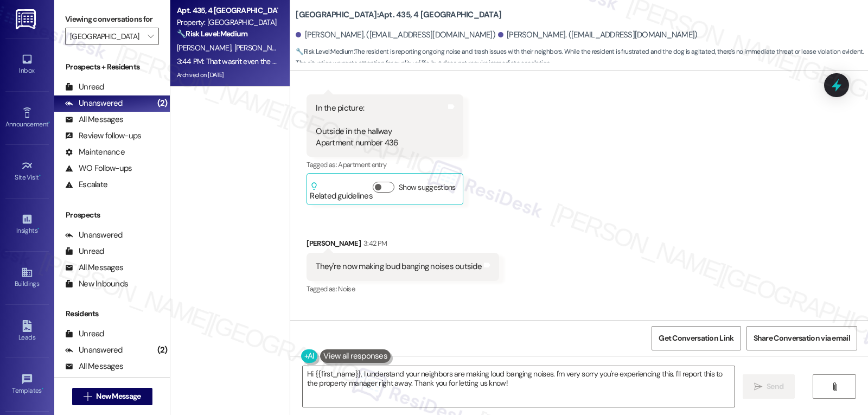
click at [485, 393] on textarea "Hi {{first_name}}, I understand your neighbors are making loud banging noises. …" at bounding box center [519, 386] width 432 height 41
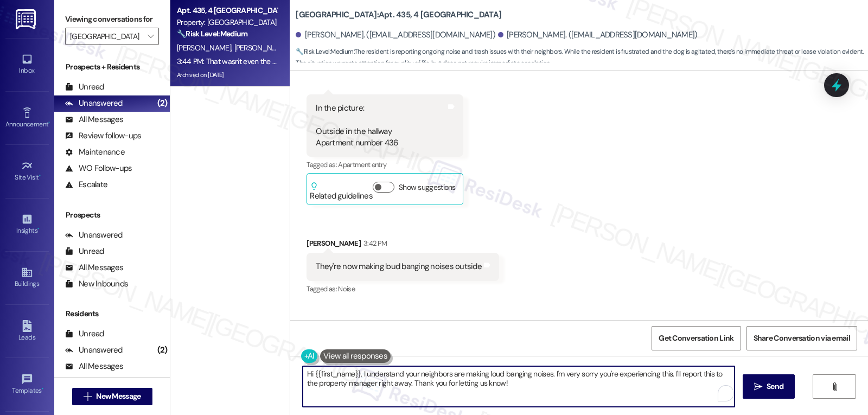
click at [571, 377] on textarea "Hi {{first_name}}, I understand your neighbors are making loud banging noises. …" at bounding box center [519, 386] width 432 height 41
click at [547, 373] on textarea "Hi {{first_name}}, I understand your neighbors are making loud banging noises. …" at bounding box center [519, 386] width 432 height 41
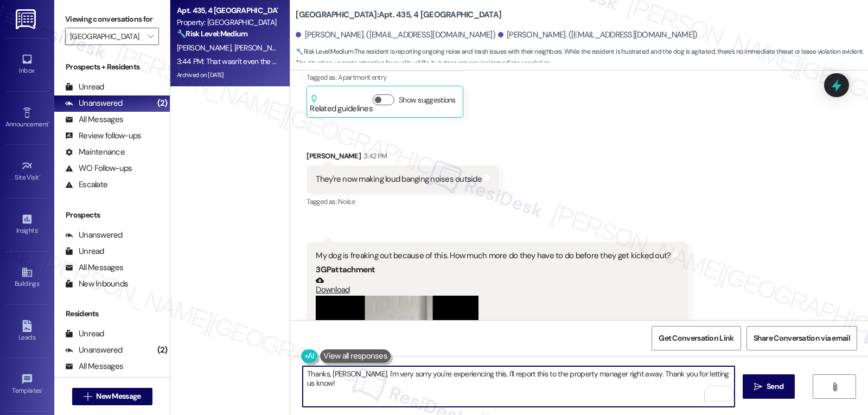
scroll to position [42621, 0]
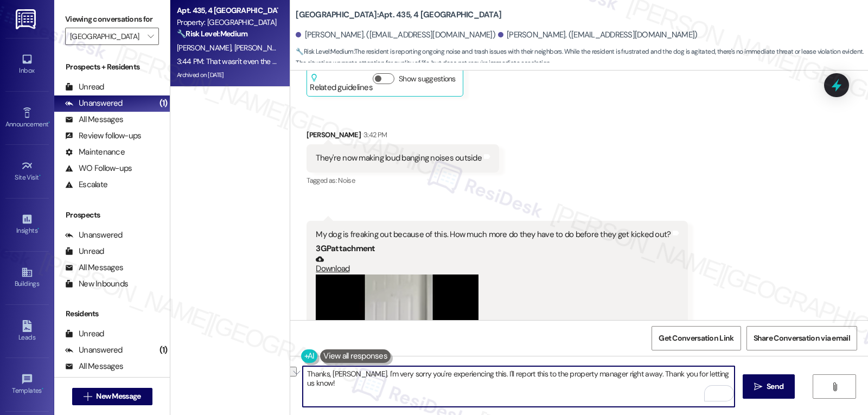
drag, startPoint x: 520, startPoint y: 376, endPoint x: 673, endPoint y: 379, distance: 153.1
click at [673, 379] on textarea "Thanks, Lisa. I'm very sorry you're experiencing this. I'll report this to the …" at bounding box center [519, 386] width 432 height 41
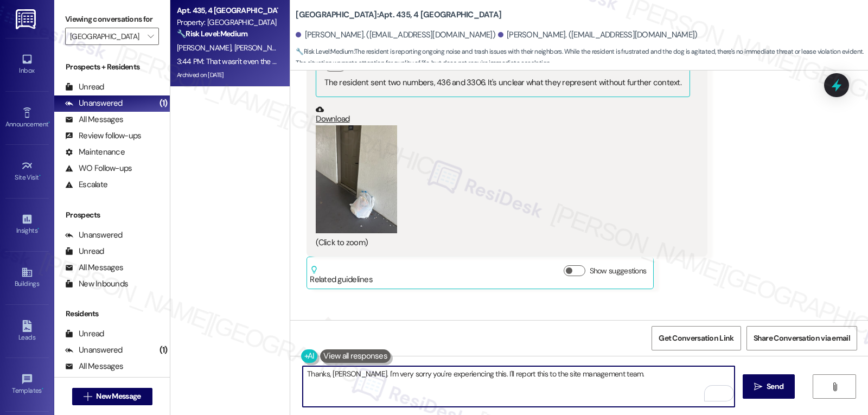
scroll to position [42295, 0]
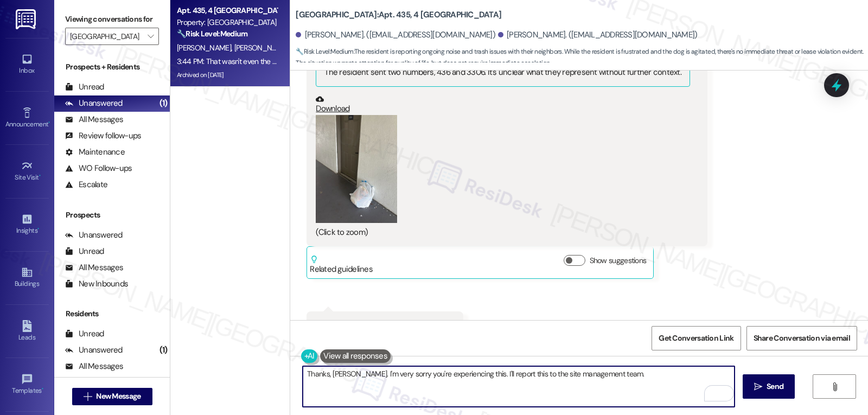
click at [501, 378] on textarea "Thanks, Lisa. I'm very sorry you're experiencing this. I'll report this to the …" at bounding box center [519, 386] width 432 height 41
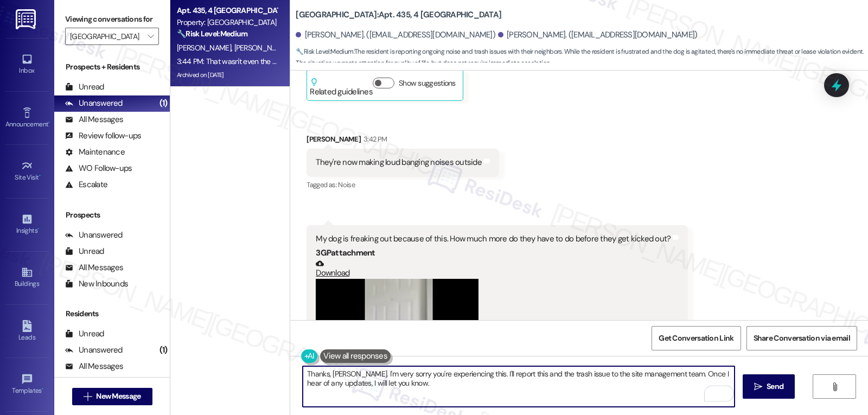
scroll to position [42621, 0]
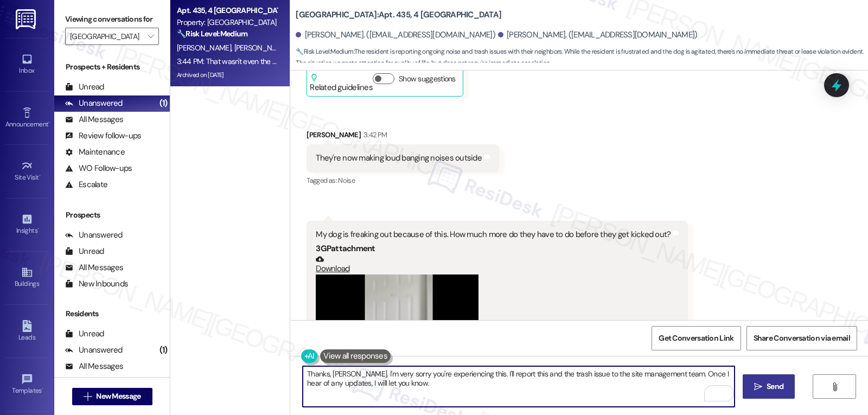
type textarea "Thanks, Lisa. I'm very sorry you're experiencing this. I'll report this and the…"
click at [772, 387] on span "Send" at bounding box center [775, 386] width 17 height 11
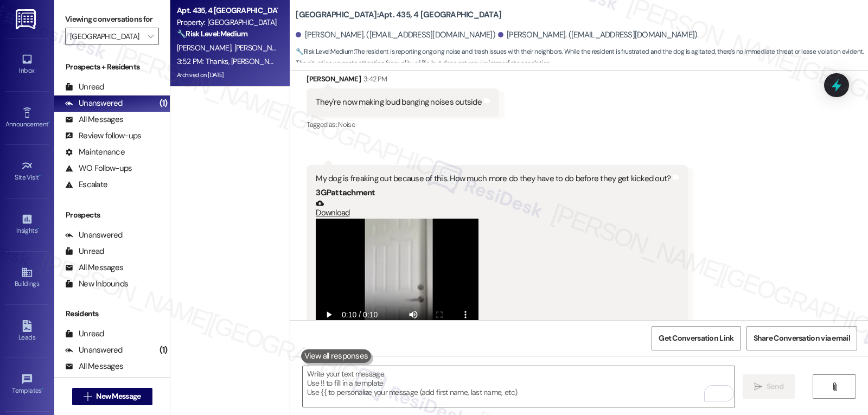
scroll to position [42708, 0]
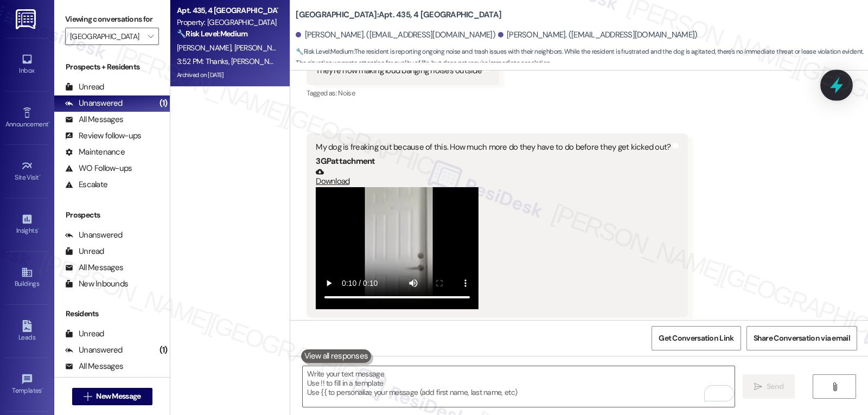
click at [837, 91] on icon at bounding box center [837, 85] width 18 height 18
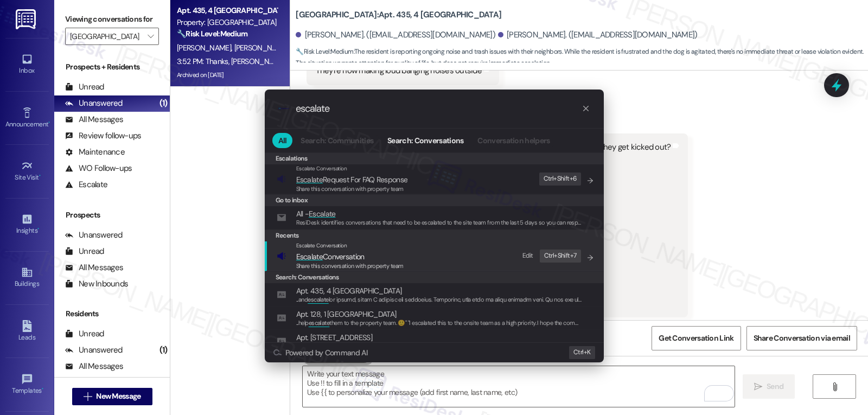
type input "escalate"
click at [369, 255] on span "Escalate Conversation" at bounding box center [349, 257] width 107 height 12
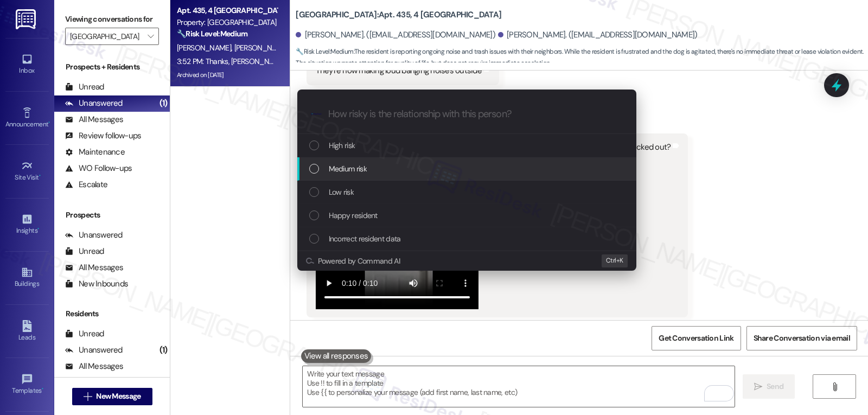
click at [363, 176] on div "Medium risk" at bounding box center [466, 168] width 339 height 23
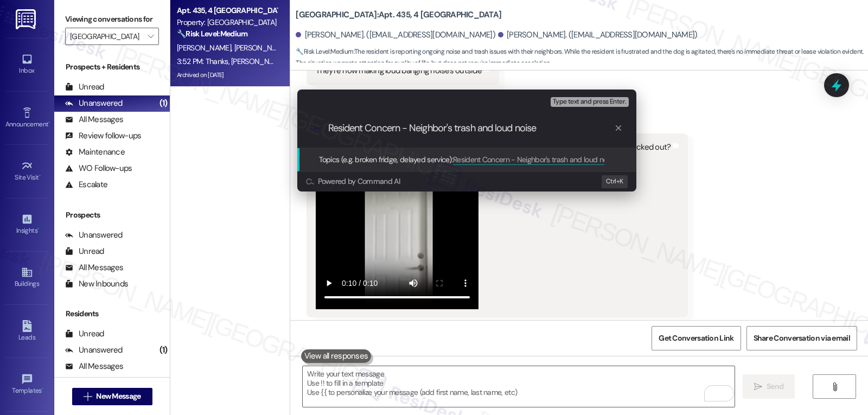
type input "Resident Concern - Neighbor's trash and loud noises"
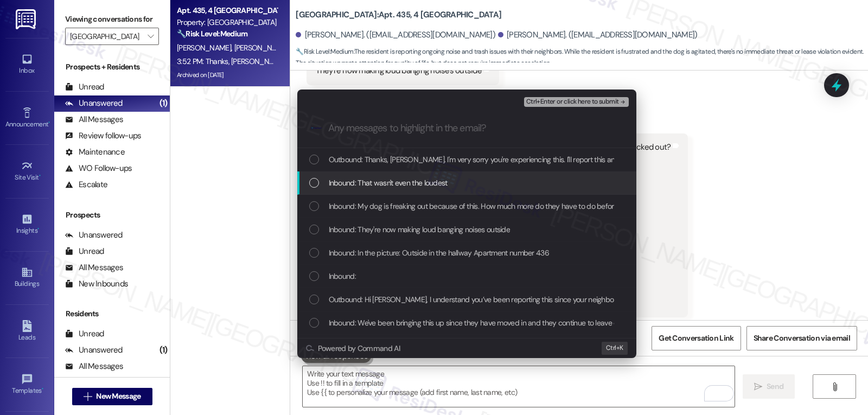
click at [321, 181] on div "Inbound: That wasn't even the loudest" at bounding box center [467, 183] width 317 height 12
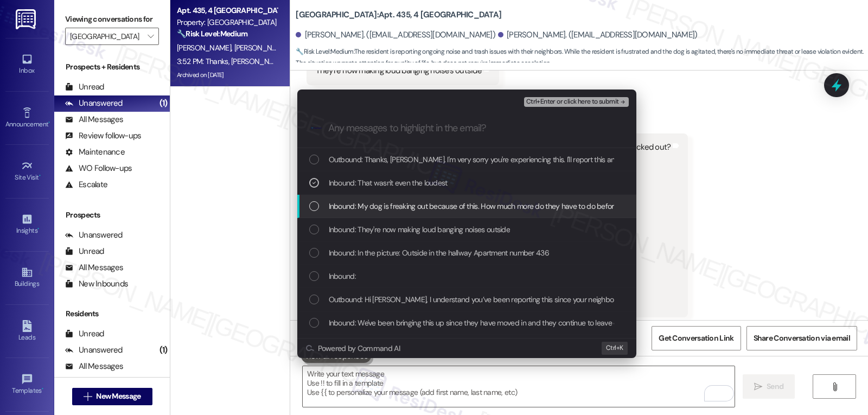
click at [321, 208] on div "Inbound: My dog is freaking out because of this. How much more do they have to …" at bounding box center [467, 206] width 317 height 12
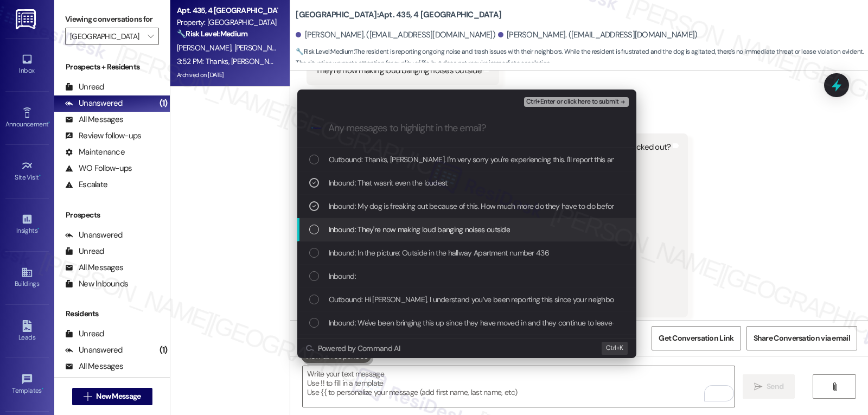
click at [315, 235] on div "Inbound: They're now making loud banging noises outside" at bounding box center [467, 230] width 317 height 12
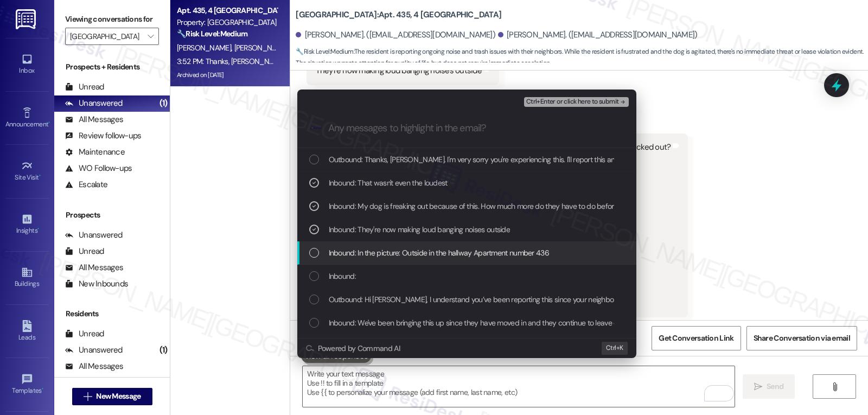
click at [314, 250] on div "List of options" at bounding box center [314, 253] width 10 height 10
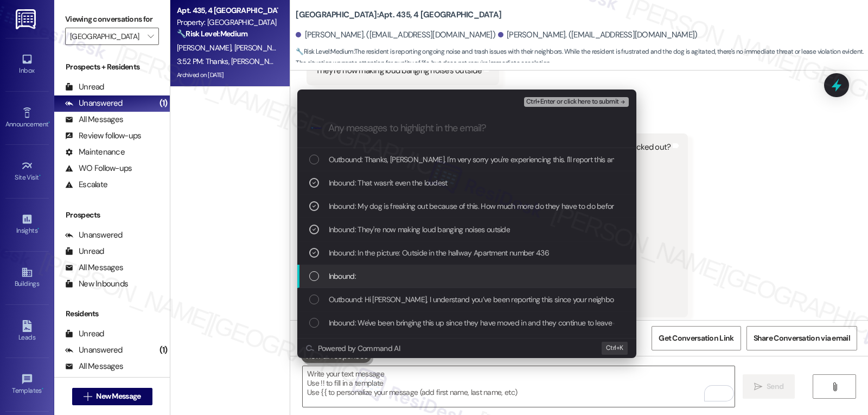
click at [314, 274] on div "List of options" at bounding box center [314, 276] width 10 height 10
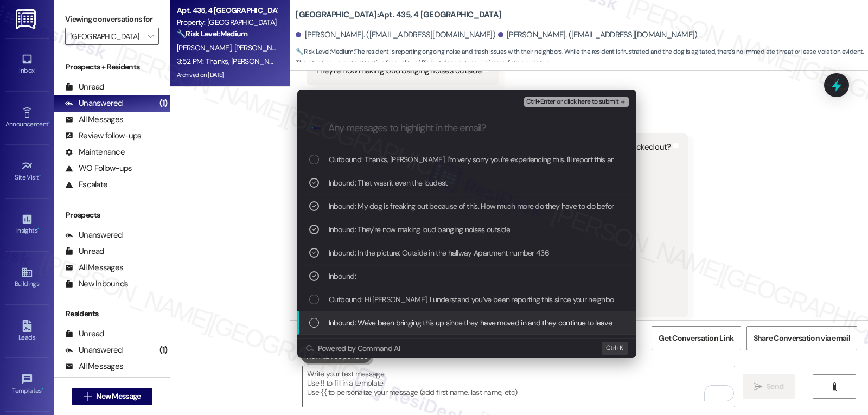
click at [313, 317] on div "Inbound: We've been bringing this up since they have moved in and they continue…" at bounding box center [467, 323] width 317 height 12
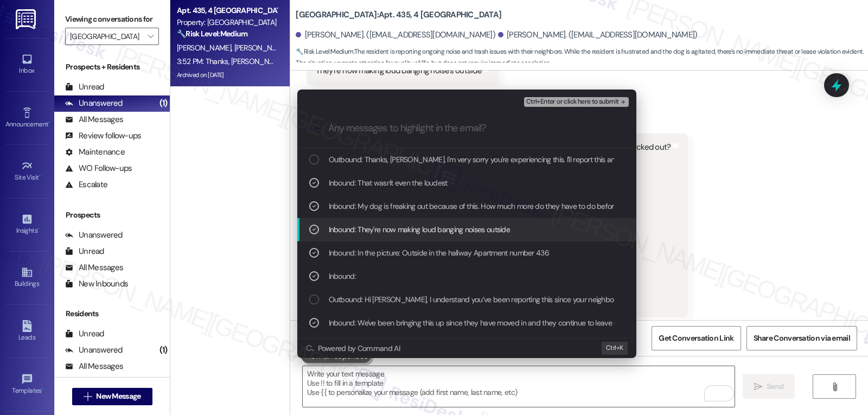
scroll to position [109, 0]
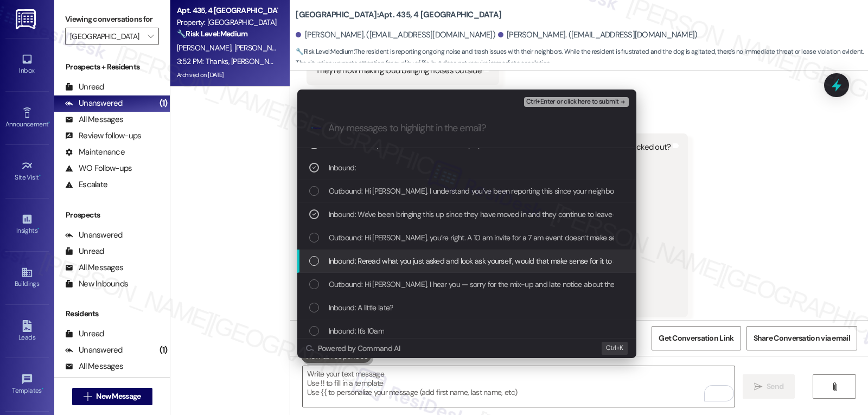
click at [313, 261] on div "List of options" at bounding box center [314, 261] width 10 height 10
click at [314, 263] on icon "List of options" at bounding box center [314, 261] width 8 height 8
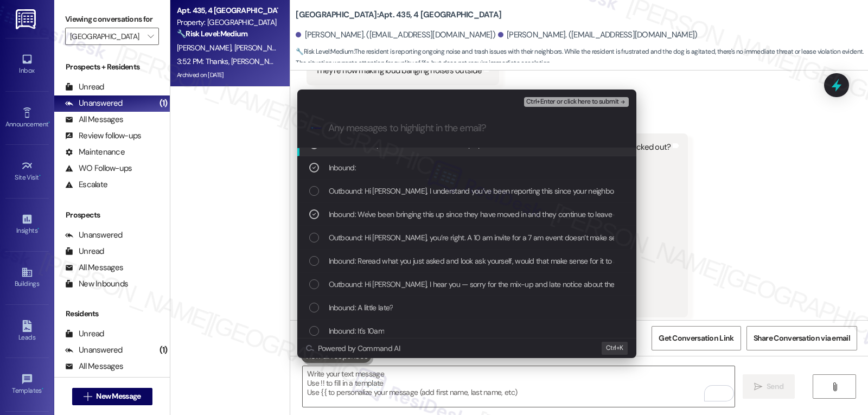
click at [593, 105] on span "Ctrl+Enter or click here to submit" at bounding box center [572, 102] width 93 height 8
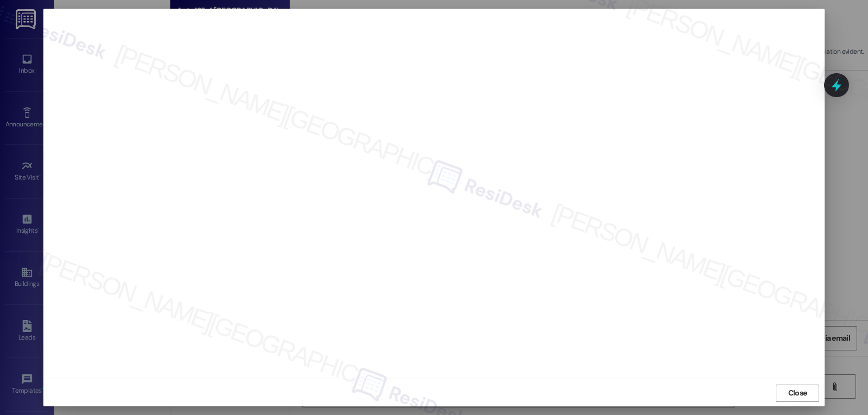
scroll to position [5, 0]
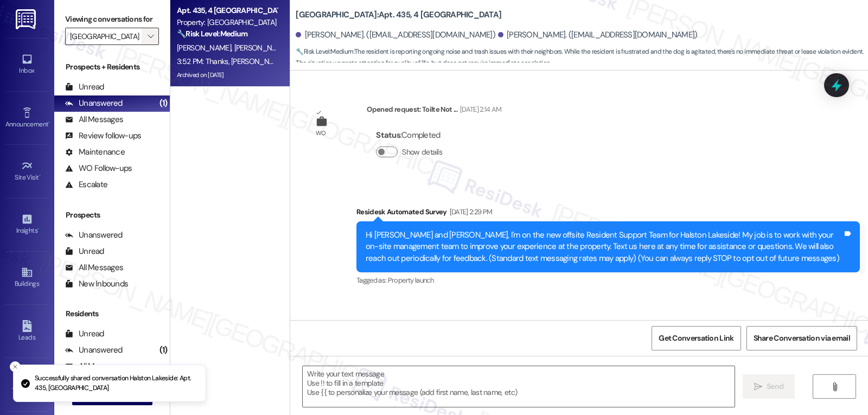
click at [145, 45] on span "" at bounding box center [150, 36] width 10 height 17
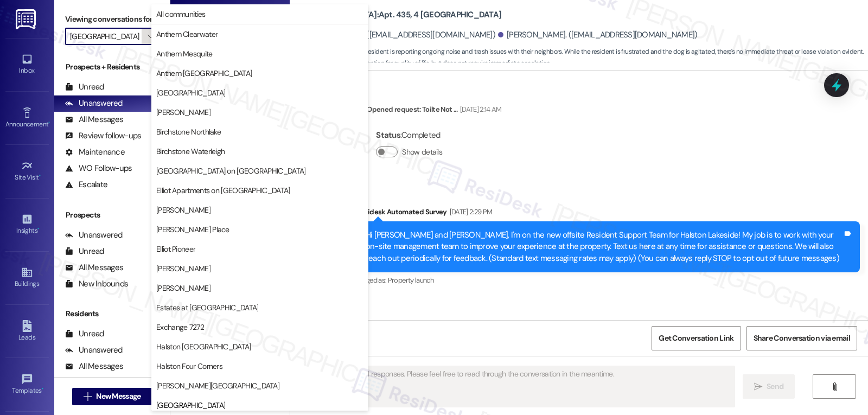
type textarea "Fetching suggested responses. Please feel free to read through the conversation…"
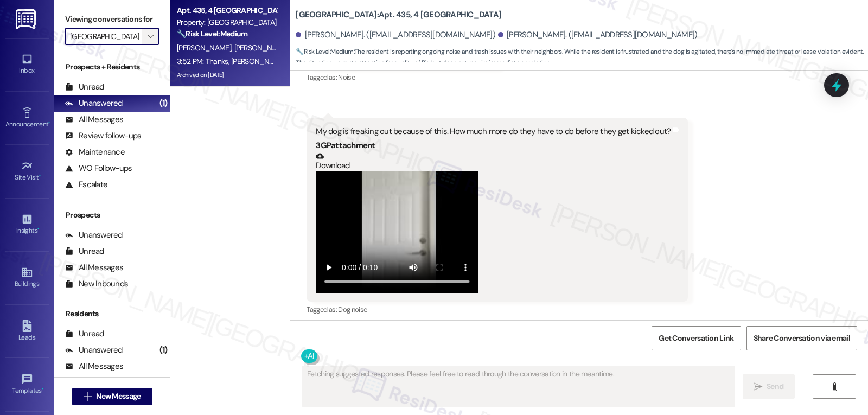
click at [148, 41] on icon "" at bounding box center [151, 36] width 6 height 9
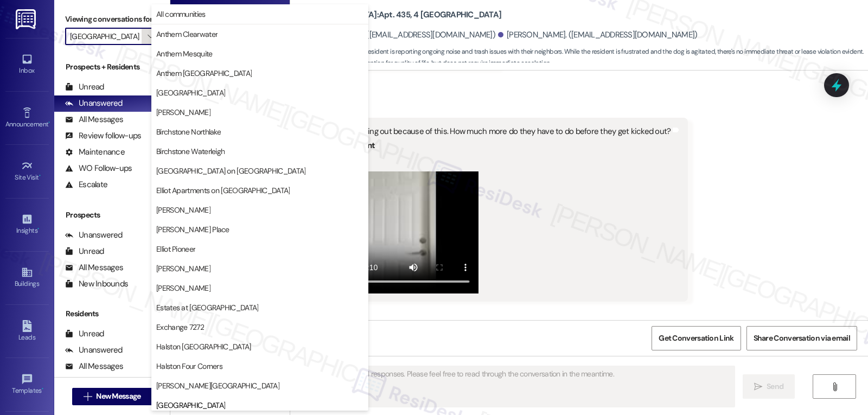
scroll to position [372, 0]
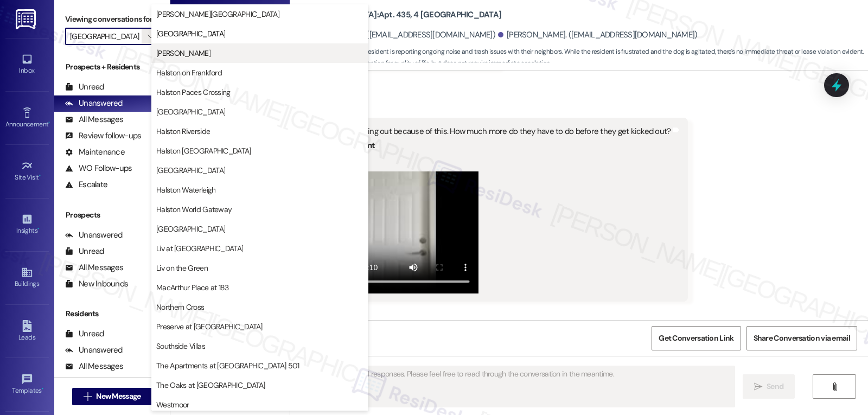
click at [208, 59] on button "[PERSON_NAME]" at bounding box center [259, 53] width 217 height 20
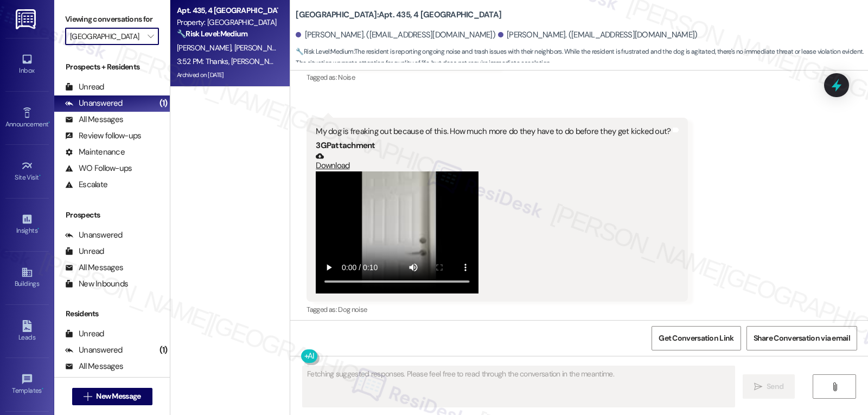
type input "[PERSON_NAME]"
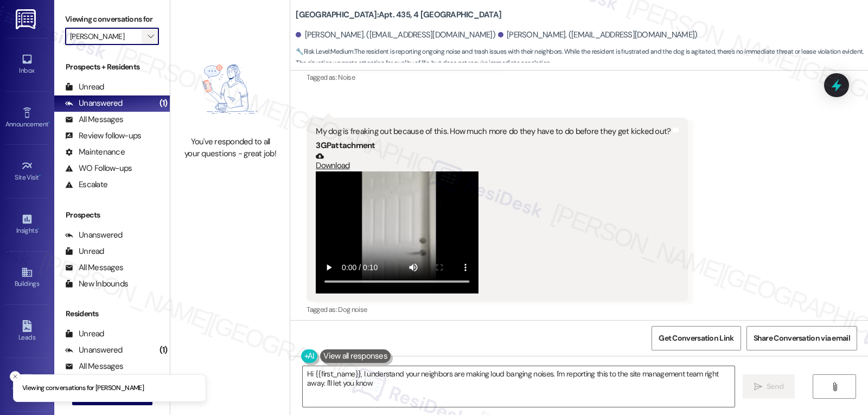
click at [148, 41] on icon "" at bounding box center [151, 36] width 6 height 9
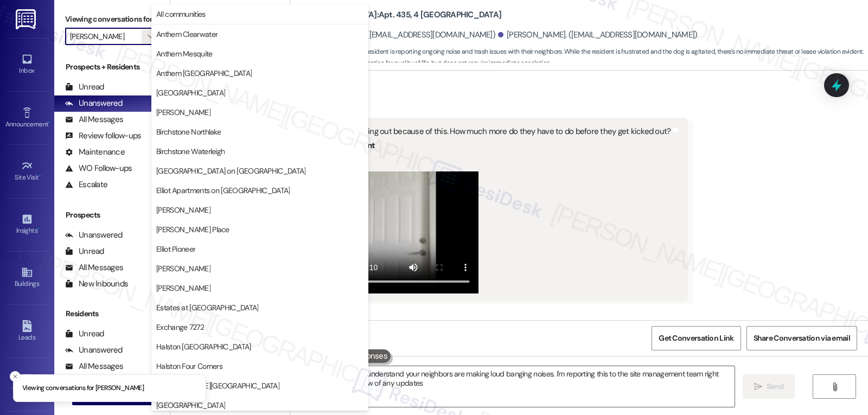
type textarea "Hi {{first_name}}, I understand your neighbors are making loud banging noises. …"
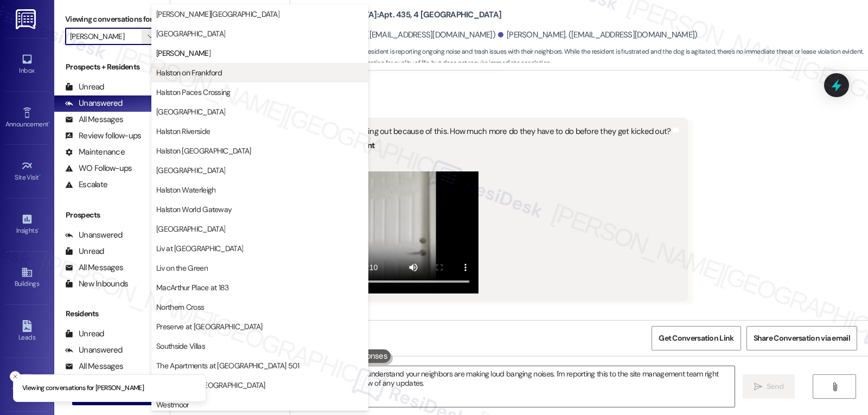
click at [173, 73] on span "Halston on Frankford" at bounding box center [189, 72] width 66 height 11
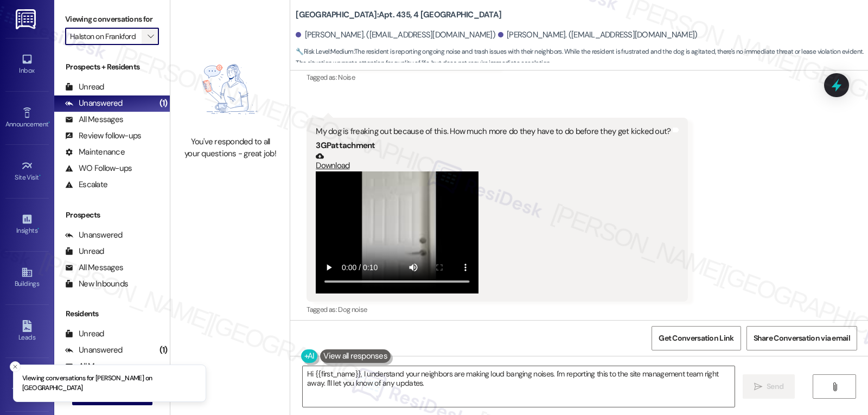
click at [147, 45] on span "" at bounding box center [150, 36] width 10 height 17
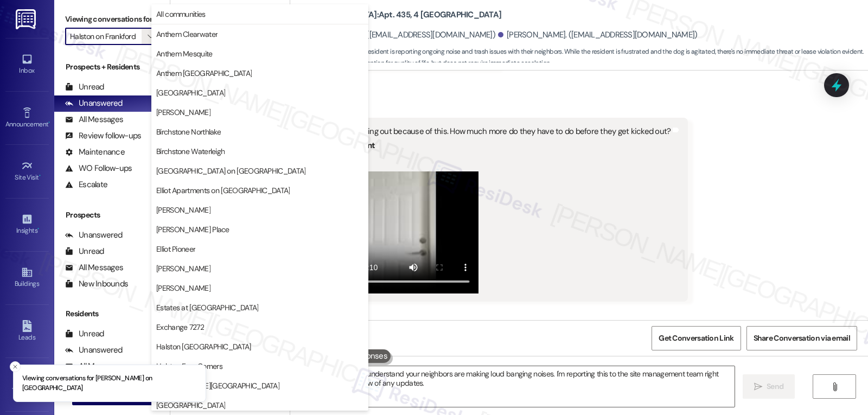
scroll to position [372, 0]
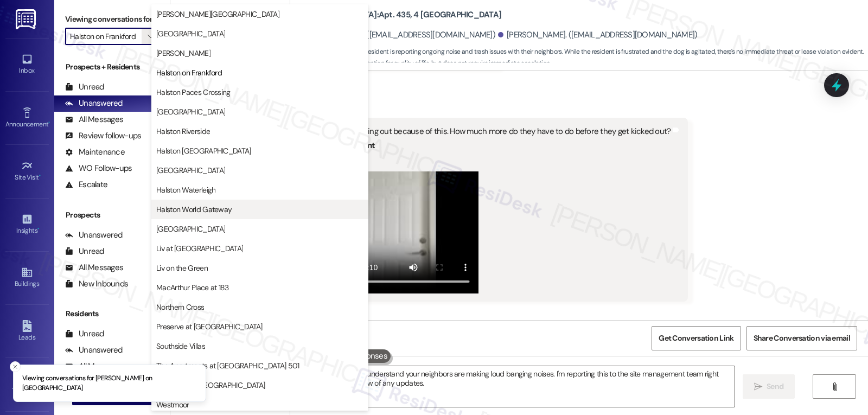
click at [209, 207] on span "Halston World Gateway" at bounding box center [193, 209] width 75 height 11
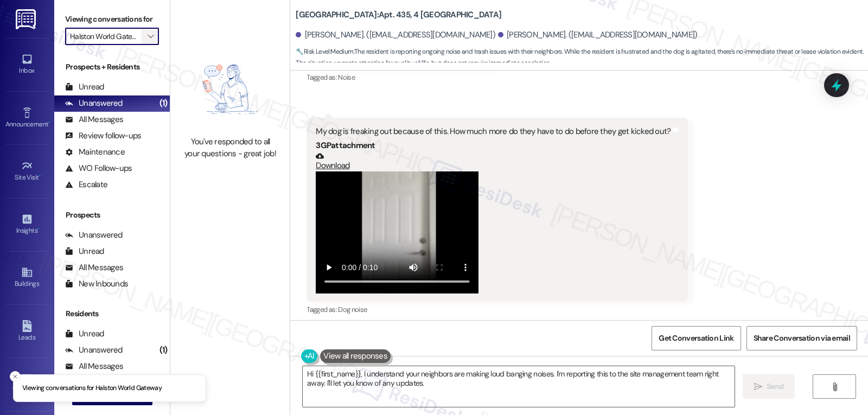
click at [149, 45] on button "" at bounding box center [150, 36] width 17 height 17
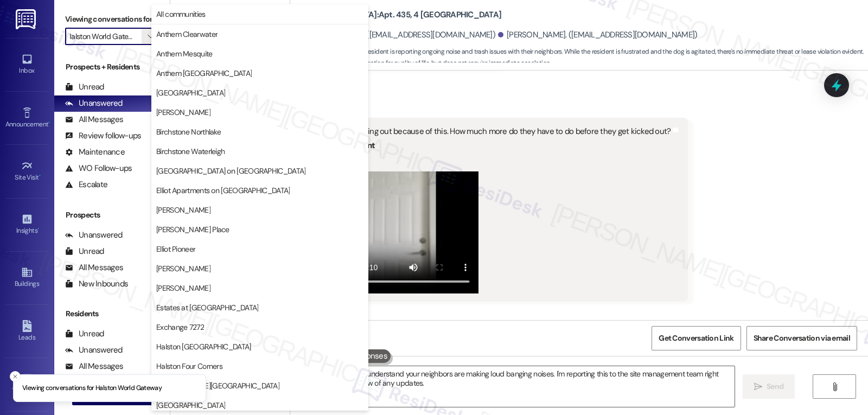
scroll to position [376, 0]
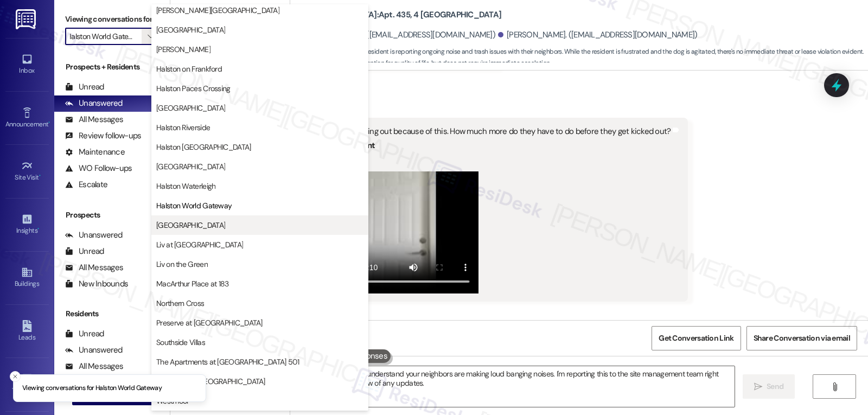
click at [188, 223] on span "[GEOGRAPHIC_DATA]" at bounding box center [259, 225] width 207 height 11
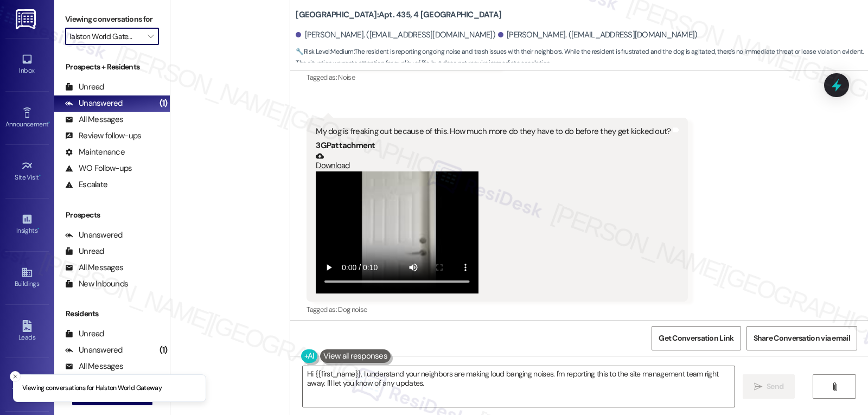
type input "[GEOGRAPHIC_DATA]"
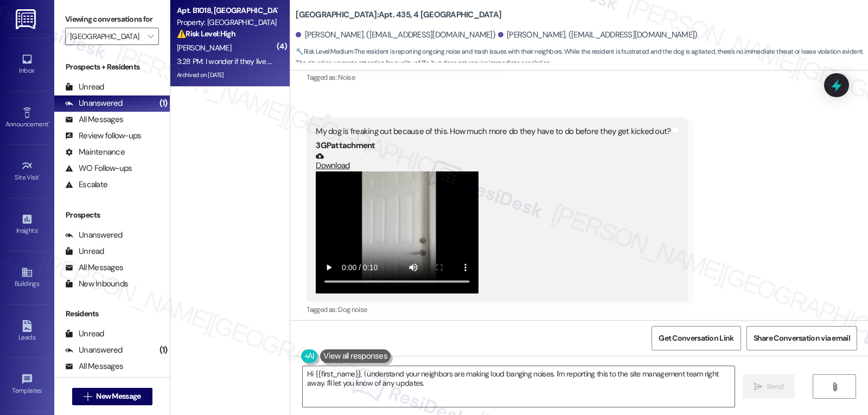
click at [249, 53] on div "C. Crosland" at bounding box center [227, 48] width 103 height 14
type textarea "Fetching suggested responses. Please feel free to read through the conversation…"
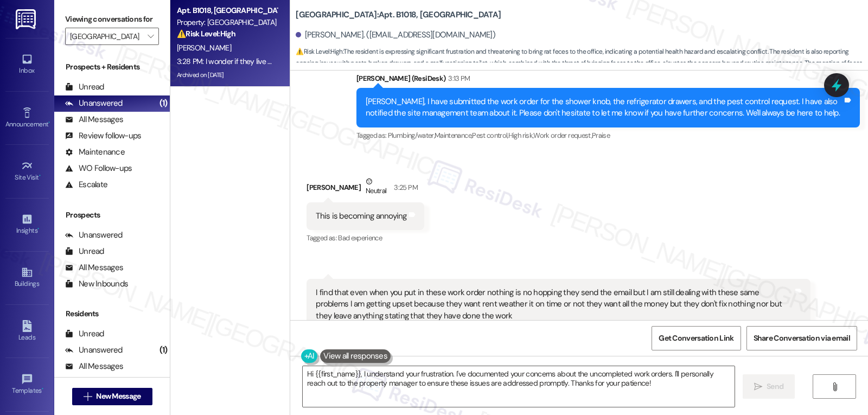
scroll to position [21530, 0]
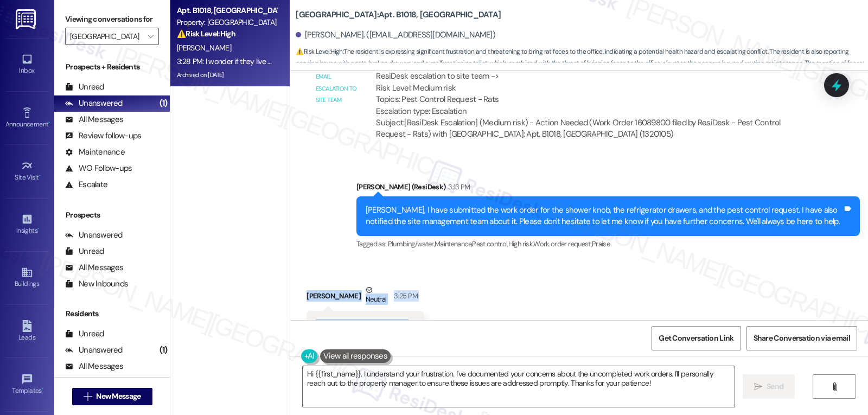
drag, startPoint x: 297, startPoint y: 255, endPoint x: 331, endPoint y: 270, distance: 37.4
click at [331, 276] on div "Received via SMS Charlene Crosland Neutral 3:25 PM This is becoming annoying Ta…" at bounding box center [365, 319] width 134 height 87
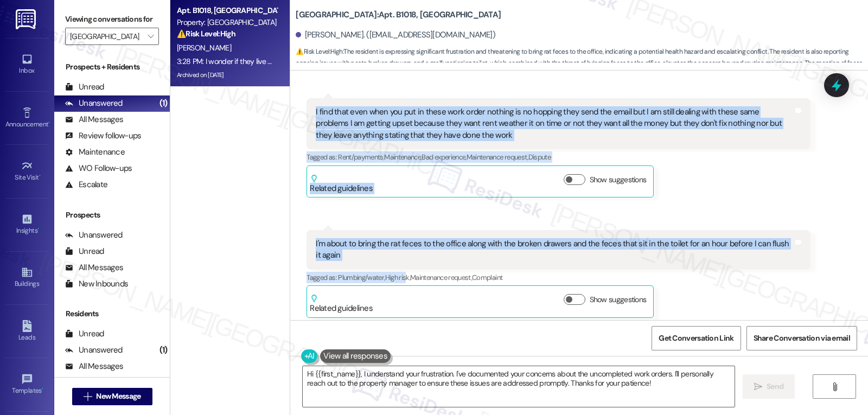
scroll to position [21856, 0]
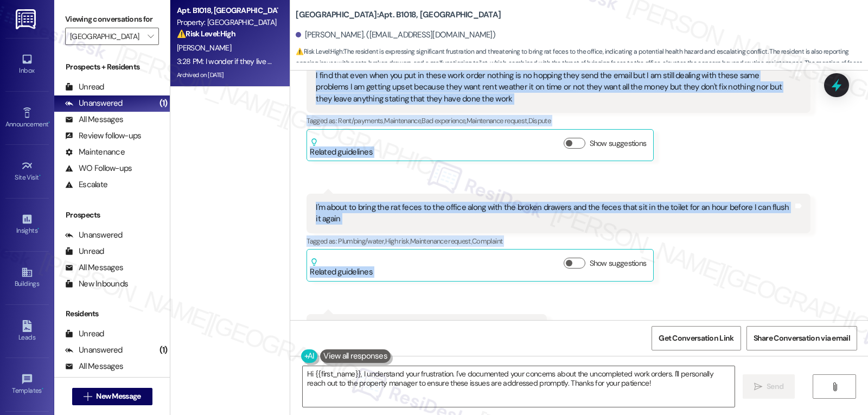
drag, startPoint x: 347, startPoint y: 143, endPoint x: 555, endPoint y: 282, distance: 249.7
click at [555, 282] on div "WO Opened request: Mole and it... Jun 29, 2024 at 4:54 PM Status : Completed Sh…" at bounding box center [579, 196] width 578 height 250
copy div "Sarah (ResiDesk) 3:13 PM Charlene, I have submitted the work order for the show…"
drag, startPoint x: 388, startPoint y: 223, endPoint x: 554, endPoint y: 278, distance: 174.5
click at [554, 278] on div "WO Opened request: Mole and it... Jun 29, 2024 at 4:54 PM Status : Completed Sh…" at bounding box center [579, 196] width 578 height 250
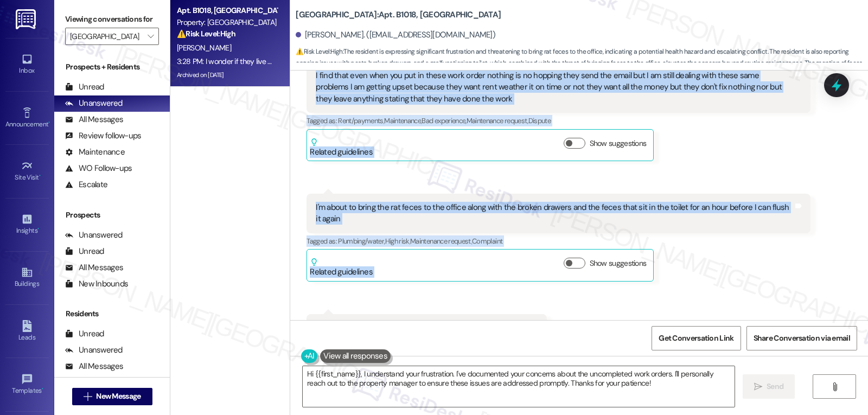
copy div "Sarah (ResiDesk) Aug 11, 2025 at 6:03 PM I get it now, Charlene. Thank you for …"
click at [471, 395] on textarea "Hi {{first_name}}, I understand your frustration. I've documented your concerns…" at bounding box center [519, 386] width 432 height 41
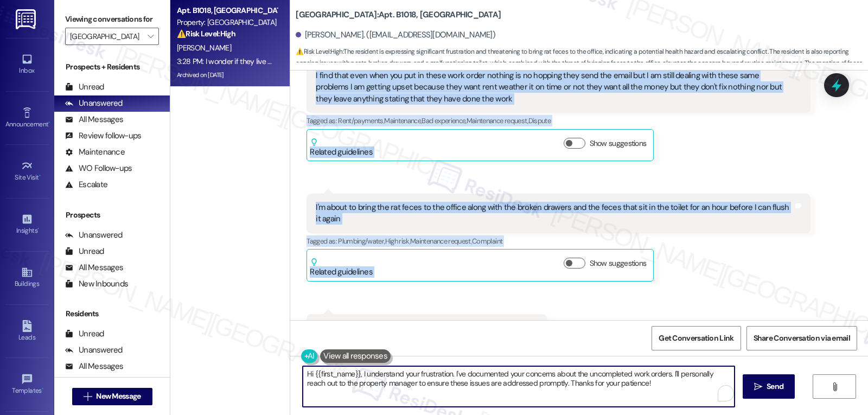
paste textarea "I’m really sorry you’ve had to keep dealing with the same issues without them b…"
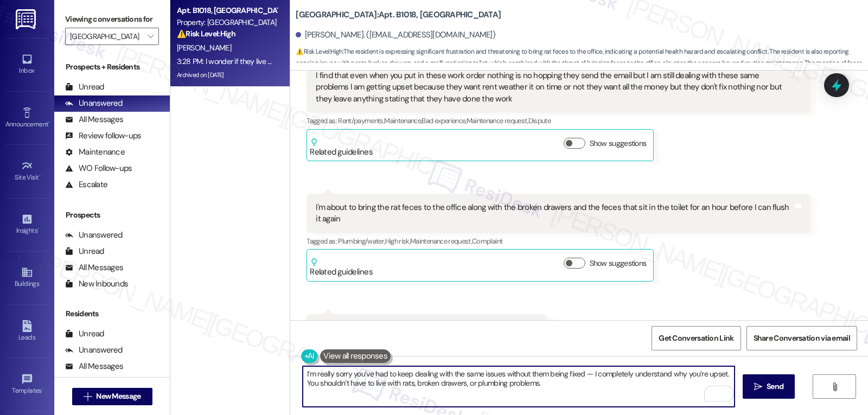
click at [586, 377] on textarea "I’m really sorry you’ve had to keep dealing with the same issues without them b…" at bounding box center [519, 386] width 432 height 41
click at [638, 388] on textarea "I’m really sorry you’ve had to keep dealing with the same issues without them b…" at bounding box center [519, 386] width 432 height 41
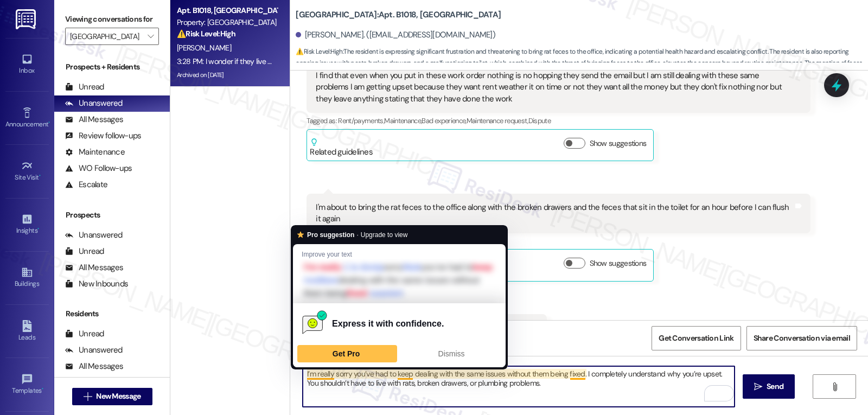
click at [303, 374] on textarea "I’m really sorry you’ve had to keep dealing with the same issues without them b…" at bounding box center [519, 386] width 432 height 41
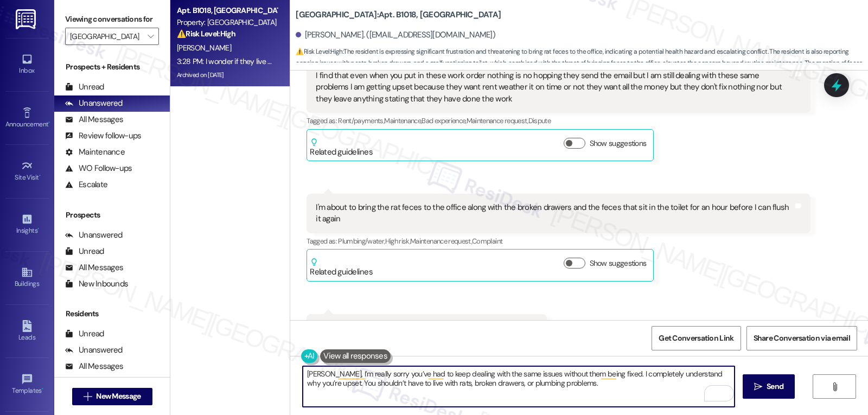
click at [585, 396] on textarea "Charlene, I’m really sorry you’ve had to keep dealing with the same issues with…" at bounding box center [519, 386] width 432 height 41
click at [419, 381] on textarea "Charlene, I’m really sorry you’ve had to keep dealing with the same issues with…" at bounding box center [519, 386] width 432 height 41
click at [589, 389] on textarea "Charlene, I’m really sorry you’ve had to keep dealing with the same issues with…" at bounding box center [519, 386] width 432 height 41
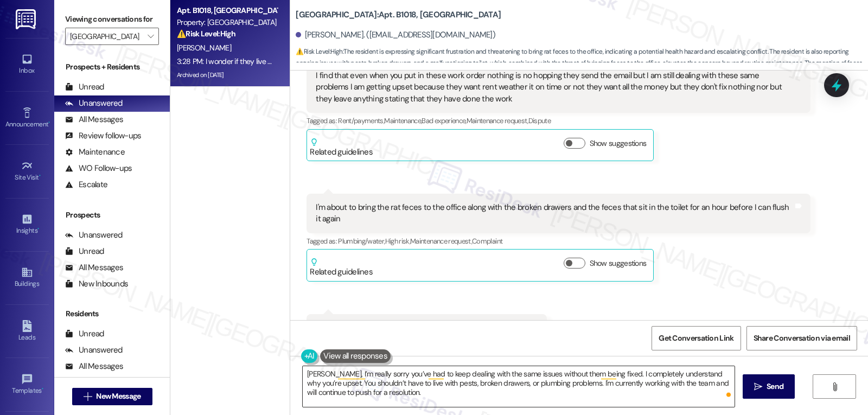
paste textarea "I’ll keep you updated as soon as I get"
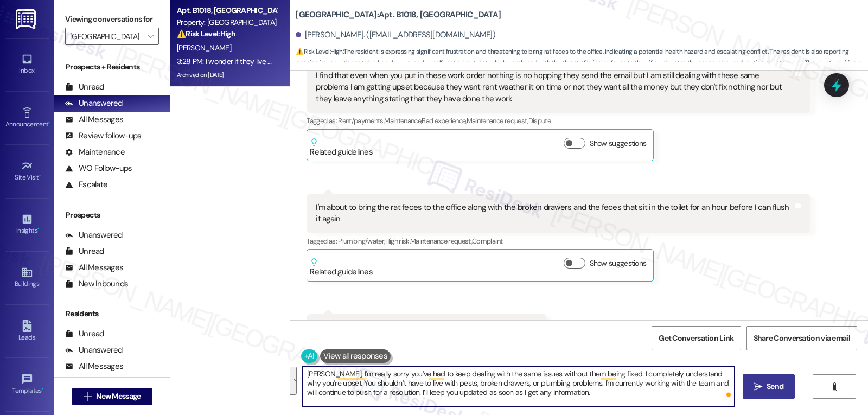
type textarea "Charlene, I’m really sorry you’ve had to keep dealing with the same issues with…"
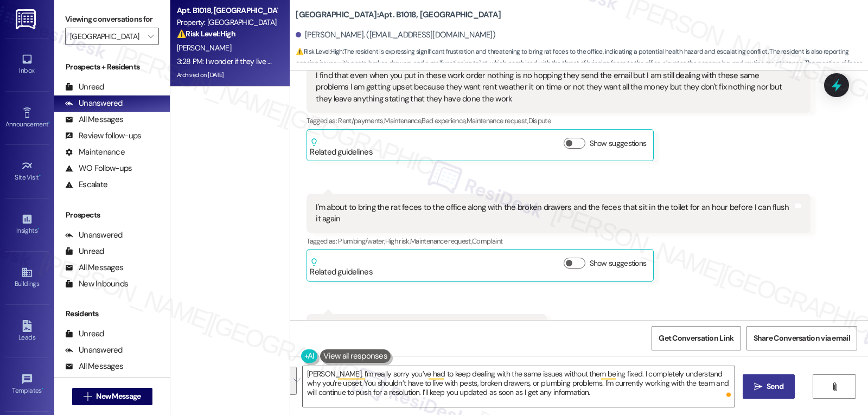
click at [758, 391] on span " Send" at bounding box center [769, 386] width 34 height 11
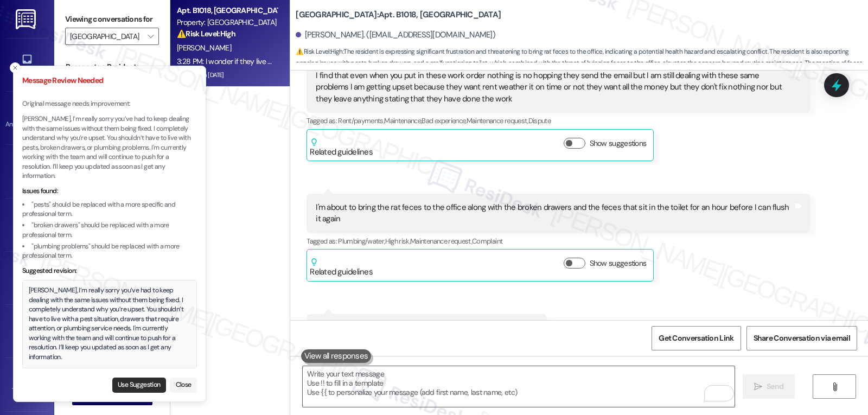
click at [137, 382] on button "Use Suggestion" at bounding box center [139, 385] width 54 height 15
type textarea "Charlene, I’m really sorry you’ve had to keep dealing with the same issues with…"
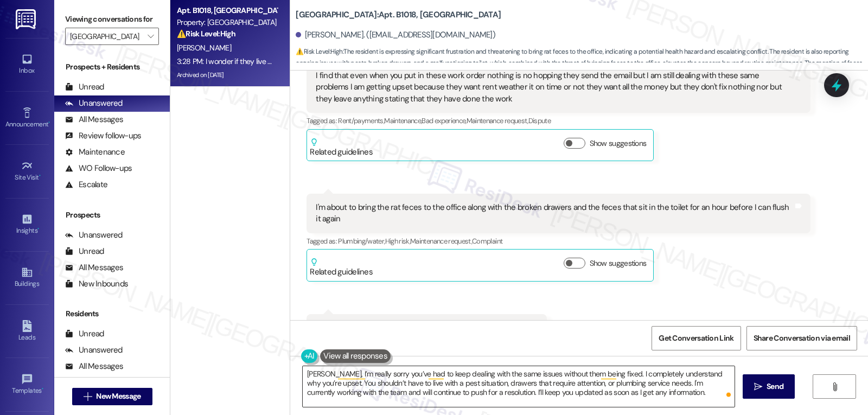
click at [671, 399] on textarea "Charlene, I’m really sorry you’ve had to keep dealing with the same issues with…" at bounding box center [519, 386] width 432 height 41
click at [760, 388] on icon "" at bounding box center [758, 387] width 8 height 9
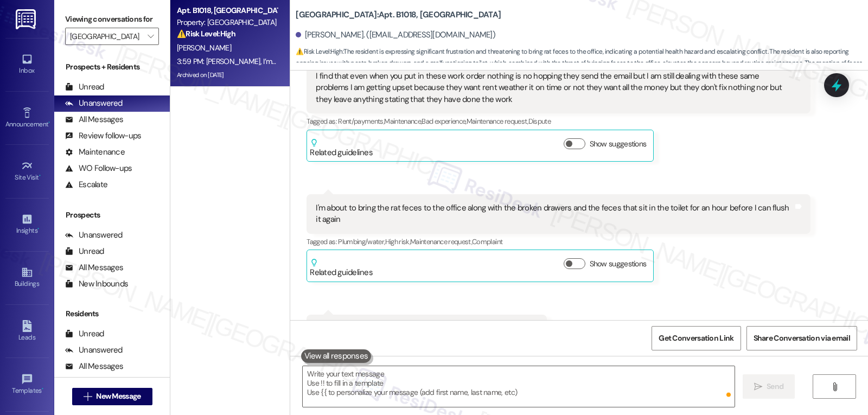
scroll to position [21955, 0]
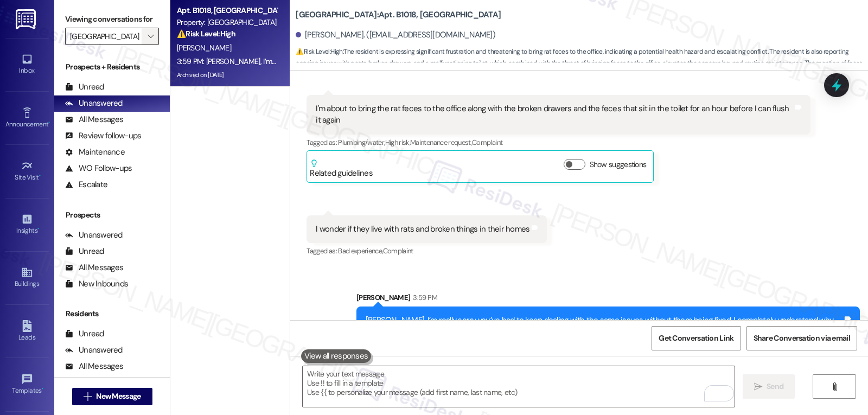
click at [145, 45] on span "" at bounding box center [150, 36] width 10 height 17
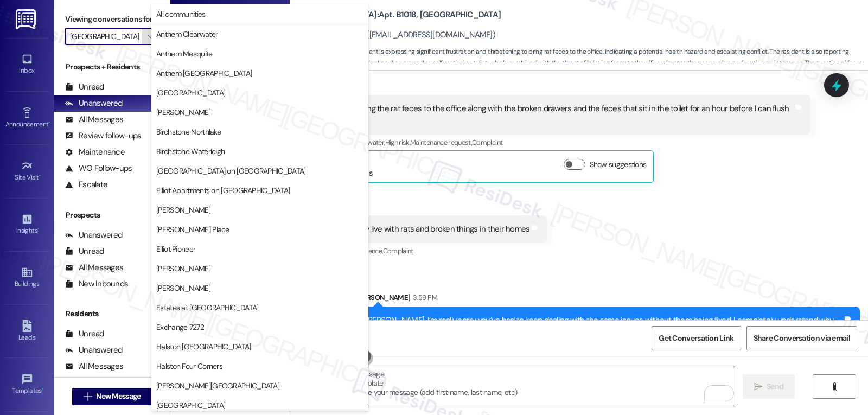
scroll to position [376, 0]
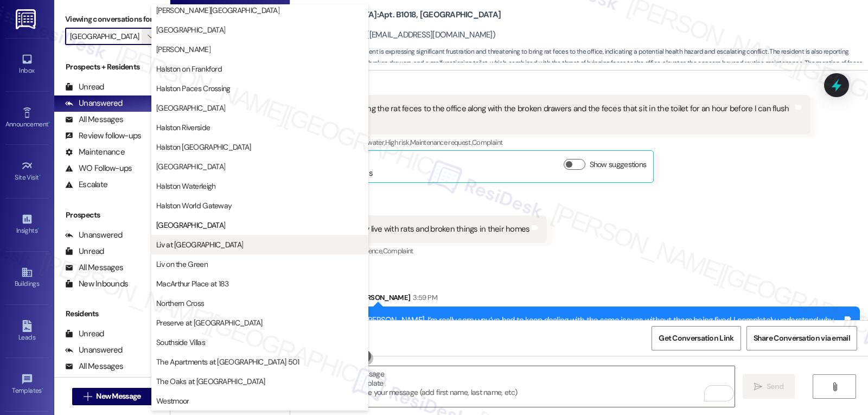
click at [204, 251] on button "Liv at [GEOGRAPHIC_DATA]" at bounding box center [259, 245] width 217 height 20
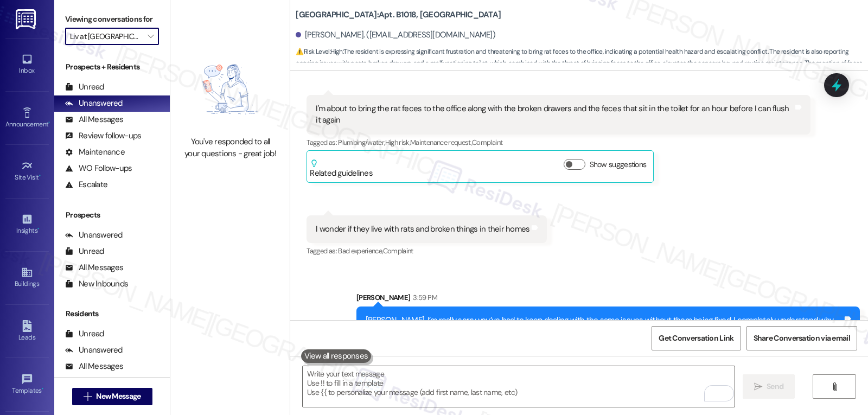
click at [139, 56] on div "Viewing conversations for Liv at Winter Park " at bounding box center [112, 28] width 116 height 56
click at [145, 45] on span "" at bounding box center [150, 36] width 10 height 17
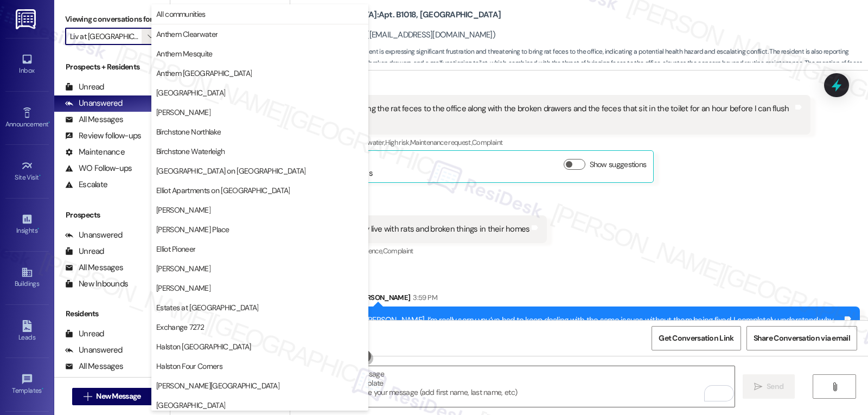
scroll to position [376, 0]
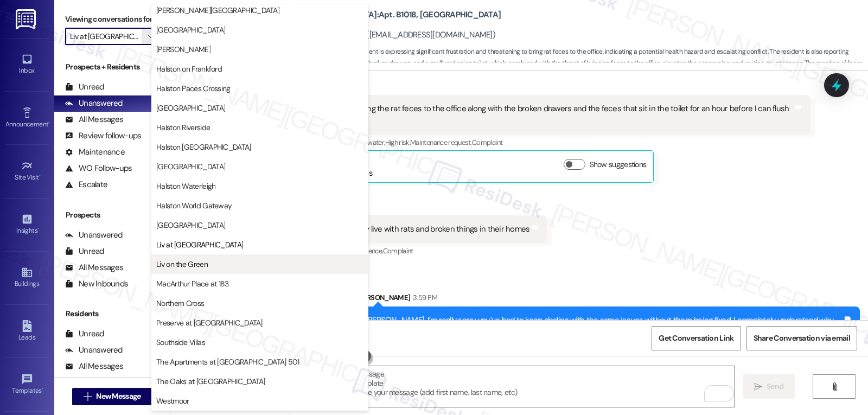
click at [194, 270] on button "Liv on the Green" at bounding box center [259, 265] width 217 height 20
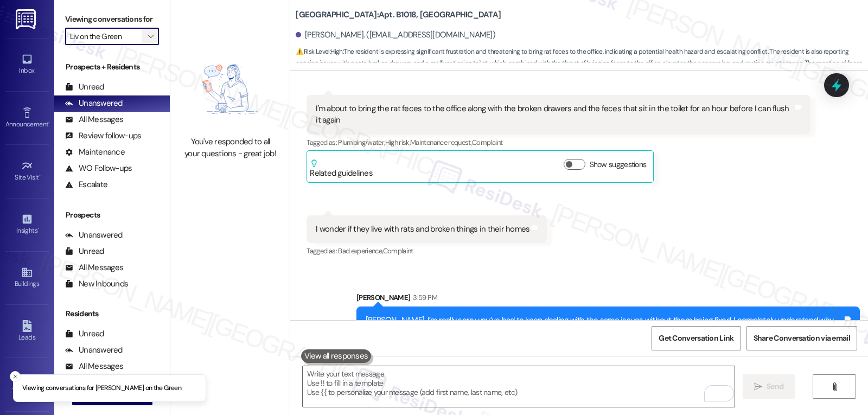
click at [145, 45] on span "" at bounding box center [150, 36] width 10 height 17
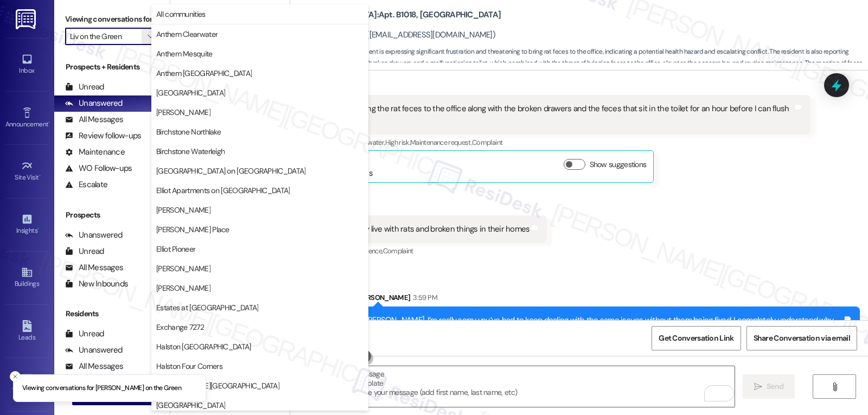
scroll to position [376, 0]
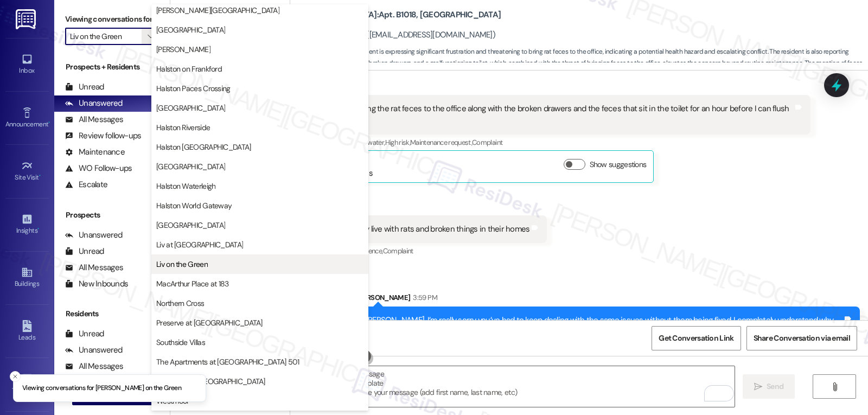
click at [200, 264] on span "Liv on the Green" at bounding box center [182, 264] width 52 height 11
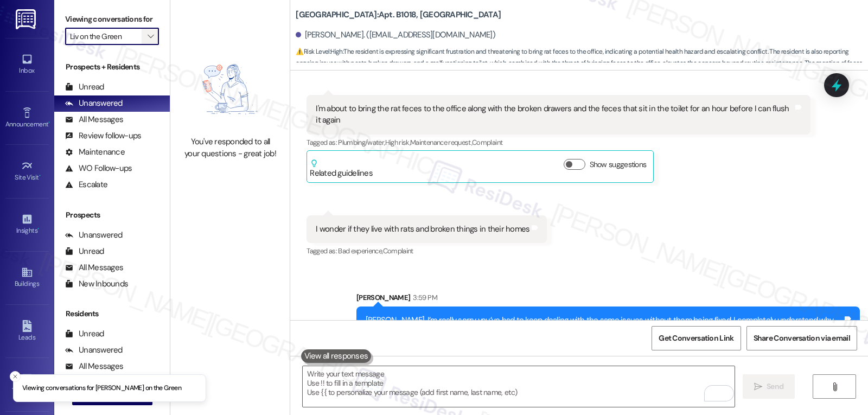
click at [148, 41] on icon "" at bounding box center [151, 36] width 6 height 9
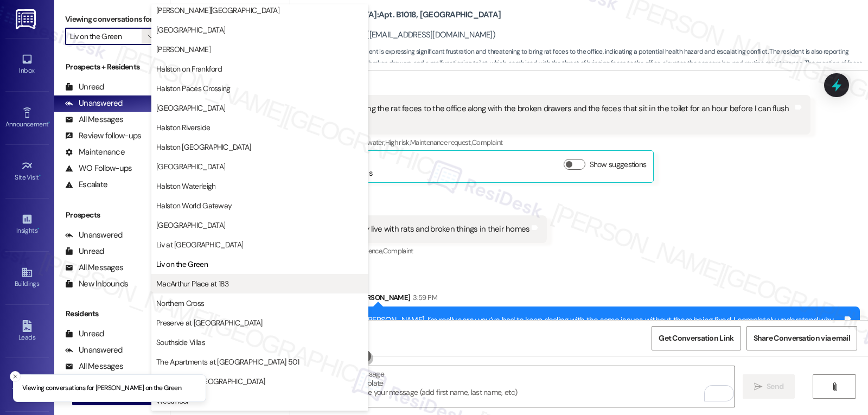
click at [194, 286] on span "MacArthur Place at 183" at bounding box center [192, 283] width 73 height 11
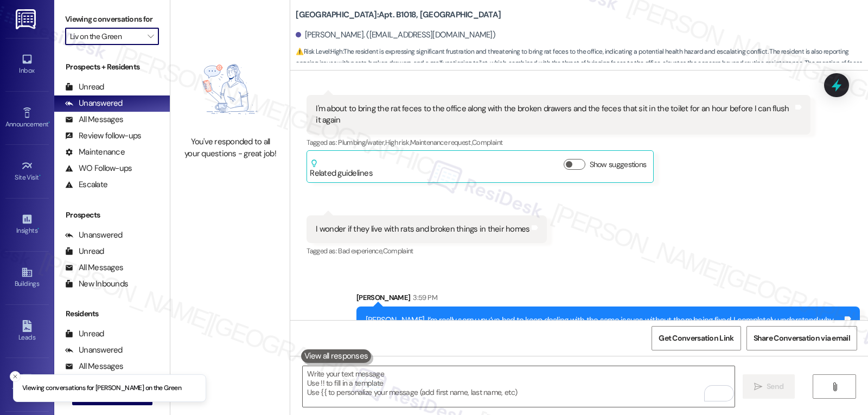
type input "MacArthur Place at 183"
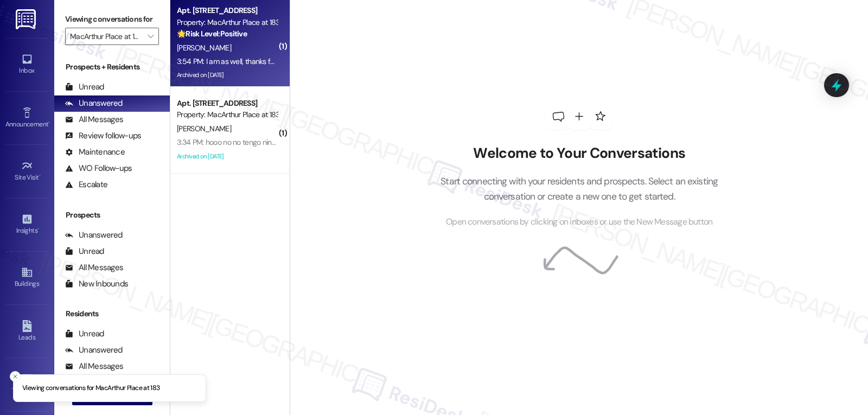
click at [208, 46] on div "[PERSON_NAME]" at bounding box center [227, 48] width 103 height 14
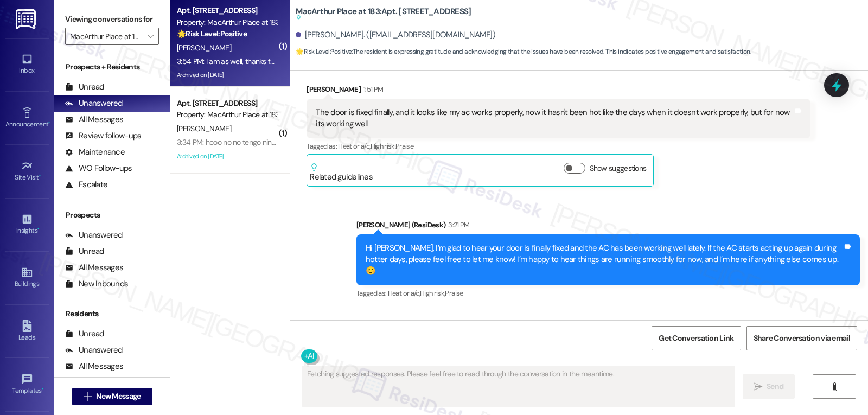
scroll to position [18249, 0]
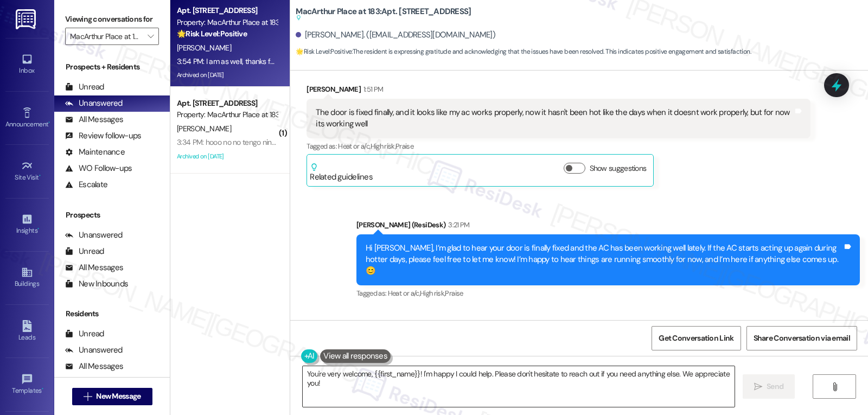
click at [345, 396] on textarea "You're very welcome, {{first_name}}! I'm happy I could help. Please don't hesit…" at bounding box center [519, 386] width 432 height 41
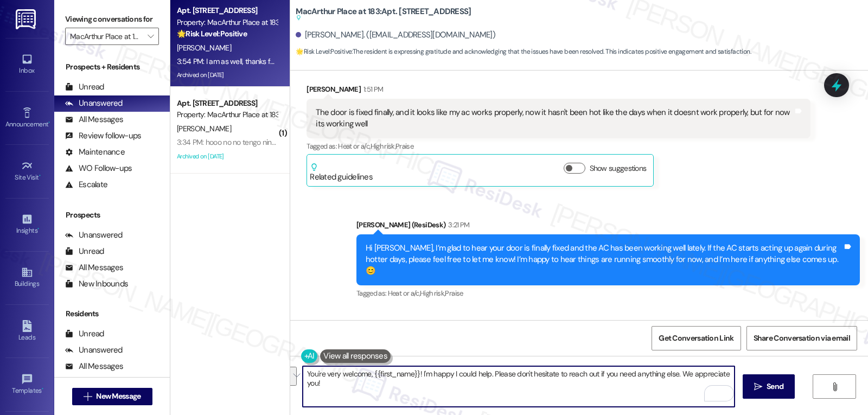
drag, startPoint x: 493, startPoint y: 373, endPoint x: 616, endPoint y: 441, distance: 139.9
click at [616, 415] on html "Inbox Go to Inbox Announcement • Send A Text Announcement Site Visit • Go to Si…" at bounding box center [434, 207] width 868 height 415
click at [564, 388] on textarea "You're very welcome, {{first_name}}! I'm happy I could help. 🙏" at bounding box center [519, 386] width 432 height 41
type textarea "You're very welcome, {{first_name}}! I'm happy I could help. 🙏"
click at [777, 378] on button " Send" at bounding box center [769, 386] width 53 height 24
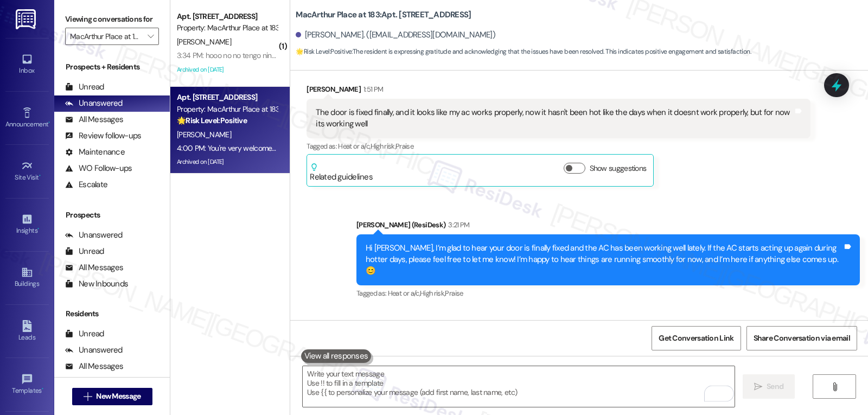
scroll to position [18325, 0]
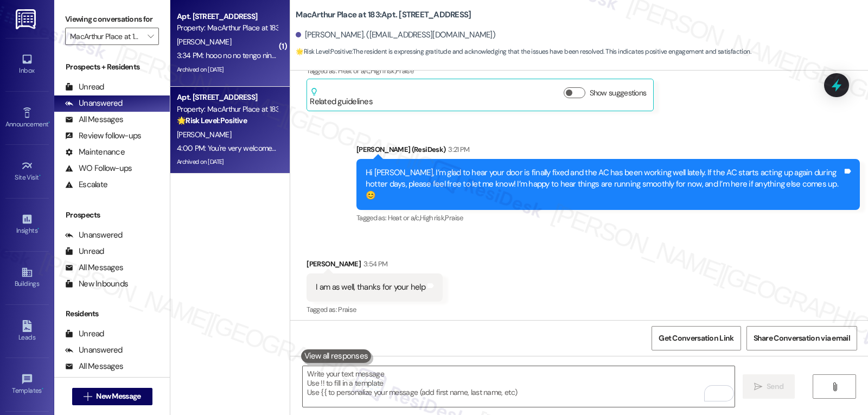
click at [187, 35] on div "[PERSON_NAME]" at bounding box center [227, 42] width 103 height 14
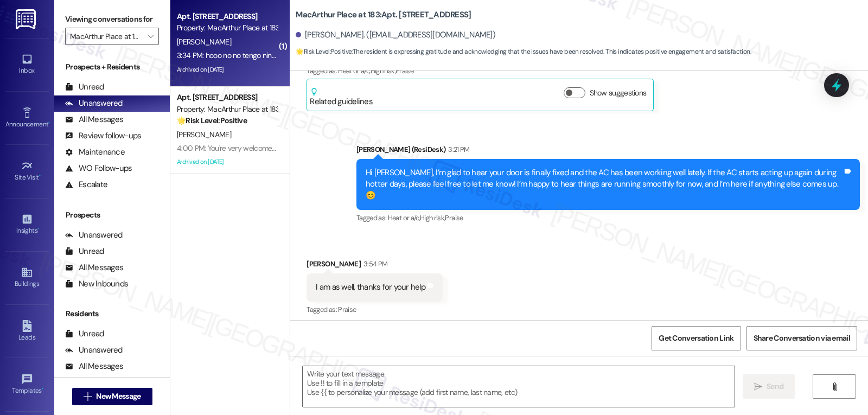
type textarea "Fetching suggested responses. Please feel free to read through the conversation…"
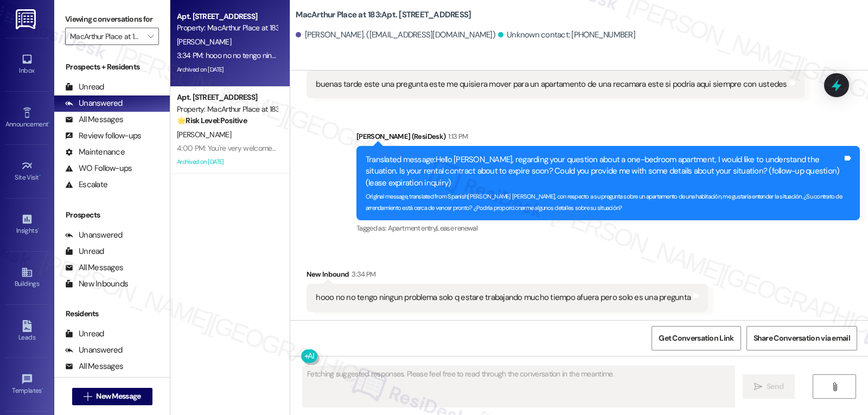
scroll to position [638, 0]
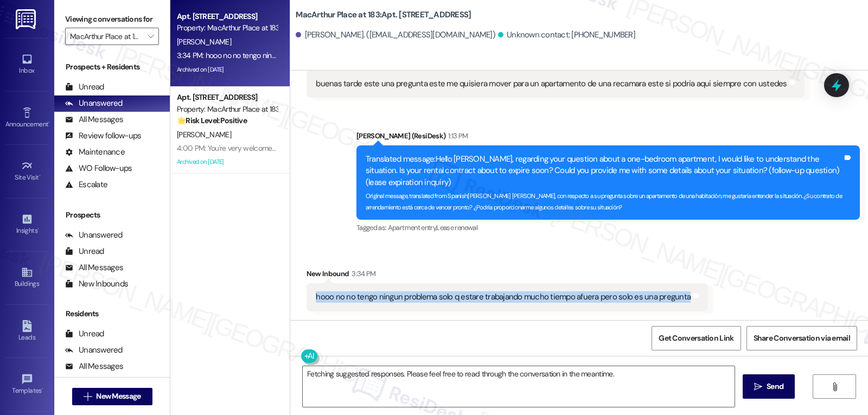
drag, startPoint x: 305, startPoint y: 297, endPoint x: 726, endPoint y: 303, distance: 421.2
click at [726, 303] on div "Received via SMS New Inbound 3:34 PM hooo no no tengo ningun problema solo q es…" at bounding box center [579, 281] width 578 height 75
copy div "hooo no no tengo ningun problema solo q estare trabajando mucho tiempo afuera p…"
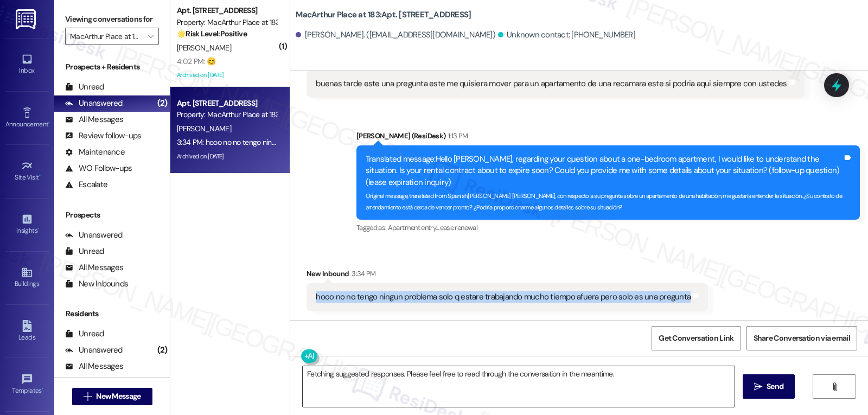
click at [635, 382] on textarea "Fetching suggested responses. Please feel free to read through the conversation…" at bounding box center [519, 386] width 432 height 41
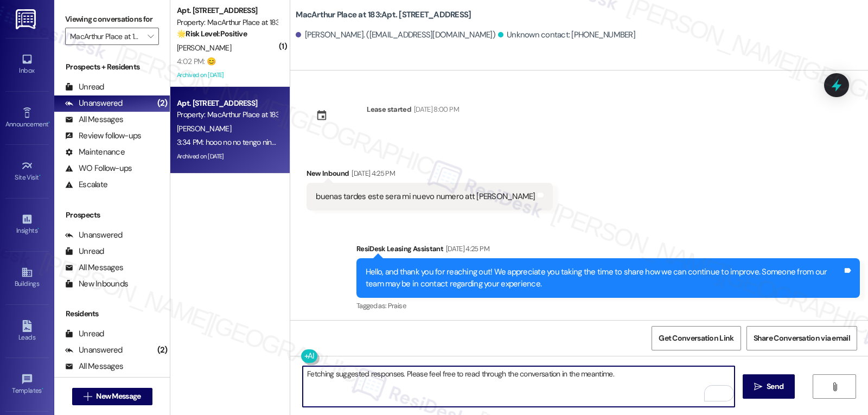
scroll to position [638, 0]
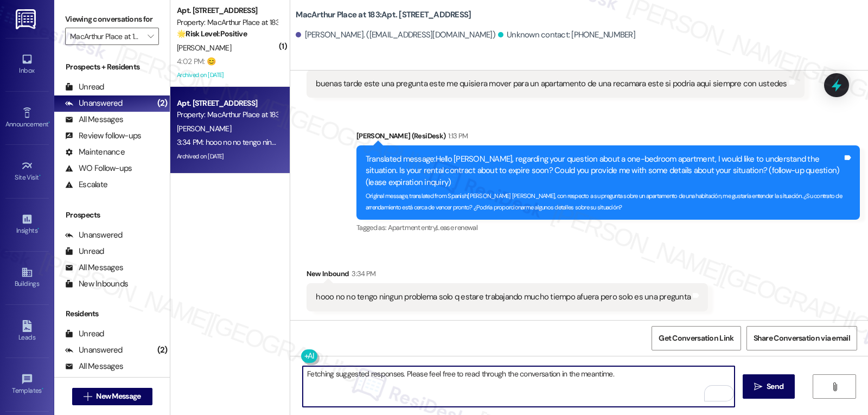
click at [634, 381] on textarea "Fetching suggested responses. Please feel free to read through the conversation…" at bounding box center [519, 386] width 432 height 41
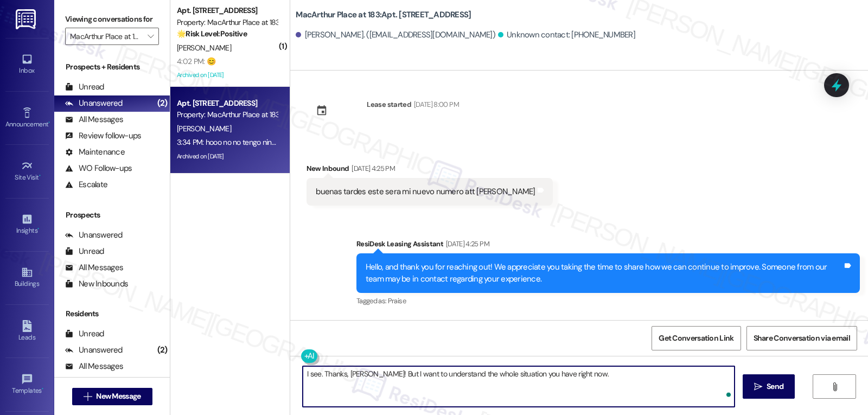
scroll to position [0, 0]
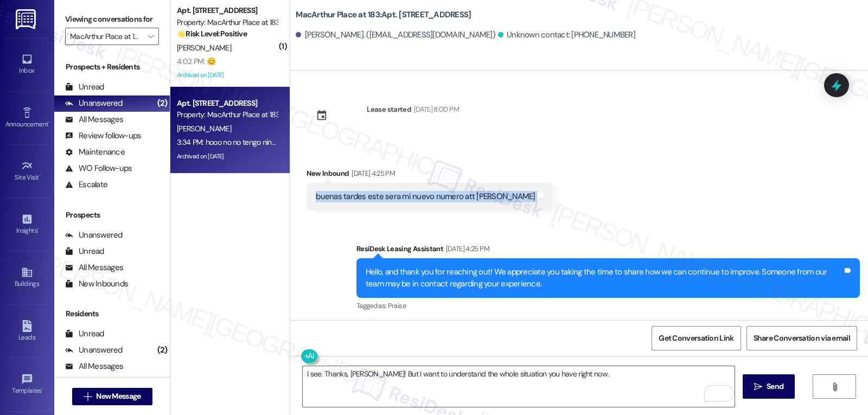
drag, startPoint x: 306, startPoint y: 198, endPoint x: 538, endPoint y: 201, distance: 232.9
click at [538, 201] on div "Received via SMS New Inbound [DATE] 4:25 PM buenas tardes este sera mi nuevo nu…" at bounding box center [579, 180] width 578 height 75
copy div "buenas tardes este sera mi nuevo numero att [PERSON_NAME] and notes Sent via SMS"
click at [351, 375] on textarea "I see. Thanks, [PERSON_NAME]! But I want to understand the whole situation you …" at bounding box center [519, 386] width 432 height 41
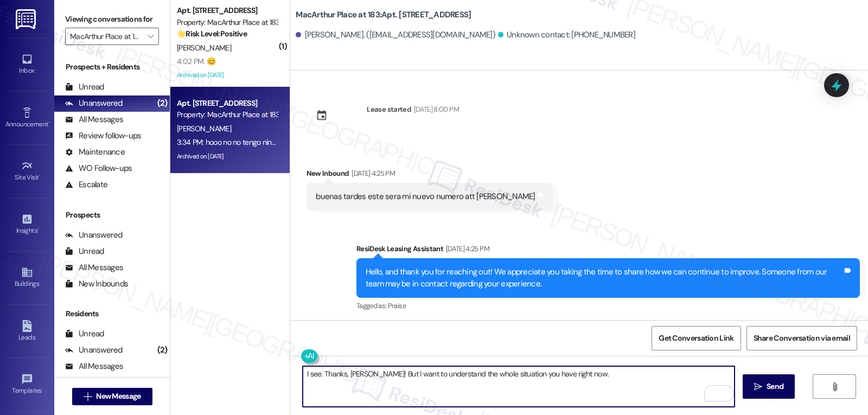
click at [351, 375] on textarea "I see. Thanks, [PERSON_NAME]! But I want to understand the whole situation you …" at bounding box center [519, 386] width 432 height 41
click at [603, 388] on textarea "I see. Thanks, [PERSON_NAME]! But I want to understand the whole situation you …" at bounding box center [519, 386] width 432 height 41
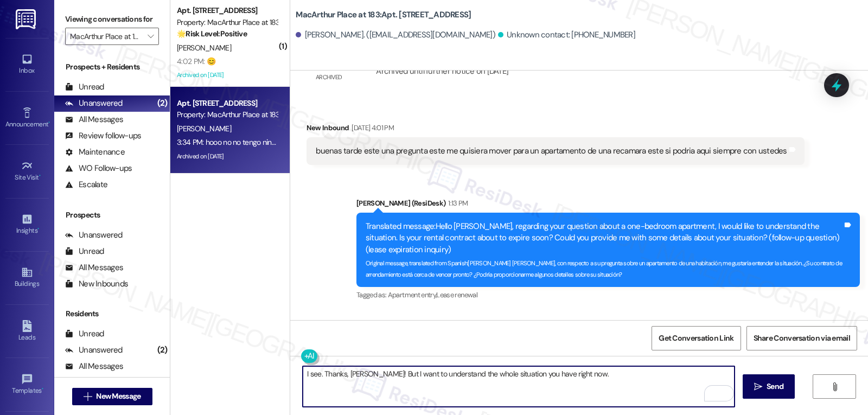
scroll to position [638, 0]
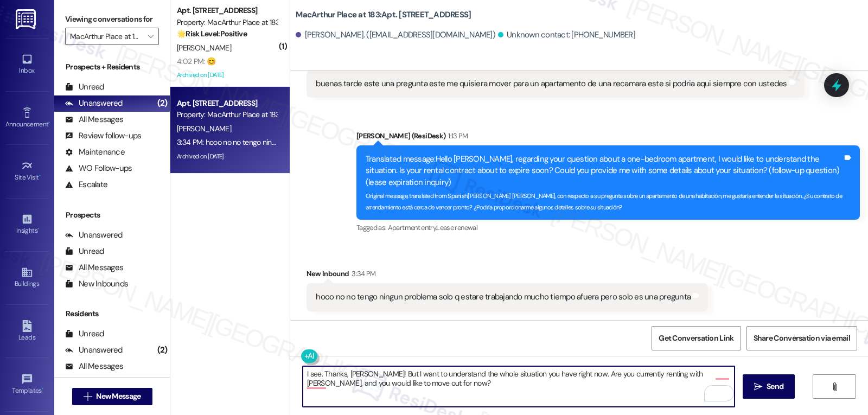
click at [563, 372] on textarea "I see. Thanks, [PERSON_NAME]! But I want to understand the whole situation you …" at bounding box center [519, 386] width 432 height 41
click at [575, 393] on textarea "I see. Thanks, [PERSON_NAME]! But I want to understand the whole situation you …" at bounding box center [519, 386] width 432 height 41
drag, startPoint x: 655, startPoint y: 377, endPoint x: 673, endPoint y: 372, distance: 18.6
click at [673, 372] on textarea "I see. Thanks, [PERSON_NAME]! But I want to understand the whole situation you …" at bounding box center [519, 386] width 432 height 41
click at [563, 396] on textarea "I see. Thanks, [PERSON_NAME]! But I want to understand the whole situation you …" at bounding box center [519, 386] width 432 height 41
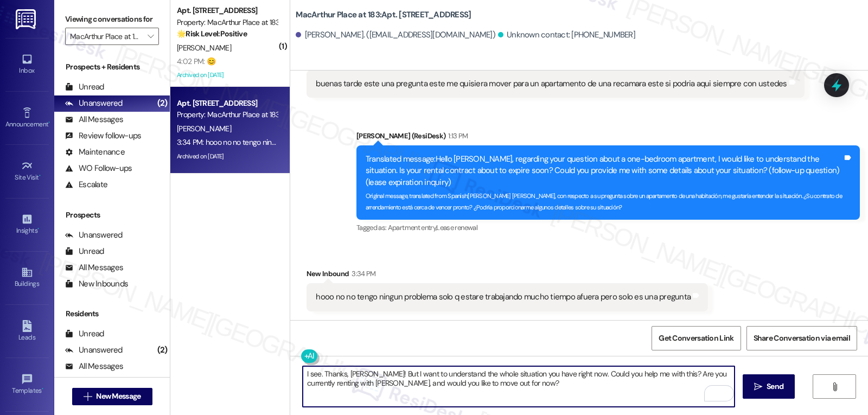
click at [497, 384] on textarea "I see. Thanks, [PERSON_NAME]! But I want to understand the whole situation you …" at bounding box center [519, 386] width 432 height 41
click at [301, 358] on button at bounding box center [342, 357] width 83 height 14
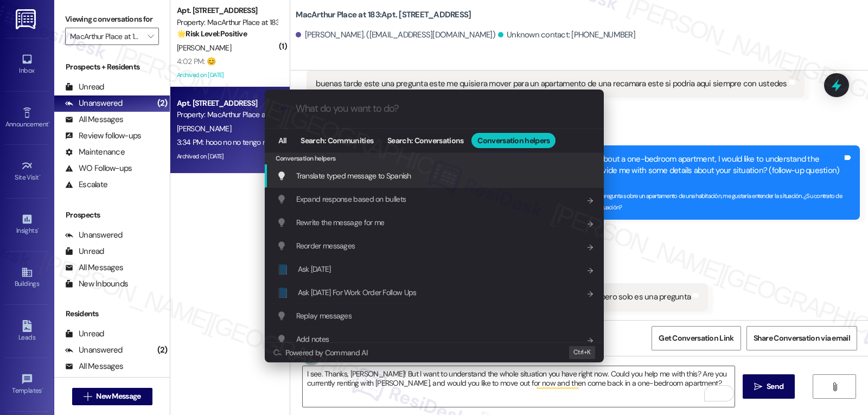
click at [379, 168] on div "Translate typed message to Spanish Add shortcut" at bounding box center [434, 175] width 339 height 23
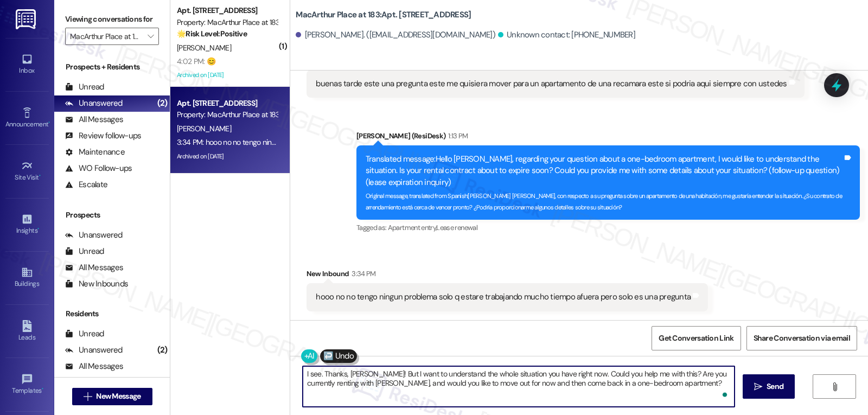
scroll to position [12, 0]
drag, startPoint x: 654, startPoint y: 375, endPoint x: 727, endPoint y: 441, distance: 98.4
click at [727, 415] on html "Inbox Go to Inbox Announcement • Send A Text Announcement Site Visit • Go to Si…" at bounding box center [434, 207] width 868 height 415
type textarea "Vale. [PERSON_NAME]. Pero quiero entender toda la situación que tienes ahora. ¿…"
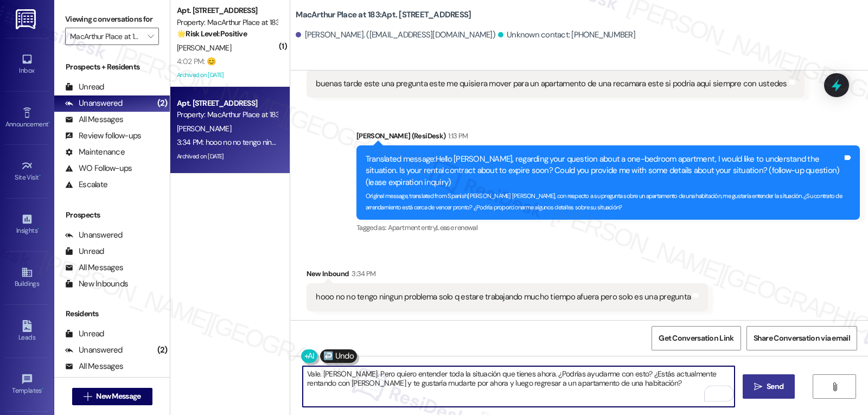
click at [771, 396] on button " Send" at bounding box center [769, 386] width 53 height 24
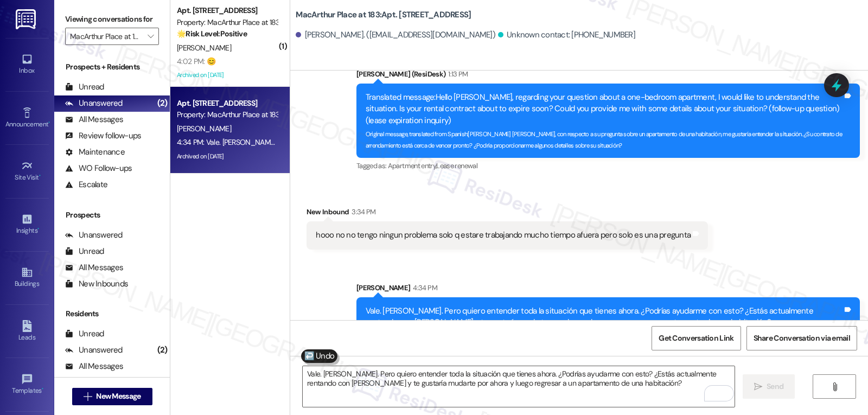
scroll to position [725, 0]
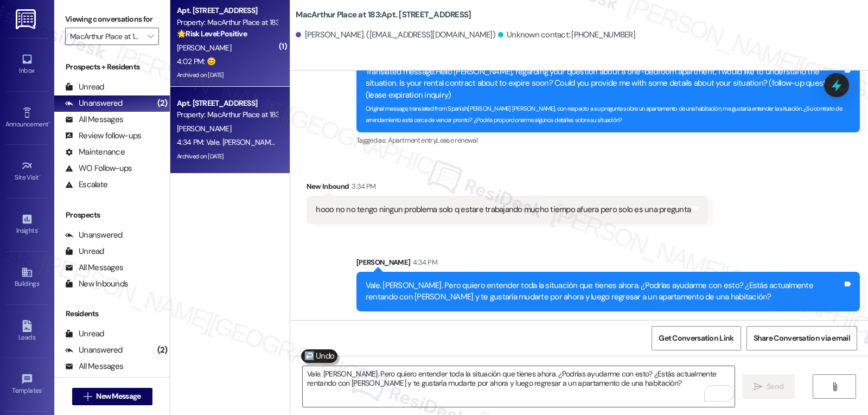
click at [244, 42] on div "[PERSON_NAME]" at bounding box center [227, 48] width 103 height 14
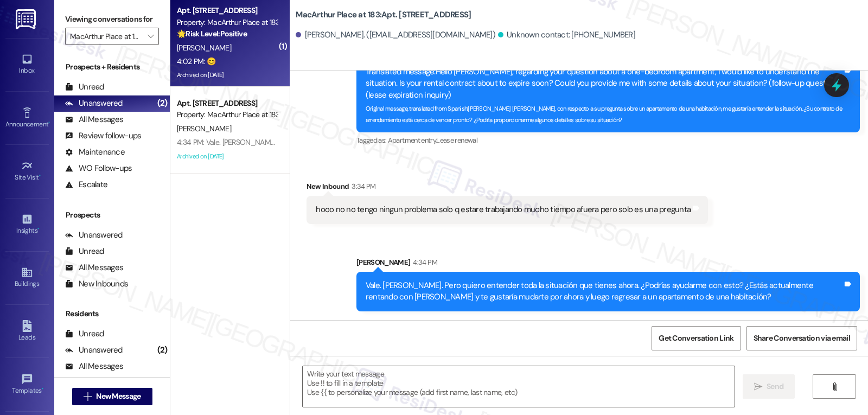
type textarea "Fetching suggested responses. Please feel free to read through the conversation…"
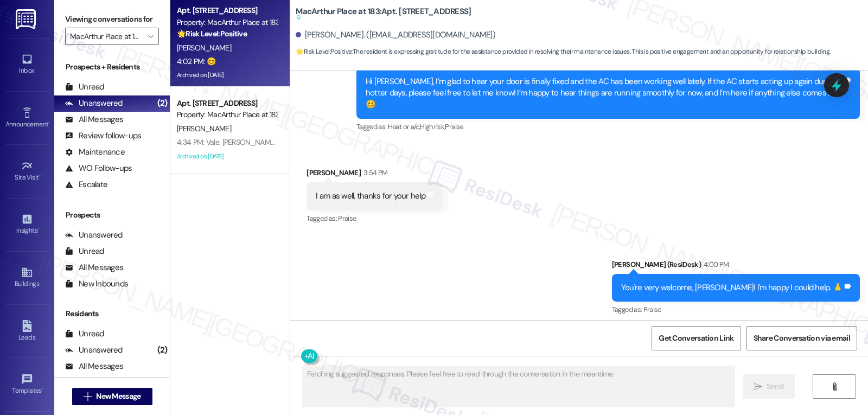
scroll to position [18416, 0]
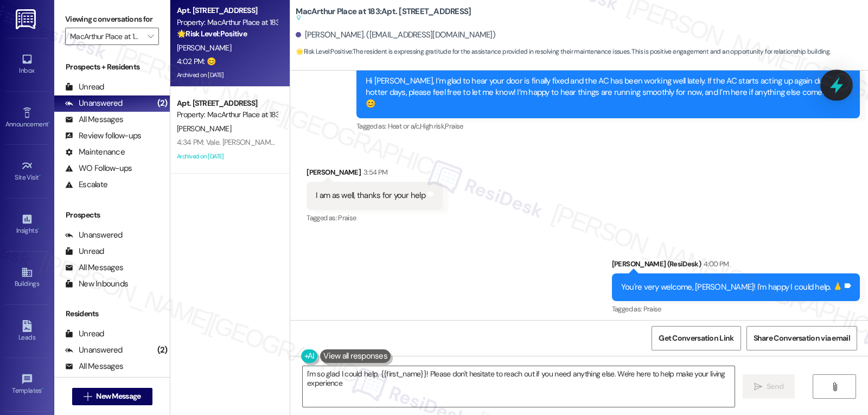
click at [833, 87] on icon at bounding box center [836, 85] width 13 height 17
type textarea "I'm so glad I could help, {{first_name}}! Please don't hesitate to reach out if…"
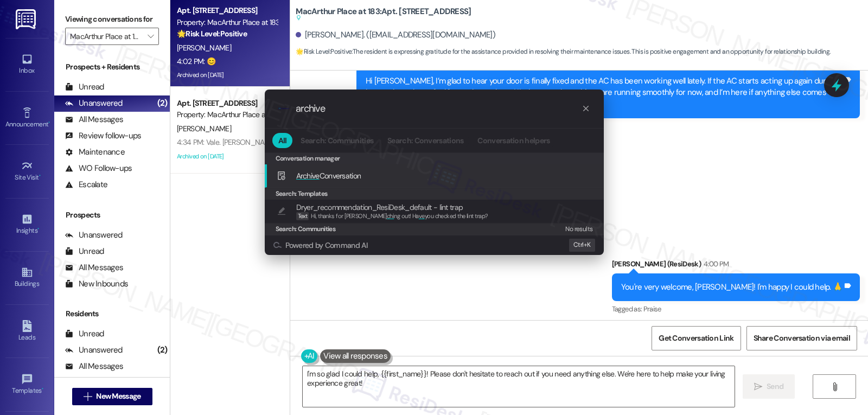
type input "archive"
click at [328, 175] on span "Archive Conversation" at bounding box center [328, 176] width 65 height 10
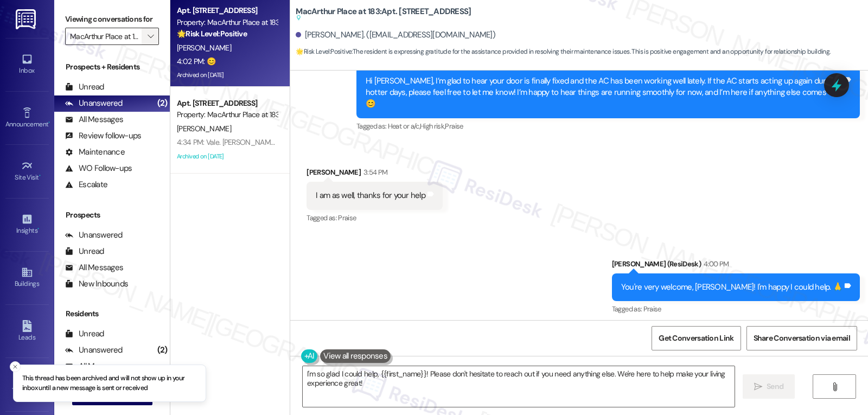
click at [149, 45] on button "" at bounding box center [150, 36] width 17 height 17
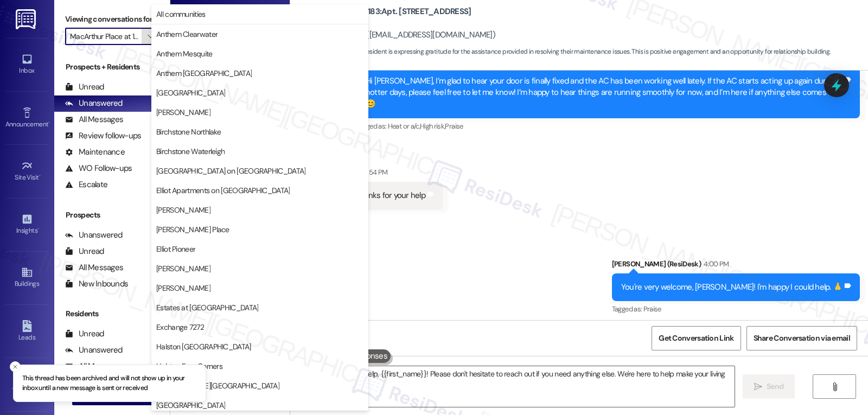
scroll to position [376, 0]
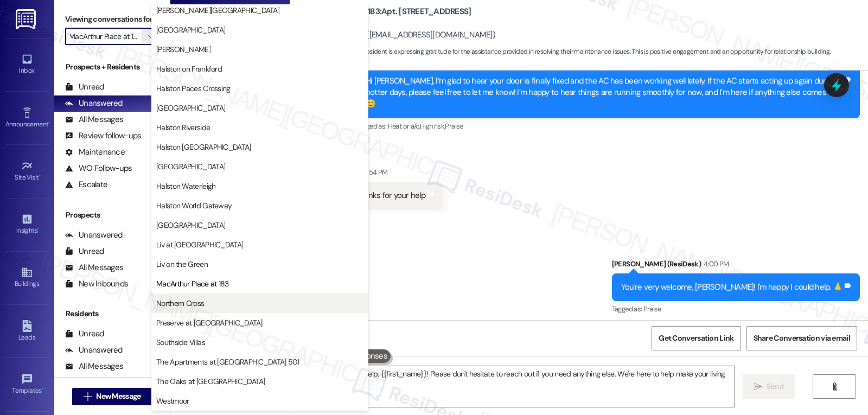
click at [232, 309] on button "Northern Cross" at bounding box center [259, 304] width 217 height 20
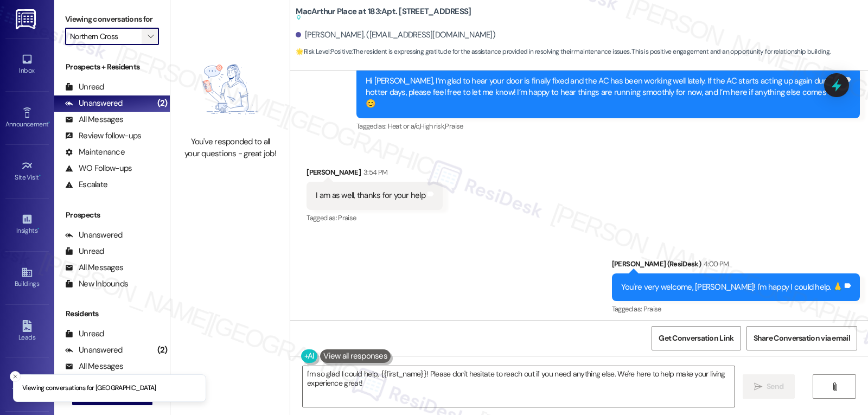
click at [148, 41] on icon "" at bounding box center [151, 36] width 6 height 9
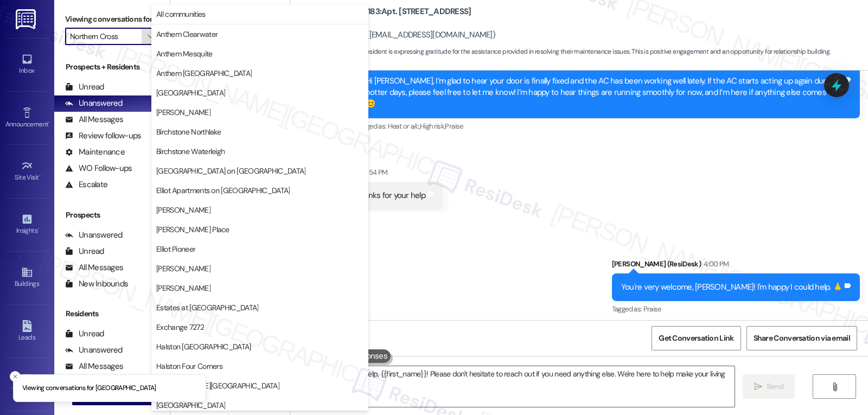
scroll to position [376, 0]
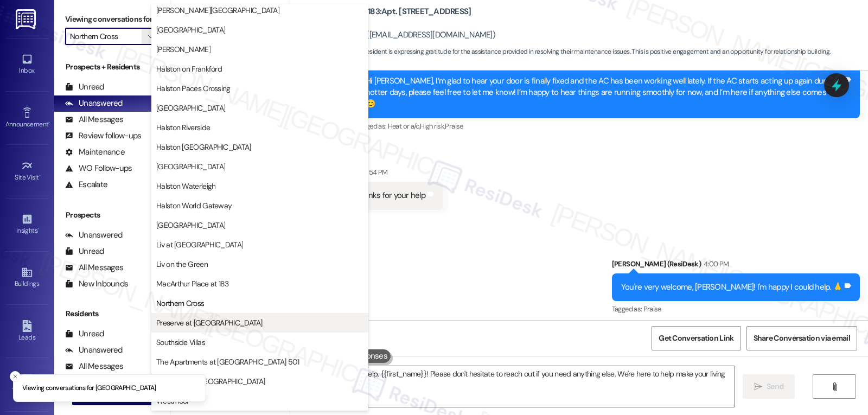
click at [213, 324] on span "Preserve at [GEOGRAPHIC_DATA]" at bounding box center [209, 322] width 106 height 11
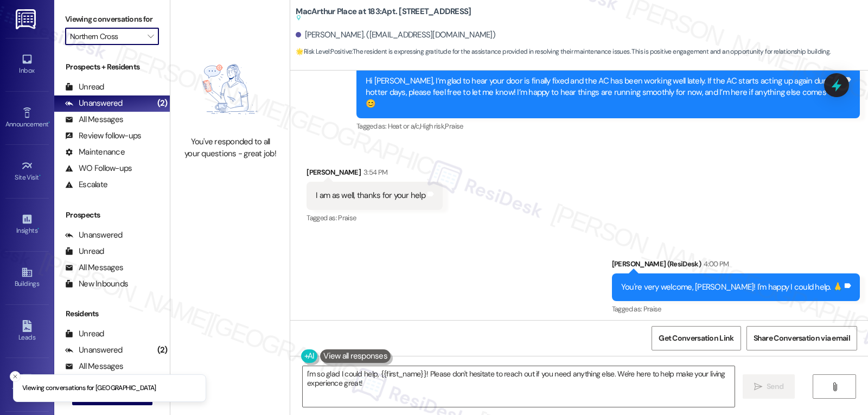
type input "Preserve at [GEOGRAPHIC_DATA]"
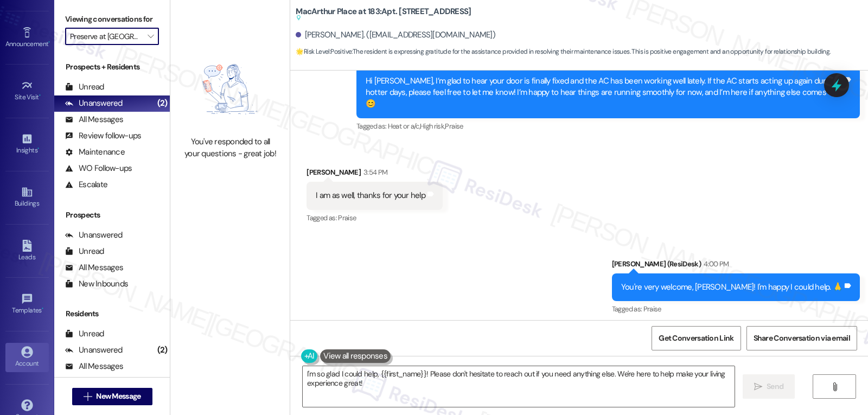
scroll to position [103, 0]
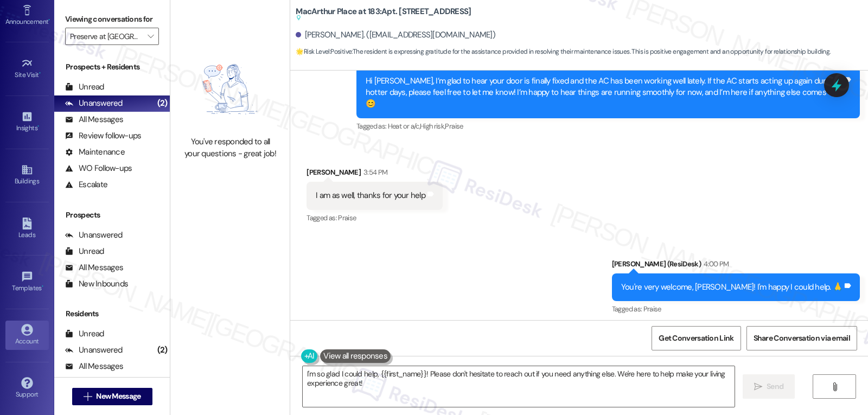
click at [38, 333] on link "Account" at bounding box center [26, 335] width 43 height 29
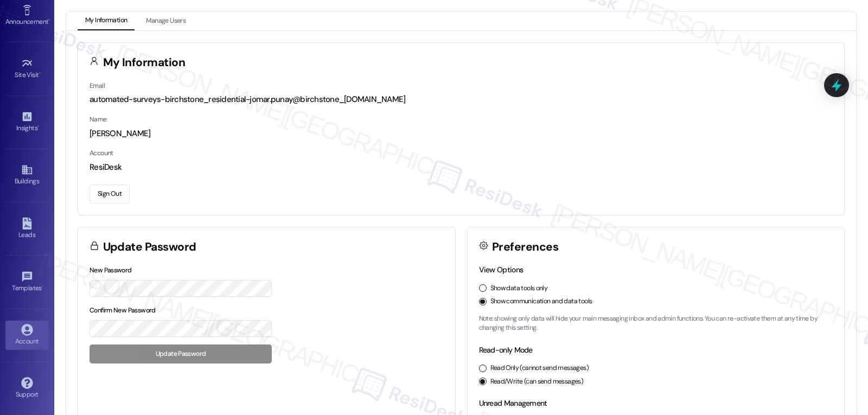
click at [106, 199] on button "Sign Out" at bounding box center [110, 194] width 40 height 19
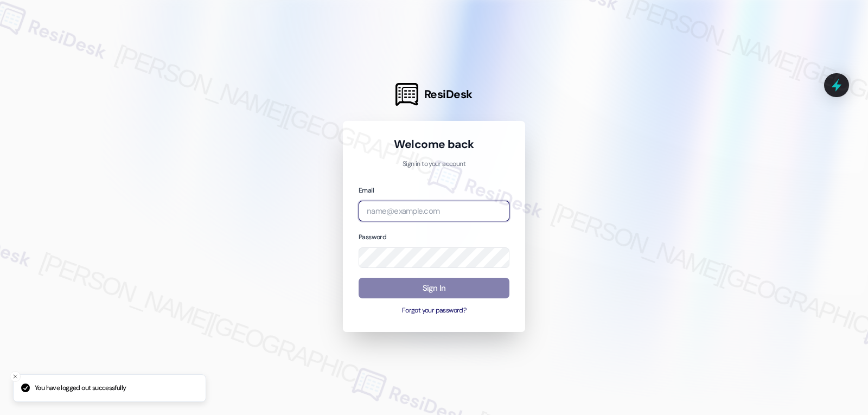
click at [403, 211] on input "email" at bounding box center [434, 211] width 151 height 21
click at [436, 201] on input "email" at bounding box center [434, 211] width 151 height 21
click at [415, 209] on input "email" at bounding box center [434, 211] width 151 height 21
paste input "[EMAIL_ADDRESS][DOMAIN_NAME]"
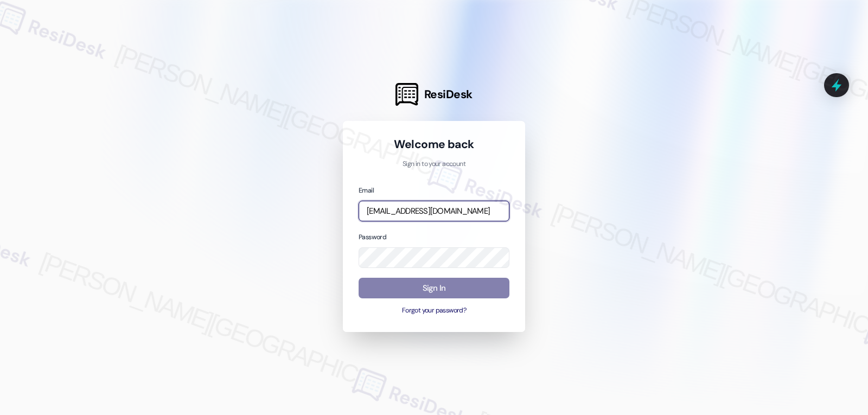
type input "[EMAIL_ADDRESS][DOMAIN_NAME]"
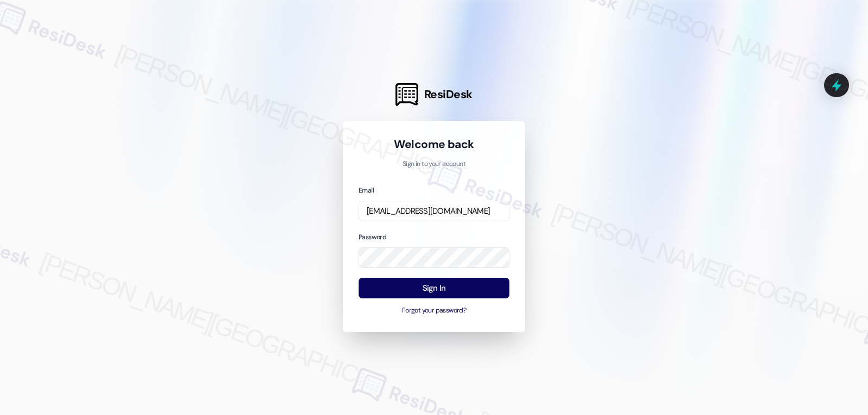
click at [250, 239] on div at bounding box center [434, 207] width 868 height 415
click at [437, 284] on button "Sign In" at bounding box center [434, 288] width 151 height 21
